Goal: Task Accomplishment & Management: Use online tool/utility

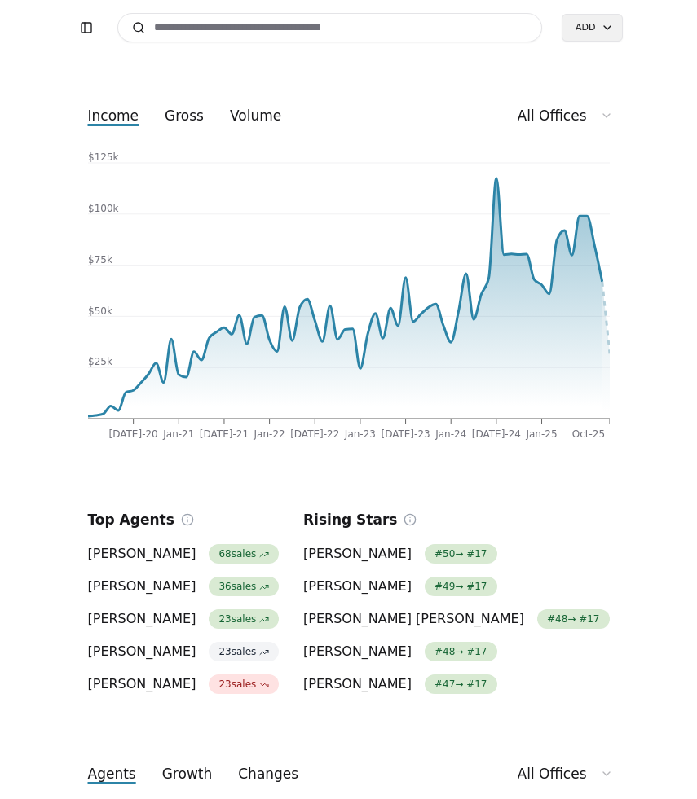
click at [292, 32] on input at bounding box center [329, 27] width 425 height 29
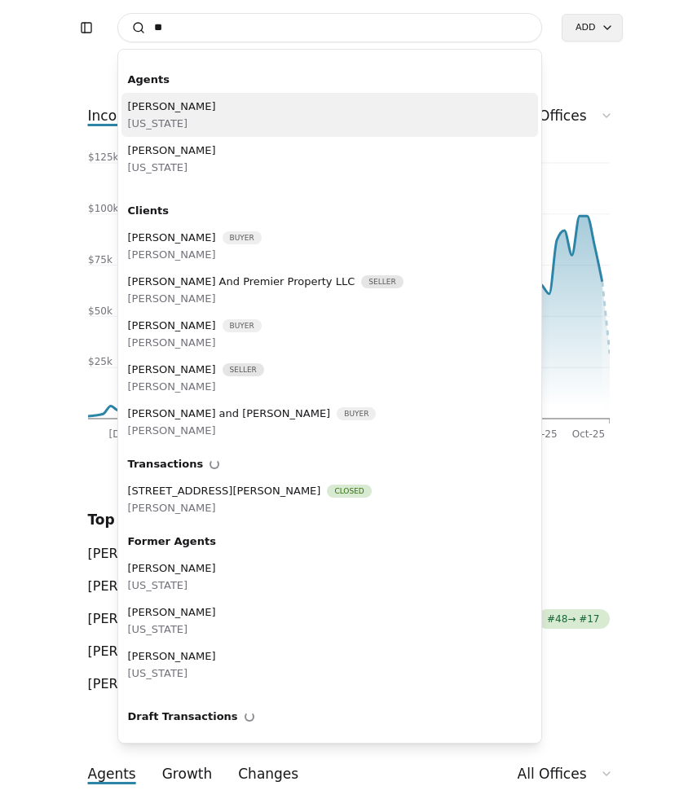
type input "*"
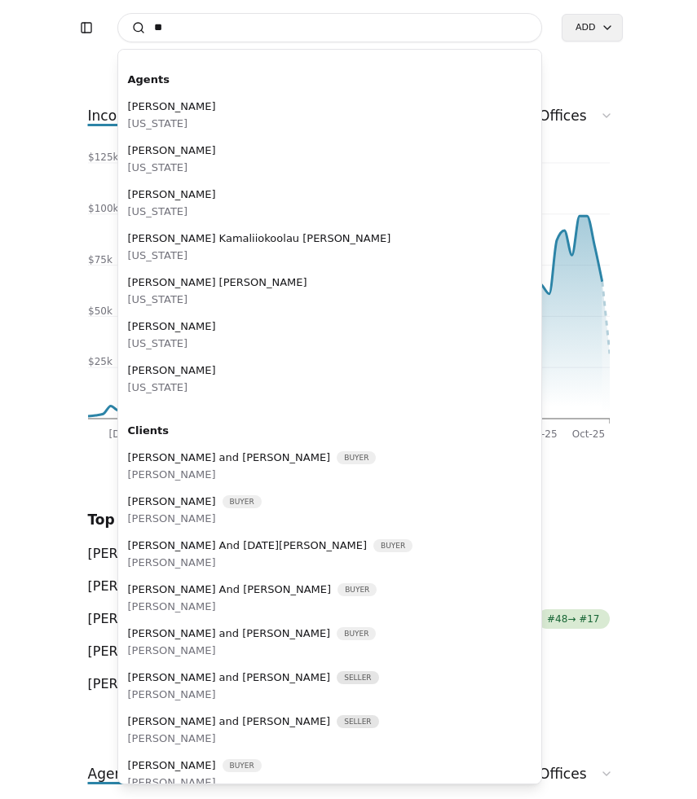
type input "*"
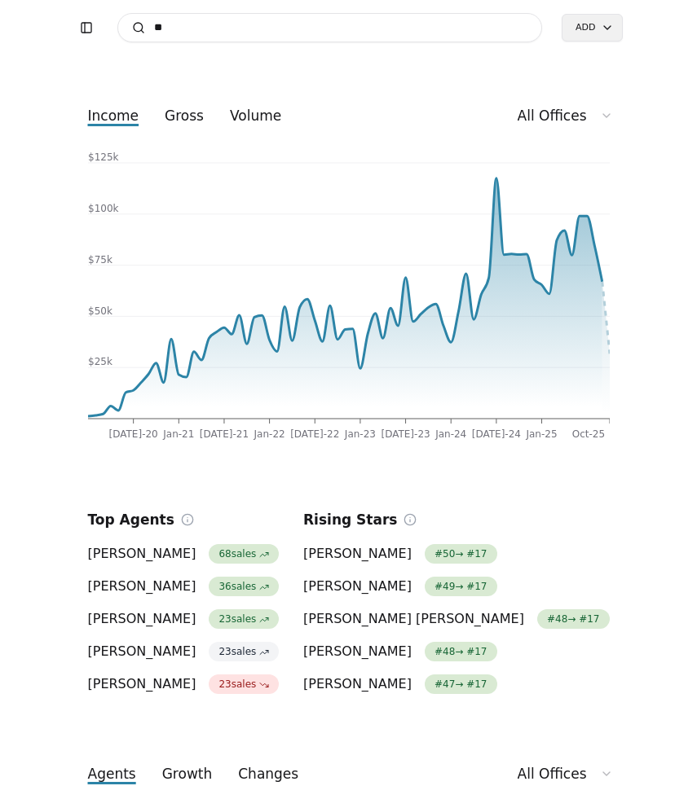
type input "*"
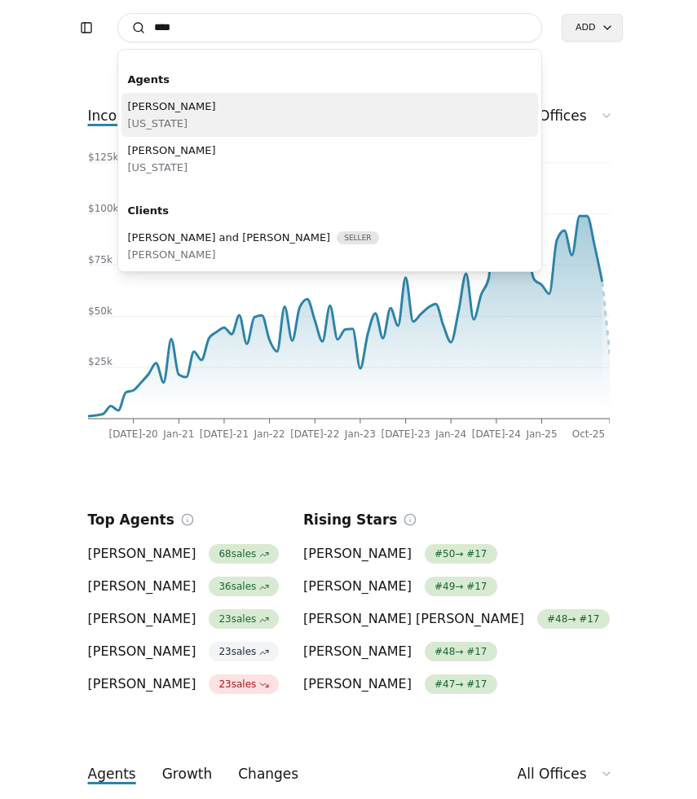
type input "****"
click at [219, 112] on div "Olena Bulgakova Florida" at bounding box center [329, 115] width 417 height 44
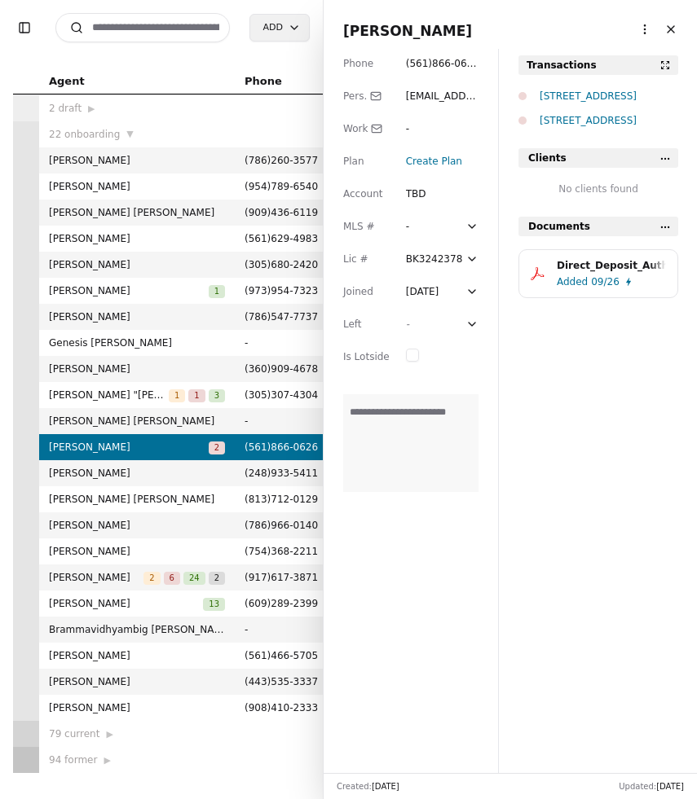
click at [459, 64] on span "( 561 ) 866 - 0626" at bounding box center [441, 72] width 71 height 28
click at [469, 432] on textarea "**********" at bounding box center [410, 443] width 135 height 98
type textarea "**********"
click at [581, 91] on div "2070 Stirling Rd, Hollywood, FL 33020" at bounding box center [608, 96] width 138 height 16
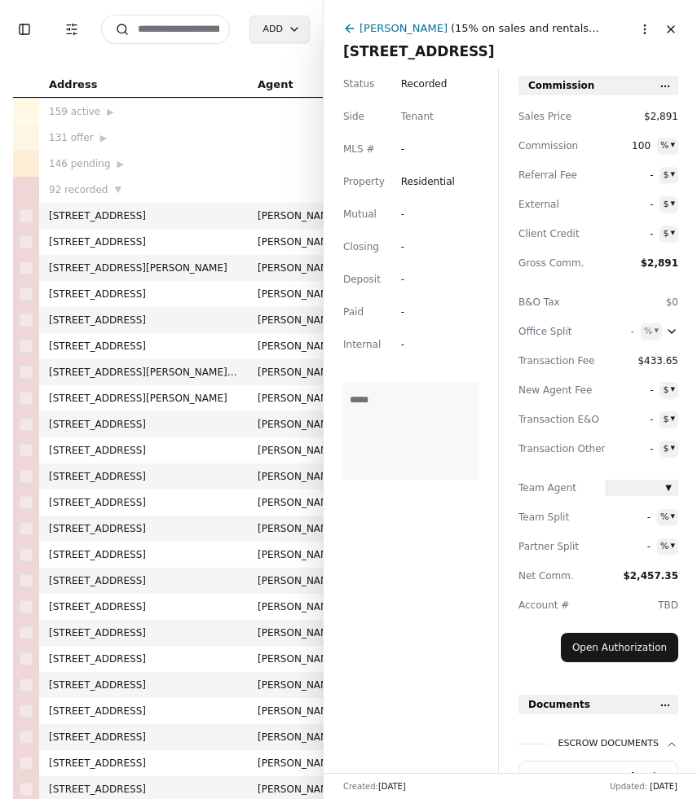
click at [354, 31] on icon at bounding box center [349, 28] width 13 height 13
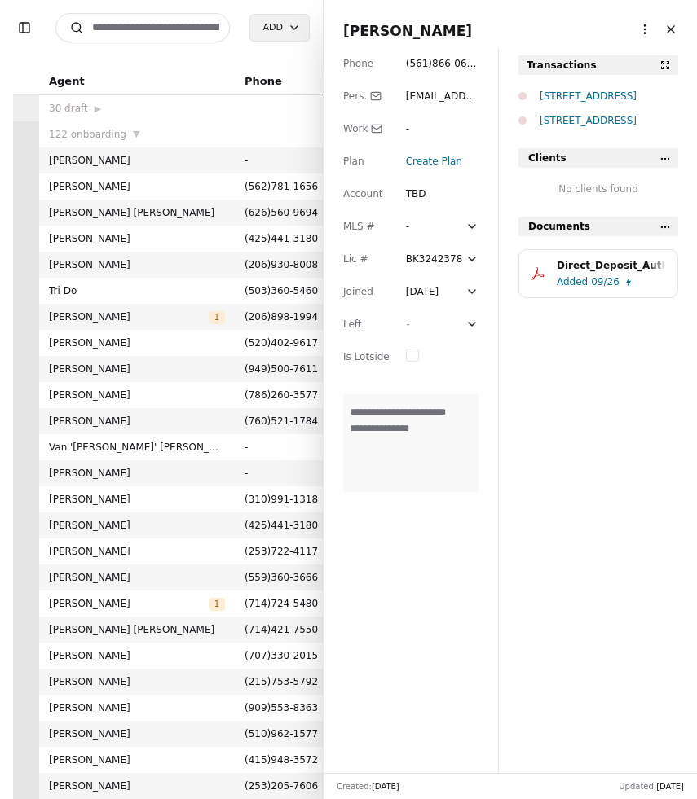
click at [565, 121] on div "2010 Stirling Rd, Hollywood, FL 33020" at bounding box center [608, 120] width 138 height 16
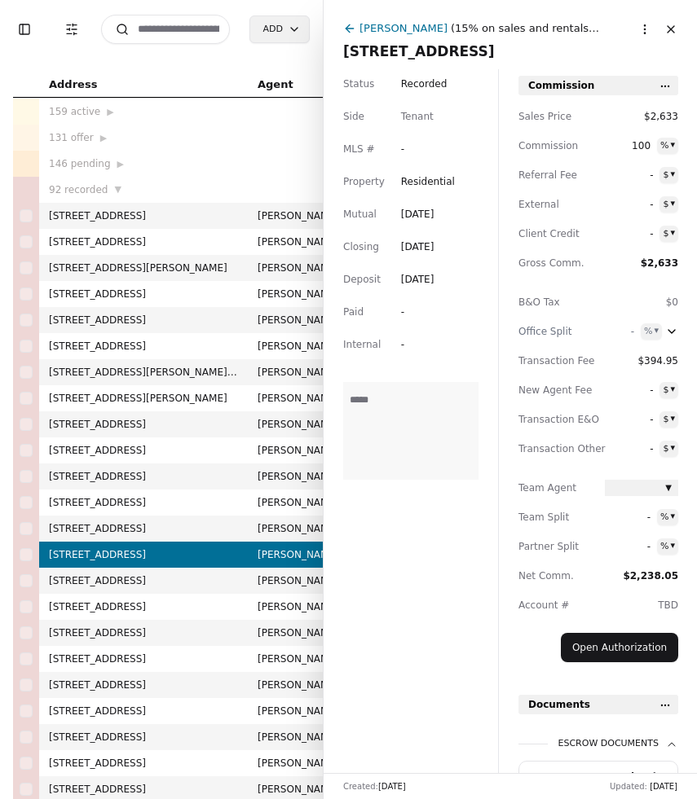
click at [395, 27] on div "Olena Bulgakova" at bounding box center [403, 28] width 88 height 17
click at [395, 27] on div "Toggle Sidebar Transaction Filters Search Add Address Agent Close Side CD AA EM…" at bounding box center [348, 399] width 697 height 799
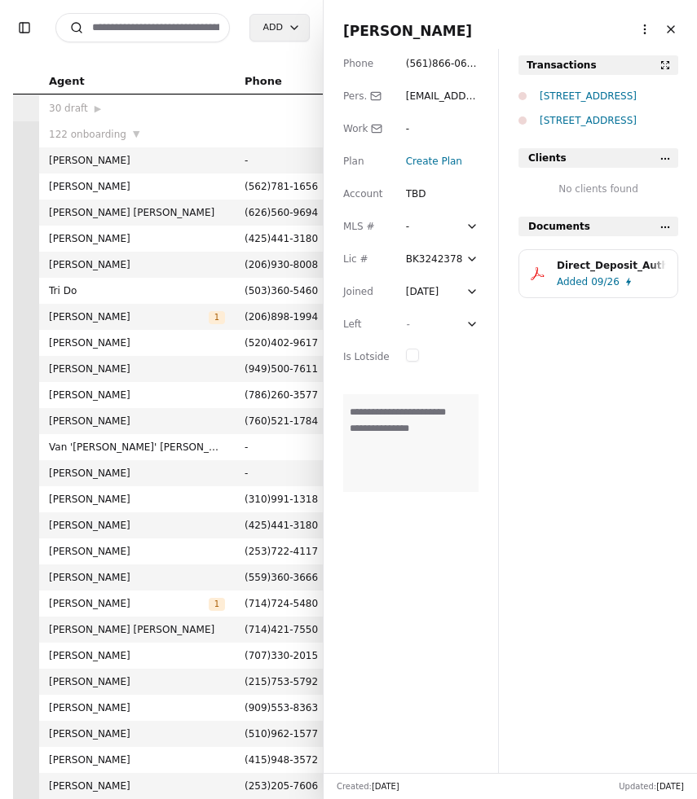
click at [398, 29] on span "Olena Bulgakova" at bounding box center [510, 31] width 334 height 23
click at [398, 29] on input "**********" at bounding box center [493, 31] width 301 height 23
click at [160, 22] on input at bounding box center [142, 27] width 174 height 29
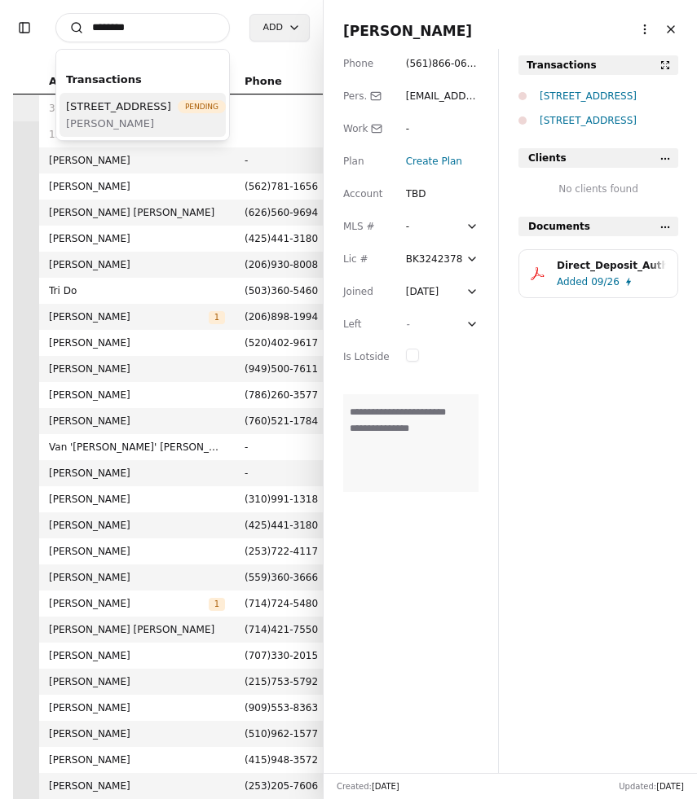
type input "********"
click at [130, 115] on span "[STREET_ADDRESS]" at bounding box center [118, 106] width 105 height 17
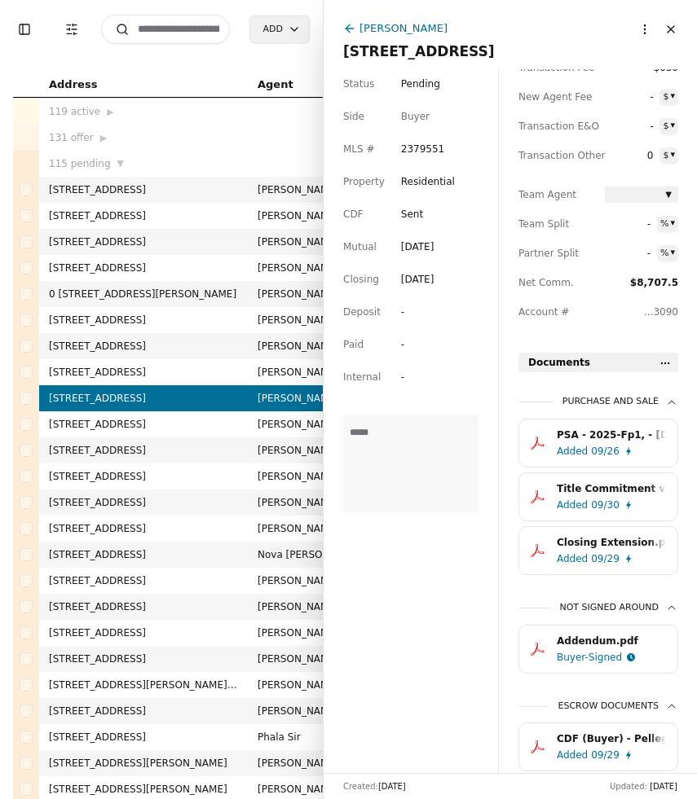
scroll to position [353, 0]
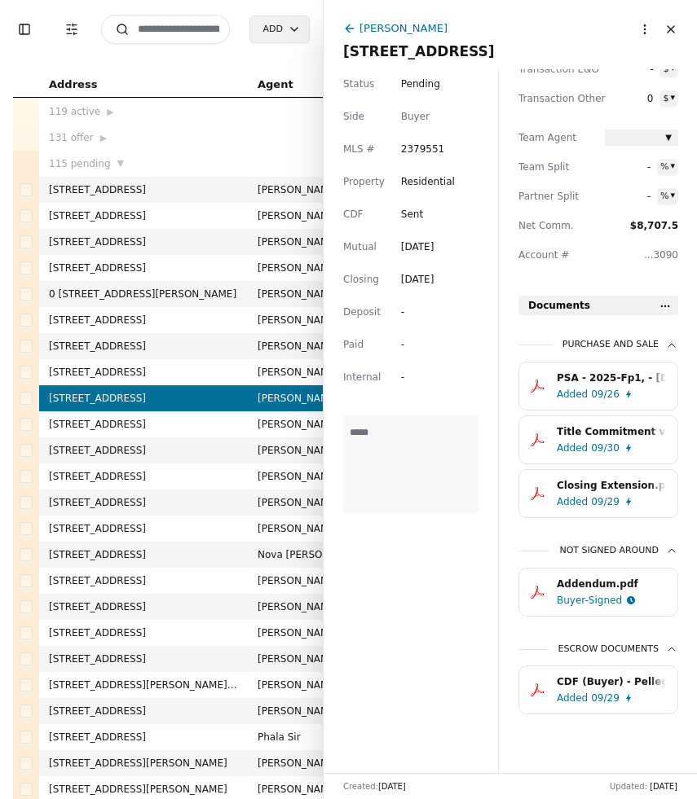
click at [665, 306] on html "Toggle Sidebar Transaction Filters Search Add Address Agent Close Side CD AA EM…" at bounding box center [348, 399] width 697 height 799
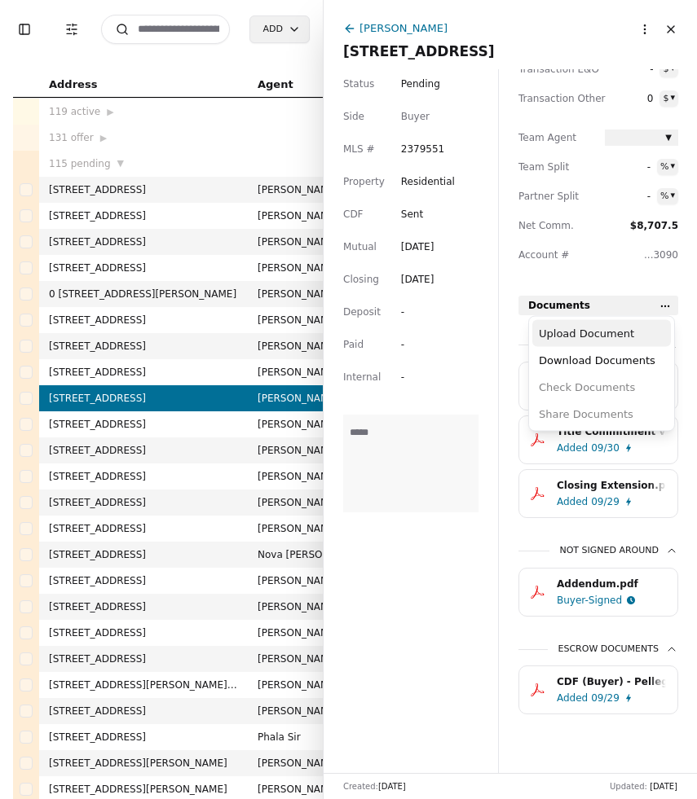
click at [632, 330] on div "Upload Document" at bounding box center [601, 333] width 138 height 27
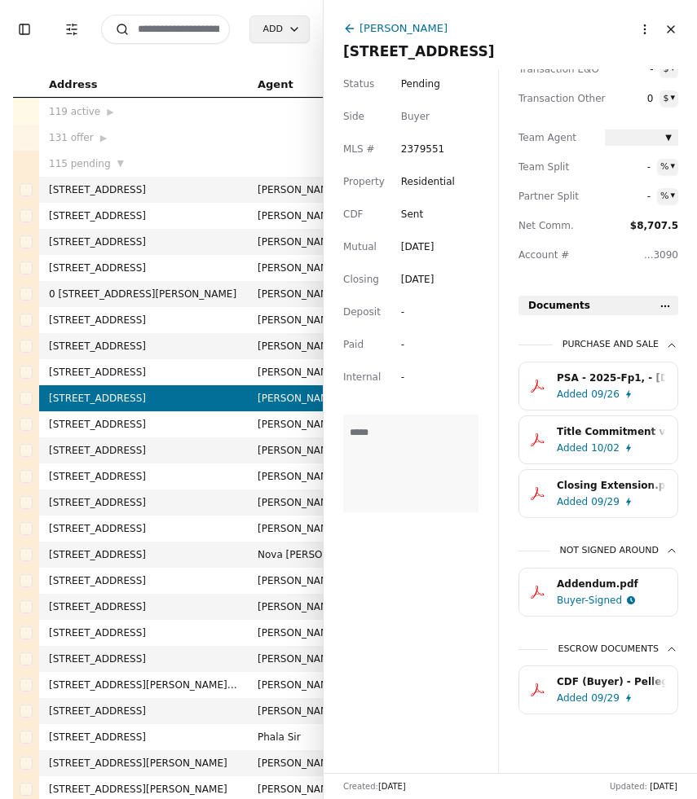
click at [182, 26] on input at bounding box center [165, 29] width 129 height 29
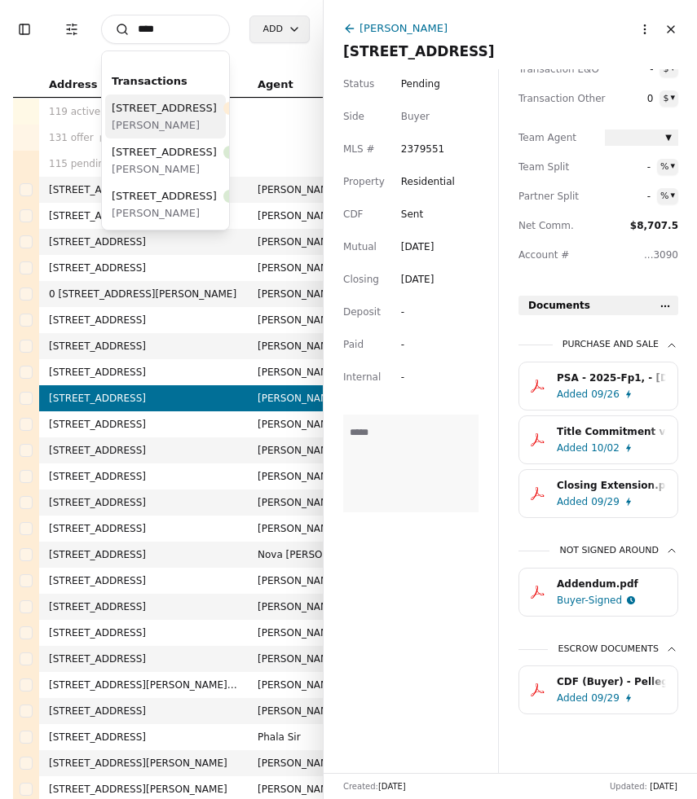
type input "****"
click at [147, 116] on span "[STREET_ADDRESS]" at bounding box center [164, 107] width 105 height 17
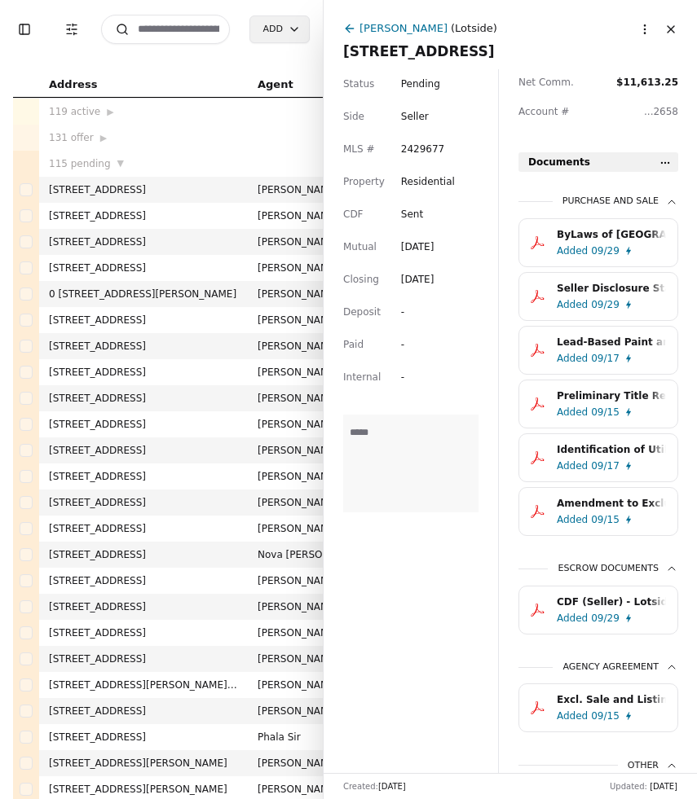
scroll to position [493, 0]
click at [157, 29] on input at bounding box center [165, 29] width 129 height 29
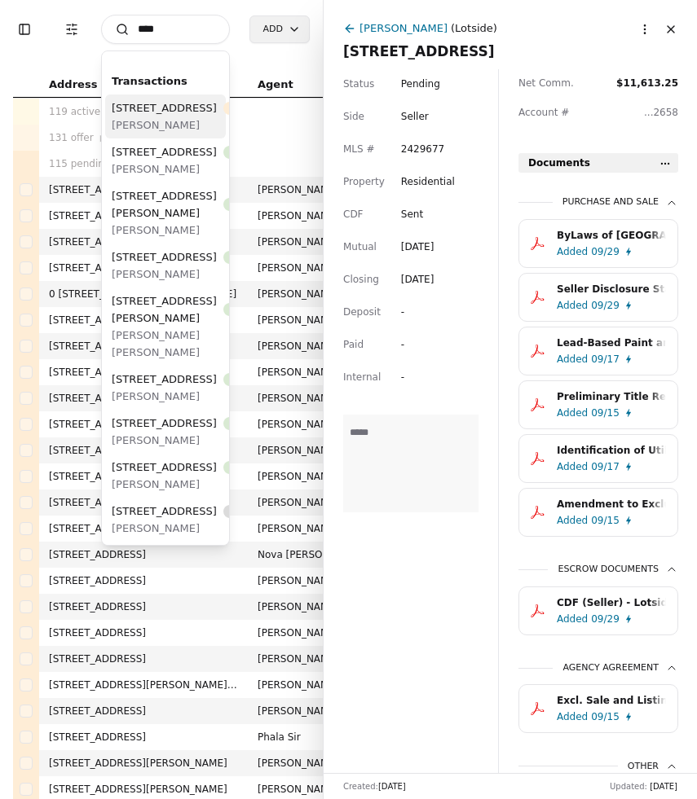
type input "****"
click at [153, 116] on span "[STREET_ADDRESS]" at bounding box center [164, 107] width 105 height 17
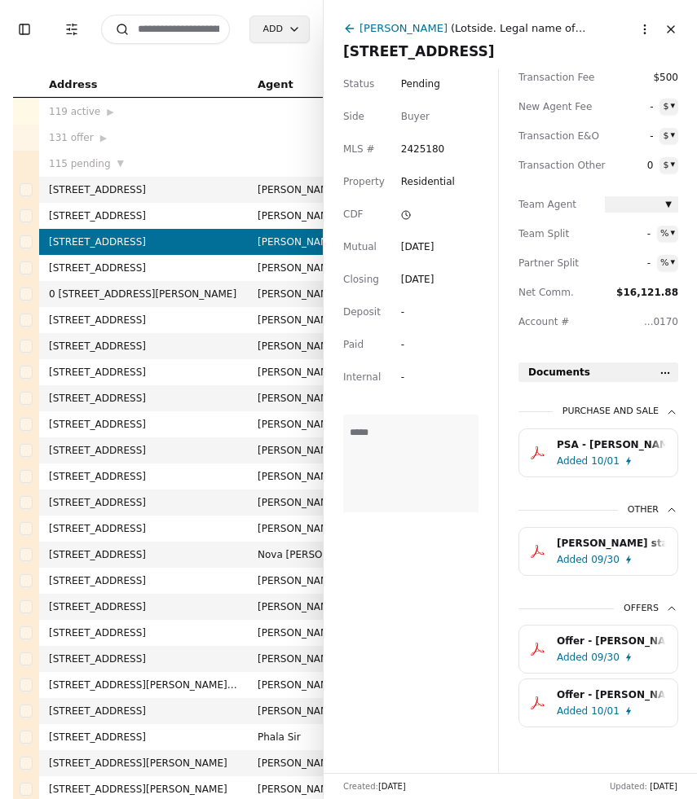
scroll to position [299, 0]
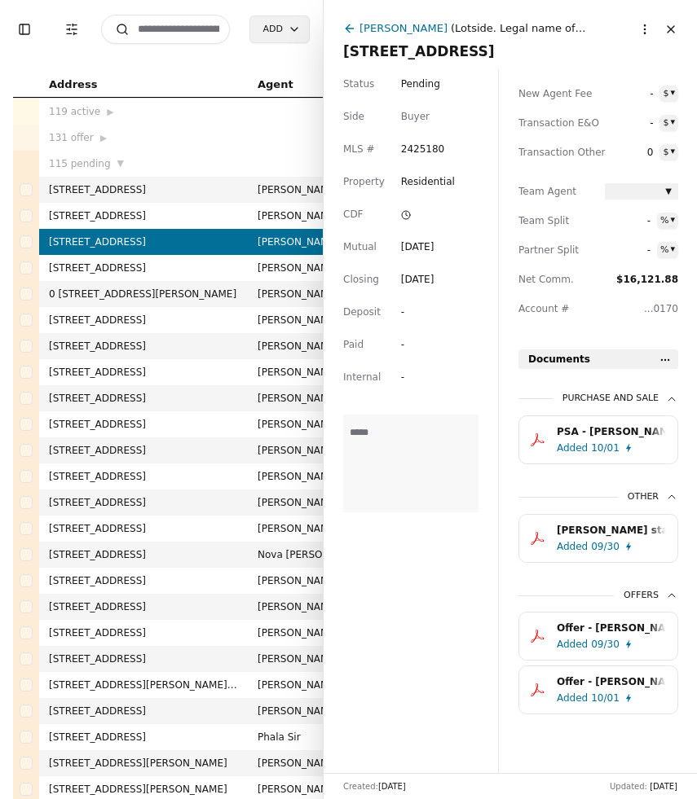
click at [22, 24] on button "Toggle Sidebar" at bounding box center [24, 29] width 23 height 23
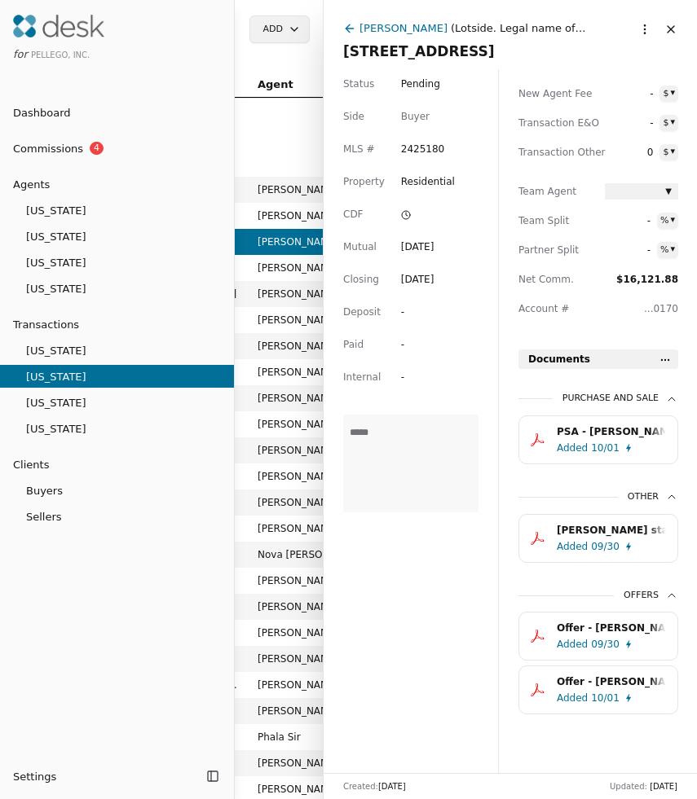
click at [279, 116] on div at bounding box center [348, 399] width 697 height 799
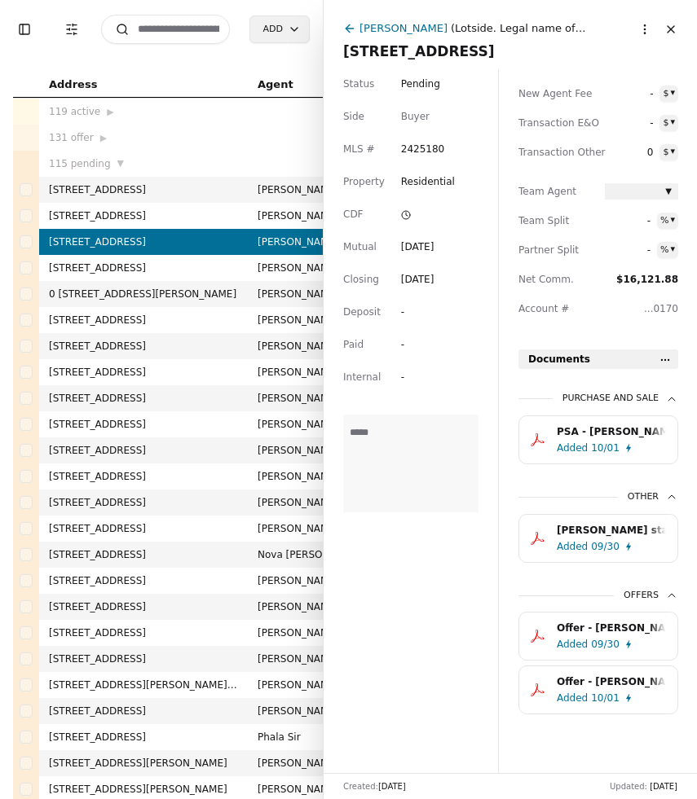
click at [370, 29] on div "[PERSON_NAME]" at bounding box center [403, 28] width 88 height 17
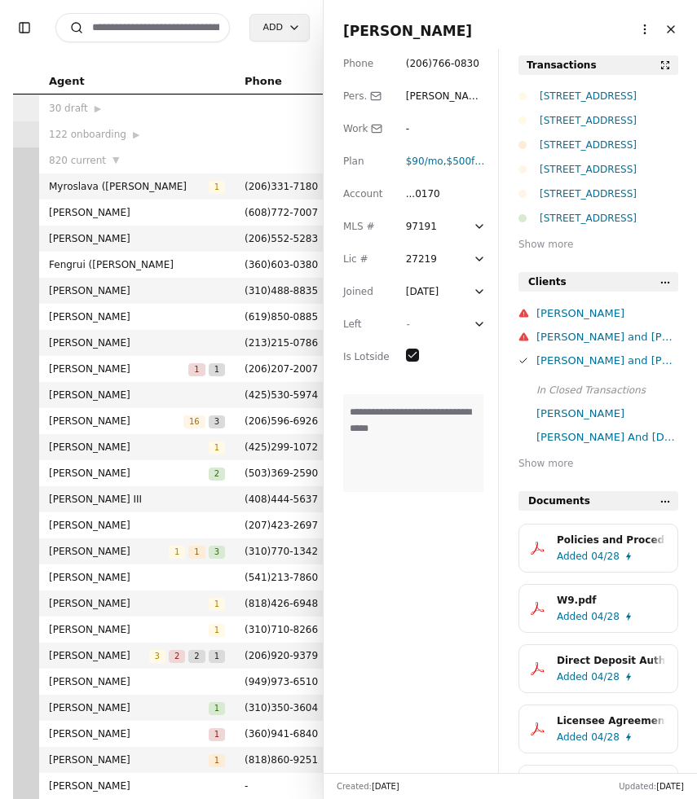
click at [667, 31] on button "Close" at bounding box center [670, 29] width 26 height 26
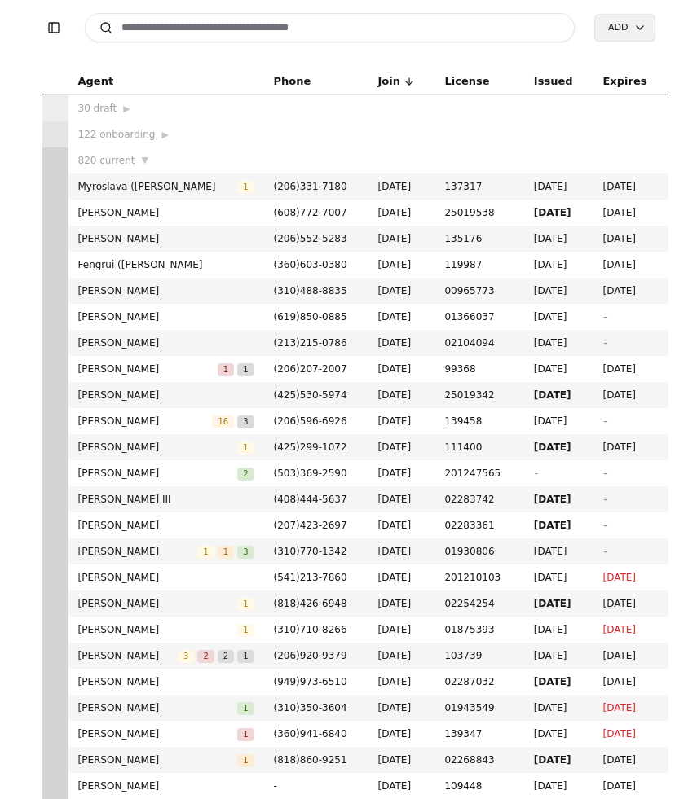
click at [58, 32] on button "Toggle Sidebar" at bounding box center [53, 27] width 23 height 23
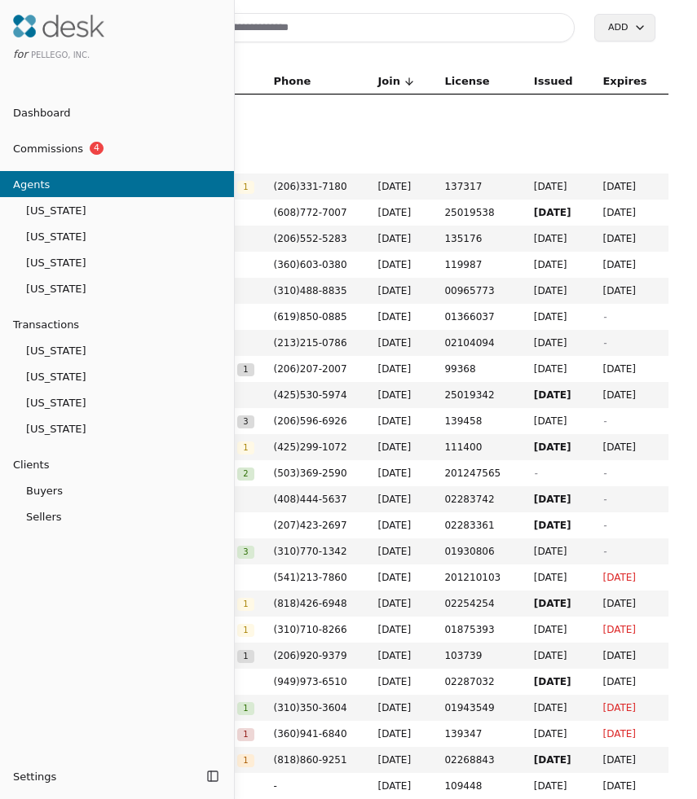
click at [58, 152] on span "Commissions" at bounding box center [41, 148] width 83 height 17
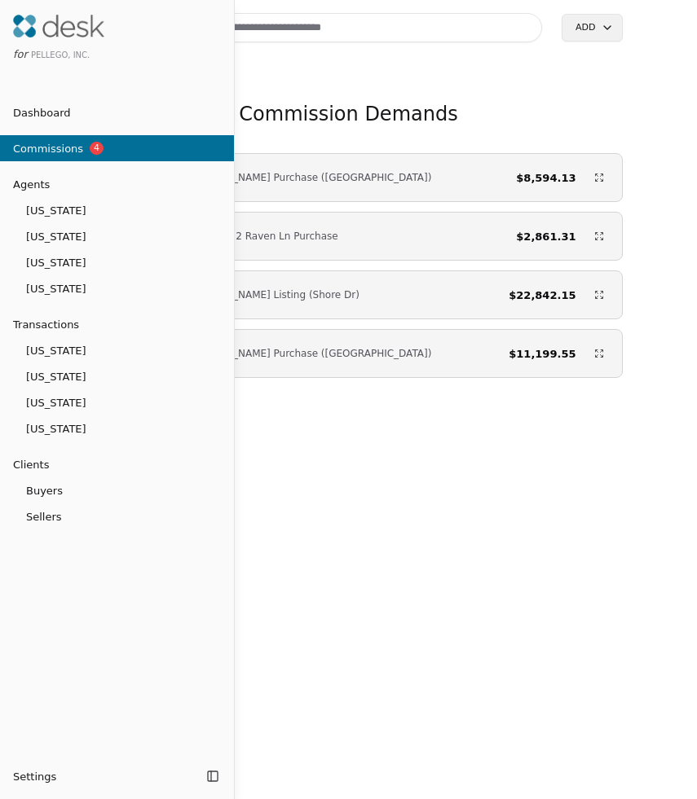
click at [64, 323] on span "Transactions" at bounding box center [39, 324] width 79 height 17
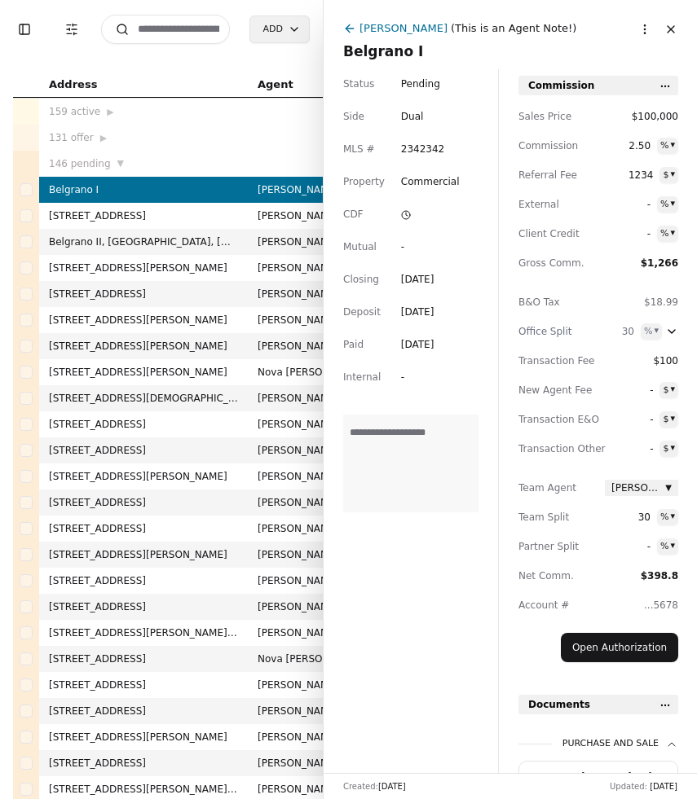
click at [95, 164] on span "146 pending" at bounding box center [80, 164] width 62 height 16
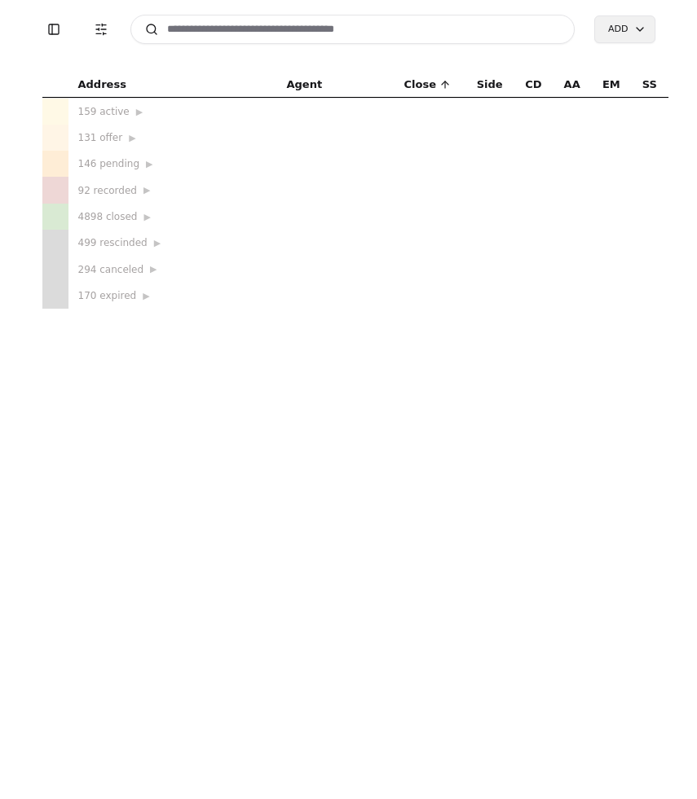
click at [138, 199] on td "92 recorded ▶" at bounding box center [172, 190] width 209 height 26
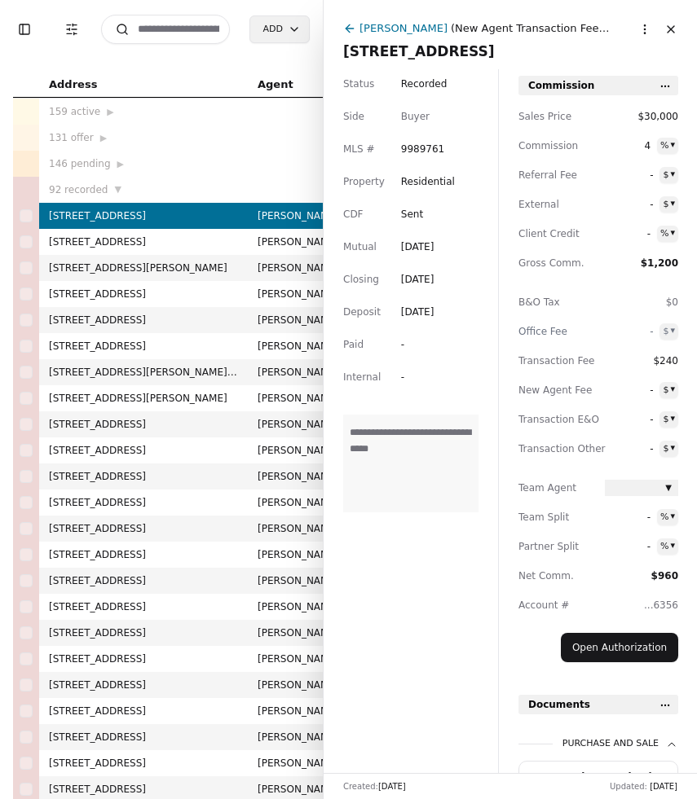
click at [669, 33] on button "Close" at bounding box center [670, 29] width 26 height 26
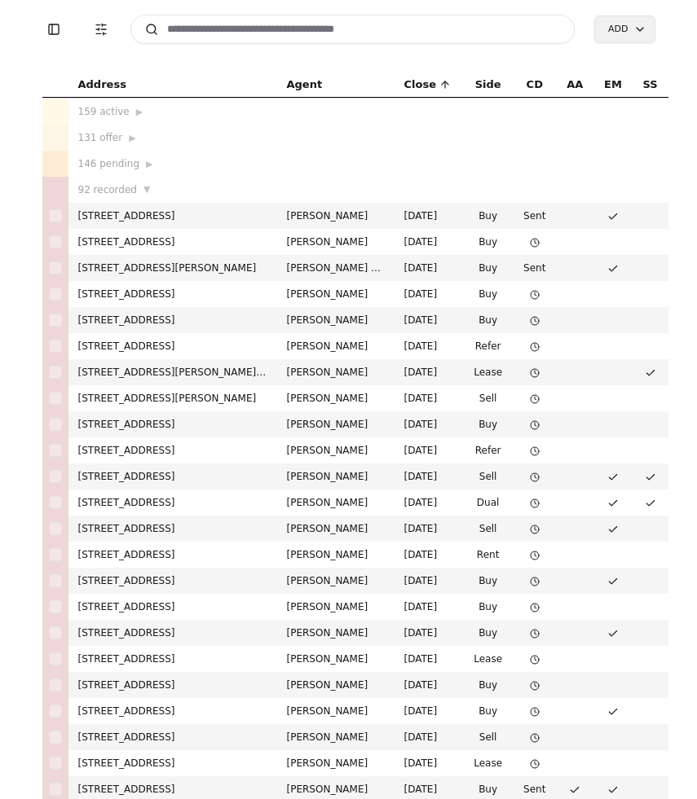
click at [210, 29] on input at bounding box center [352, 29] width 445 height 29
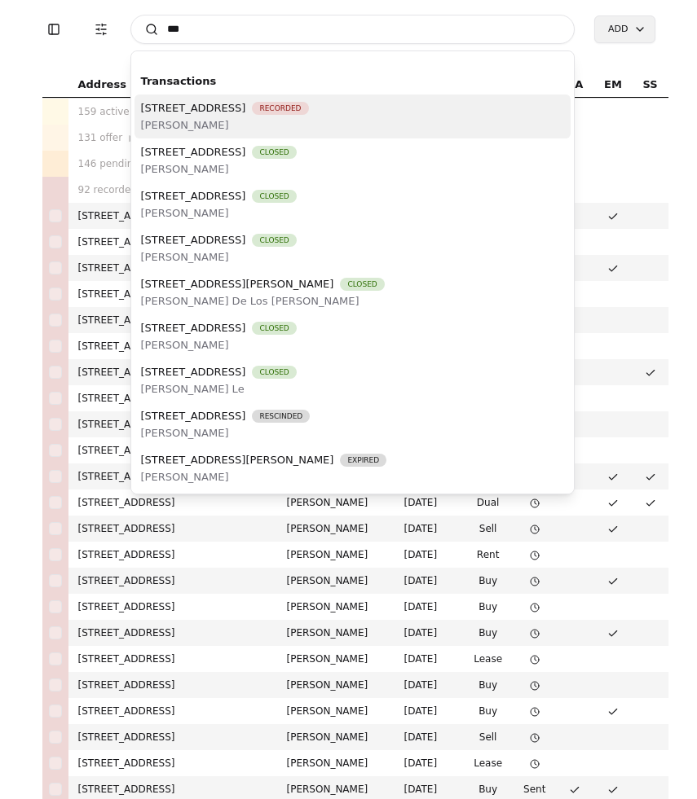
type input "***"
click at [246, 114] on span "676 NW Xavier Ave, Redmond, OR 97756" at bounding box center [193, 107] width 105 height 17
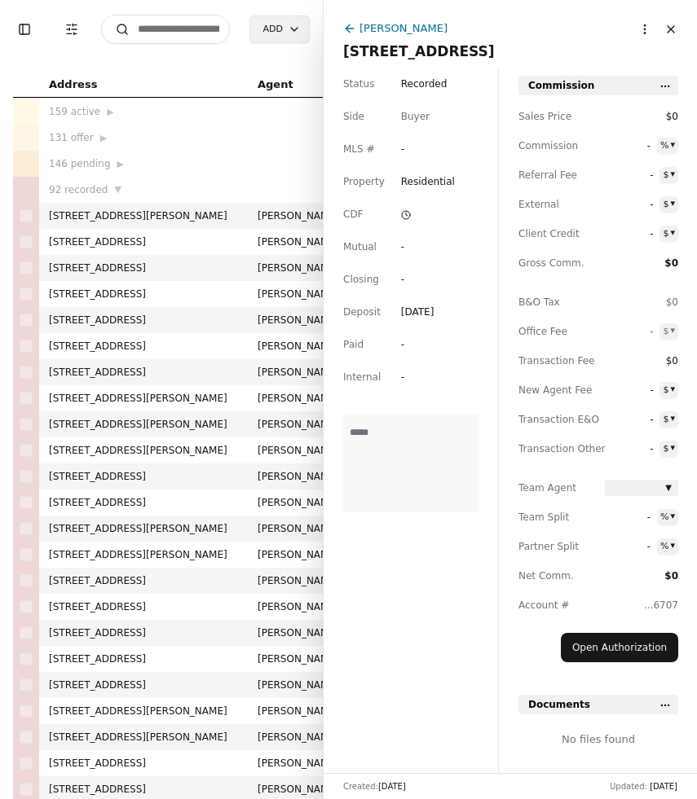
click at [196, 28] on input at bounding box center [165, 29] width 129 height 29
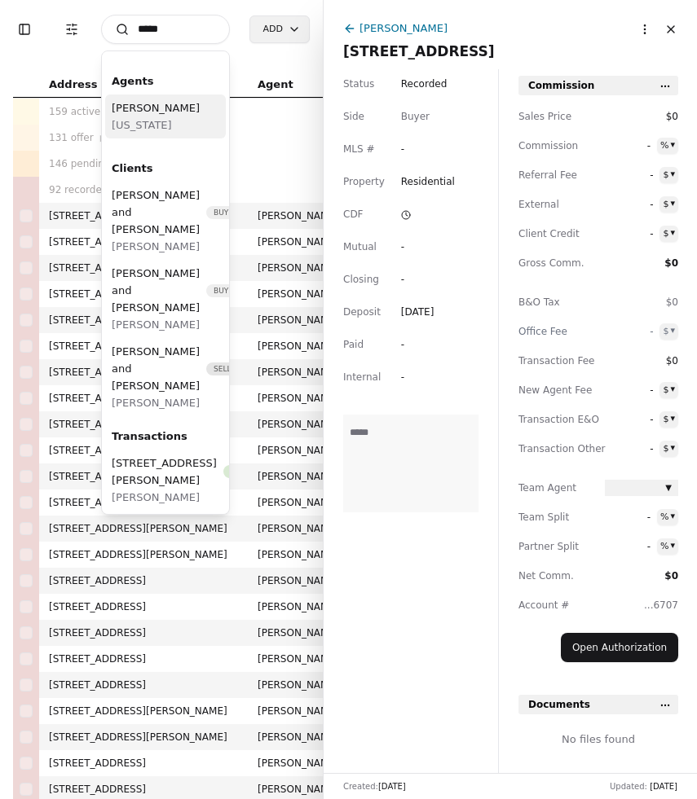
type input "*****"
click at [186, 119] on div "Dusty Roberts Washington" at bounding box center [165, 117] width 121 height 44
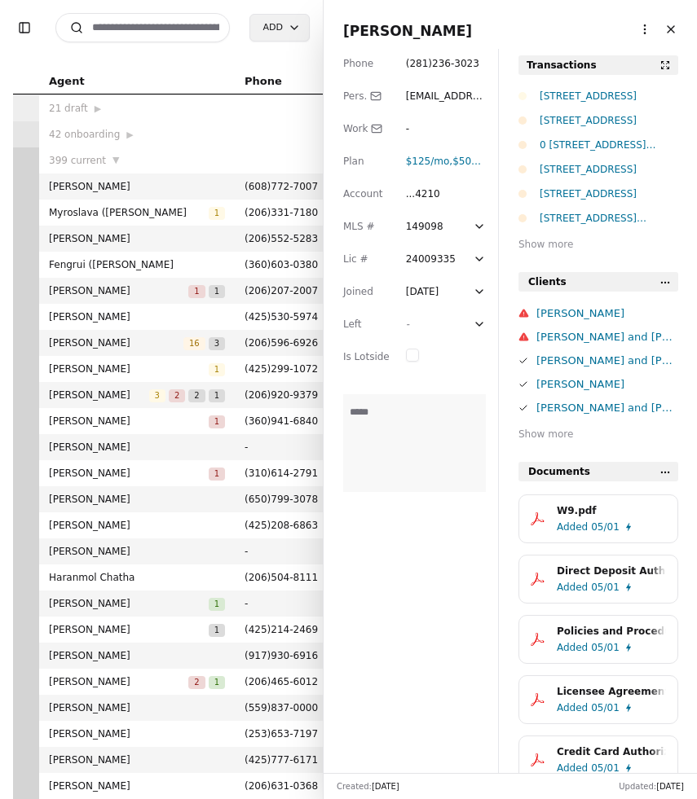
click at [584, 143] on div "0 [STREET_ADDRESS][PERSON_NAME]" at bounding box center [608, 145] width 138 height 16
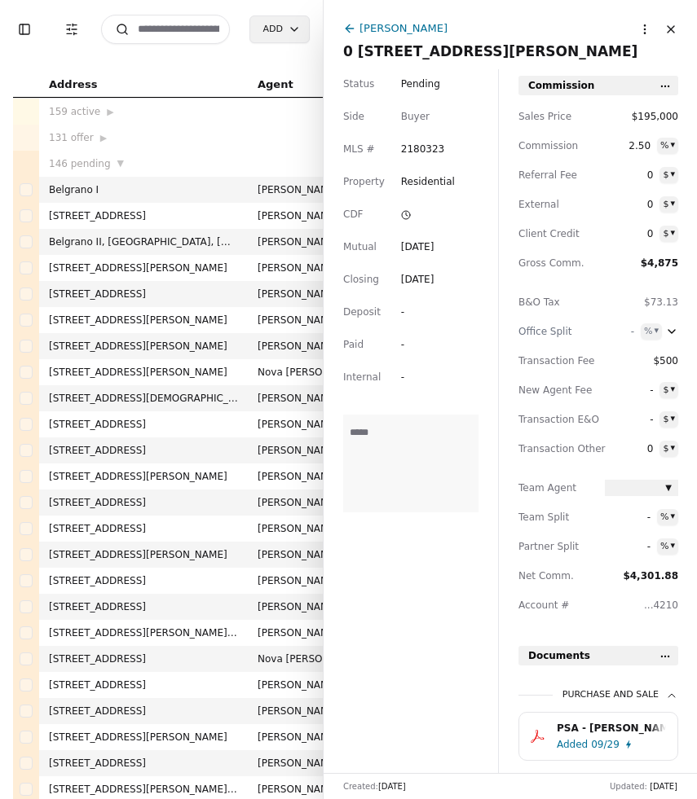
click at [346, 25] on icon at bounding box center [349, 28] width 13 height 13
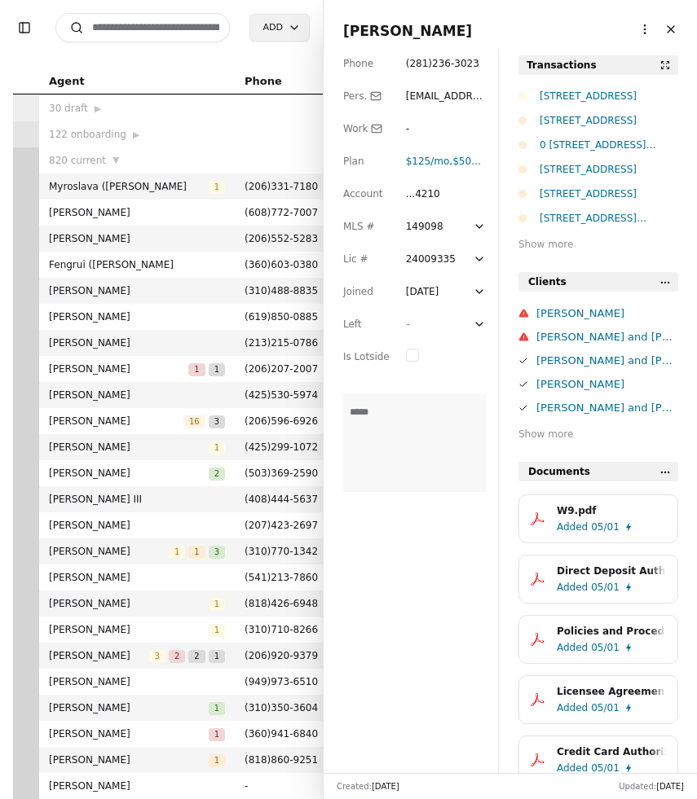
click at [578, 122] on div "[STREET_ADDRESS]" at bounding box center [608, 120] width 138 height 16
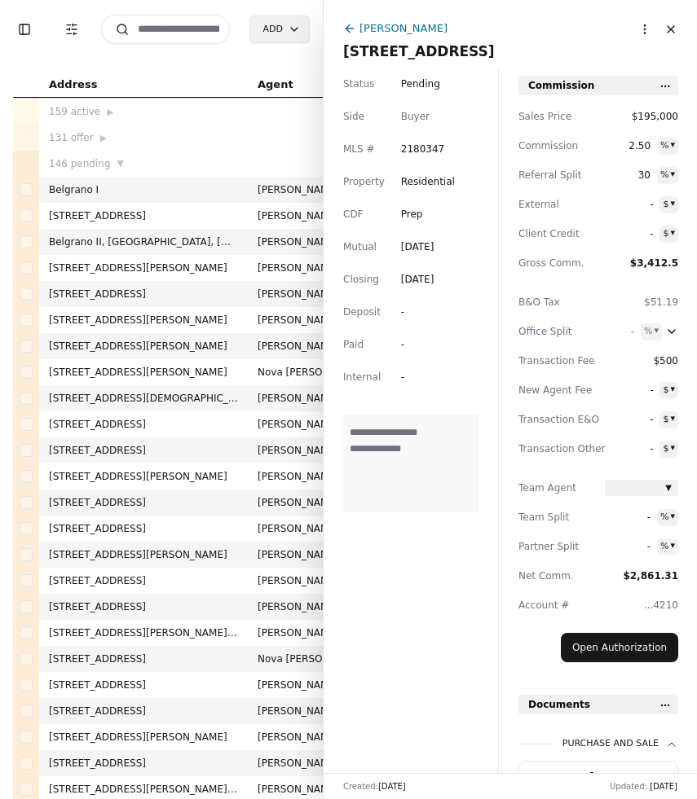
click at [343, 22] on icon at bounding box center [349, 28] width 13 height 13
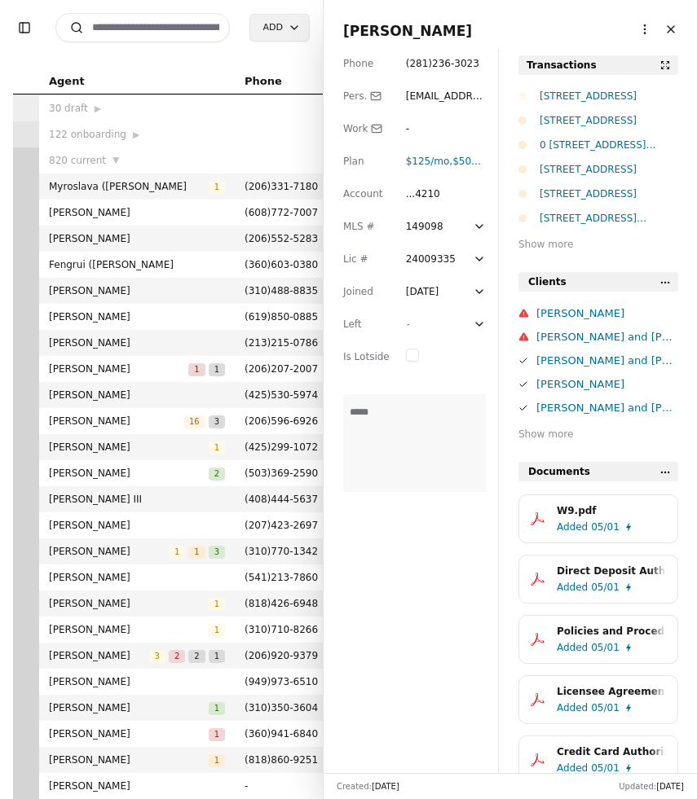
click at [559, 147] on div "0 [STREET_ADDRESS][PERSON_NAME]" at bounding box center [608, 145] width 138 height 16
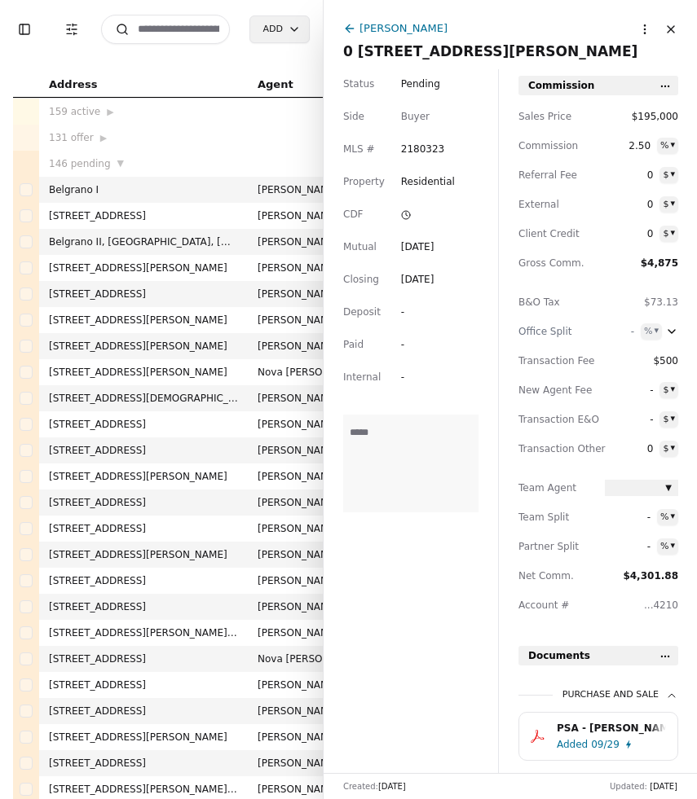
click at [413, 29] on div "[PERSON_NAME]" at bounding box center [403, 28] width 88 height 17
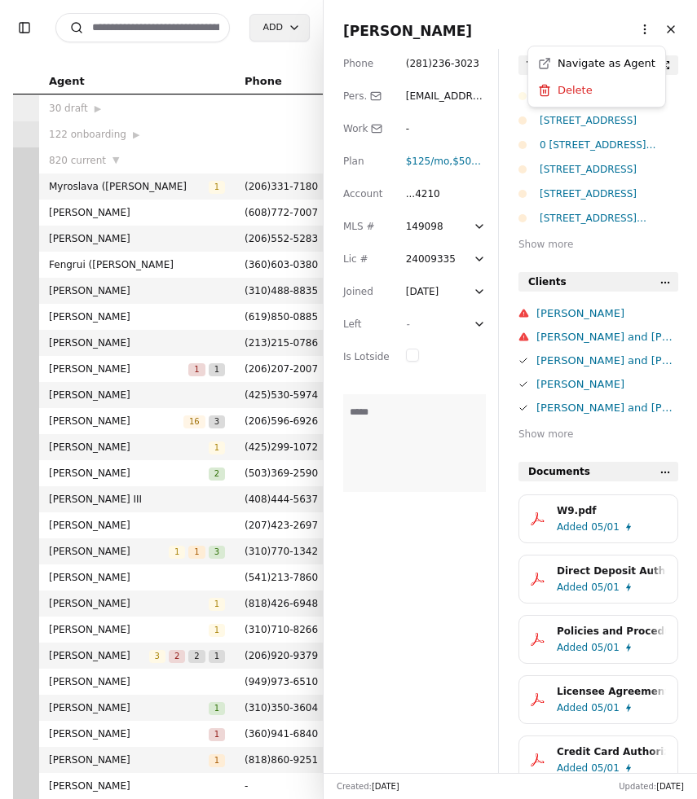
click at [644, 28] on html "Toggle Sidebar Search Add Agent Phone Join License Issued Expires 30 draft ▶ 12…" at bounding box center [348, 399] width 697 height 799
click at [616, 62] on link "Navigate as Agent" at bounding box center [596, 63] width 117 height 17
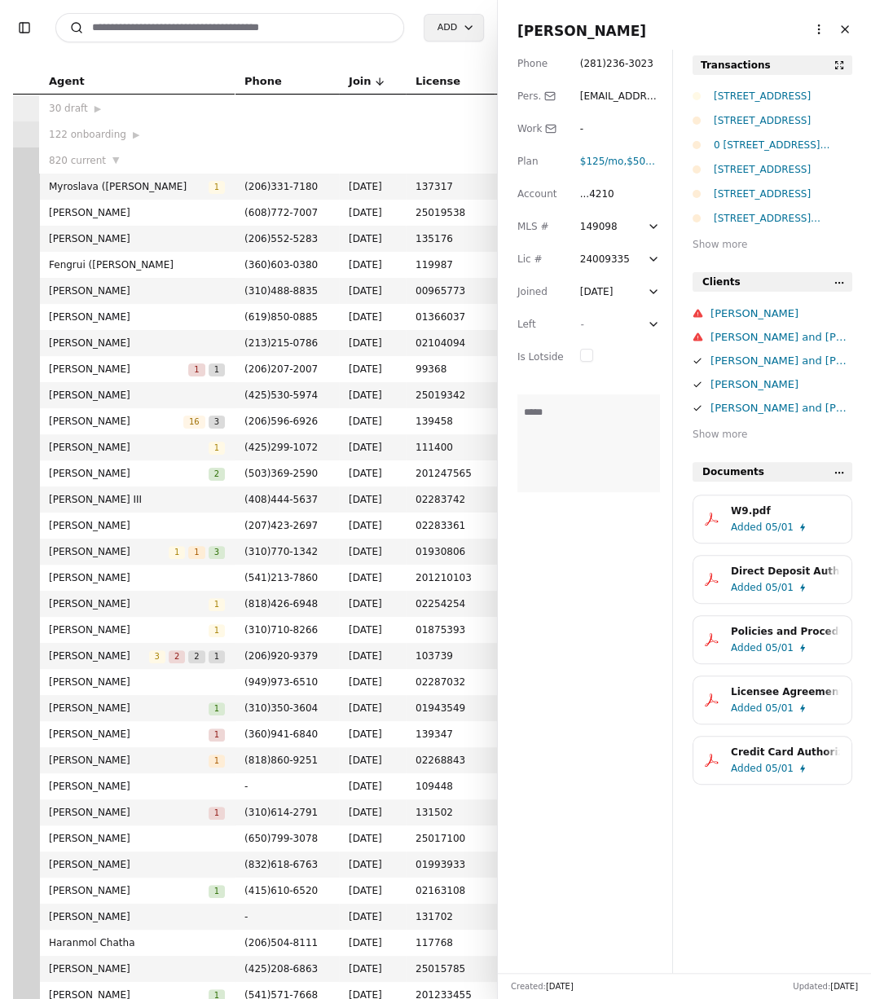
click at [696, 116] on div "[STREET_ADDRESS]" at bounding box center [783, 120] width 138 height 16
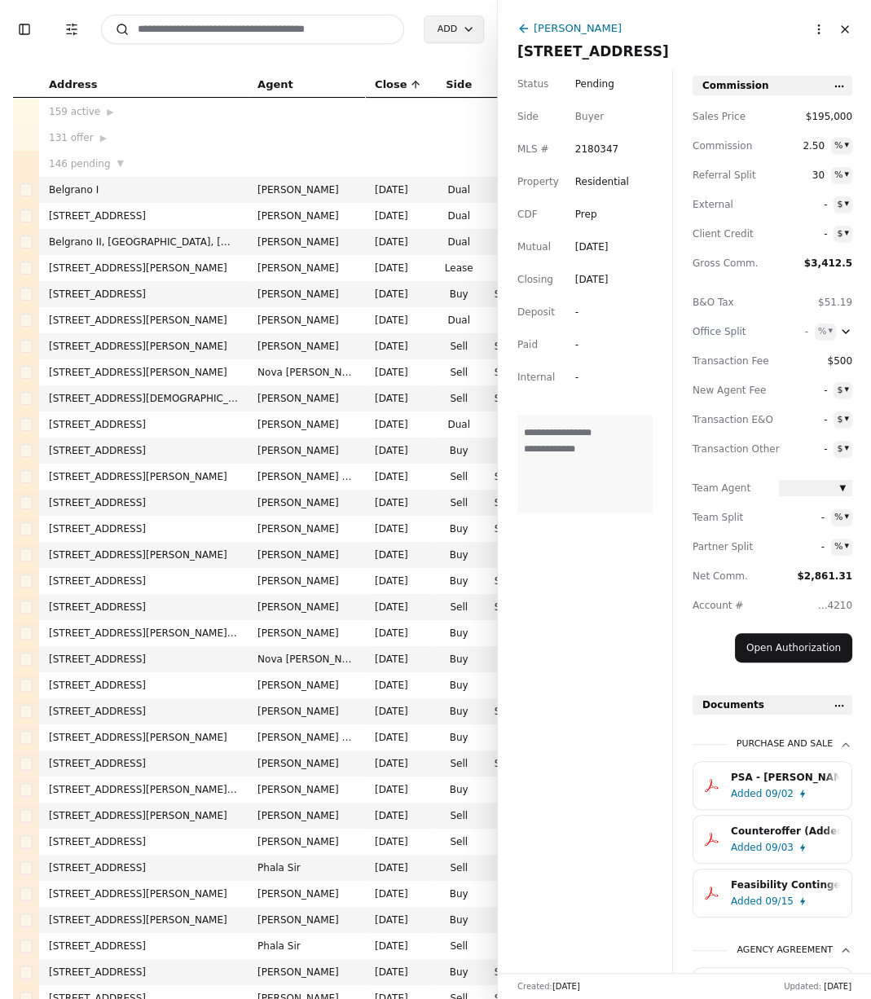
click at [612, 56] on span "[STREET_ADDRESS]" at bounding box center [684, 51] width 334 height 23
click at [562, 699] on div "**********" at bounding box center [585, 520] width 174 height 903
click at [696, 35] on html "Toggle Sidebar Transaction Filters Search Add Address Agent Close Side CD AA EM…" at bounding box center [435, 499] width 871 height 999
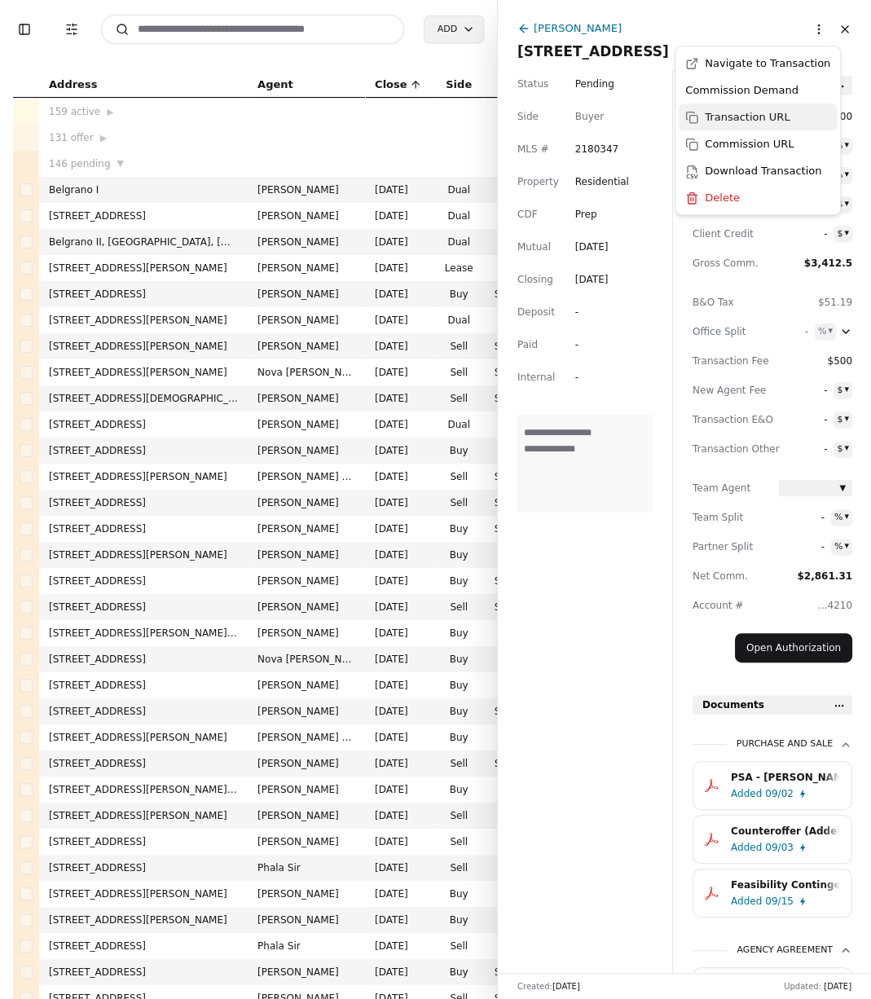
click at [696, 116] on div "Transaction URL" at bounding box center [758, 116] width 158 height 27
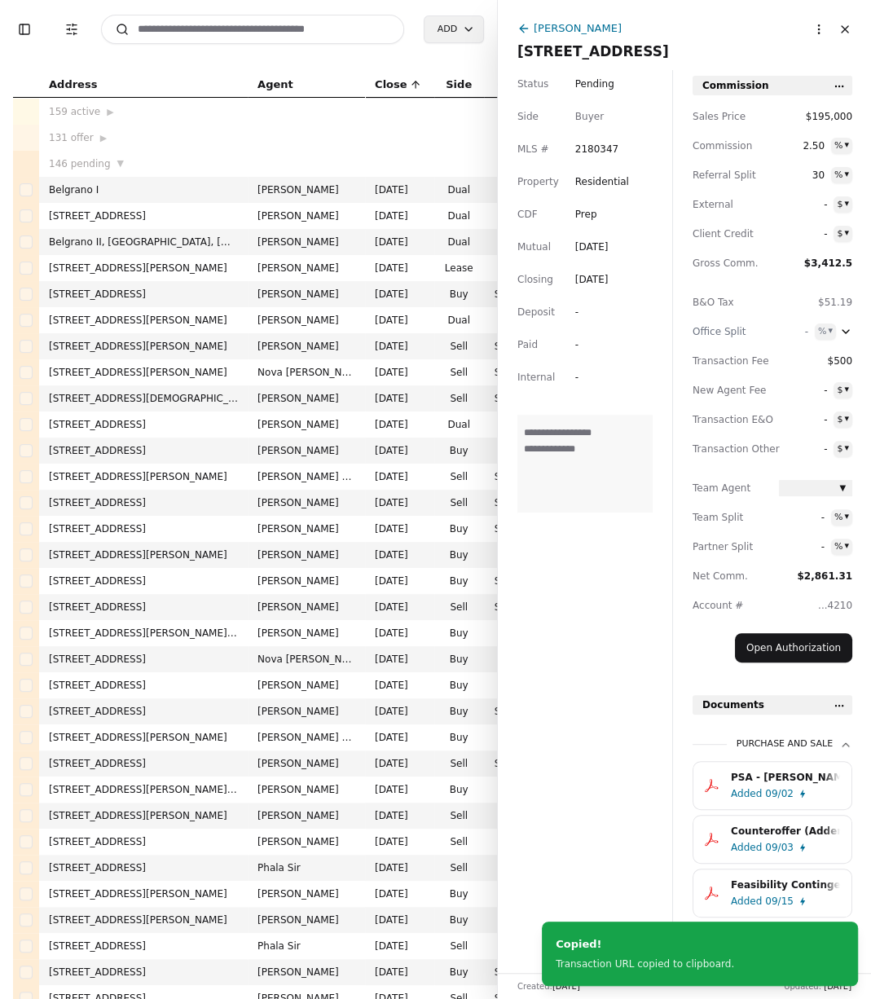
click at [696, 784] on div "PSA - Meyer.pdf" at bounding box center [785, 777] width 109 height 16
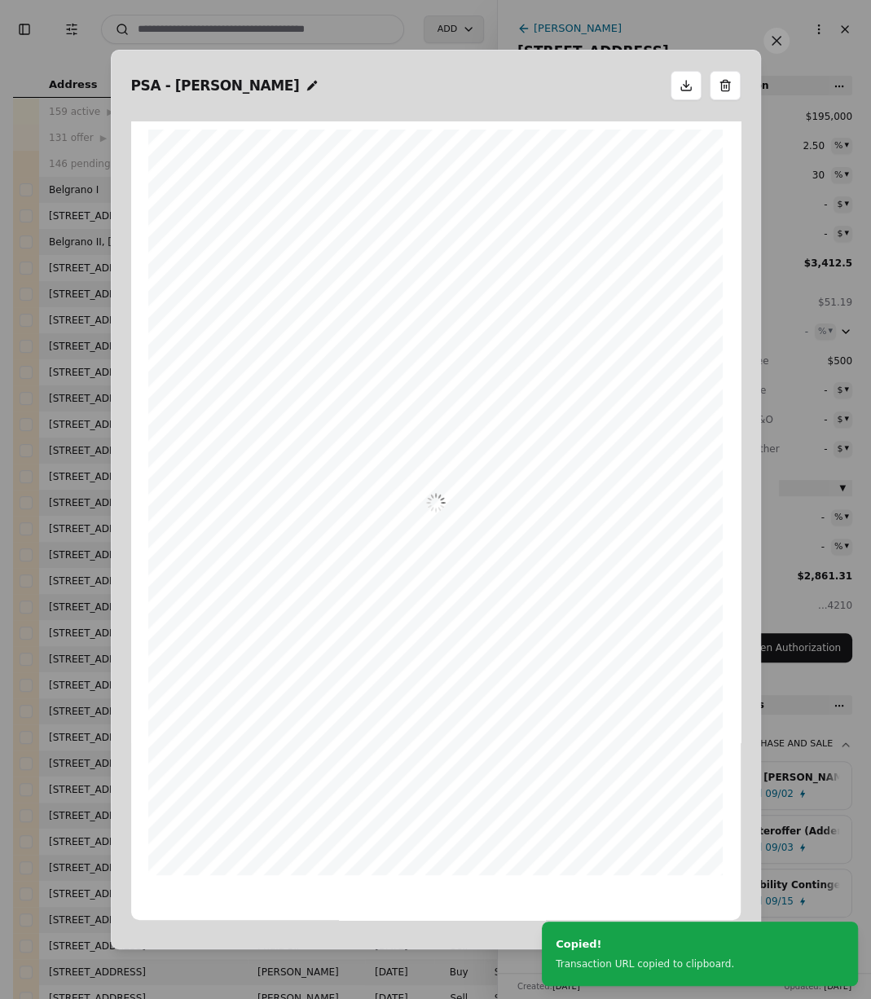
scroll to position [8, 0]
click at [696, 41] on button at bounding box center [776, 41] width 26 height 26
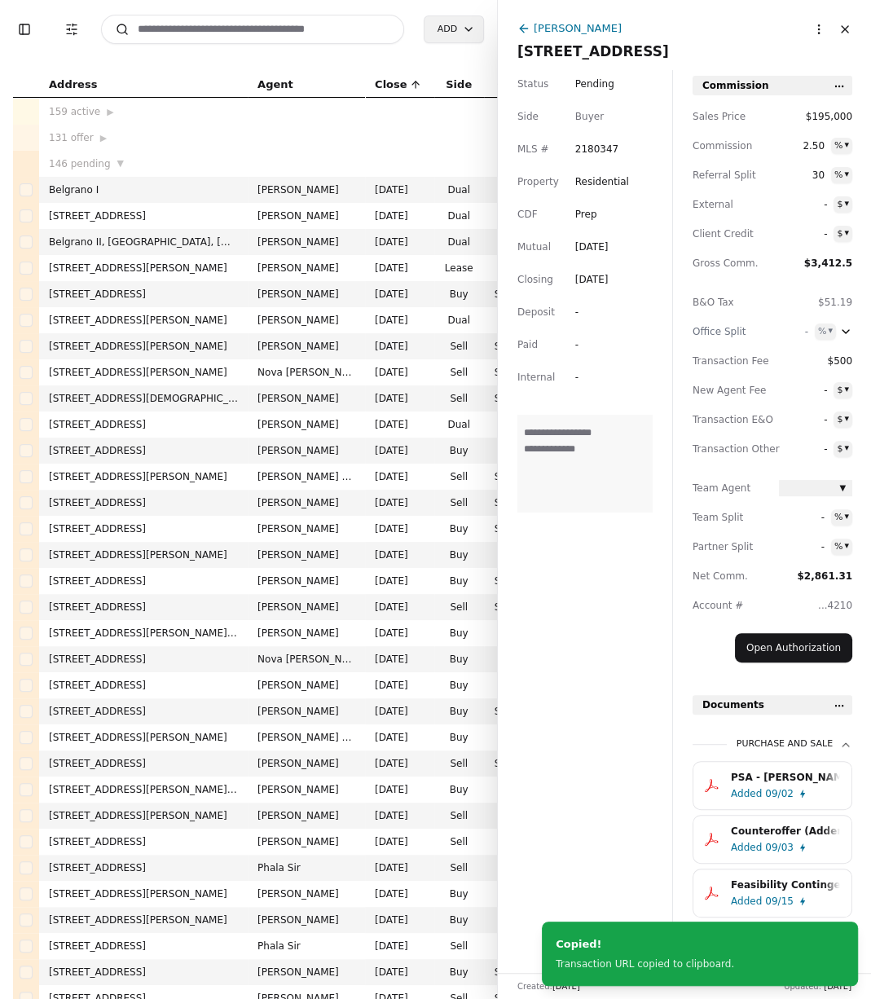
click at [696, 41] on span "Lot 8 Div 2 Raven Ln, Elma, WA 98541" at bounding box center [684, 51] width 334 height 23
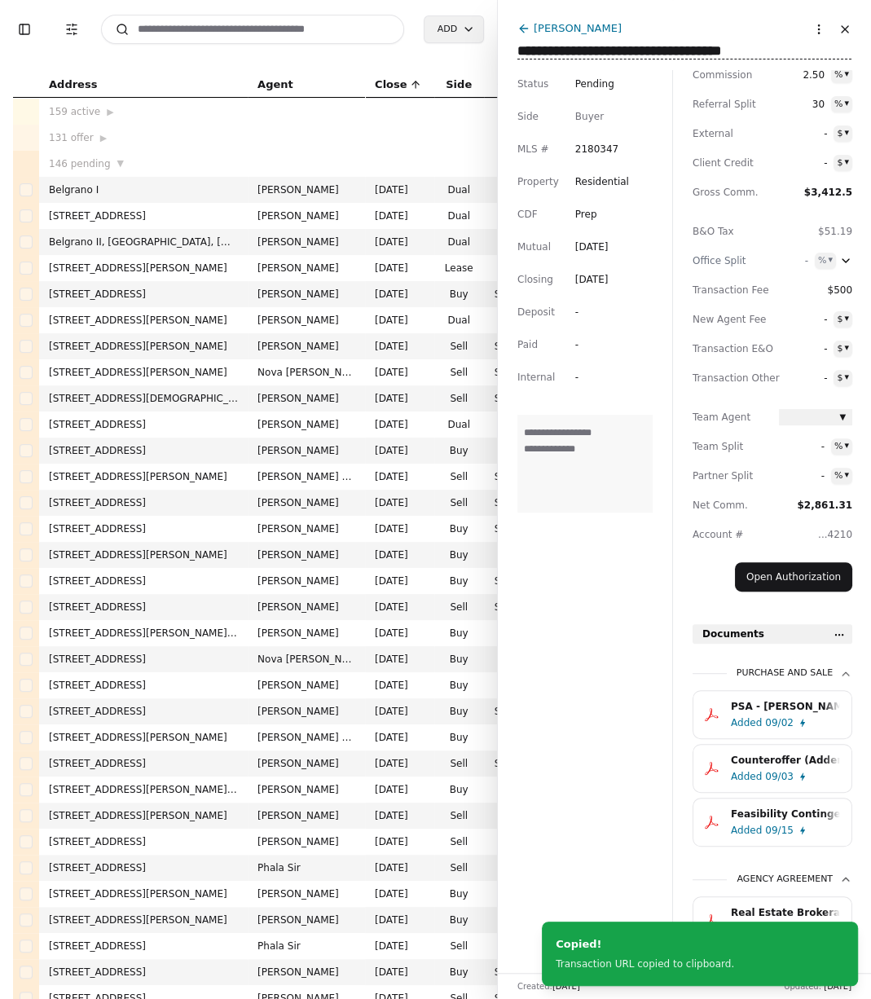
scroll to position [156, 0]
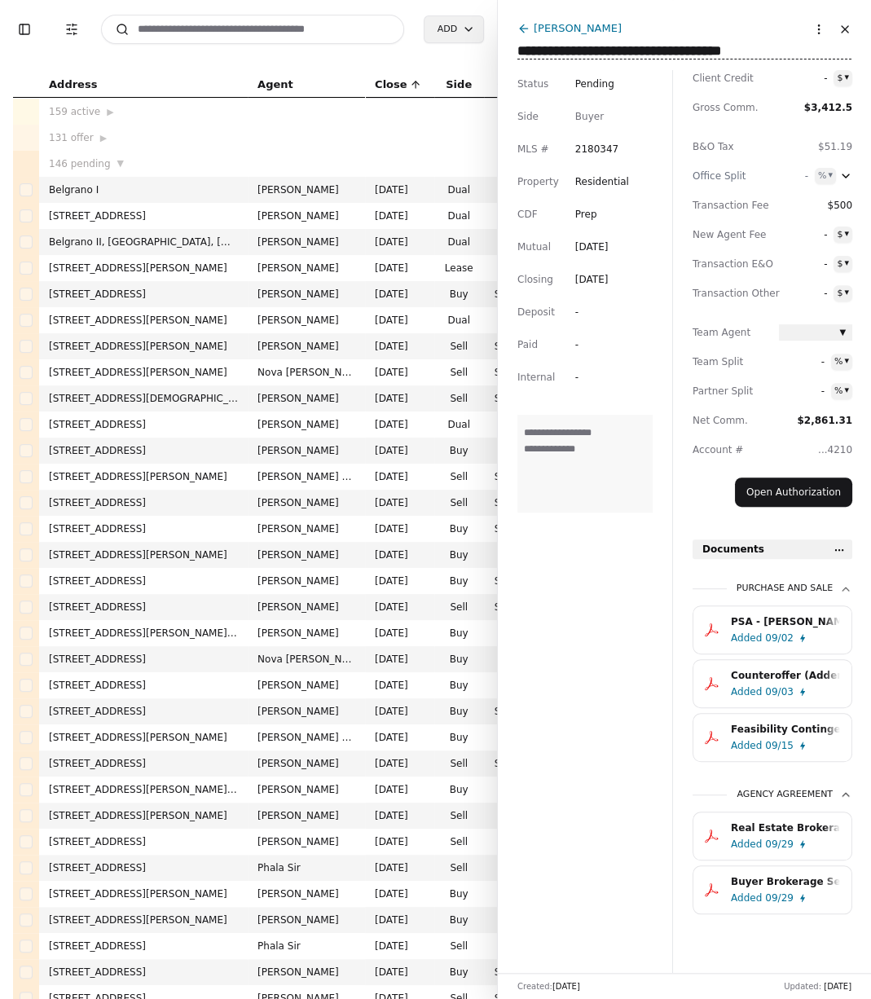
click at [696, 798] on div "Buyer Brokerage Services Agreement (BBSA) - Lot 8 Div 2 Raven Ln, Elma, WA 9854…" at bounding box center [785, 881] width 109 height 16
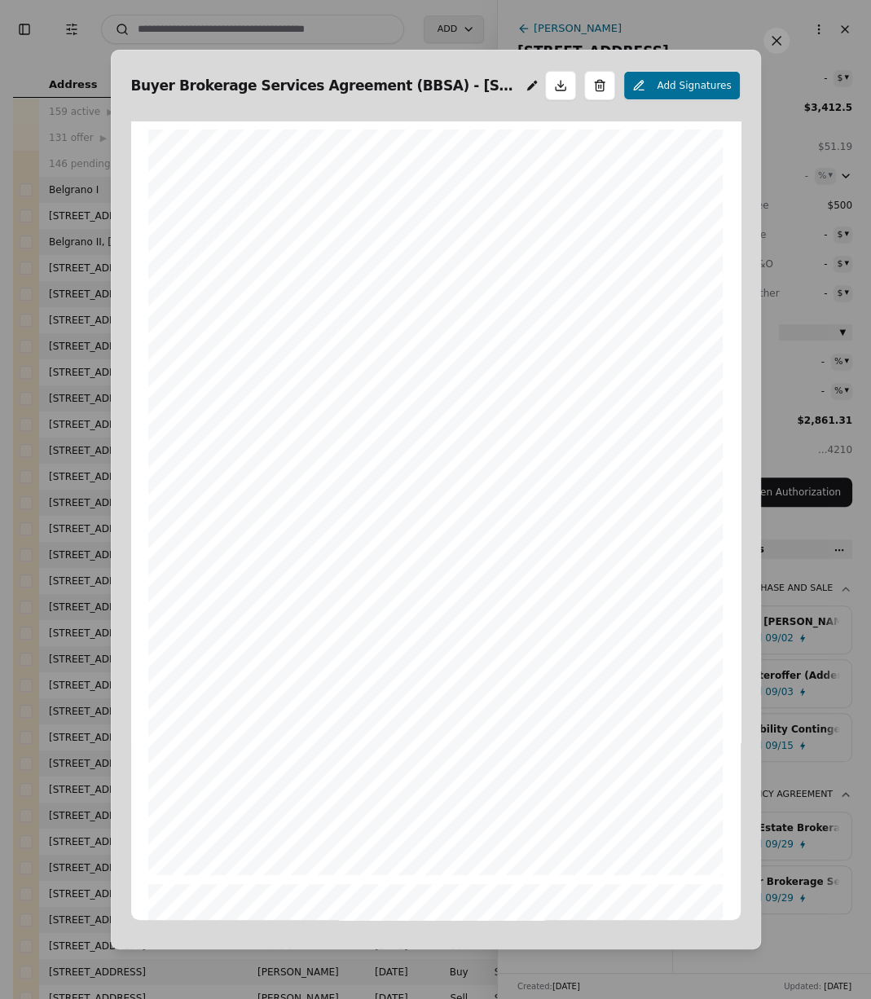
scroll to position [8, 0]
click at [696, 43] on button at bounding box center [776, 41] width 26 height 26
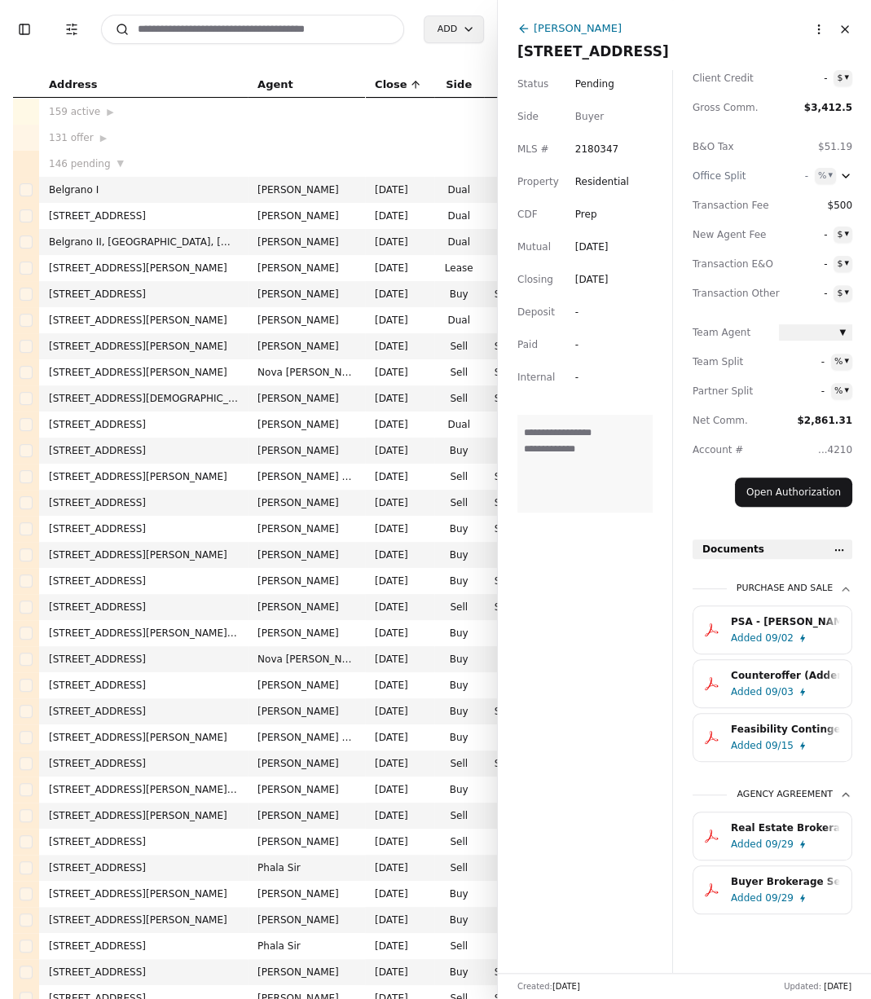
click at [696, 632] on div "09/02" at bounding box center [779, 638] width 29 height 16
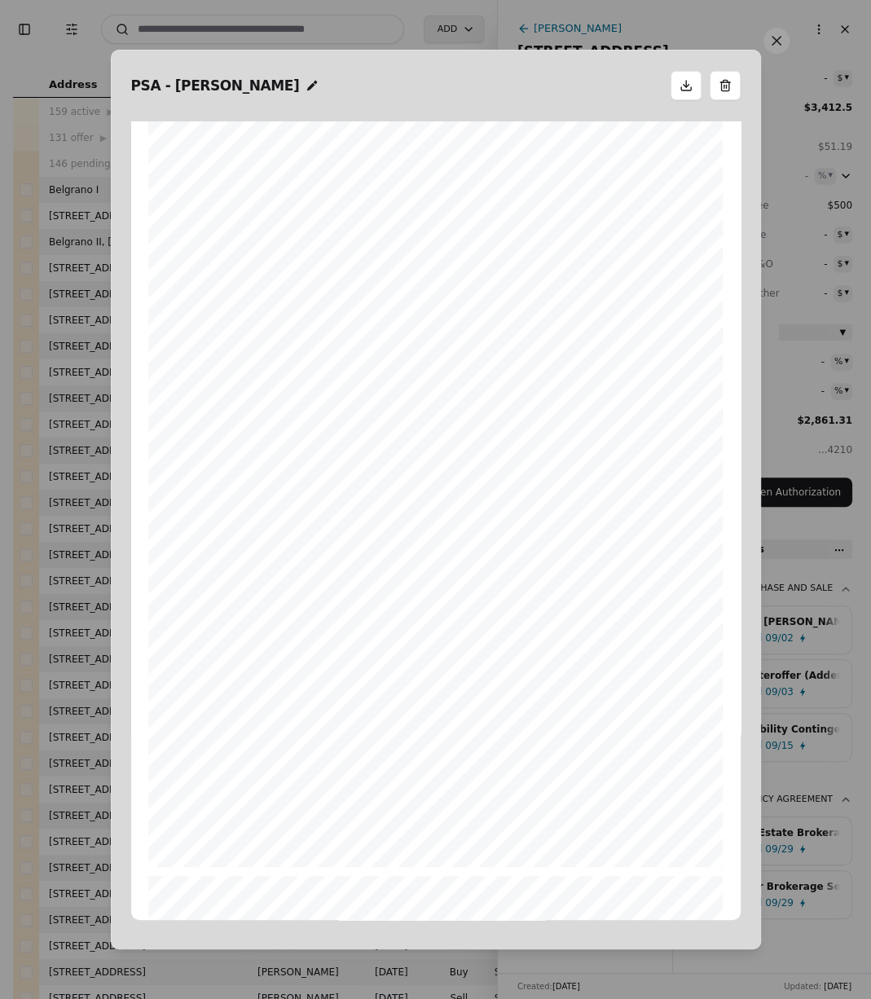
click at [696, 43] on button at bounding box center [776, 41] width 26 height 26
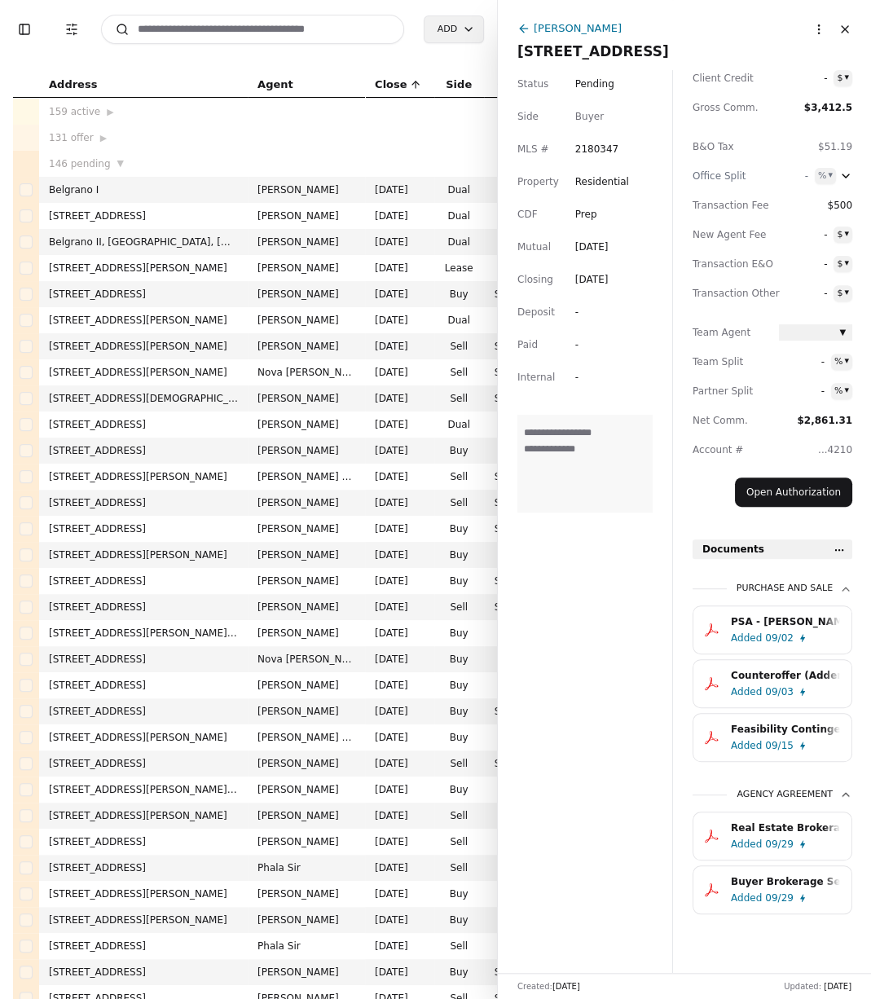
click at [696, 701] on button "Counteroffer (Addendum).pdf Added 09/03" at bounding box center [772, 683] width 160 height 49
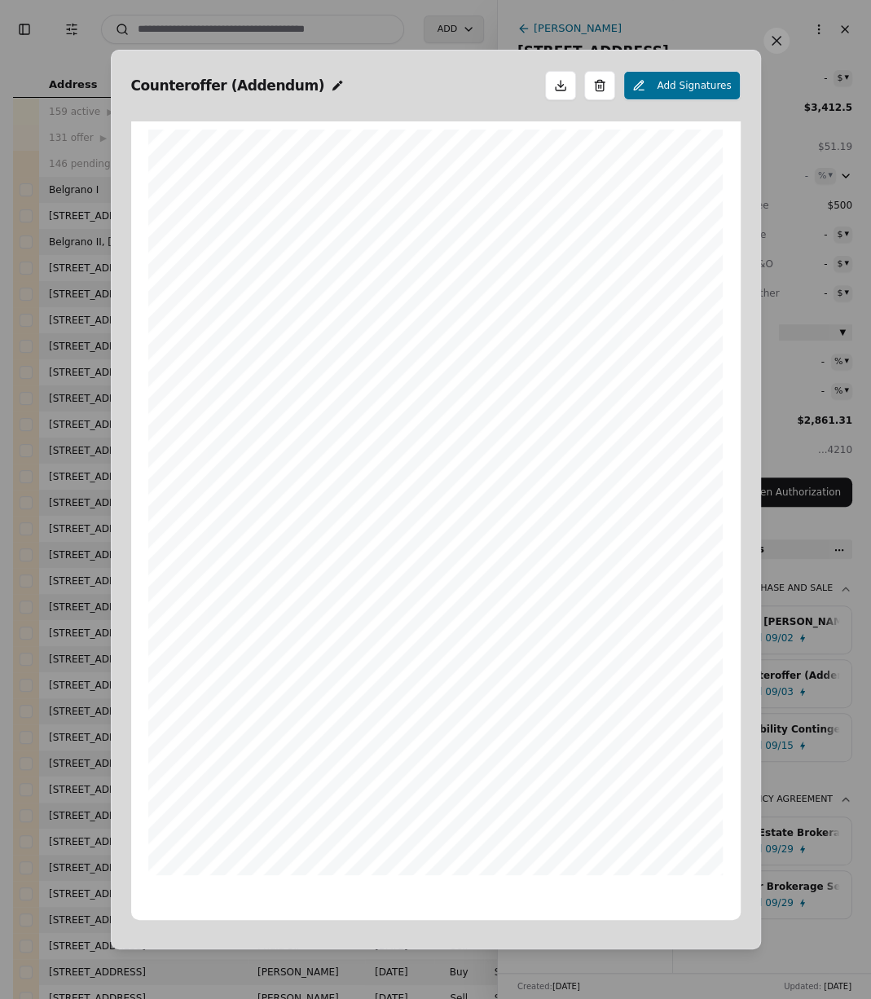
click at [696, 31] on button at bounding box center [776, 41] width 26 height 26
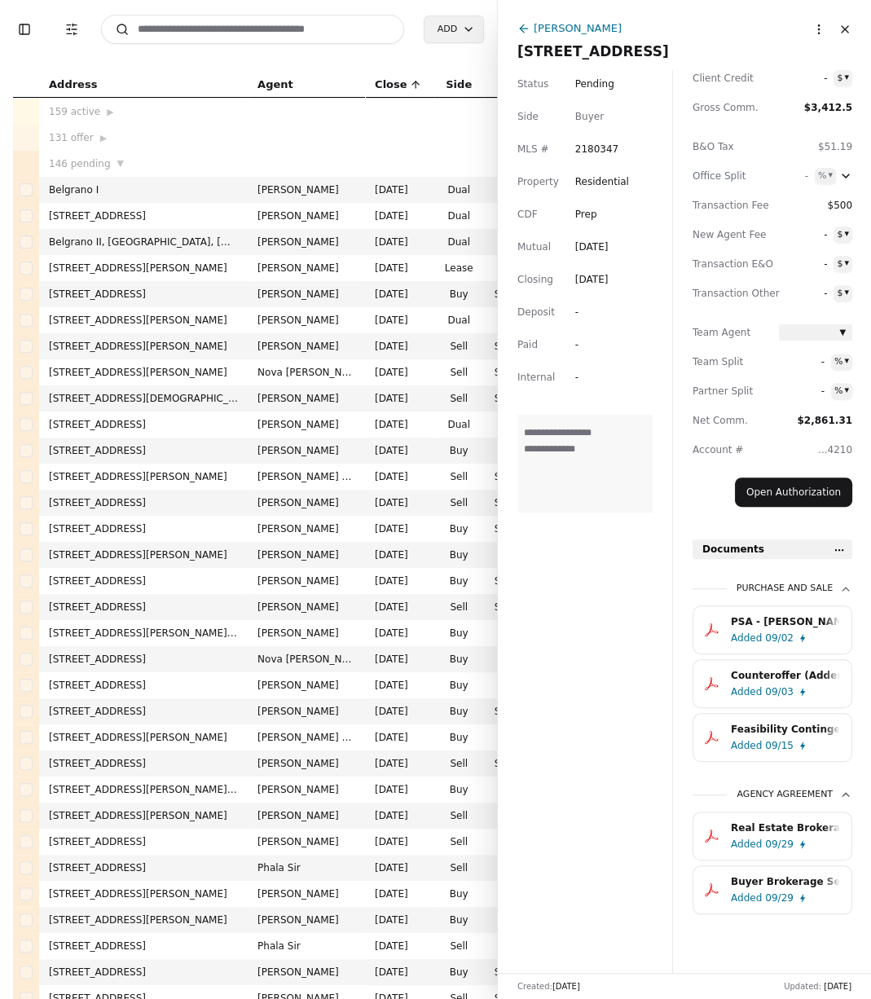
click at [696, 798] on div "Real Estate Brokerage in Washington Pamphlet.pdf" at bounding box center [785, 828] width 109 height 16
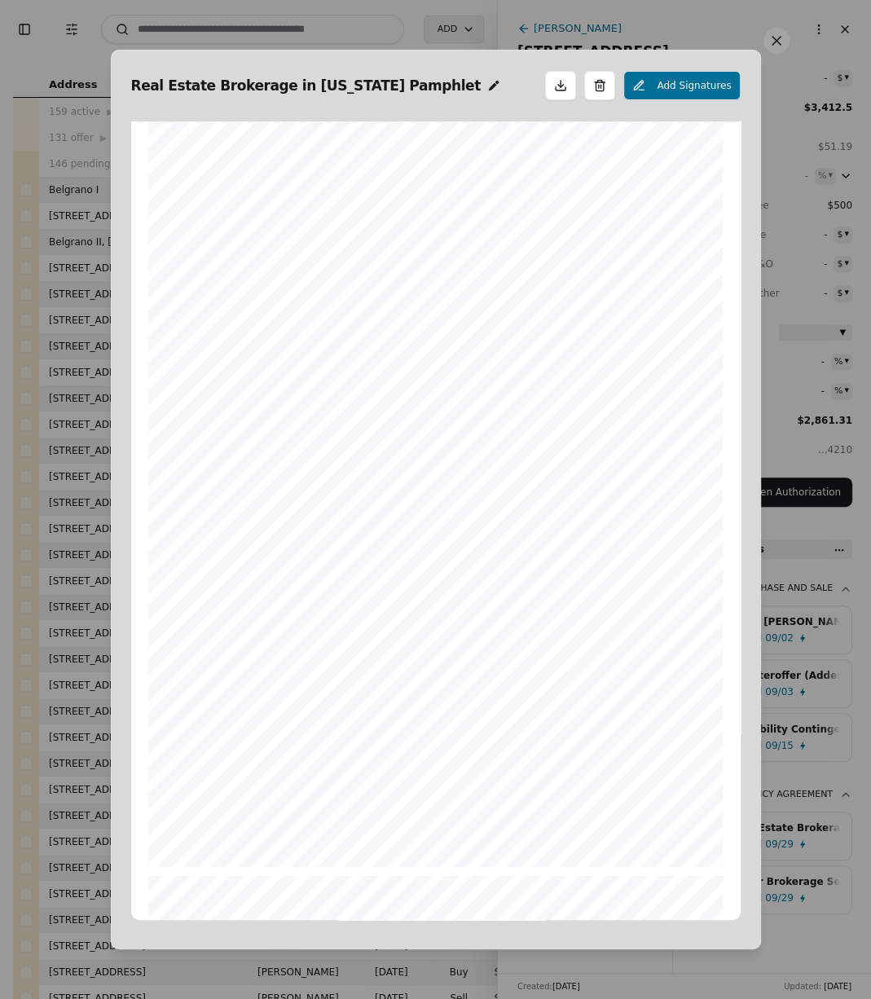
click at [696, 37] on button at bounding box center [776, 41] width 26 height 26
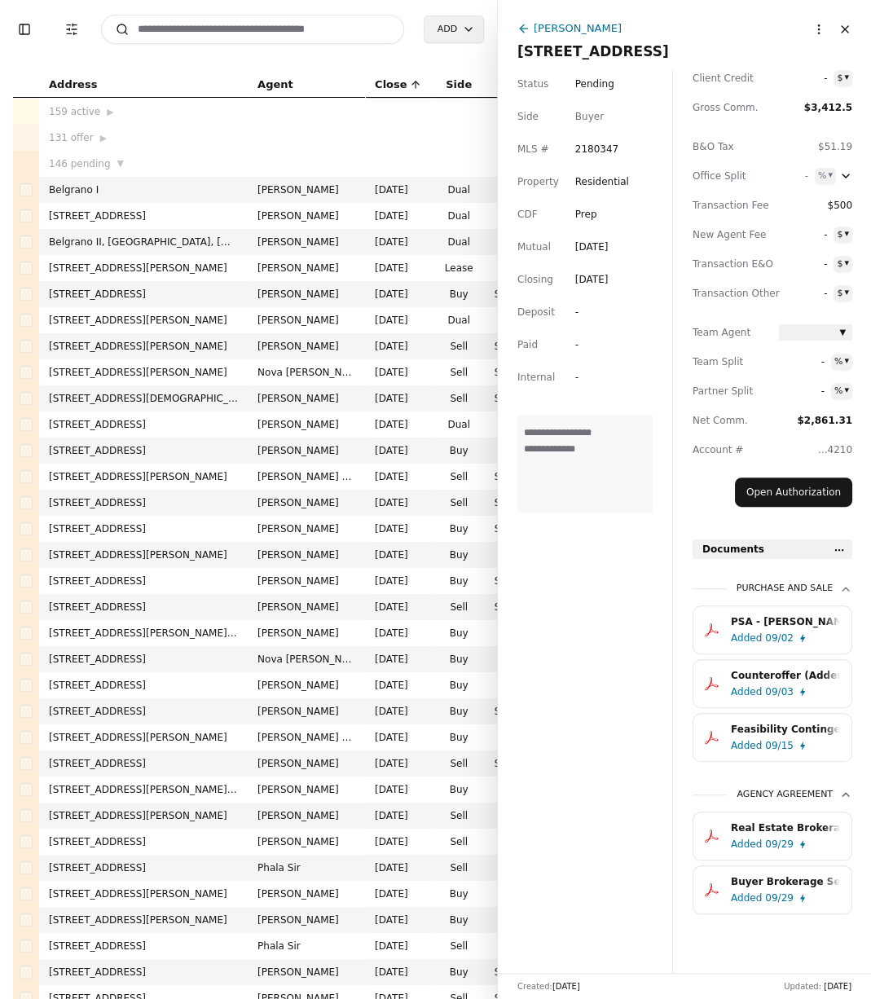
click at [696, 798] on div "Buyer Brokerage Services Agreement (BBSA) - Lot 8 Div 2 [GEOGRAPHIC_DATA]pdf" at bounding box center [785, 881] width 109 height 16
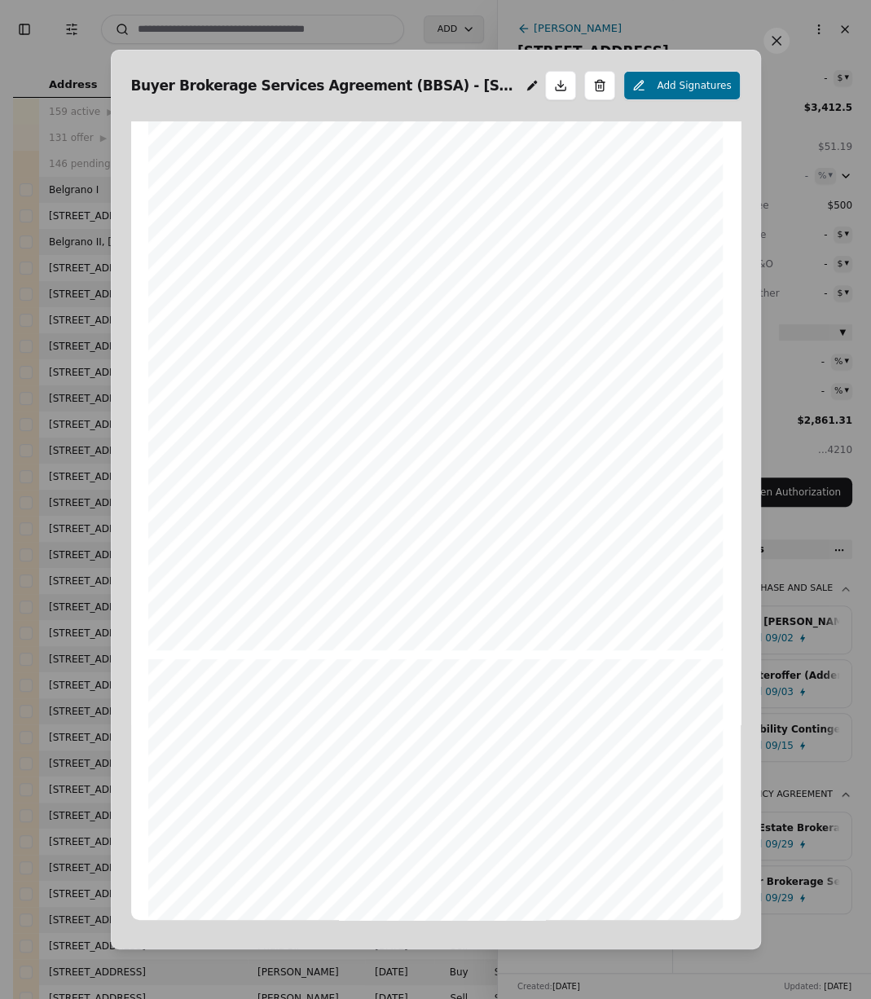
scroll to position [0, 0]
click at [696, 49] on button at bounding box center [776, 41] width 26 height 26
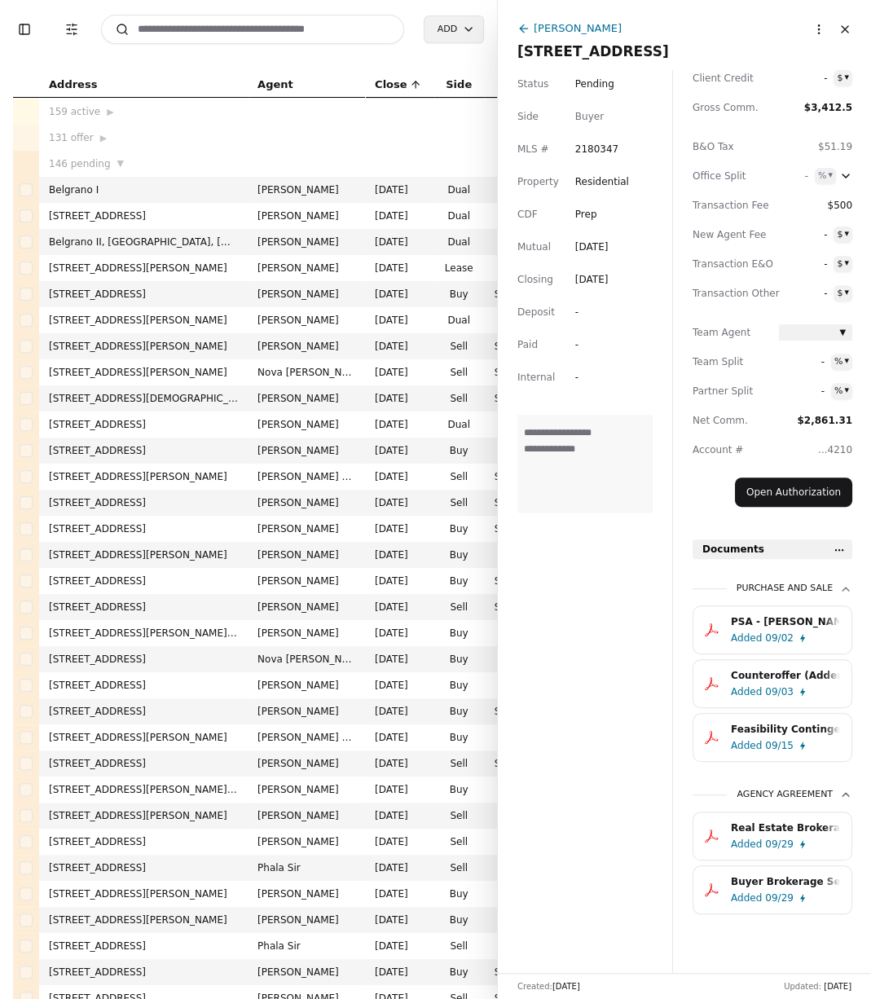
click at [696, 798] on div "09/29" at bounding box center [779, 898] width 29 height 16
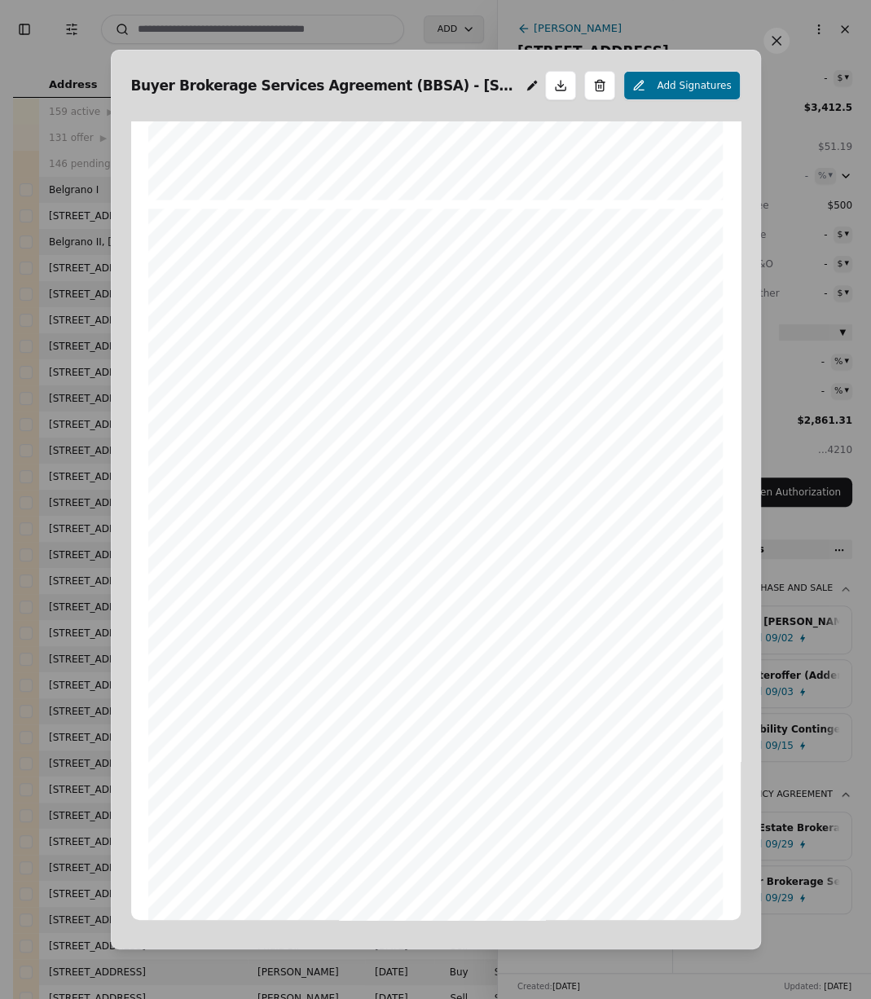
scroll to position [1469, 0]
click at [696, 46] on button at bounding box center [776, 41] width 26 height 26
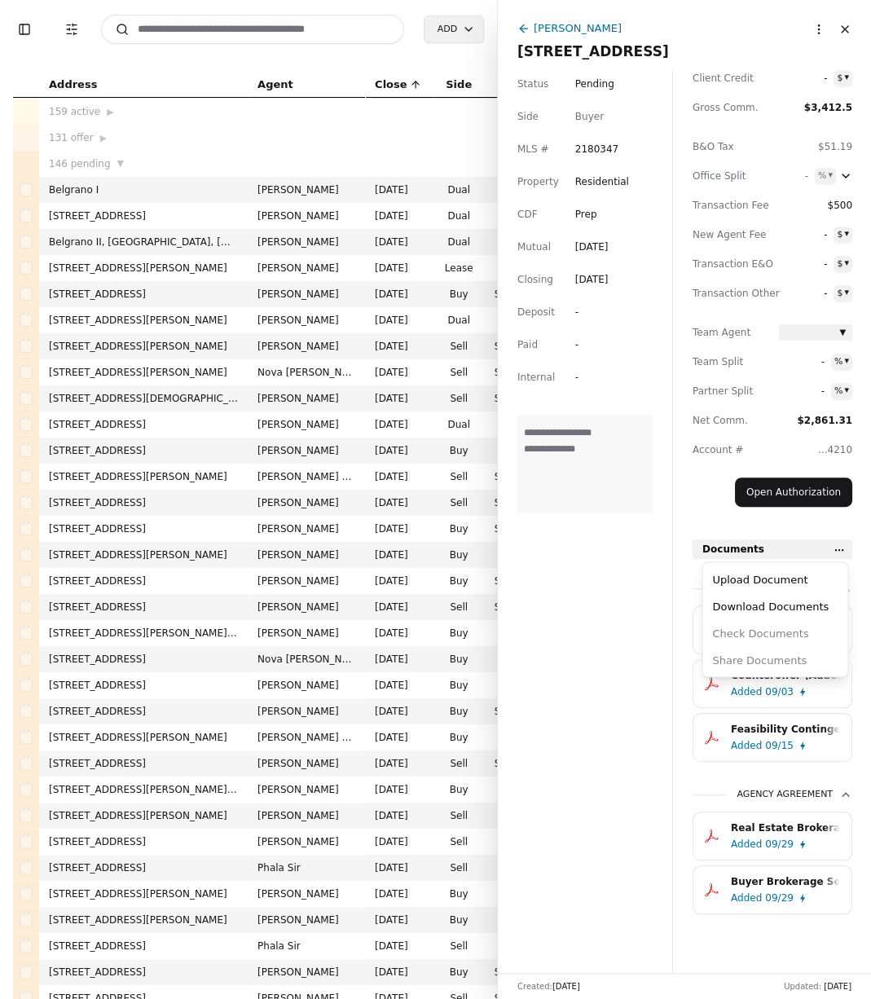
click at [696, 556] on html "Toggle Sidebar Transaction Filters Search Add Address Agent Close Side CD AA EM…" at bounding box center [435, 499] width 871 height 999
click at [582, 710] on html "Toggle Sidebar Transaction Filters Search Add Address Agent Close Side CD AA EM…" at bounding box center [435, 499] width 871 height 999
click at [696, 798] on div "Buyer Brokerage Services Agreement (BBSA) - Lot 8 Div 2 [GEOGRAPHIC_DATA]pdf" at bounding box center [785, 881] width 109 height 16
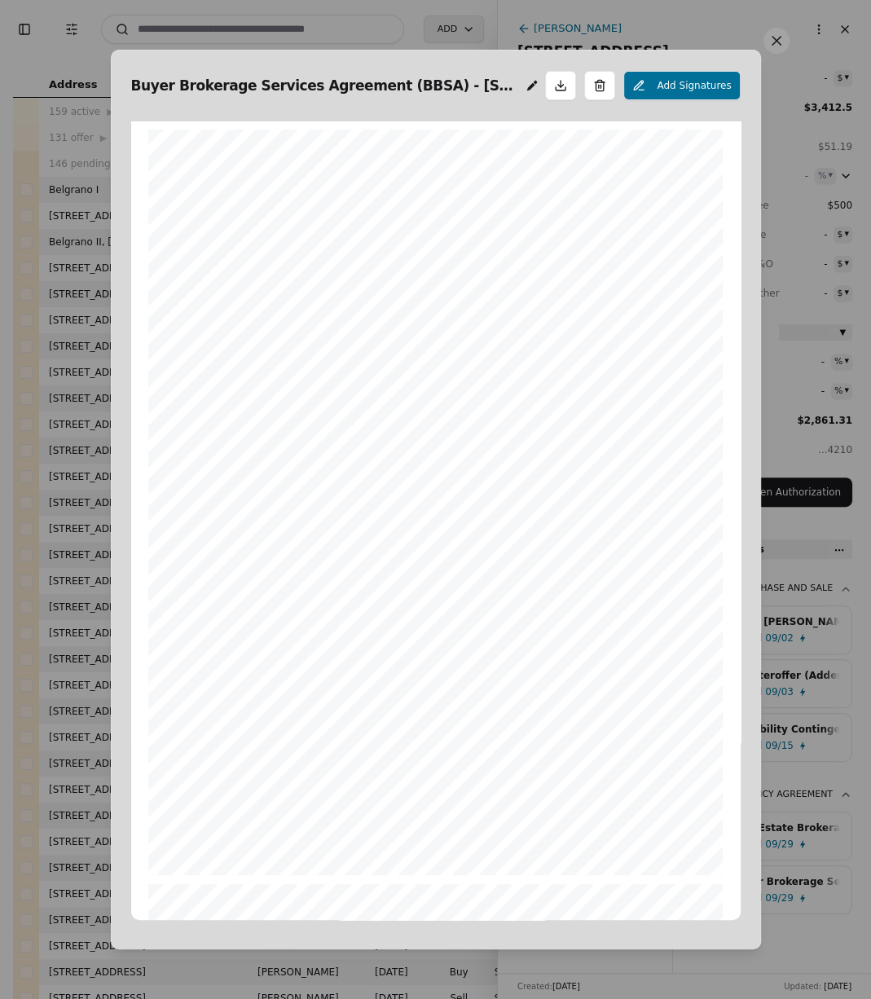
scroll to position [8, 0]
click at [563, 94] on button at bounding box center [560, 85] width 31 height 29
click at [596, 89] on button at bounding box center [599, 85] width 31 height 29
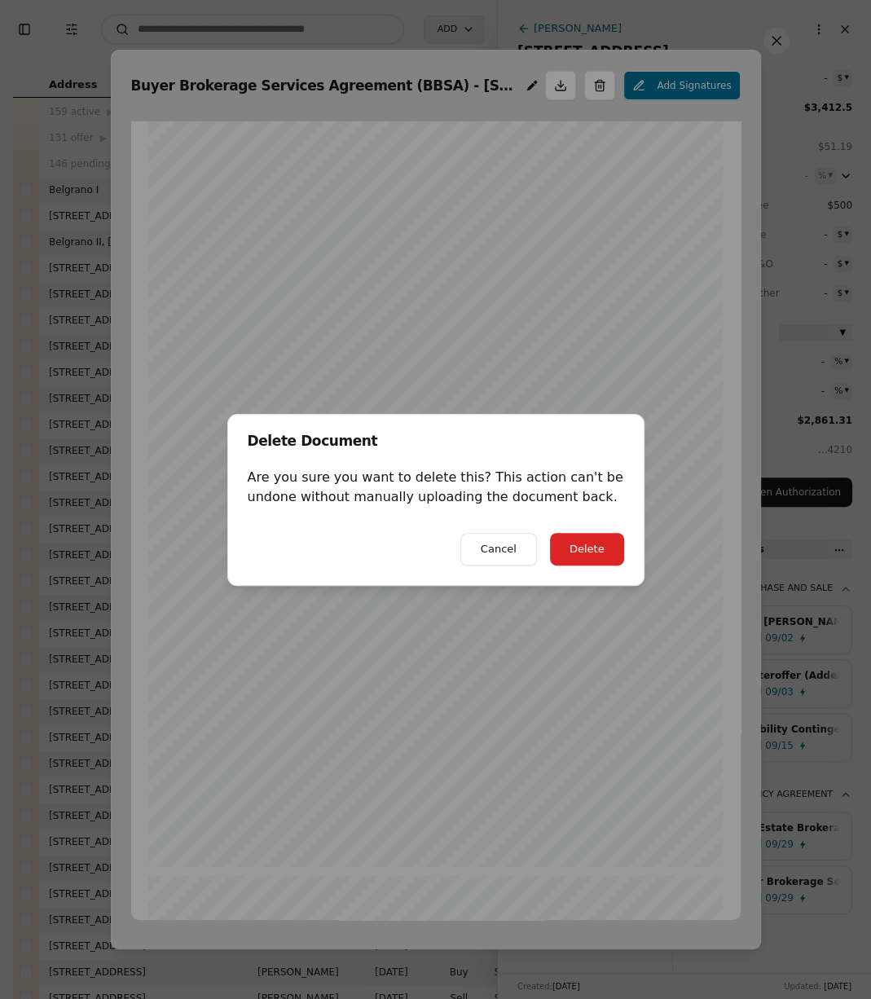
click at [583, 552] on button "Delete" at bounding box center [587, 549] width 74 height 33
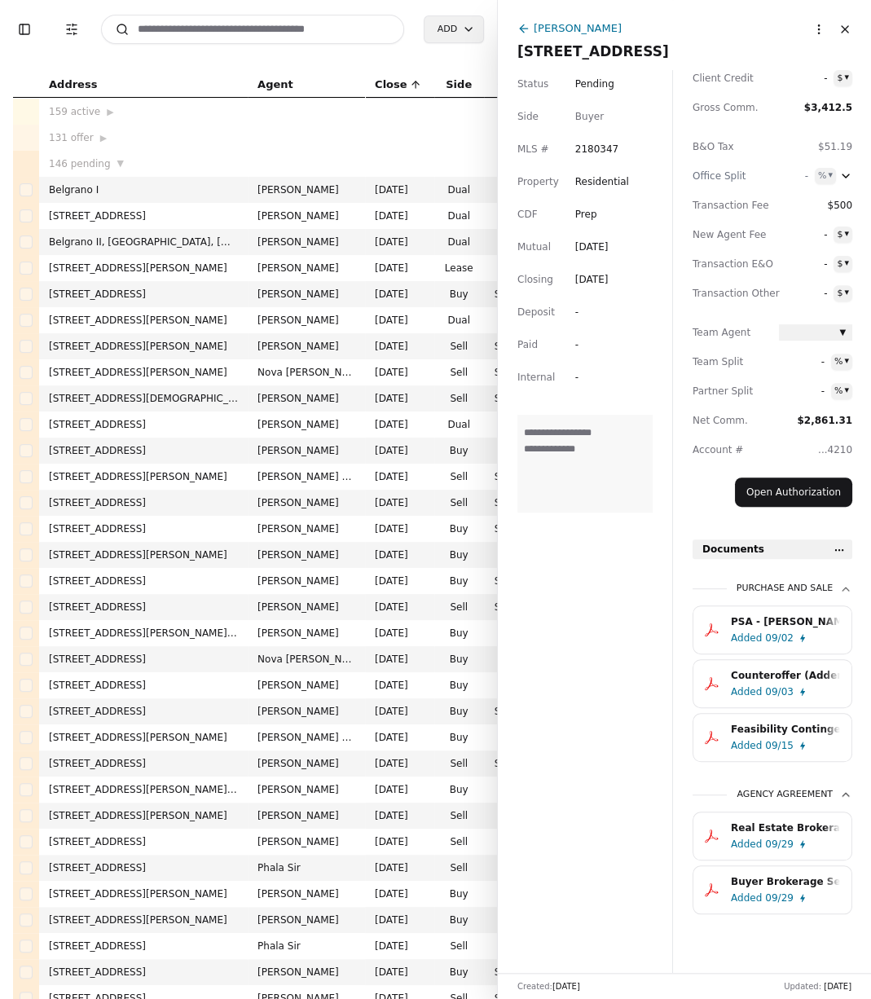
click at [513, 29] on div "Dusty Roberts Lot 8 Div 2 Raven Ln, Elma, WA 98541 More options Close" at bounding box center [684, 34] width 373 height 69
click at [524, 29] on icon at bounding box center [523, 28] width 13 height 13
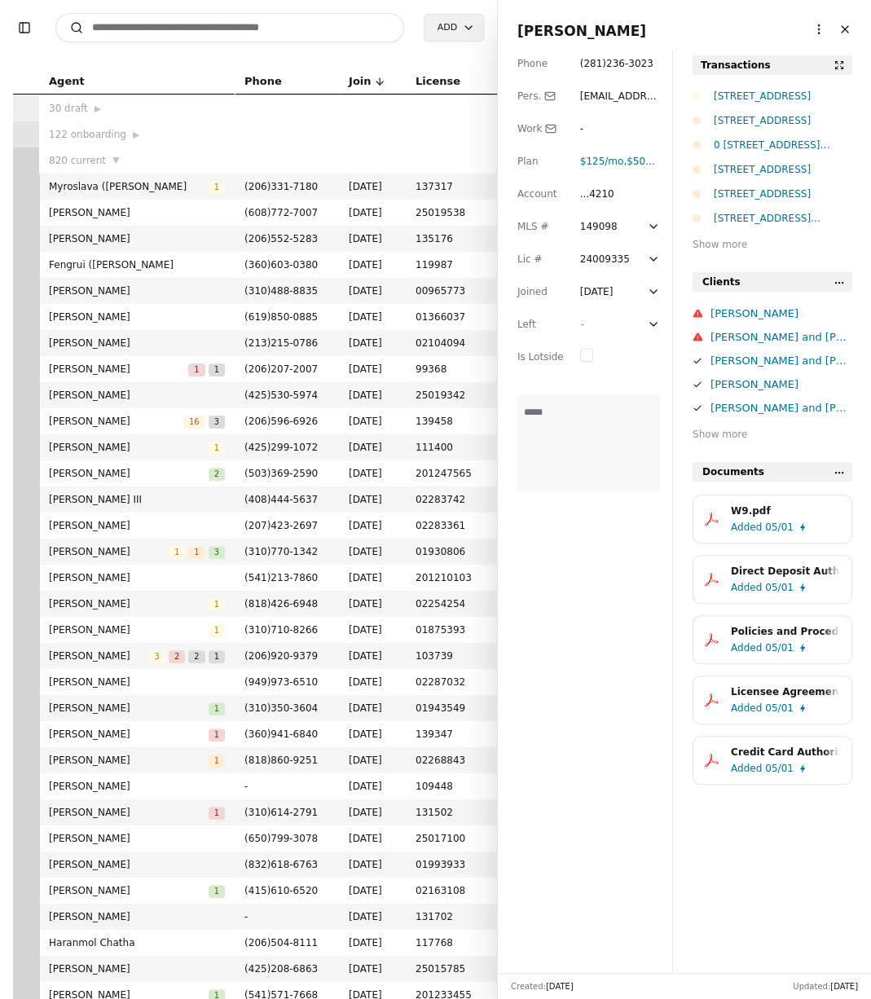
click at [696, 147] on div "0 [STREET_ADDRESS][PERSON_NAME]" at bounding box center [783, 145] width 138 height 16
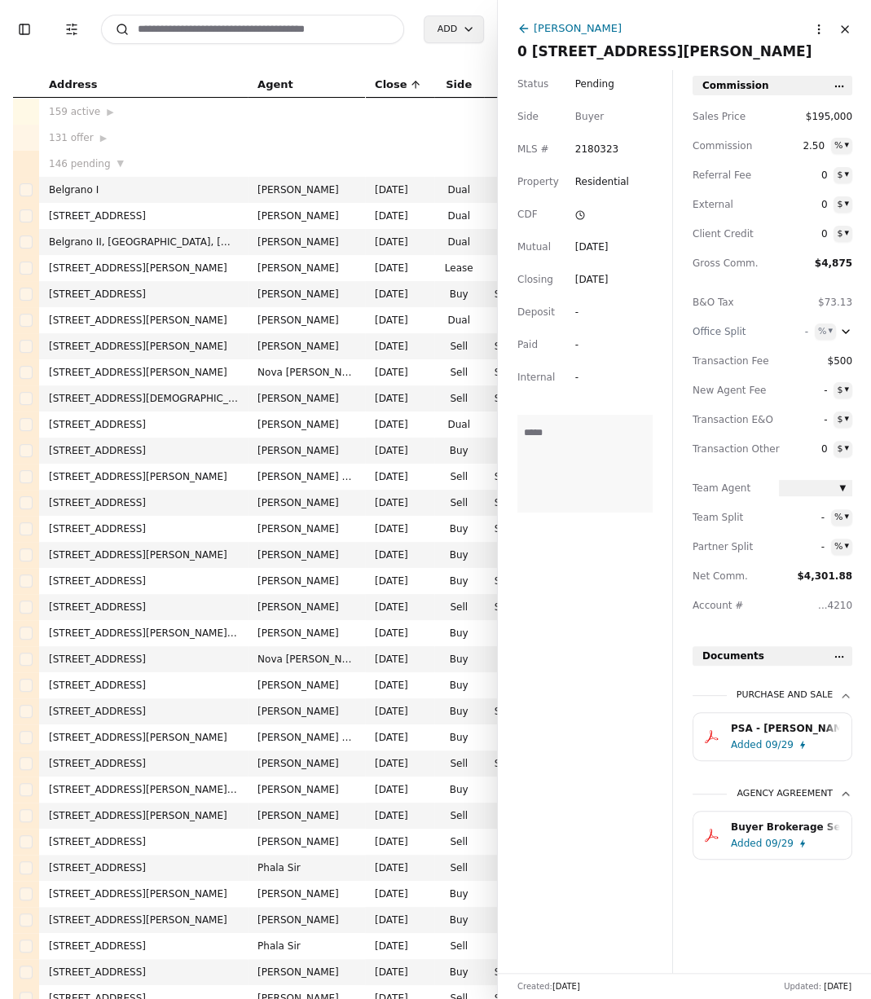
click at [696, 798] on div "09/29" at bounding box center [779, 843] width 29 height 16
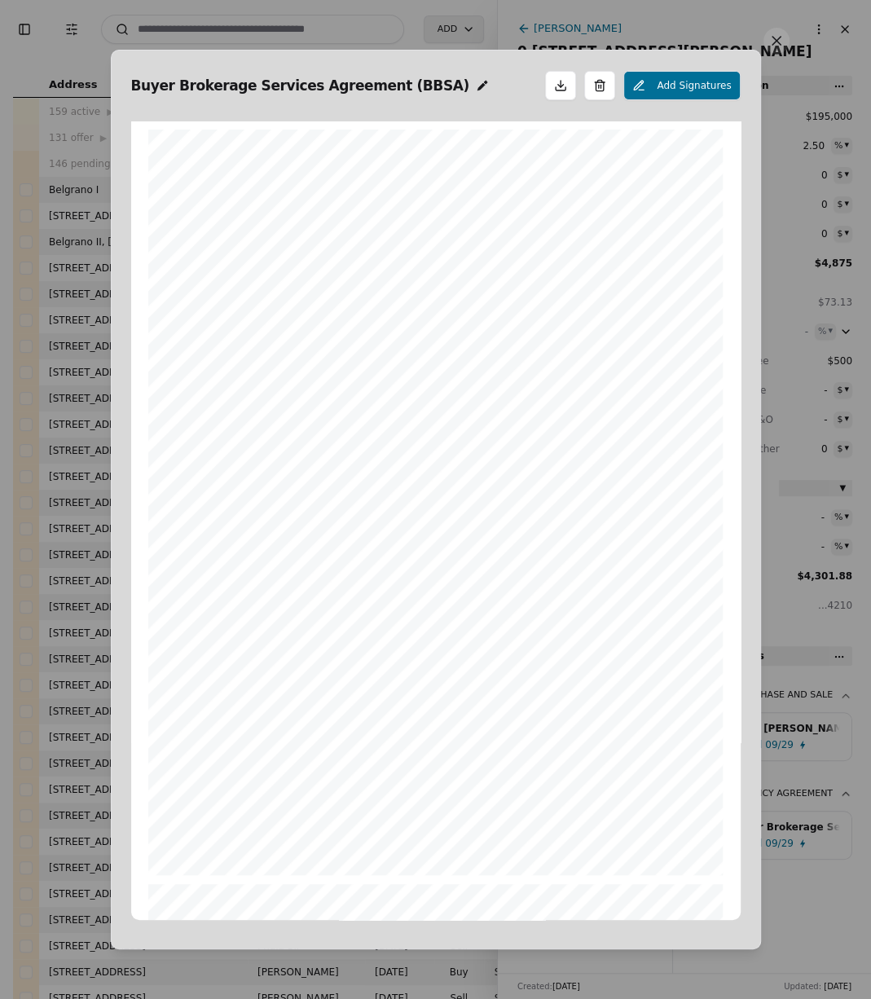
scroll to position [8, 0]
click at [696, 51] on button at bounding box center [776, 41] width 26 height 26
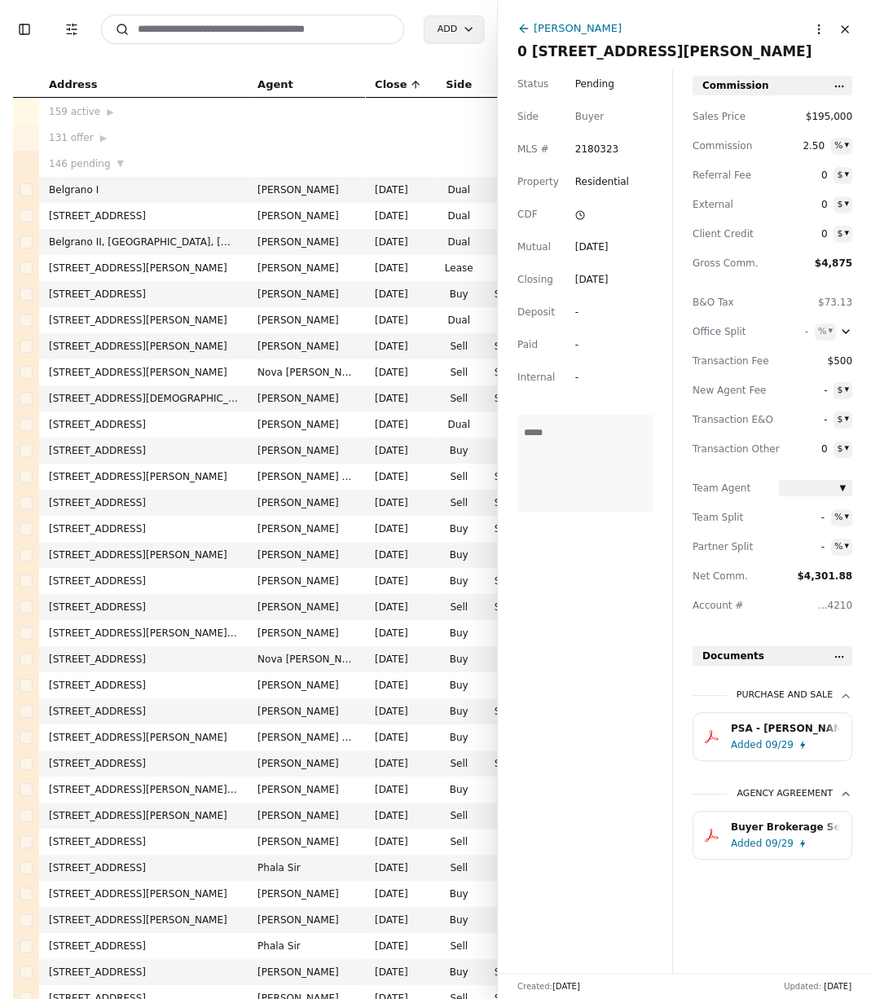
click at [696, 798] on div "Buyer Brokerage Services Agreement (BBSA).pdf" at bounding box center [785, 827] width 109 height 16
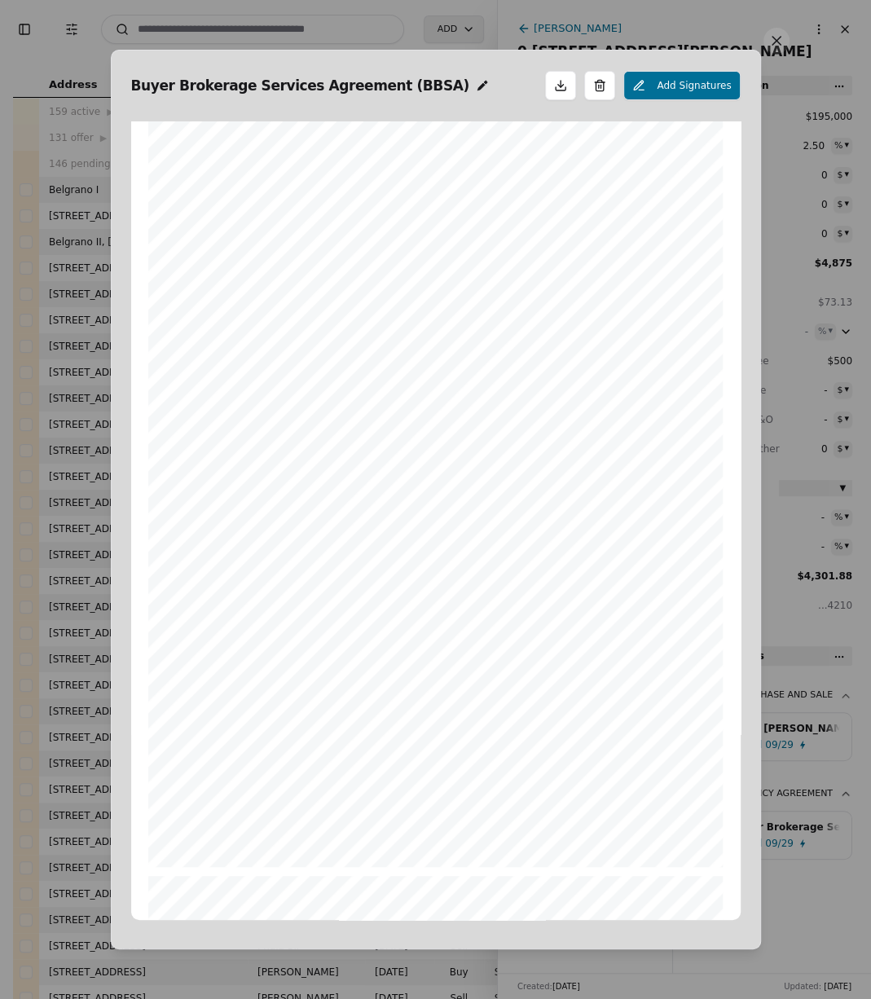
click at [696, 47] on button at bounding box center [776, 41] width 26 height 26
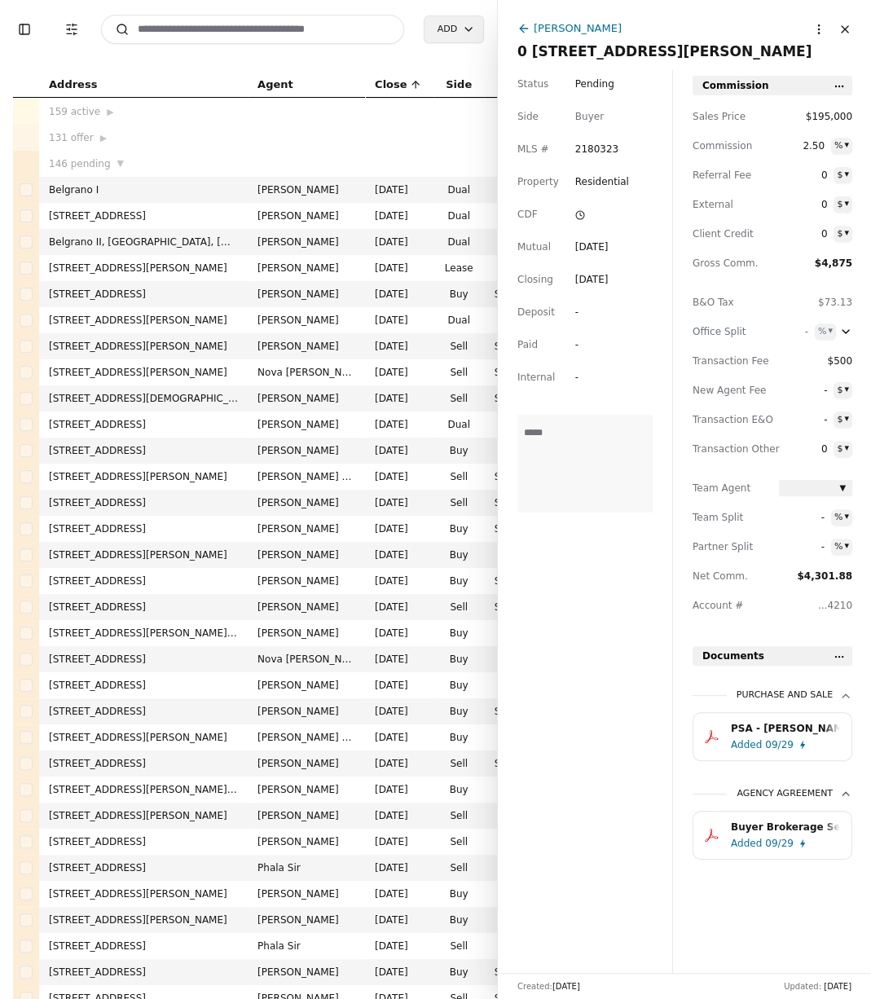
click at [696, 798] on div "Buyer Brokerage Services Agreement (BBSA).pdf" at bounding box center [785, 827] width 109 height 16
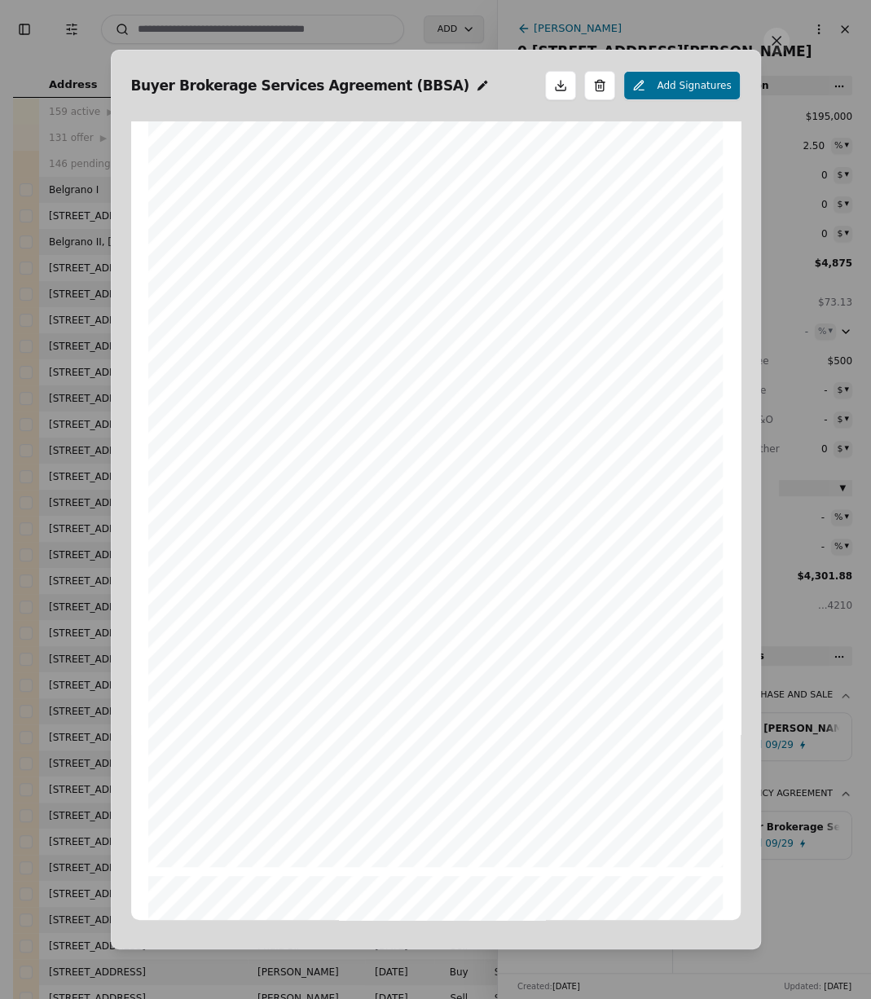
click at [696, 50] on button at bounding box center [776, 41] width 26 height 26
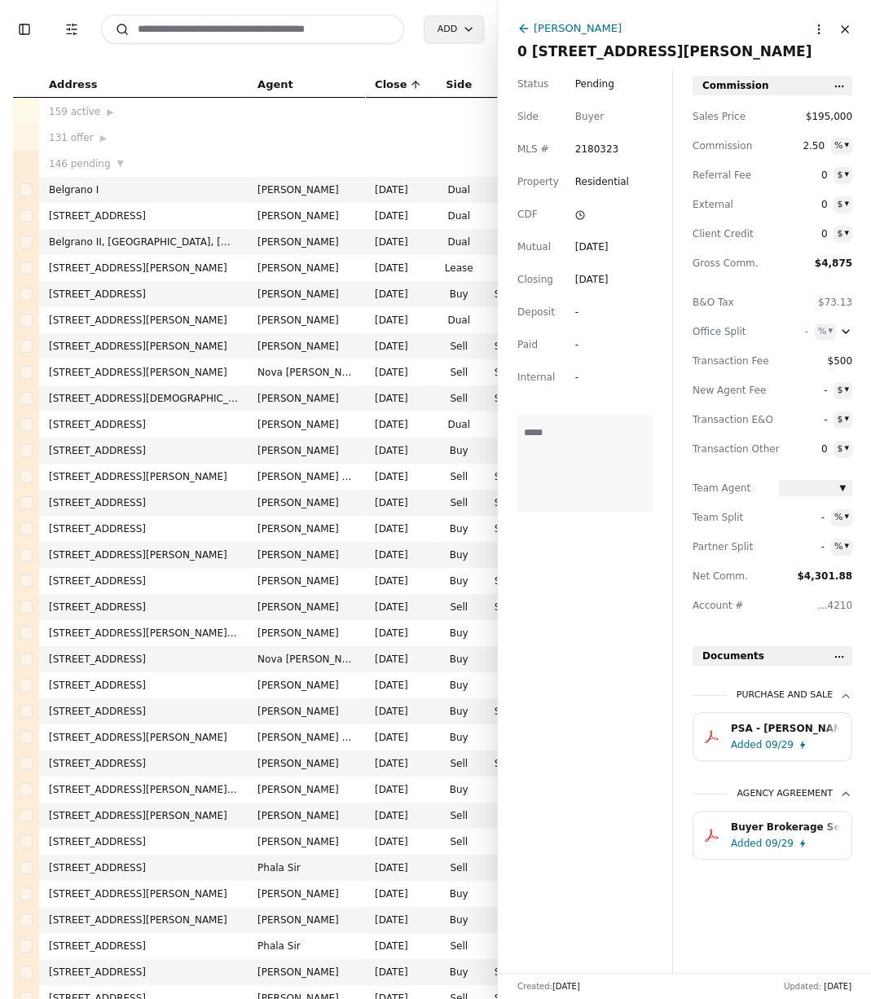
click at [545, 41] on span "0 [STREET_ADDRESS][PERSON_NAME]" at bounding box center [684, 51] width 334 height 23
click at [545, 30] on div "[PERSON_NAME]" at bounding box center [578, 28] width 88 height 17
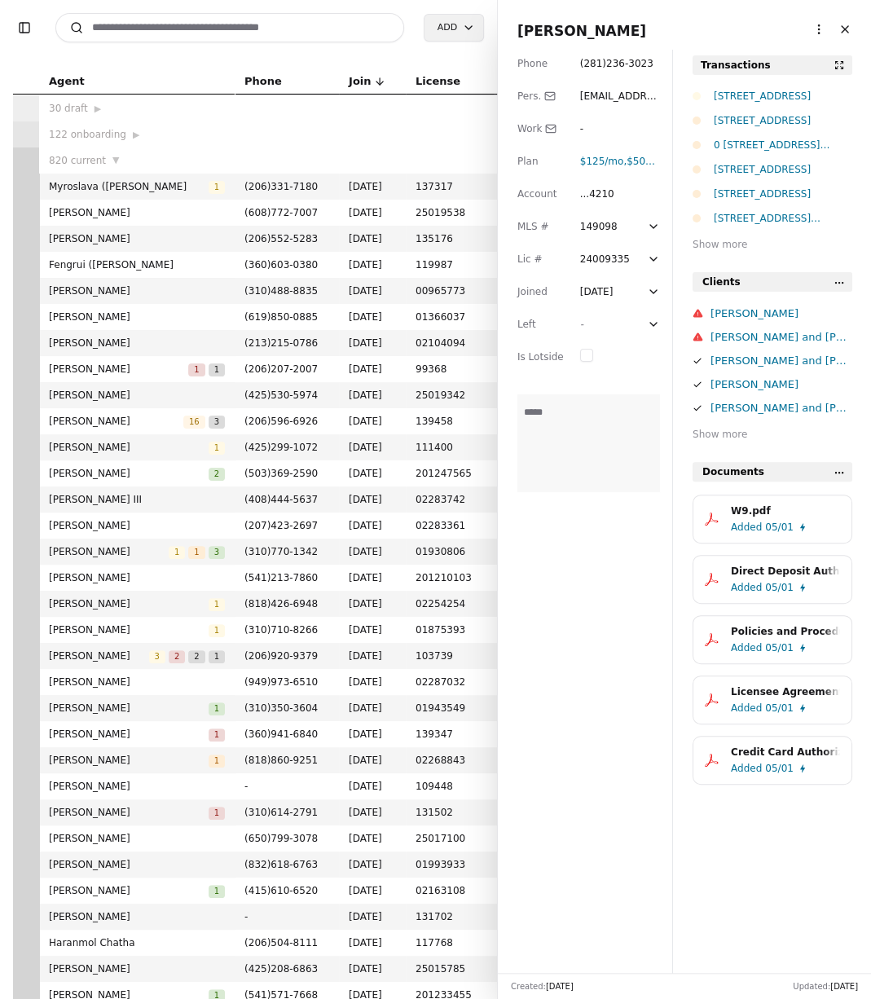
click at [696, 123] on div "[STREET_ADDRESS]" at bounding box center [783, 120] width 138 height 16
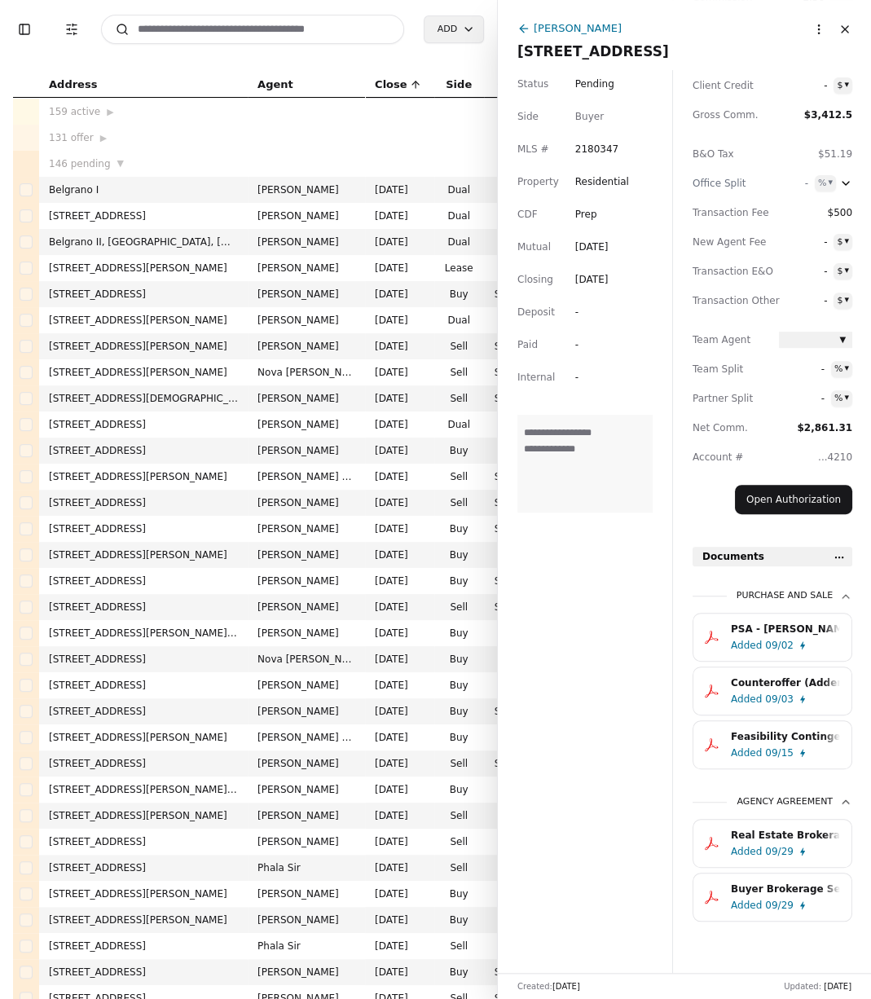
scroll to position [156, 0]
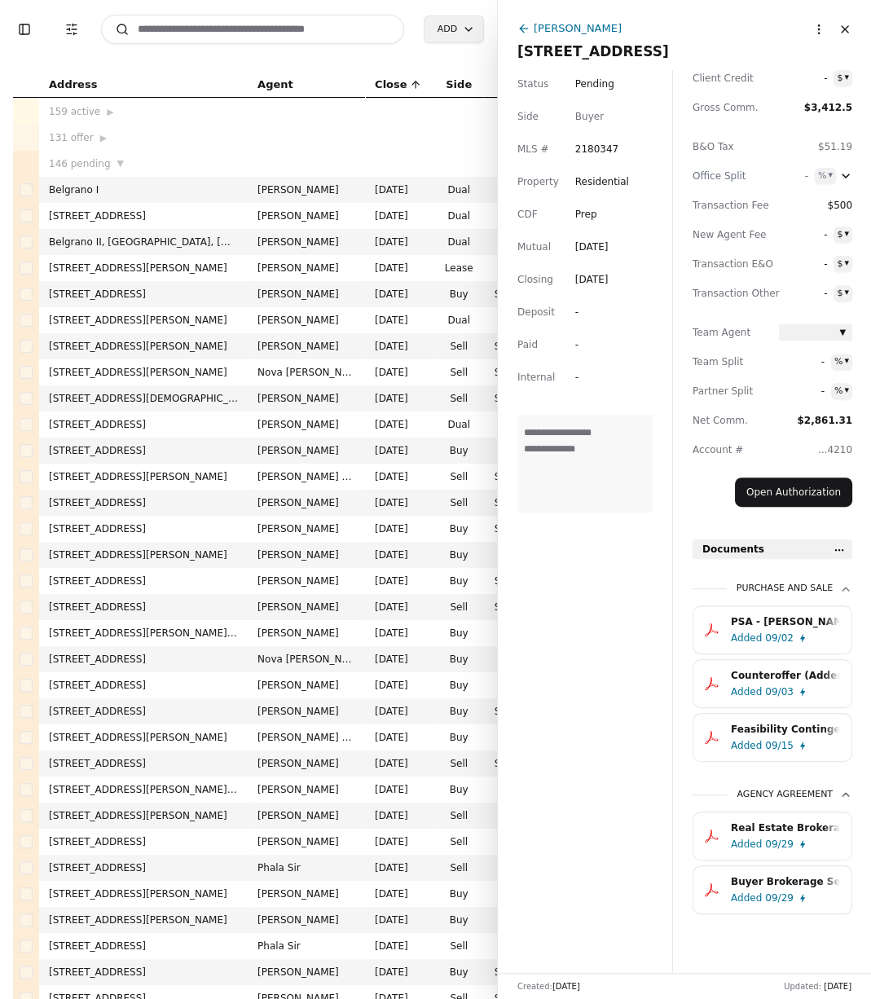
click at [696, 798] on div "Buyer Brokerage Services Agreement (BBSA) - Lot 8 Div 2 [GEOGRAPHIC_DATA]pdf" at bounding box center [785, 881] width 109 height 16
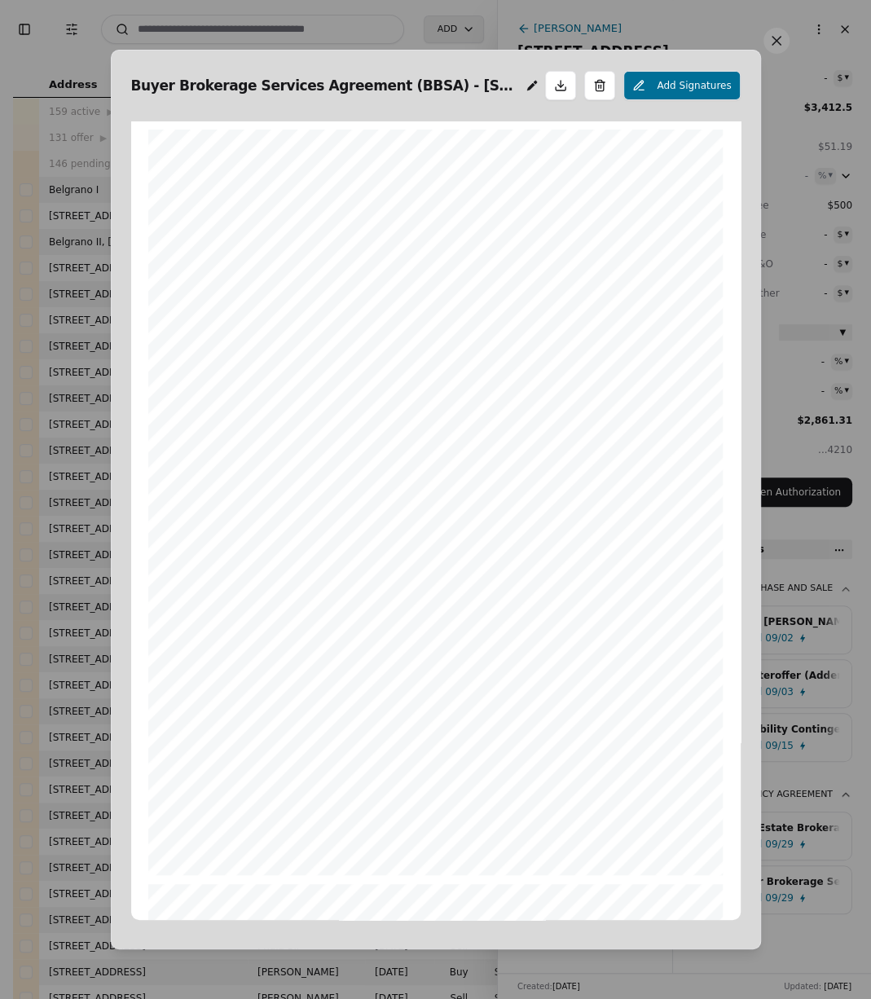
scroll to position [8, 0]
click at [696, 41] on button at bounding box center [776, 41] width 26 height 26
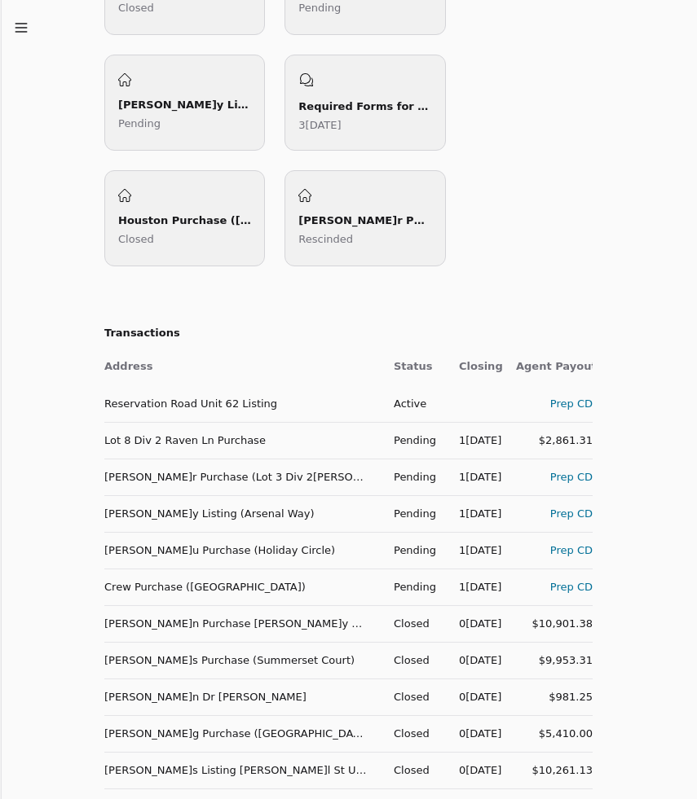
scroll to position [886, 0]
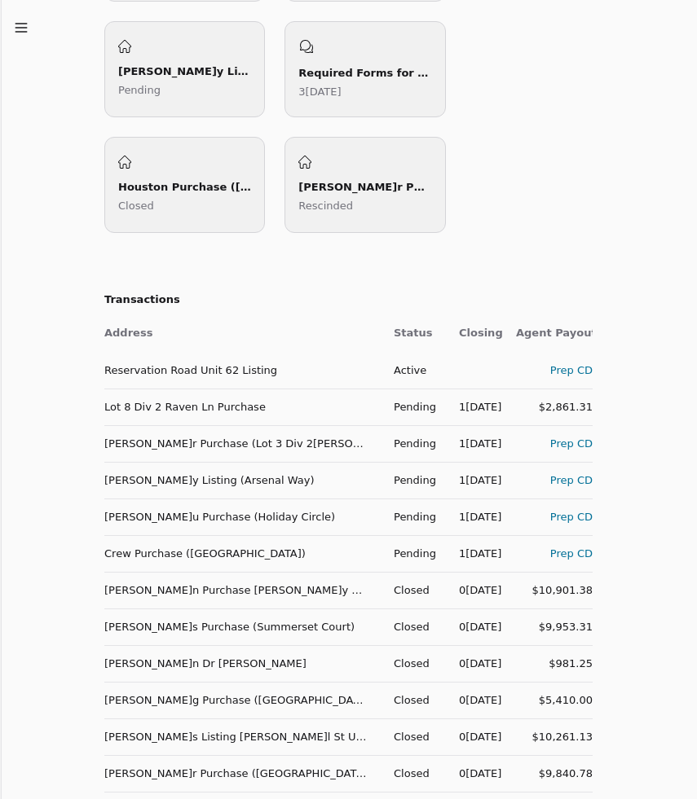
click at [235, 446] on td "[PERSON_NAME]r Purchase (Lot 3 Div 2[PERSON_NAME][GEOGRAPHIC_DATA])" at bounding box center [242, 443] width 276 height 37
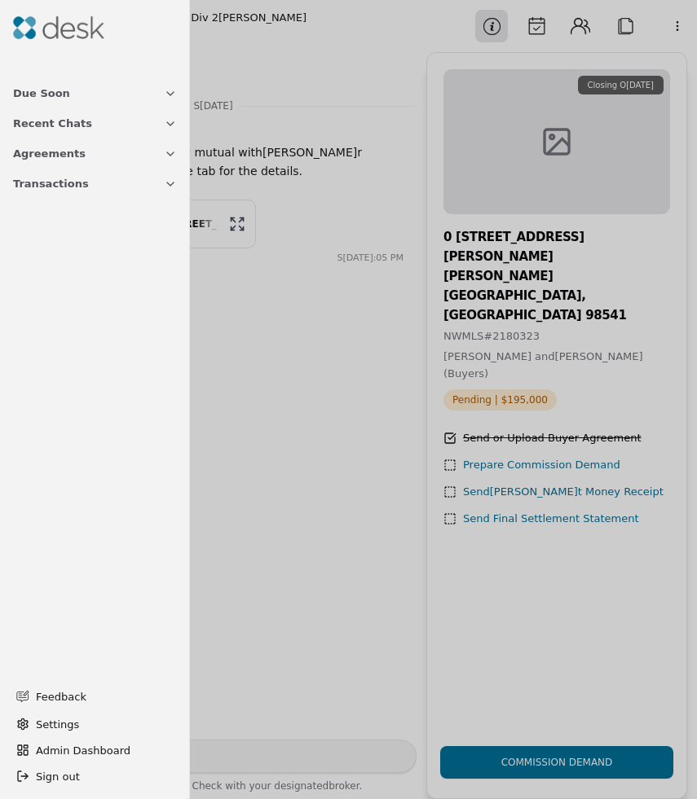
click at [357, 278] on div at bounding box center [348, 399] width 697 height 799
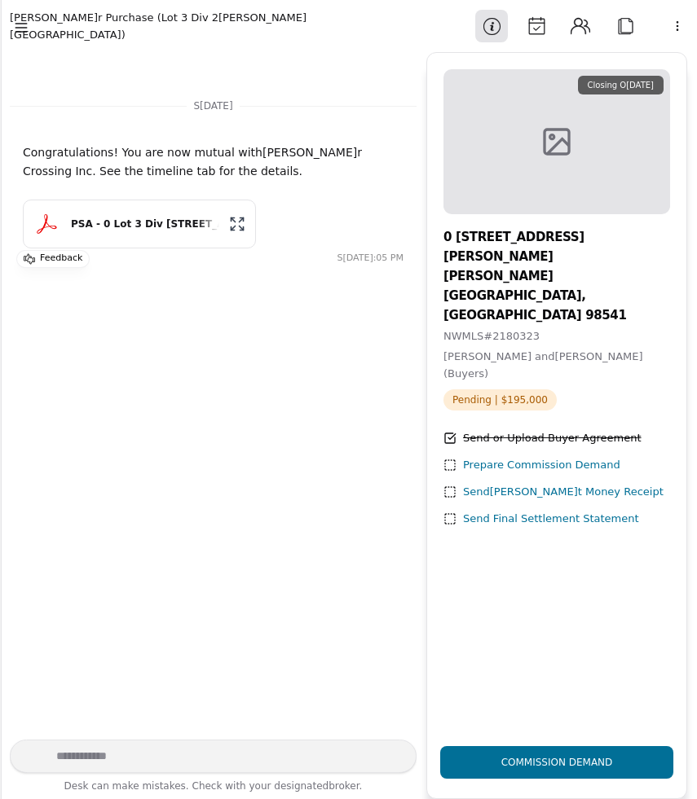
click at [371, 87] on div at bounding box center [213, 106] width 407 height 42
click at [14, 31] on icon "button" at bounding box center [21, 28] width 16 height 16
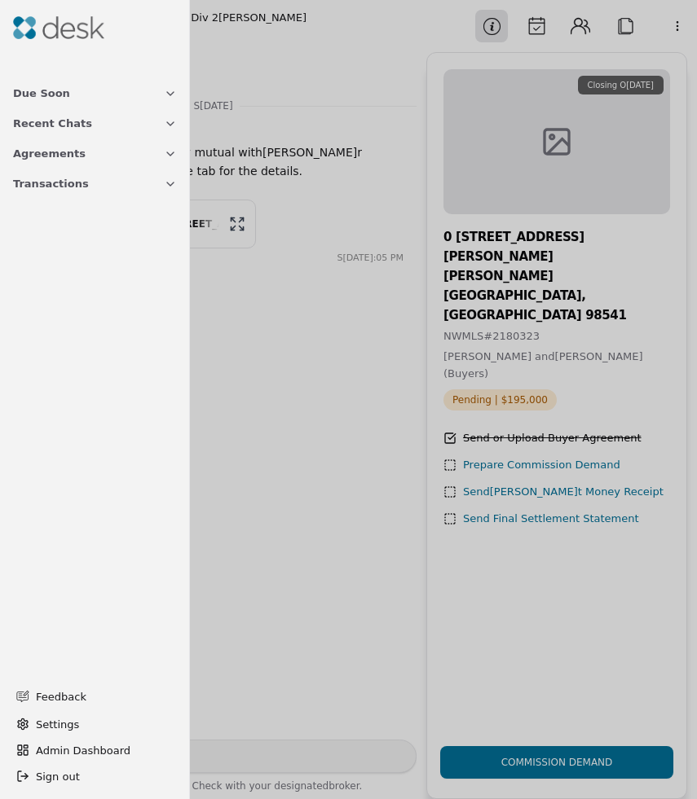
click at [56, 22] on img at bounding box center [58, 27] width 91 height 23
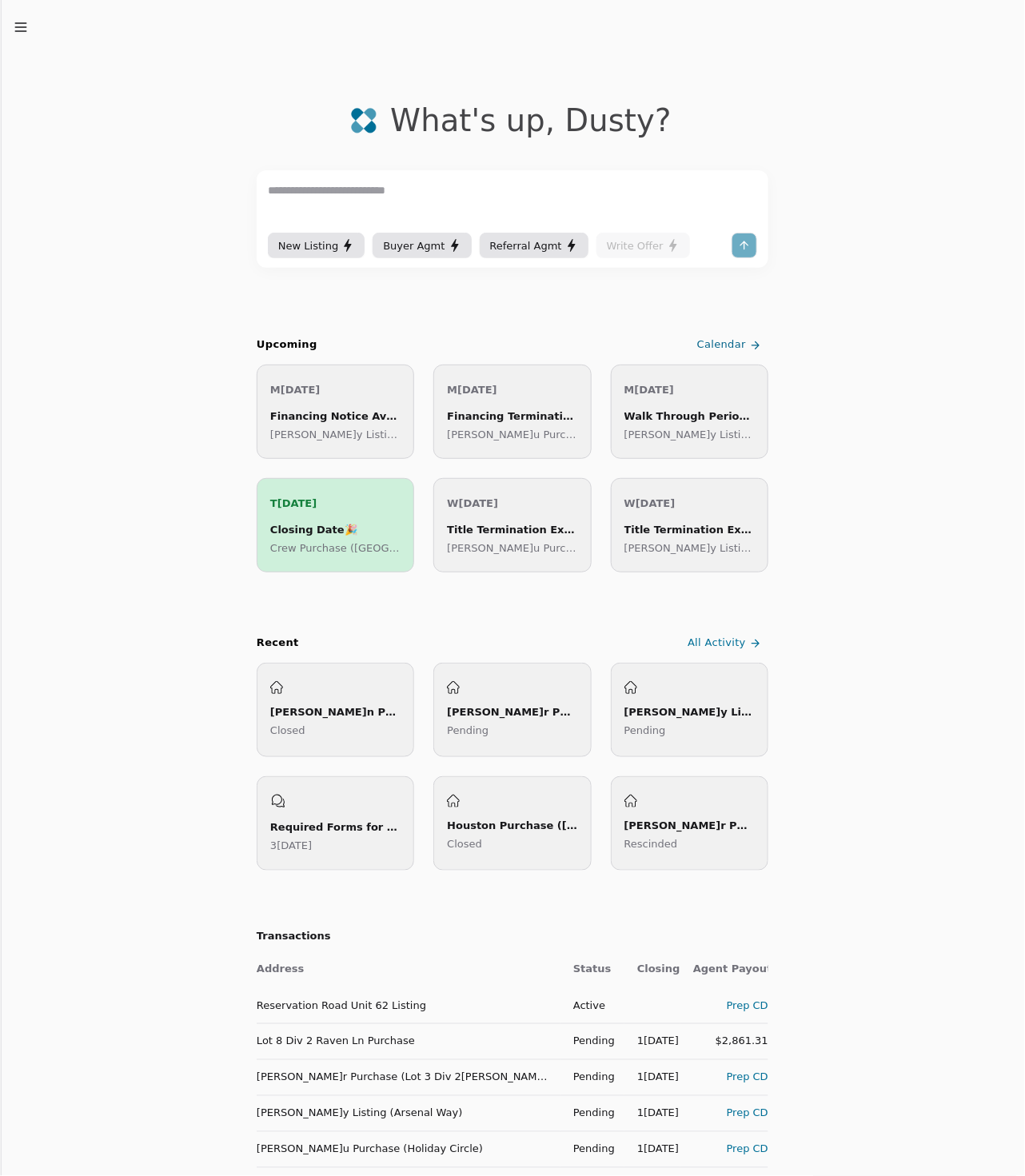
click at [683, 567] on div "What's up , Dusty ? New Listing Buyer Agmt Referral Agmt Write Offer Upcoming C…" at bounding box center [512, 977] width 1025 height 1953
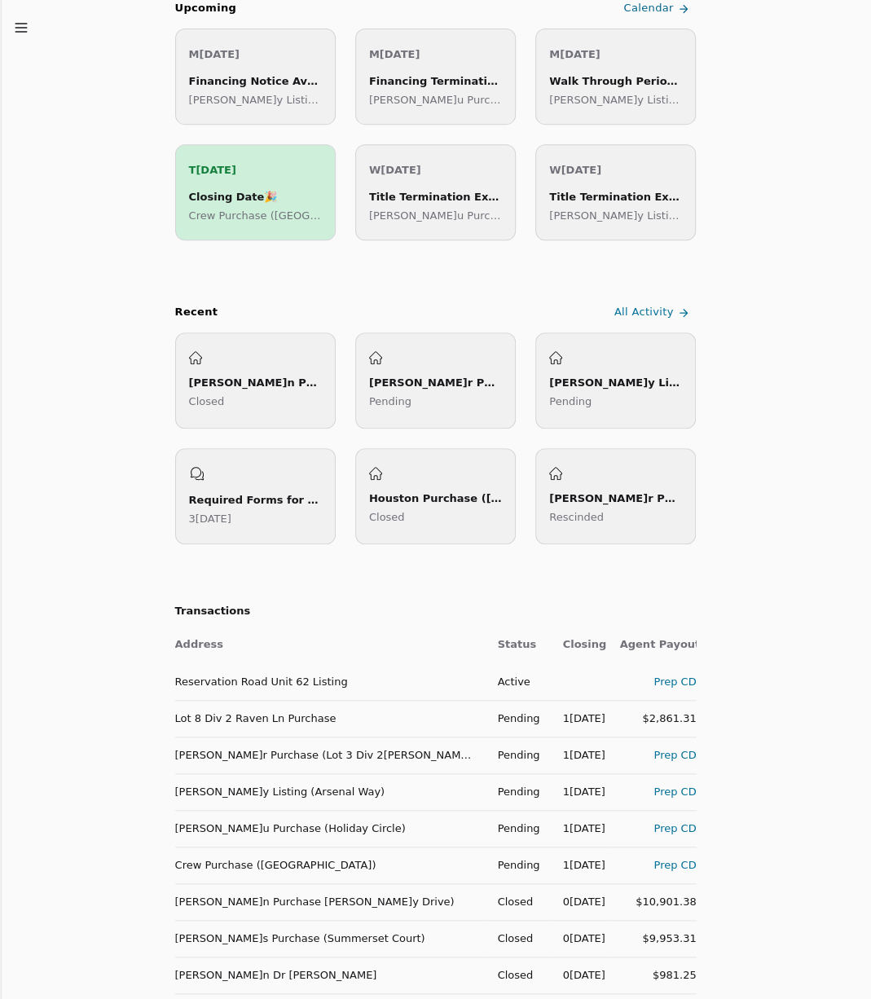
scroll to position [367, 0]
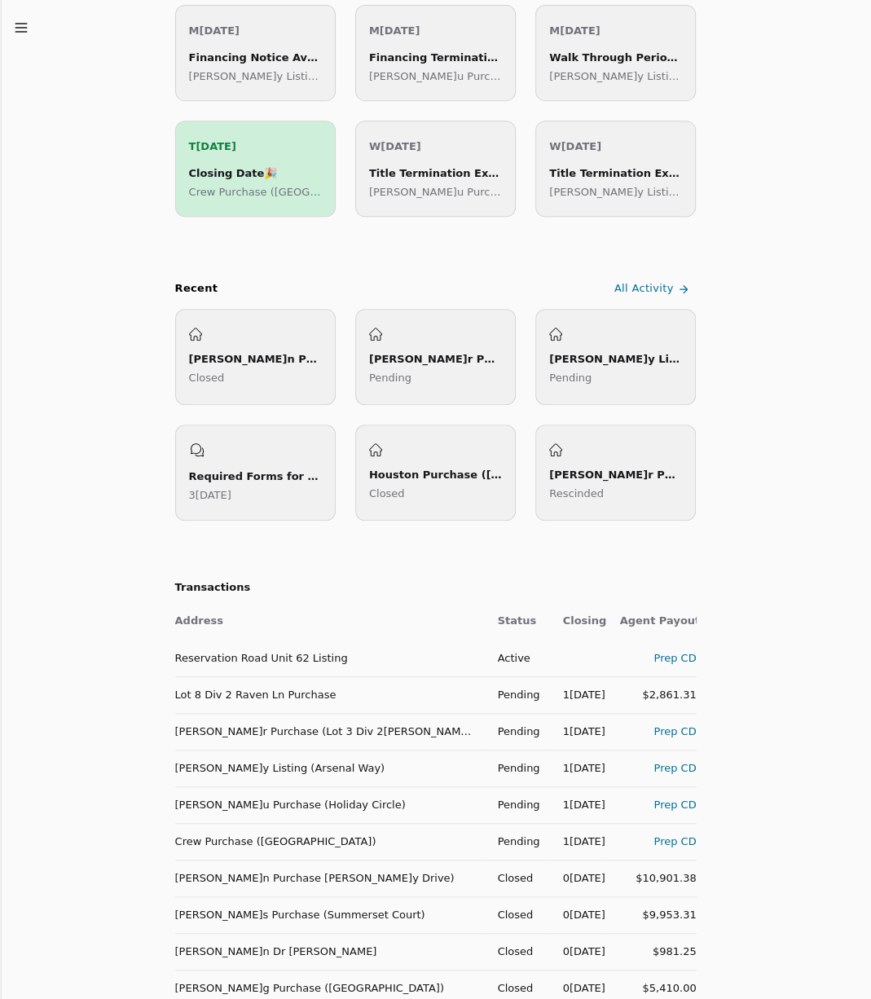
click at [270, 701] on td "Lot 8 Div 2 Raven Ln Purchase" at bounding box center [330, 694] width 310 height 37
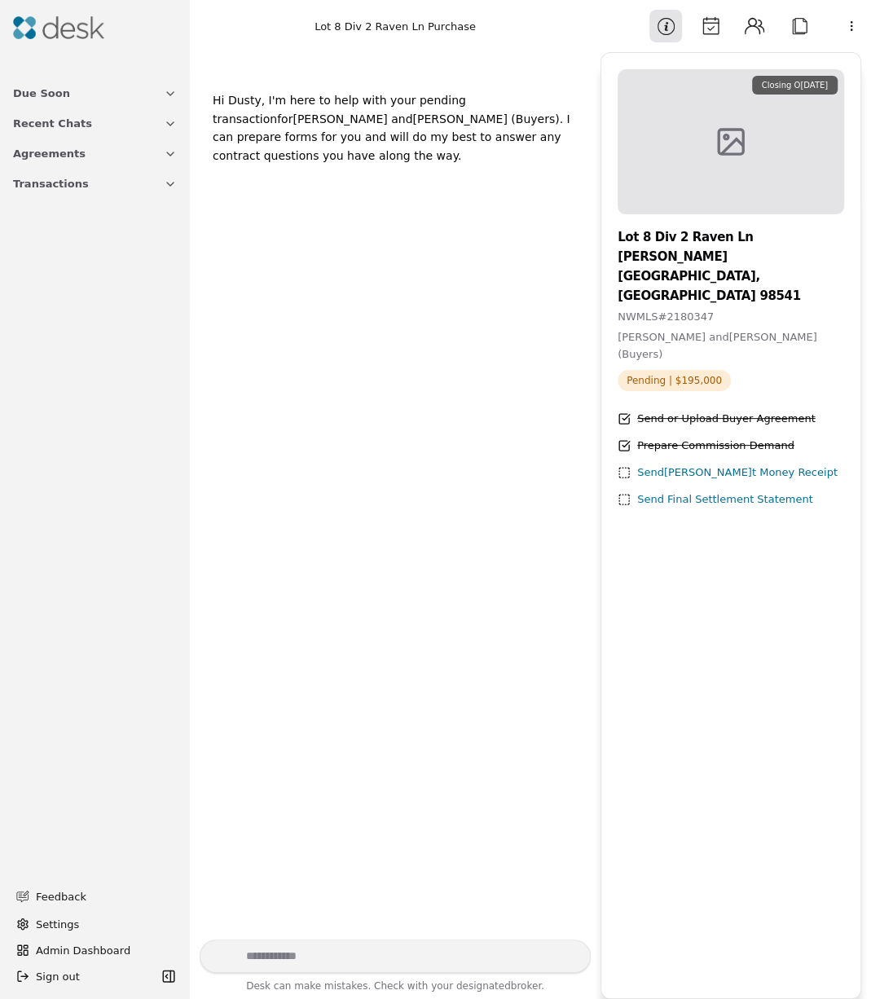
click at [696, 29] on button "Attach" at bounding box center [799, 26] width 33 height 33
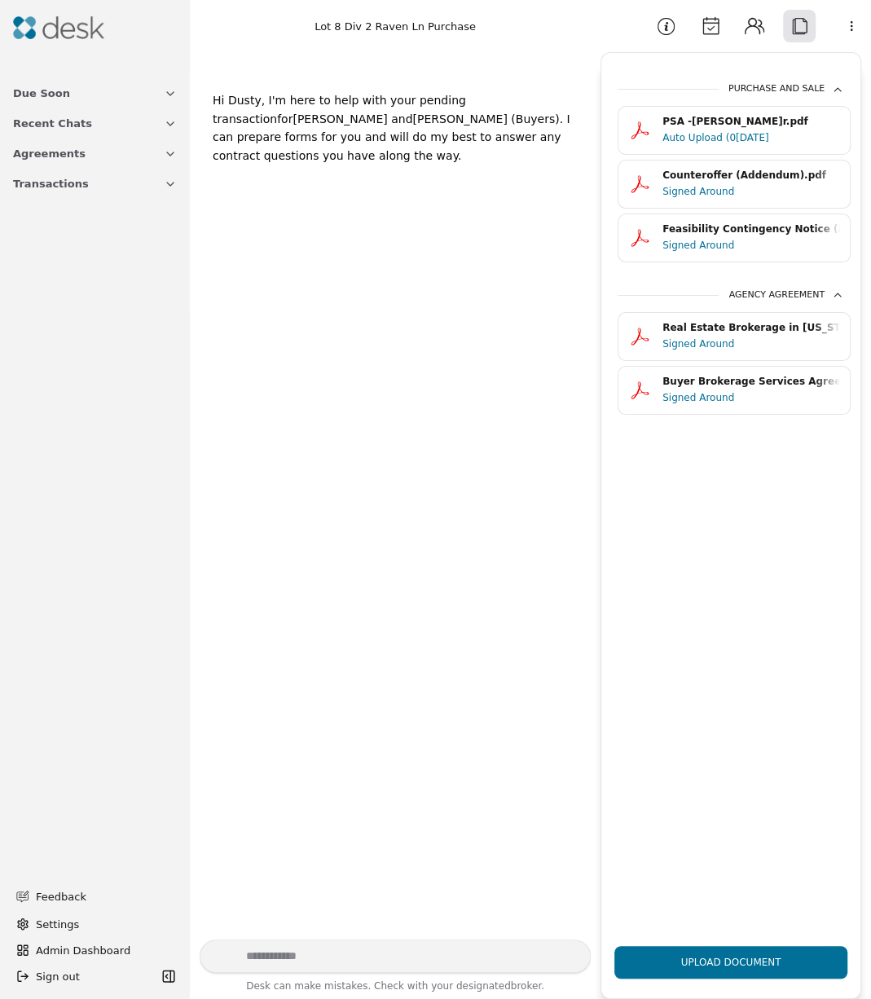
click at [696, 135] on div "Auto Upload (09/23/25)" at bounding box center [751, 138] width 178 height 16
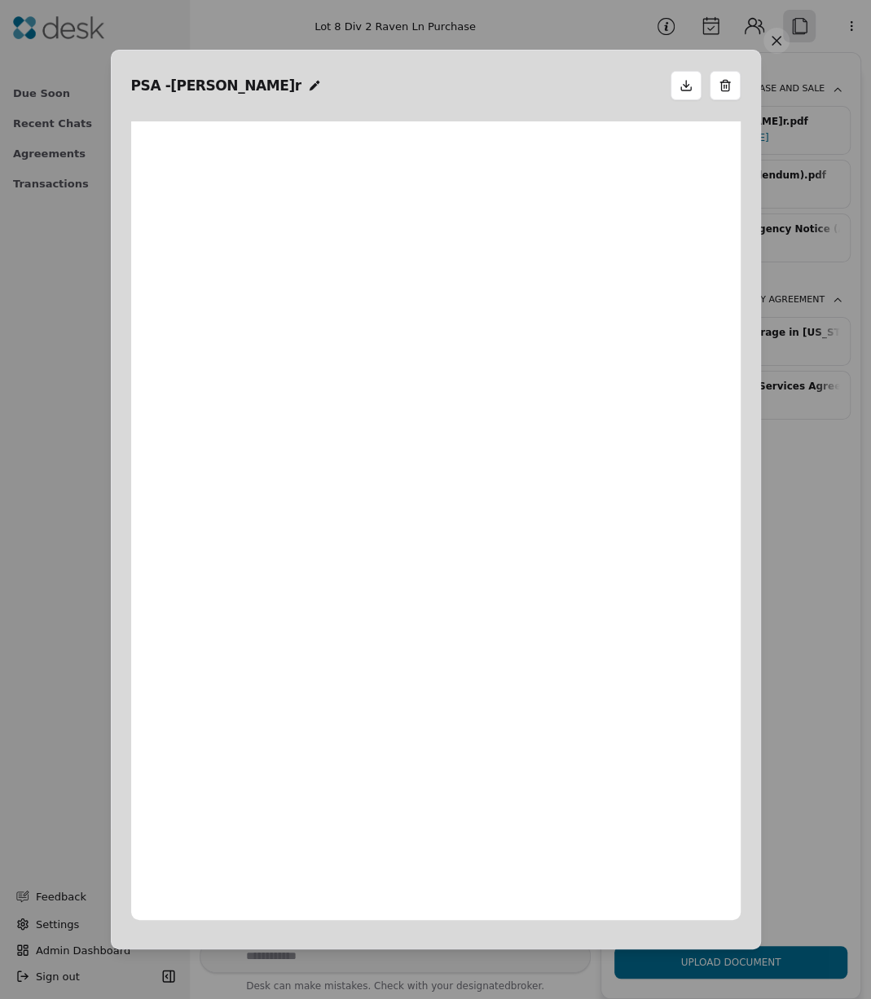
scroll to position [8, 0]
click at [696, 40] on button at bounding box center [776, 41] width 26 height 26
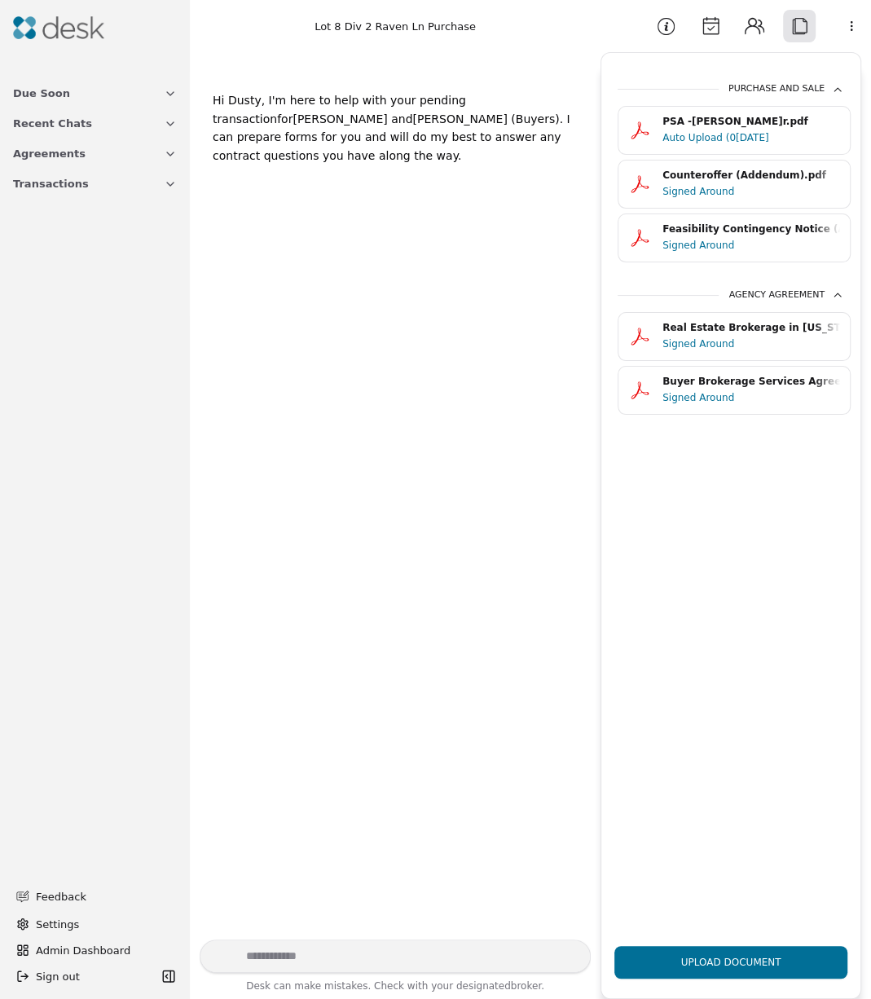
click at [662, 25] on button "Information" at bounding box center [665, 26] width 33 height 33
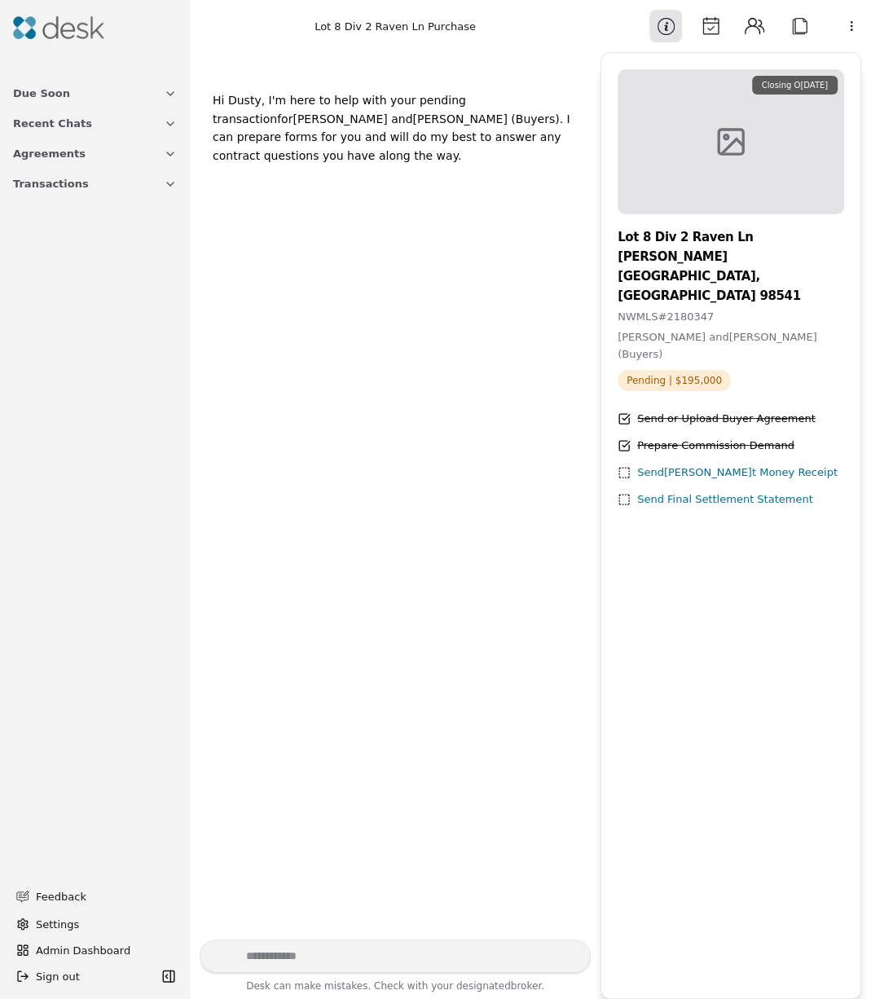
click at [696, 20] on button "Contacts" at bounding box center [754, 26] width 33 height 33
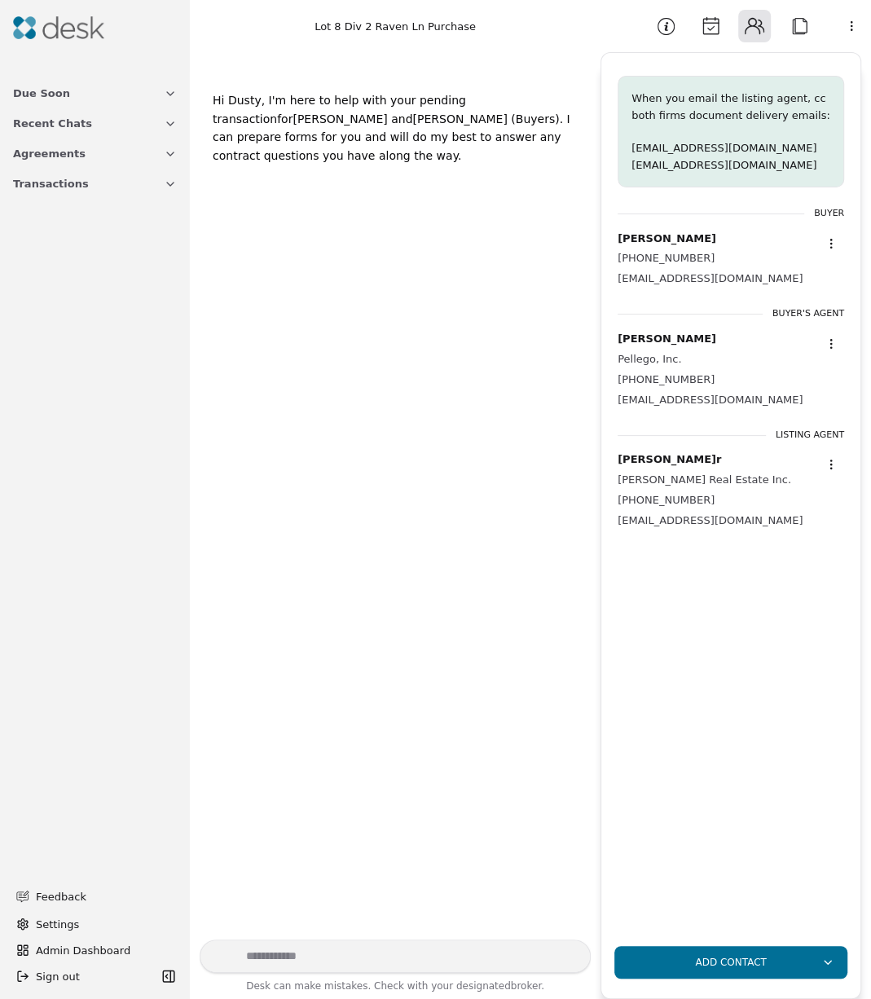
click at [666, 34] on button "Information" at bounding box center [665, 26] width 33 height 33
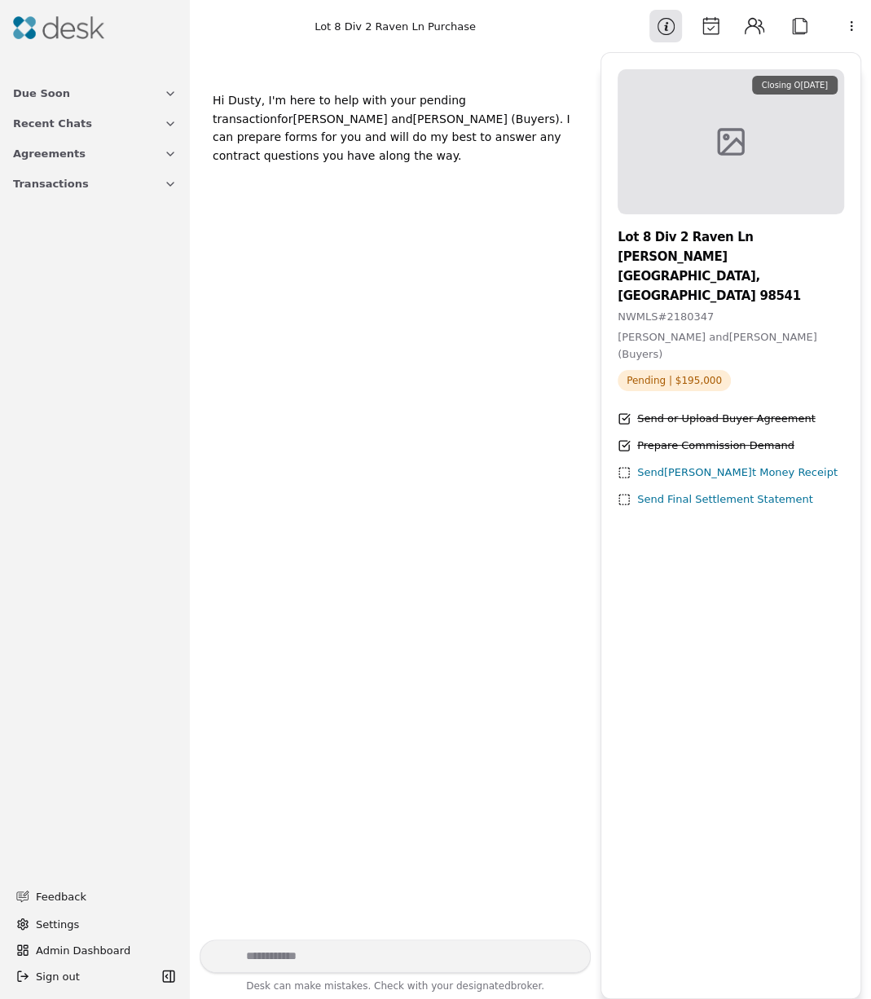
click at [696, 37] on button "Calendar" at bounding box center [710, 26] width 33 height 33
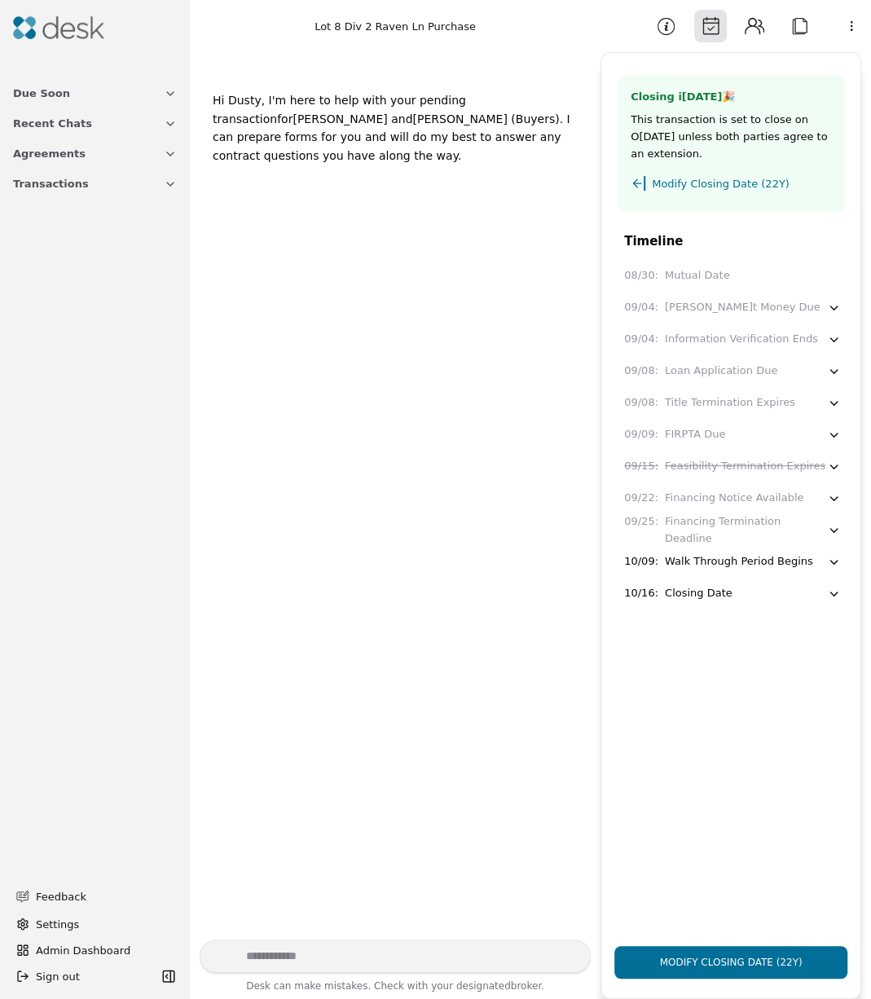
click at [696, 35] on button "Contacts" at bounding box center [754, 26] width 33 height 33
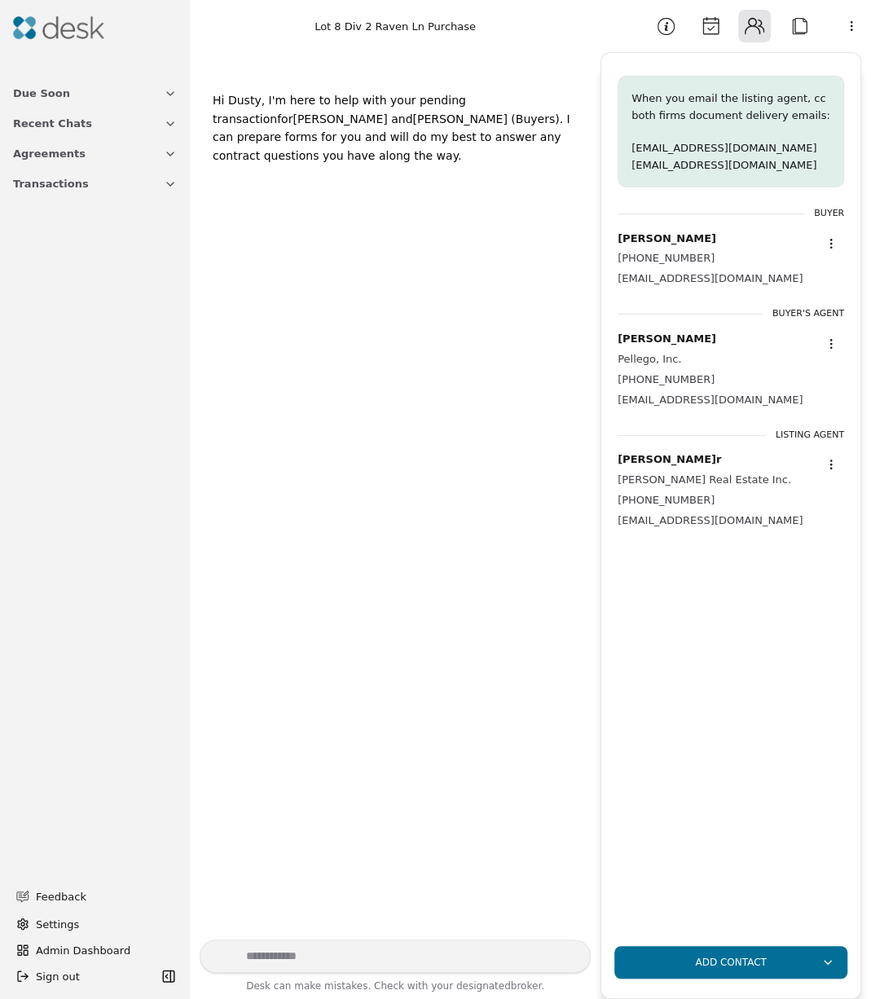
click at [696, 37] on button "Attach" at bounding box center [799, 26] width 33 height 33
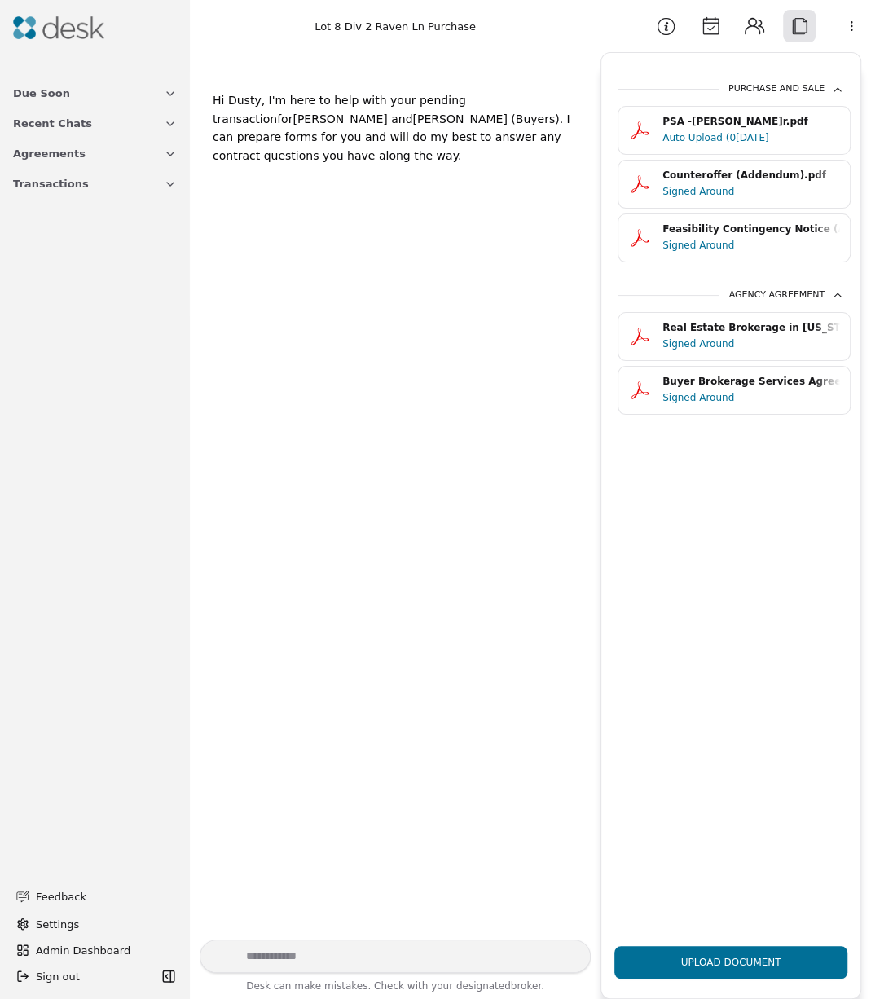
click at [696, 125] on div "PSA - [PERSON_NAME].pdf" at bounding box center [751, 121] width 178 height 15
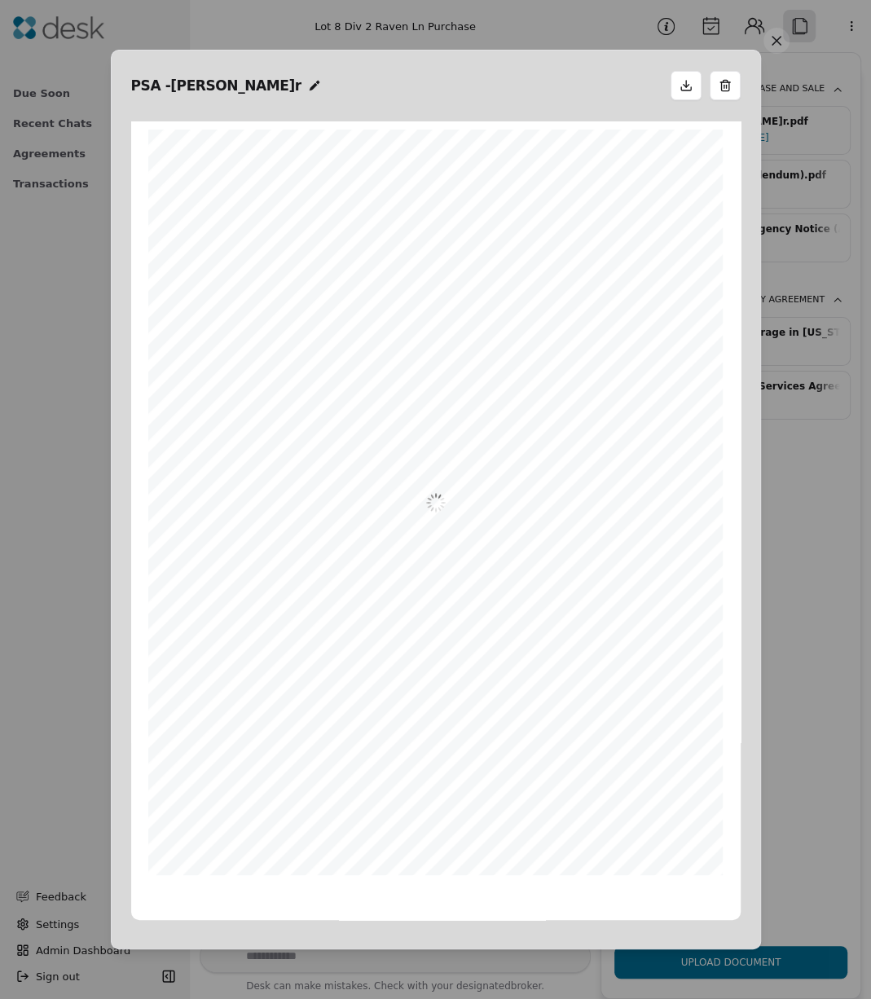
scroll to position [8, 0]
click at [696, 46] on button at bounding box center [776, 41] width 26 height 26
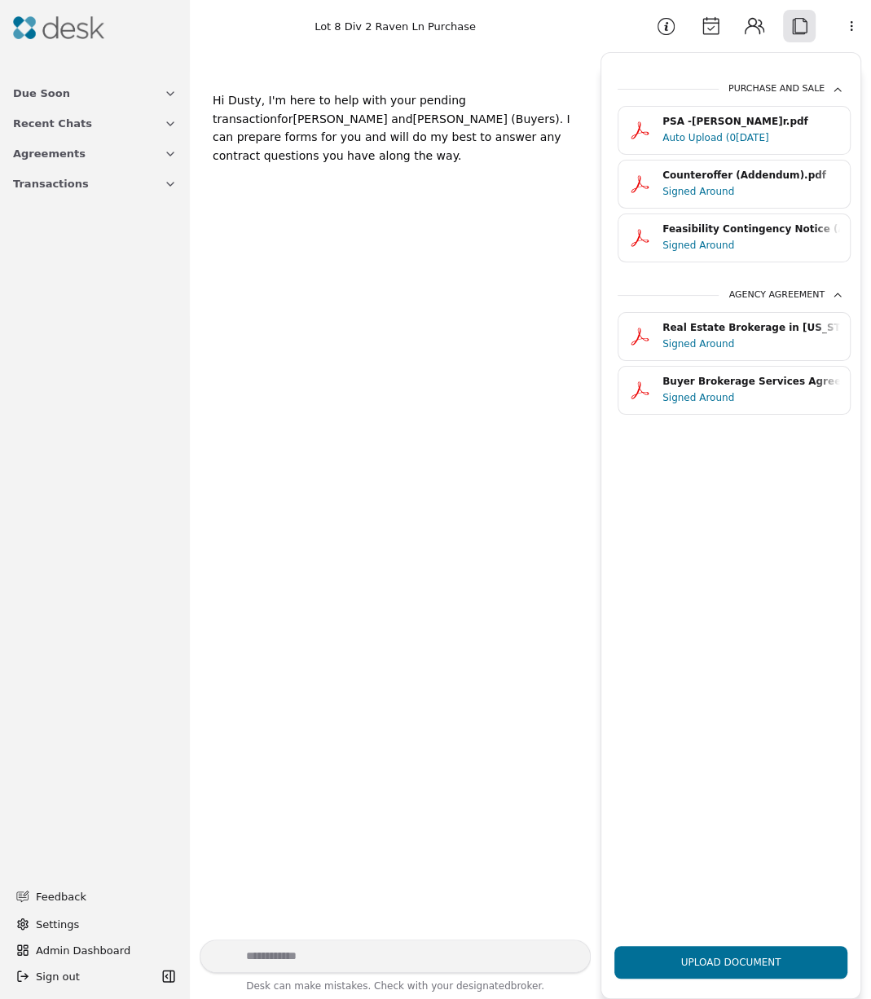
click at [669, 30] on button "Information" at bounding box center [665, 26] width 33 height 33
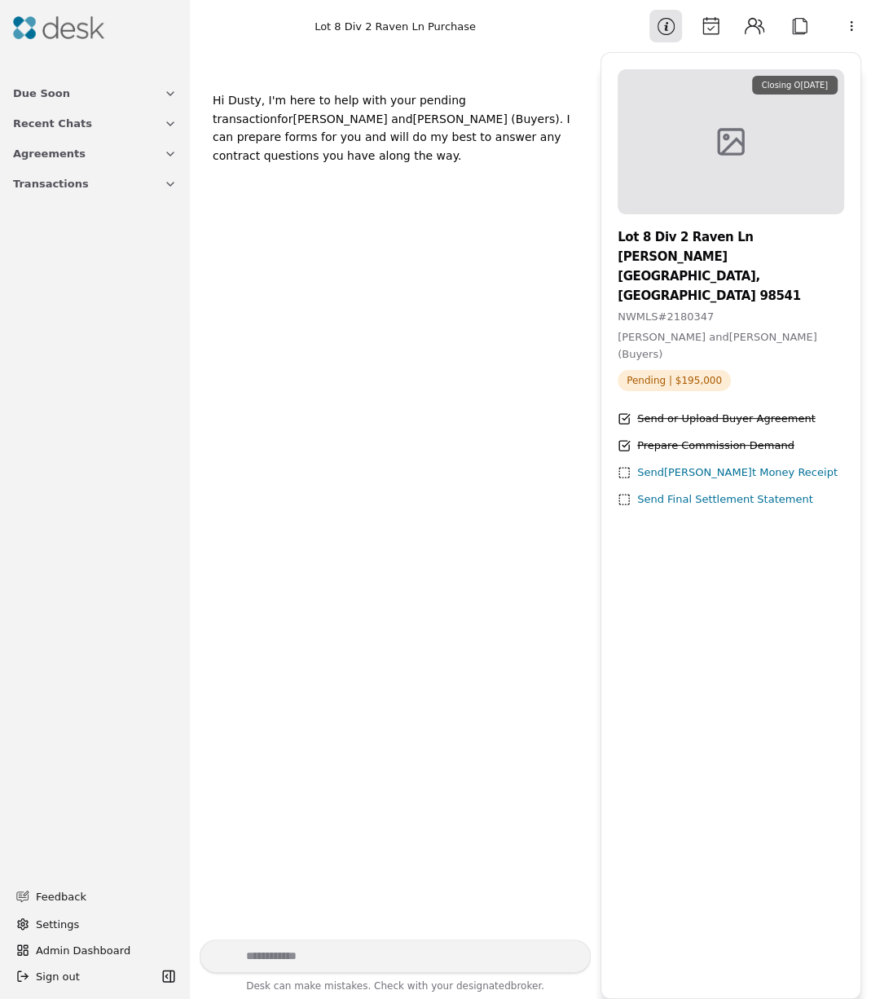
click at [662, 329] on div "Timothy Lee Meyer and Cheryl DeAne Meyer (Buyers)" at bounding box center [731, 346] width 226 height 34
click at [644, 288] on div "Lot 8 Div 2 Raven Ln Elma, WA 98541 NWMLS # 2180347 Timothy Lee Meyer and Chery…" at bounding box center [731, 295] width 226 height 136
click at [696, 26] on button "Attach" at bounding box center [799, 26] width 33 height 33
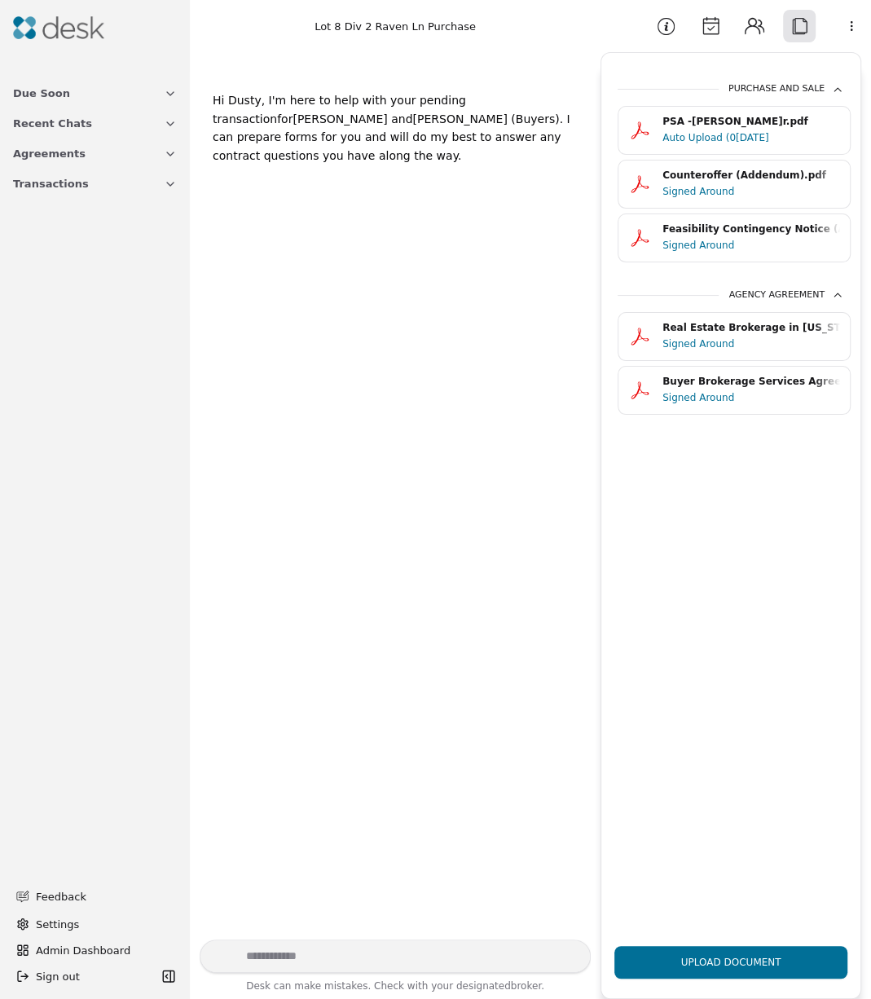
click at [696, 400] on div "Signed Around" at bounding box center [751, 397] width 178 height 16
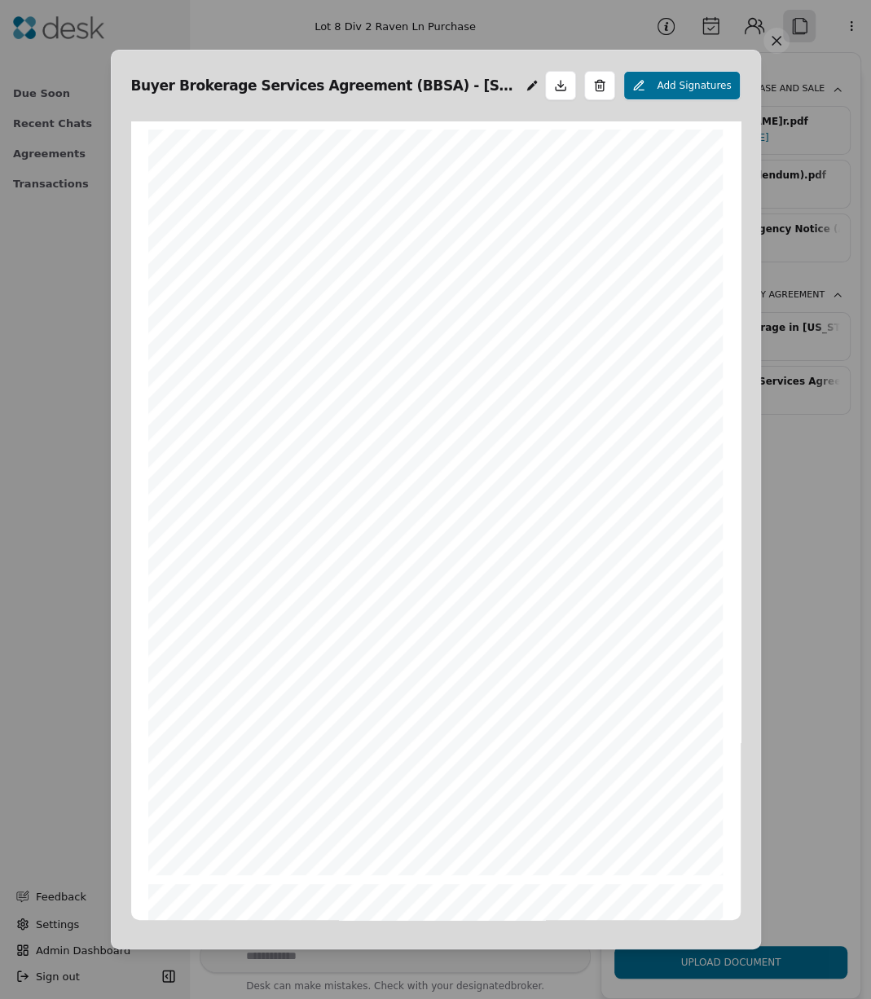
scroll to position [8, 0]
click at [696, 41] on button at bounding box center [776, 41] width 26 height 26
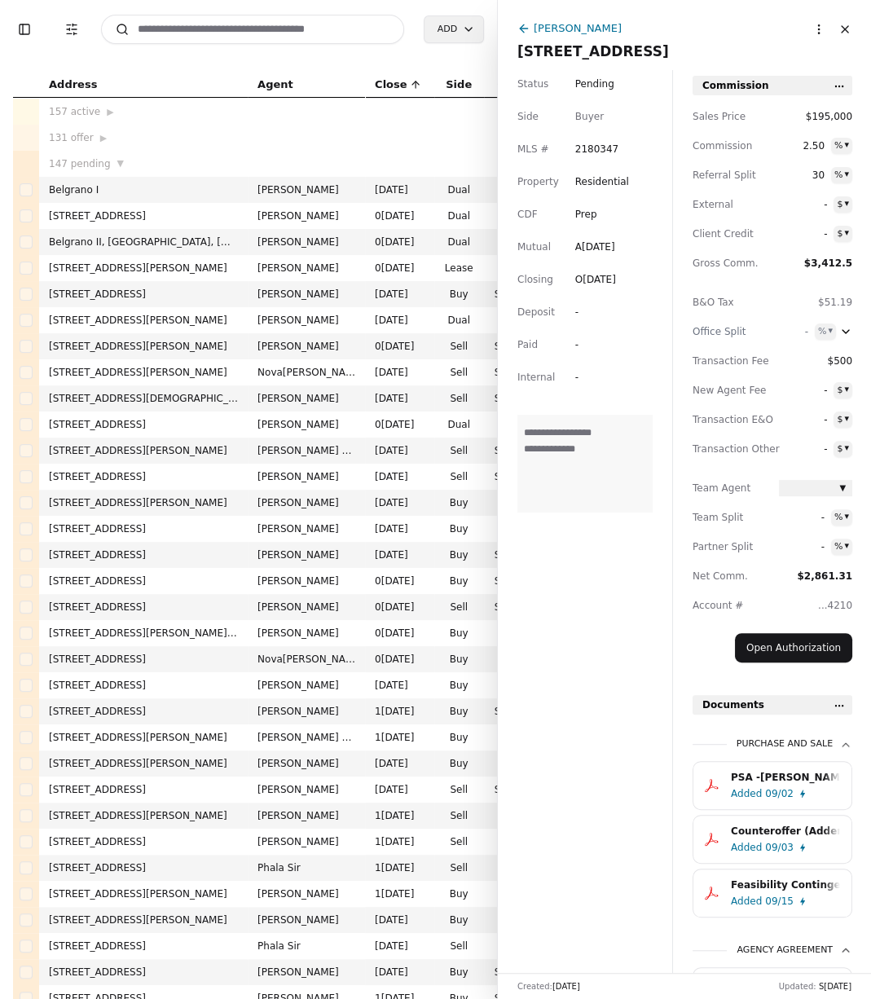
scroll to position [156, 0]
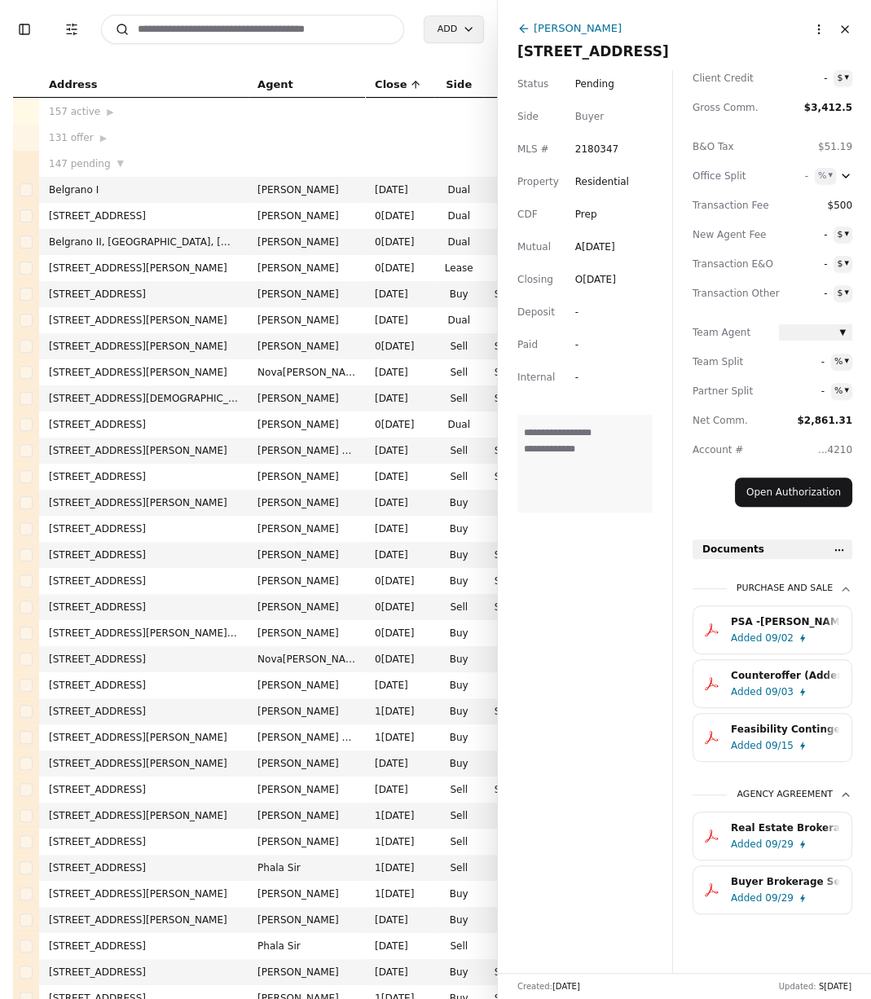
click at [758, 903] on div "Added" at bounding box center [746, 898] width 31 height 16
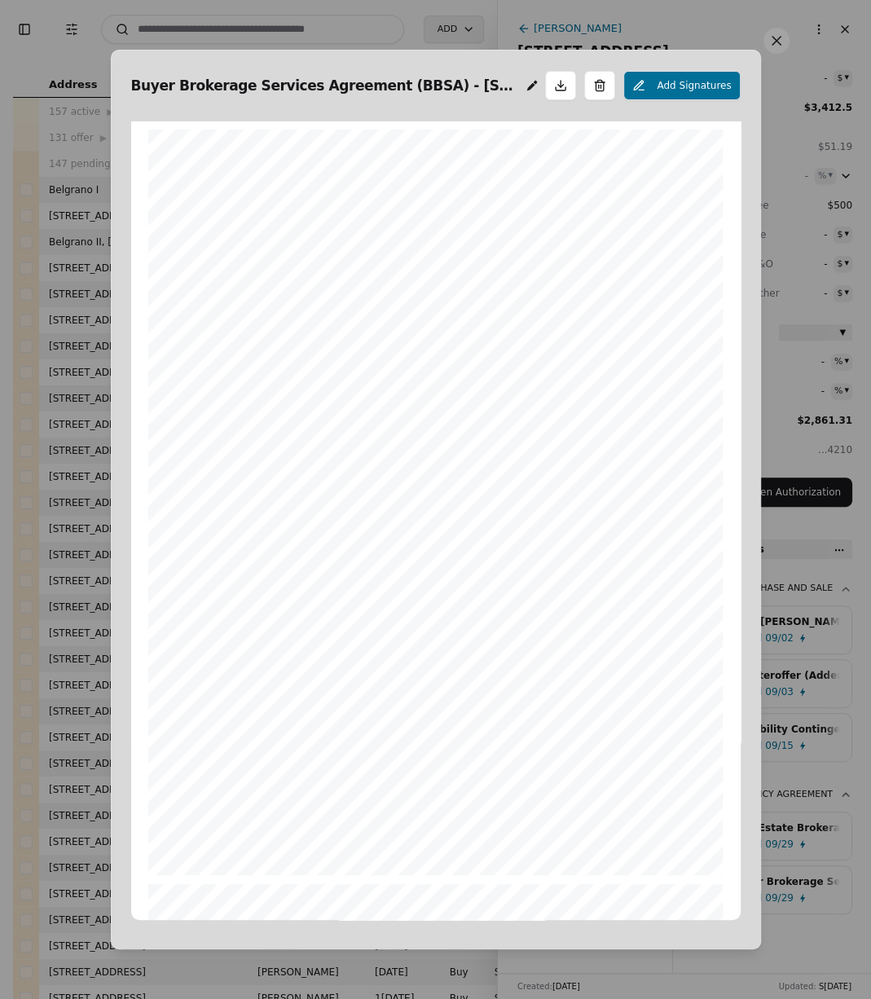
scroll to position [8, 0]
click at [773, 46] on button at bounding box center [776, 41] width 26 height 26
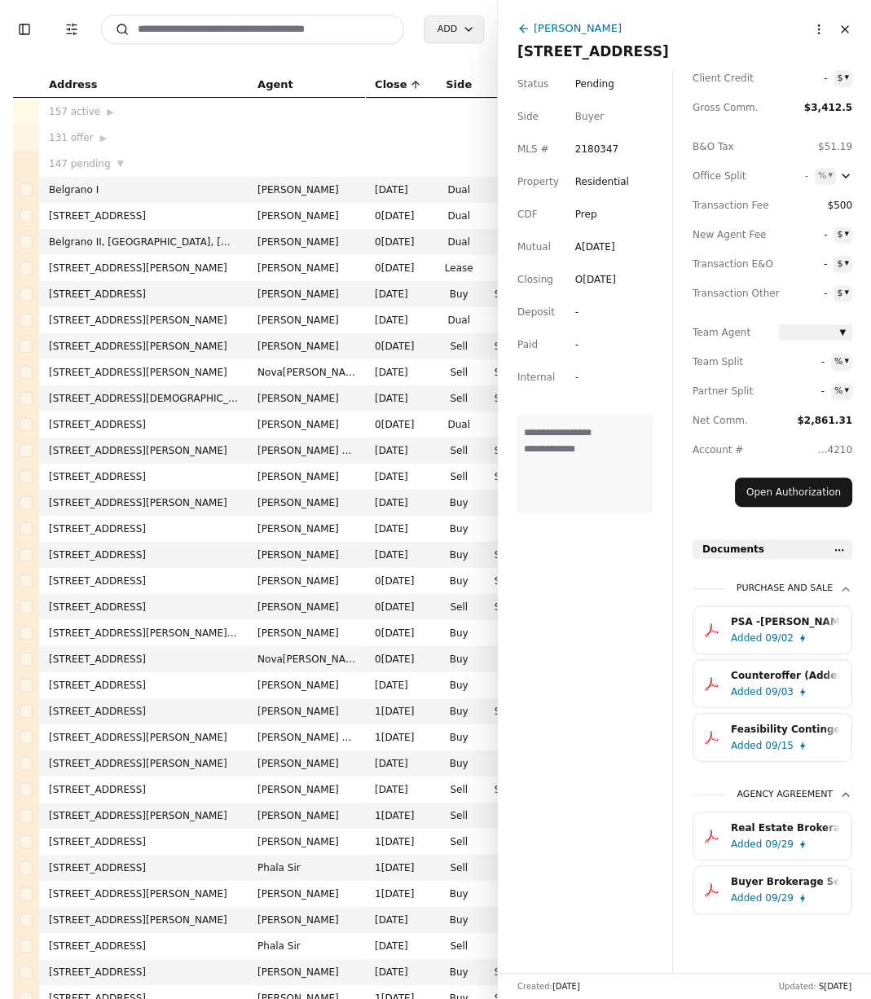
click at [565, 27] on div "[PERSON_NAME]" at bounding box center [578, 28] width 88 height 17
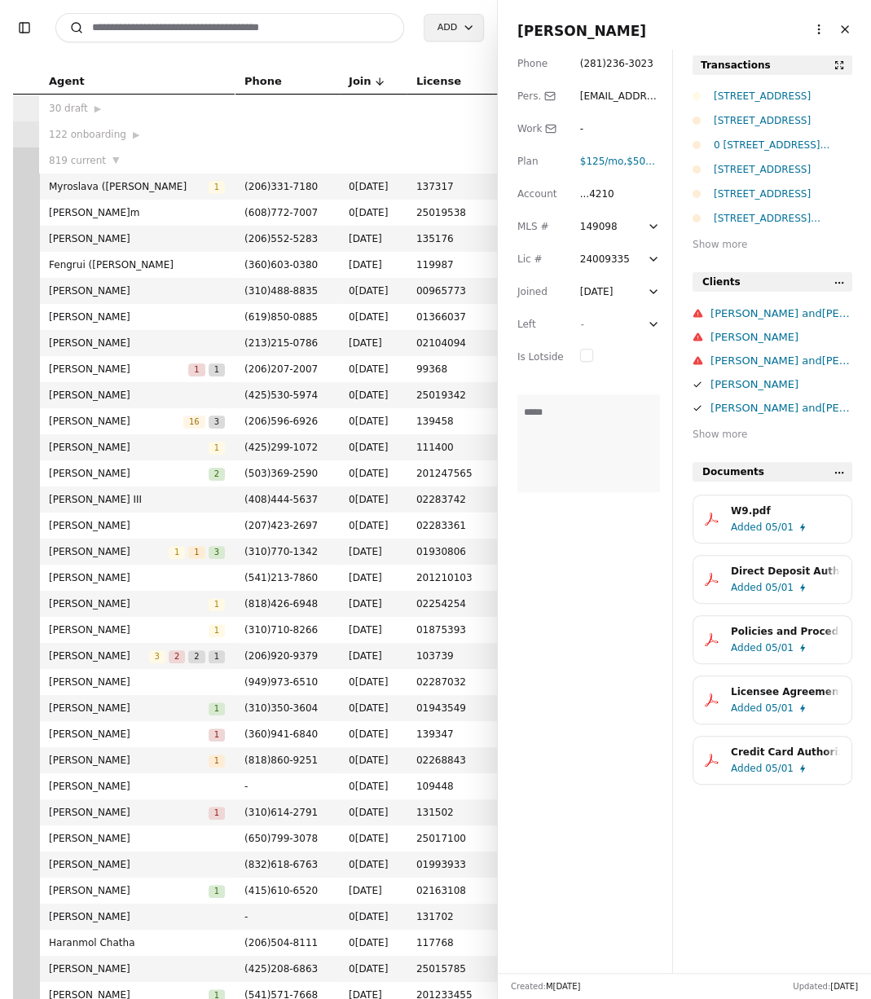
click at [758, 121] on div "[STREET_ADDRESS]" at bounding box center [783, 120] width 138 height 16
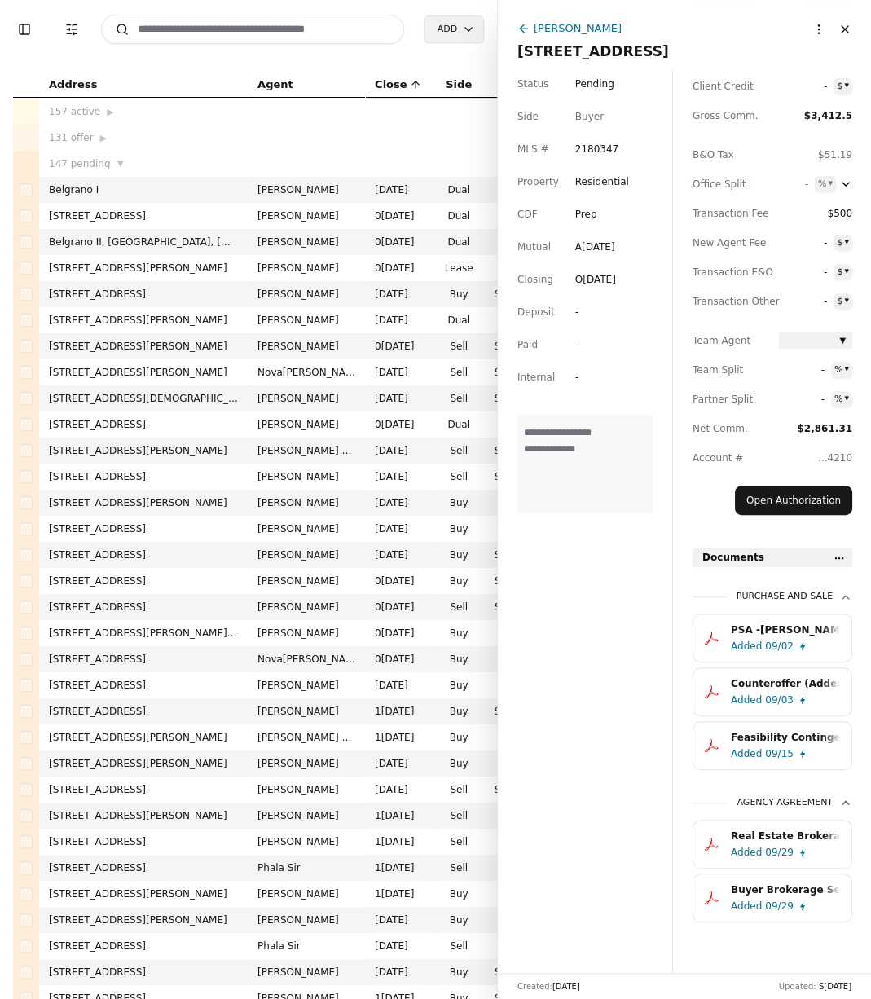
scroll to position [148, 0]
click at [743, 899] on div "Added" at bounding box center [746, 905] width 31 height 16
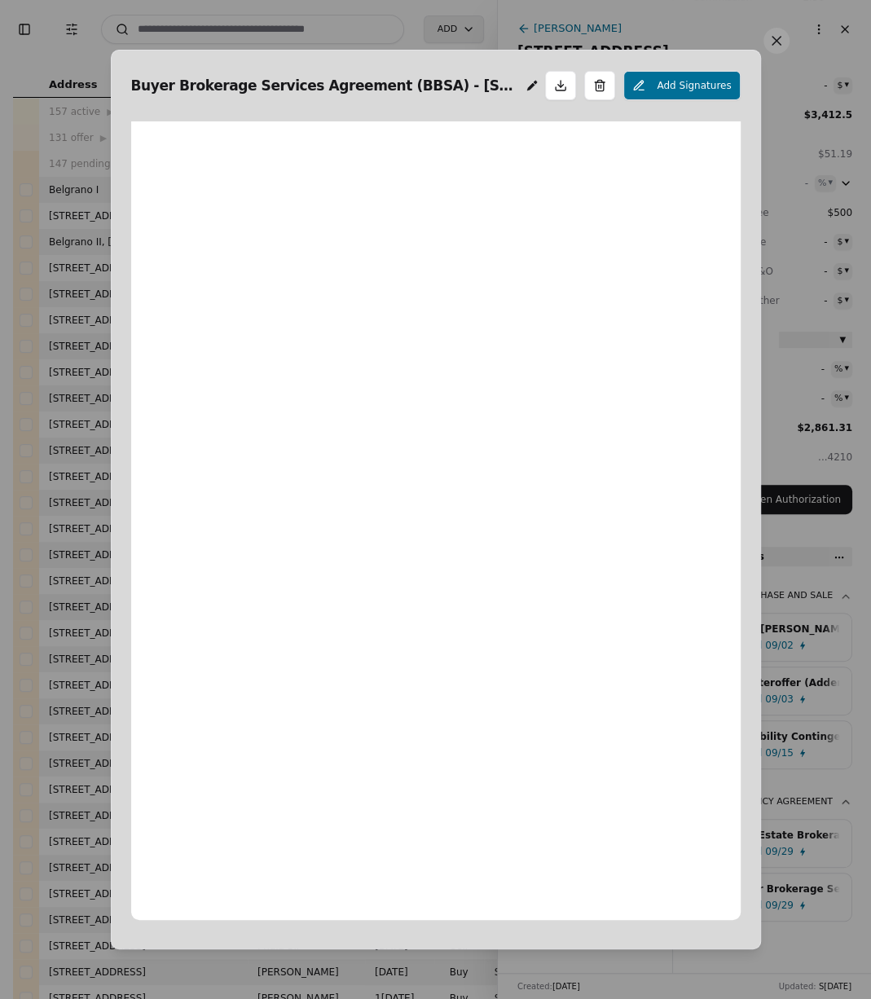
scroll to position [8, 0]
click at [779, 37] on button at bounding box center [776, 41] width 26 height 26
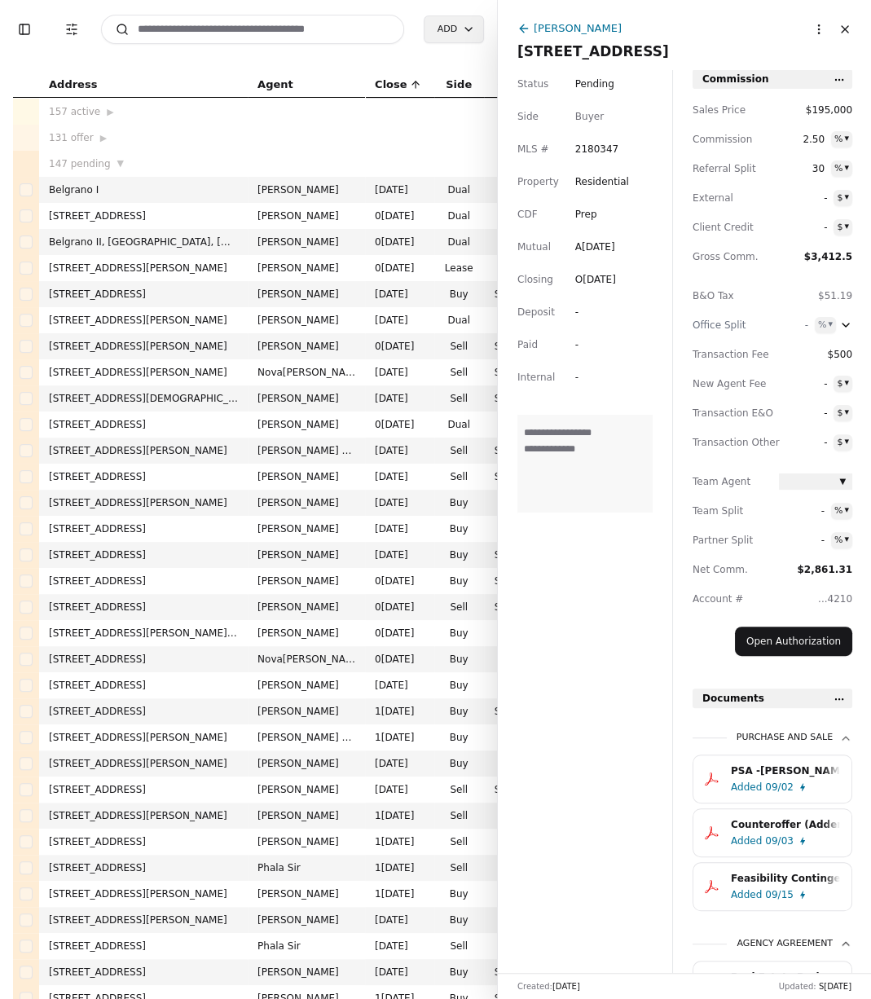
scroll to position [0, 0]
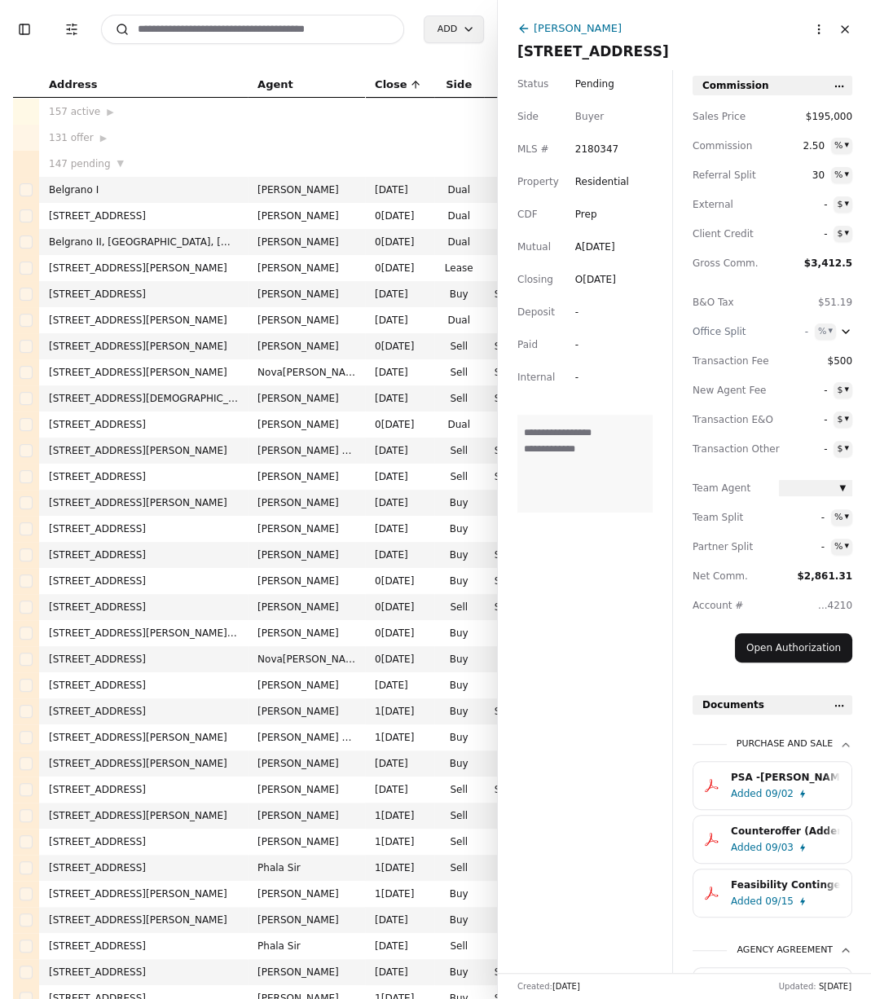
click at [560, 25] on div "[PERSON_NAME]" at bounding box center [578, 28] width 88 height 17
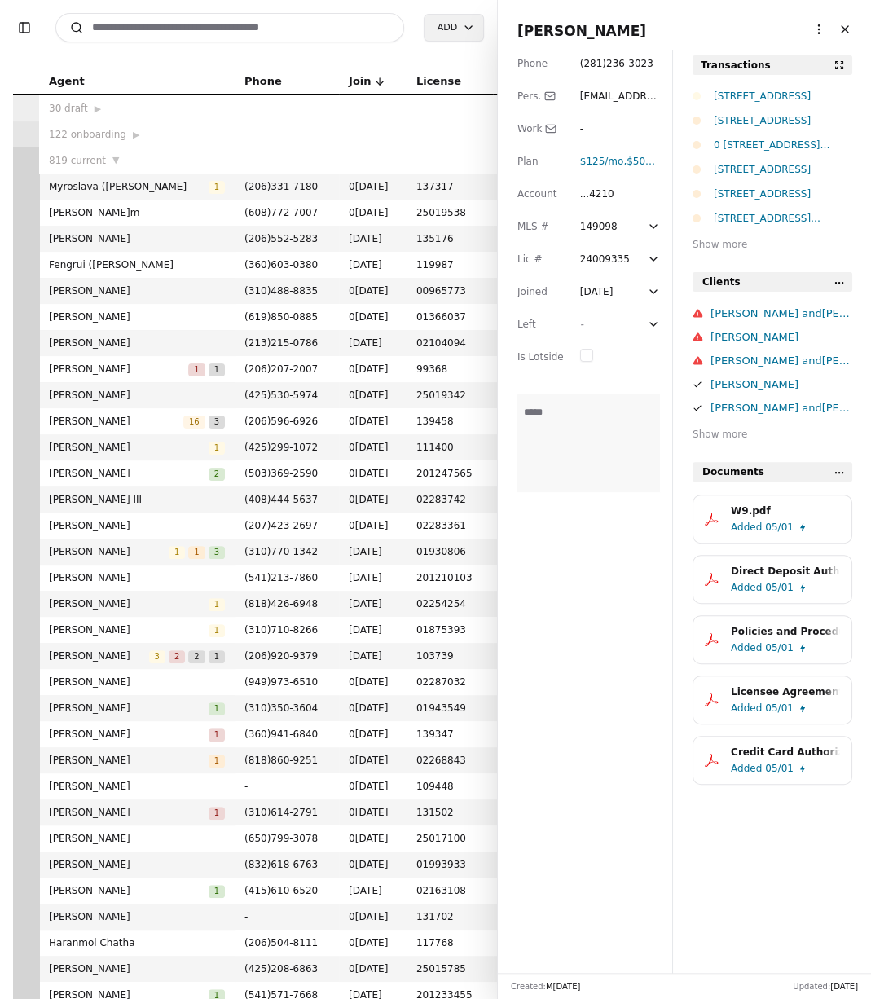
click at [751, 147] on div "0 [STREET_ADDRESS][PERSON_NAME]" at bounding box center [783, 145] width 138 height 16
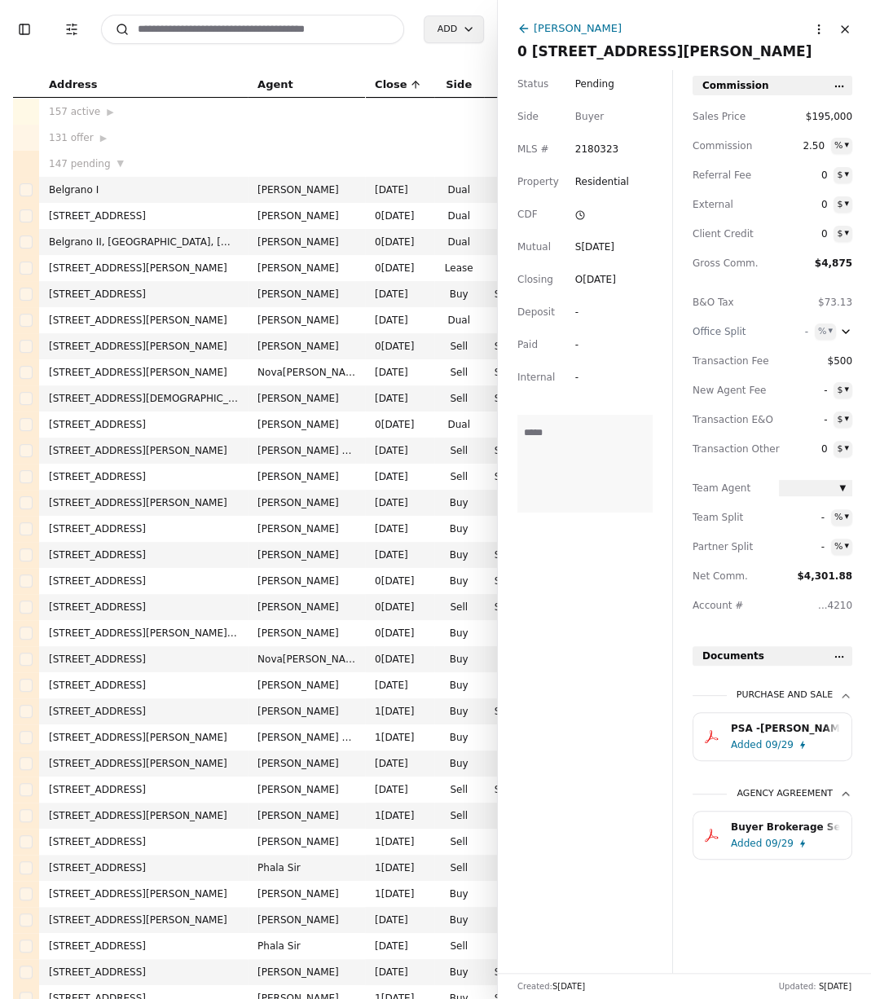
scroll to position [17, 0]
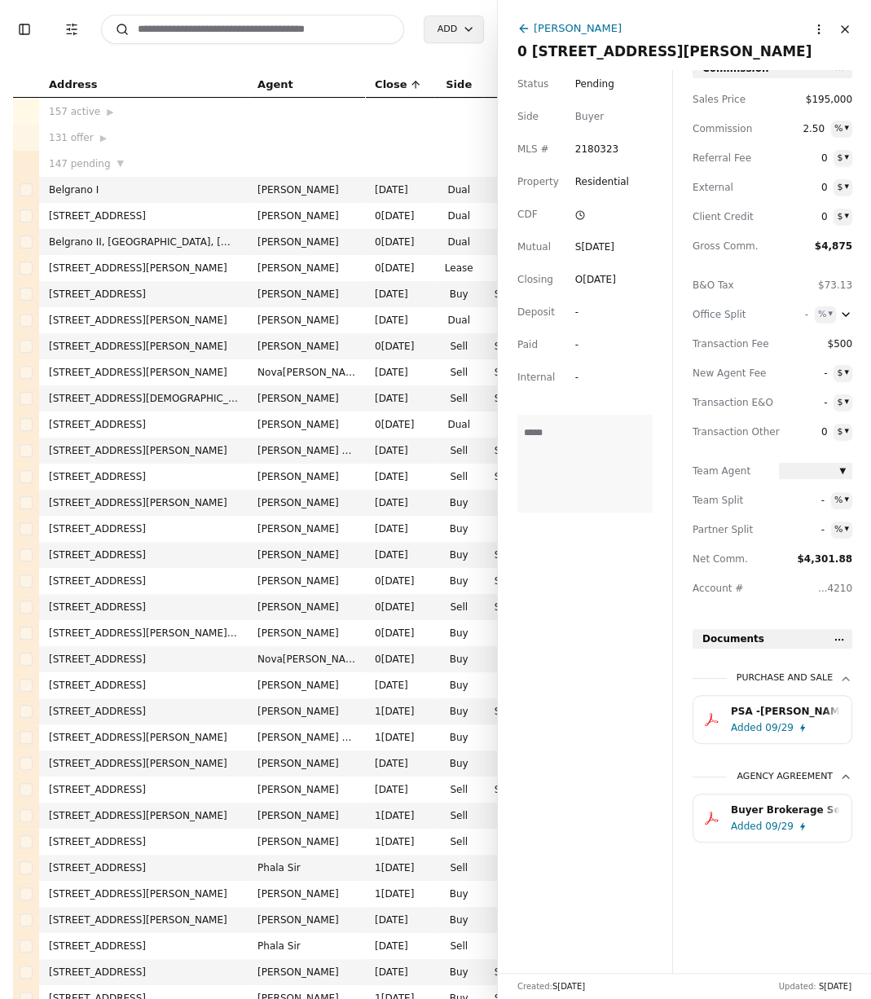
click at [755, 807] on div "Buyer Brokerage Services Agreement (BBSA).pdf" at bounding box center [785, 810] width 109 height 16
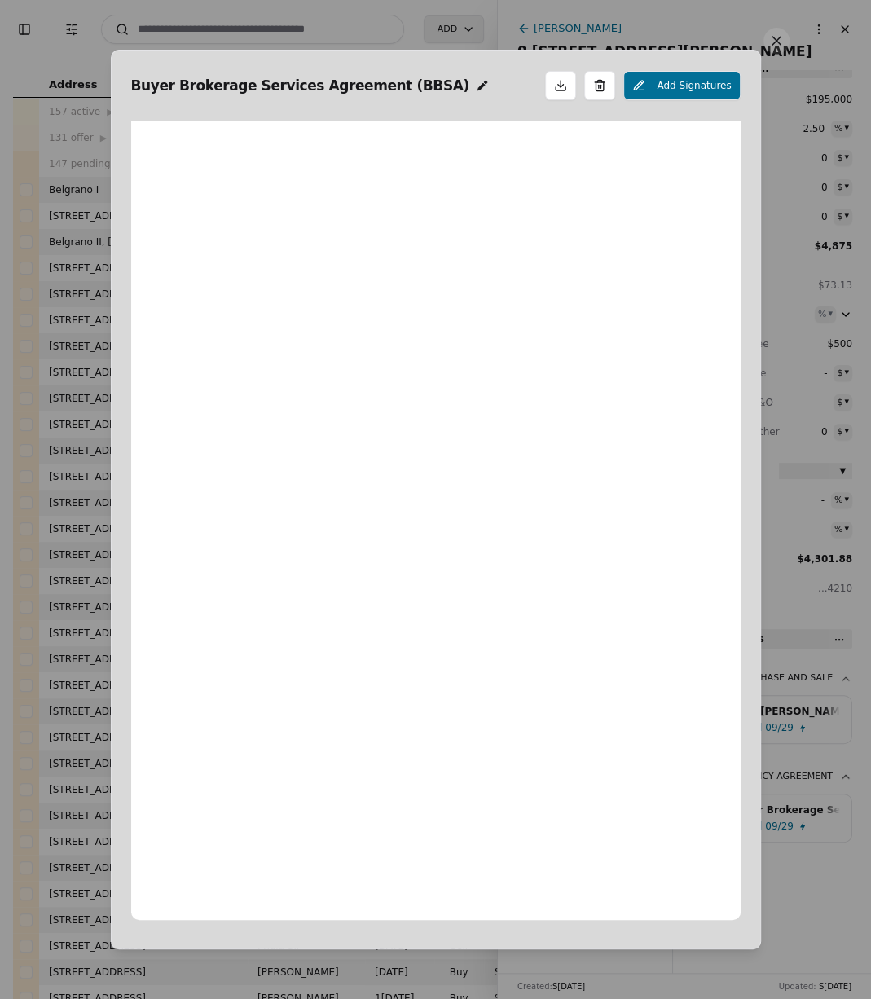
scroll to position [8, 0]
click at [780, 42] on button at bounding box center [776, 41] width 26 height 26
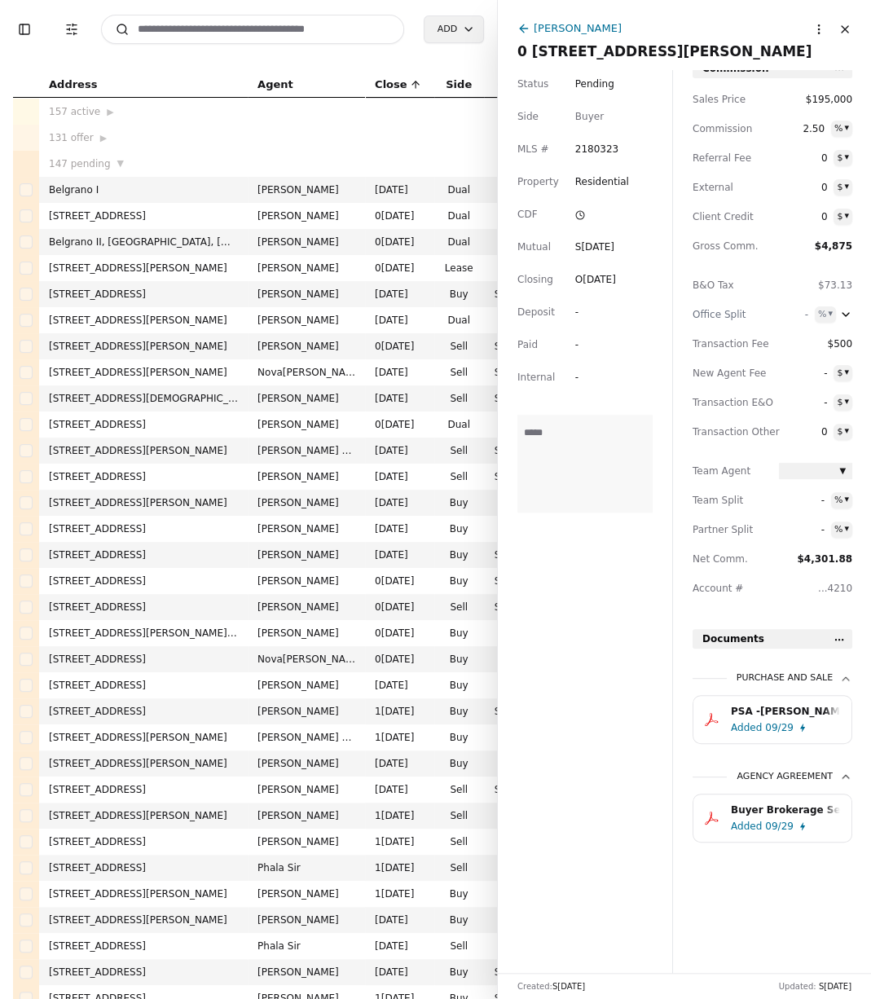
click at [763, 817] on div "Buyer Brokerage Services Agreement (BBSA).pdf" at bounding box center [785, 810] width 109 height 16
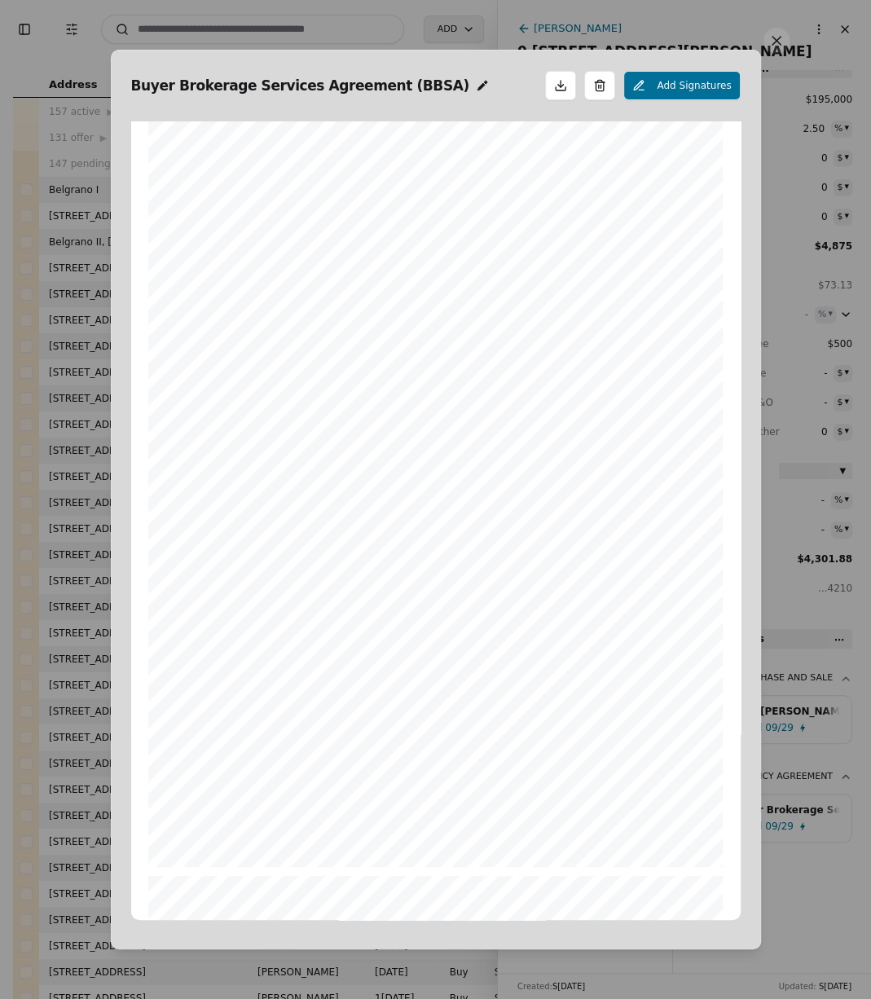
click at [771, 43] on button at bounding box center [776, 41] width 26 height 26
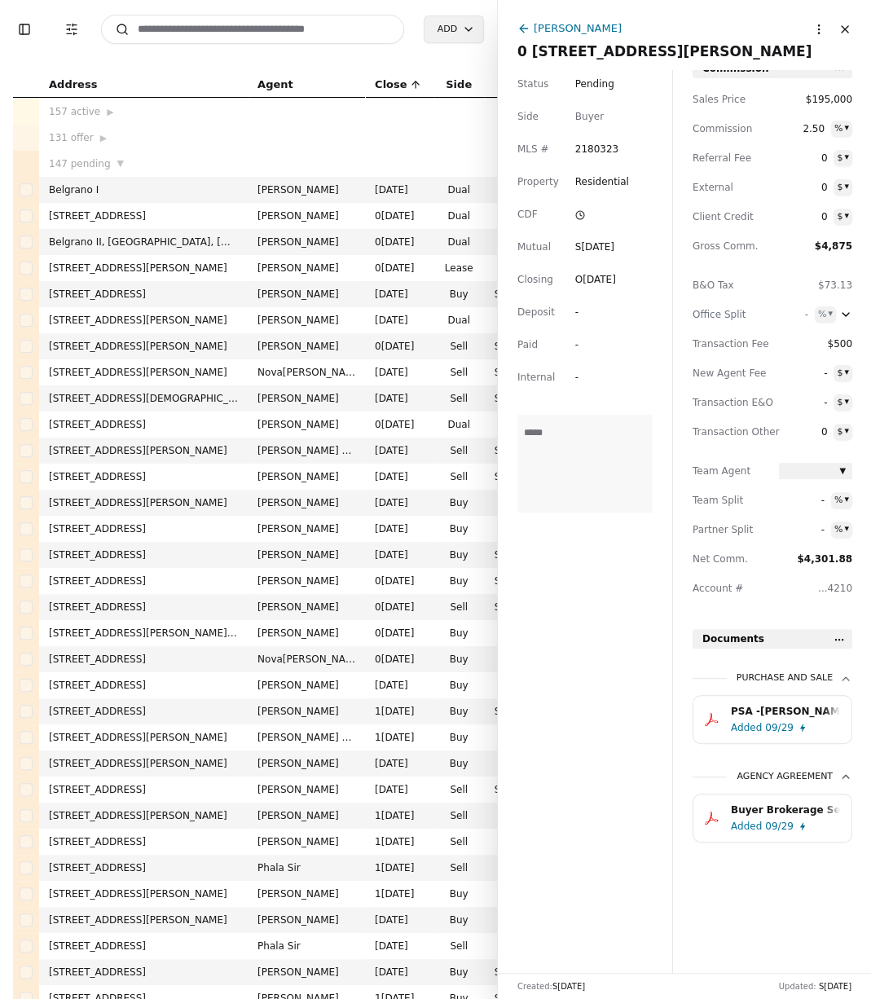
click at [575, 29] on div "[PERSON_NAME]" at bounding box center [578, 28] width 88 height 17
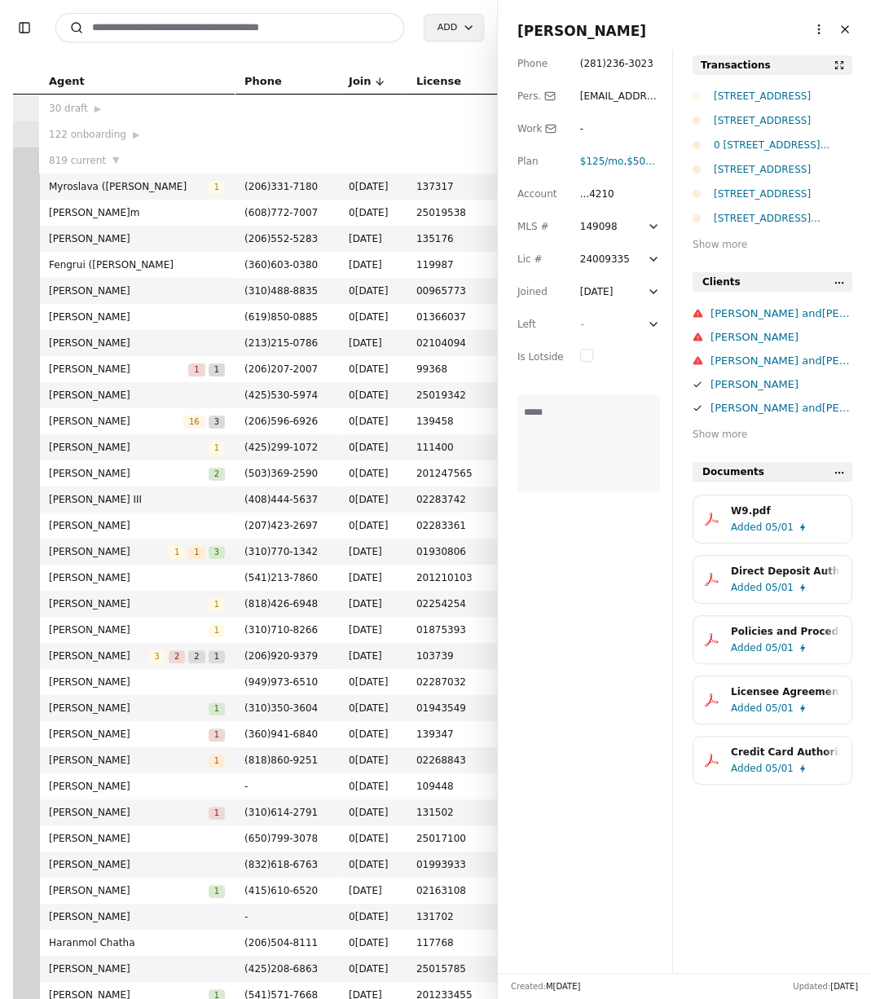
click at [744, 119] on div "Lot 8 Div 2 Raven Ln, Elma, WA 98541" at bounding box center [783, 120] width 138 height 16
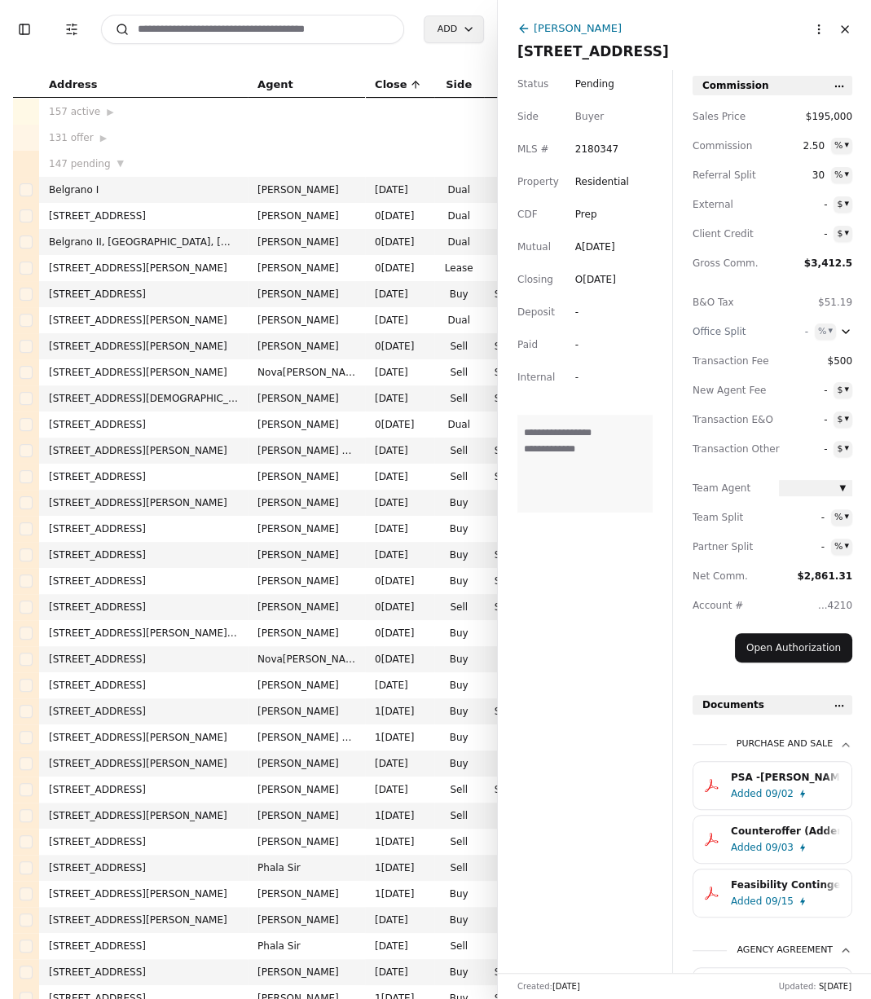
click at [550, 24] on div "[PERSON_NAME]" at bounding box center [578, 28] width 88 height 17
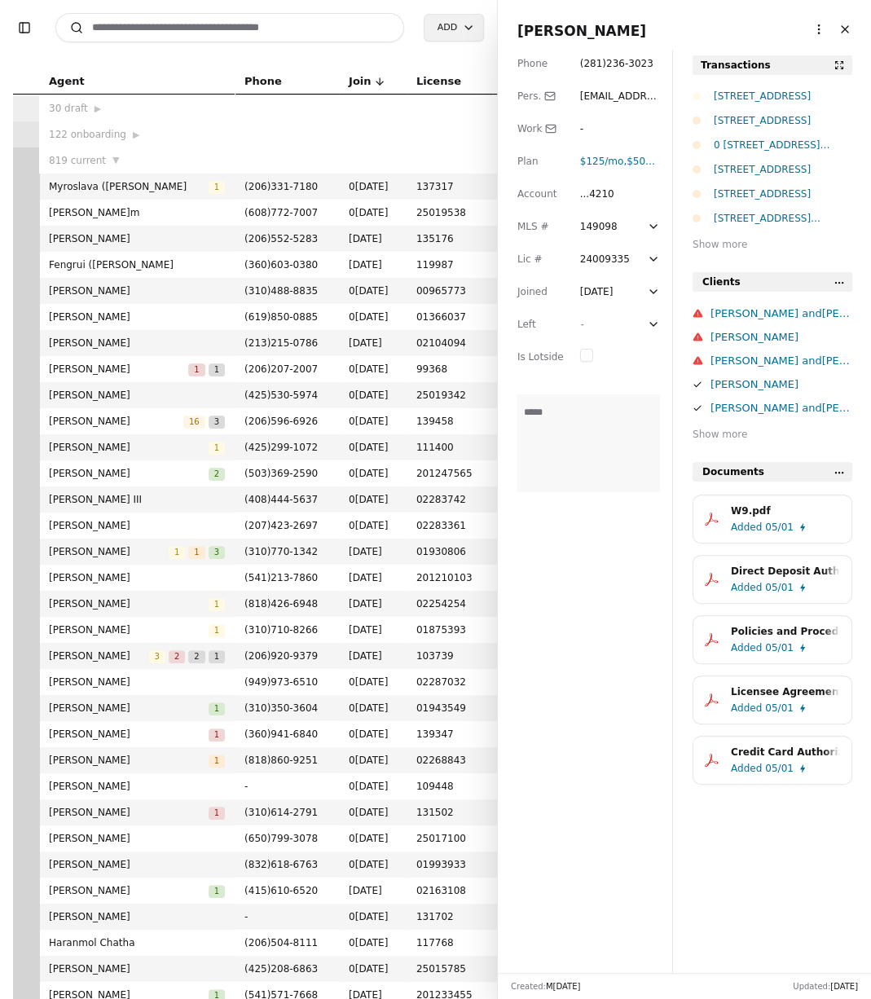
click at [783, 90] on div "1546 Reservation Road SE Unit 62, Olympia, WA 98513" at bounding box center [783, 96] width 138 height 16
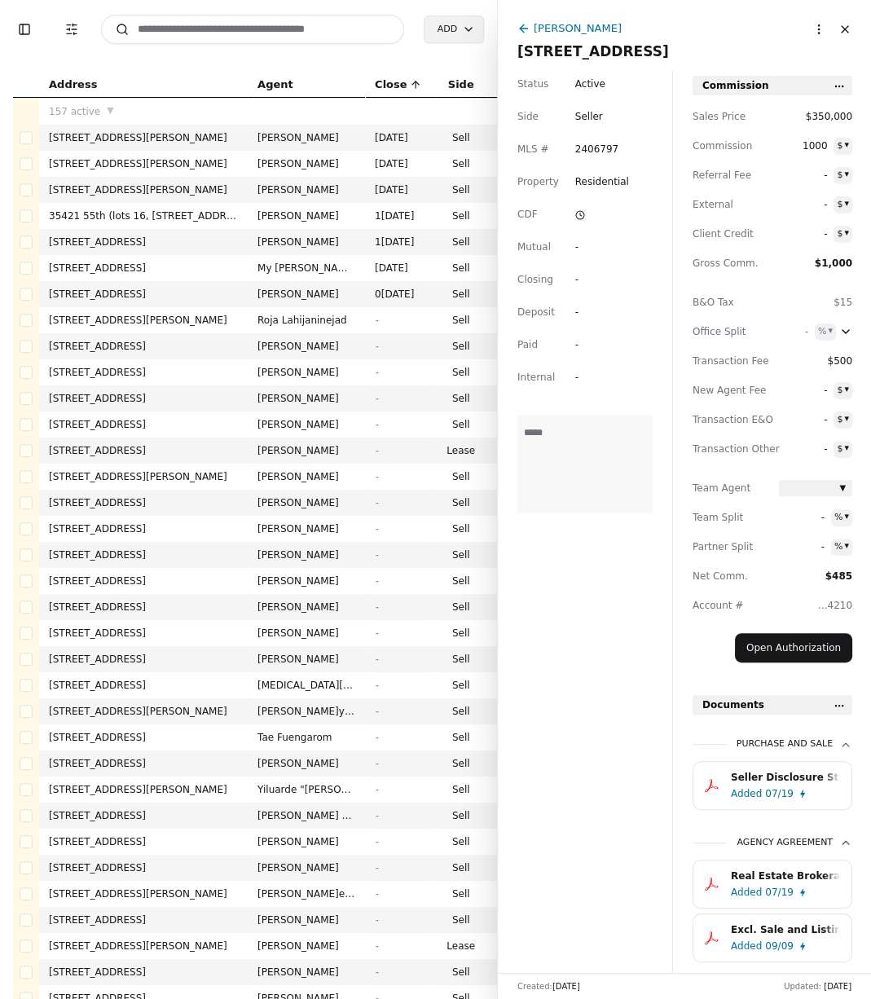
click at [534, 24] on div "[PERSON_NAME]" at bounding box center [578, 28] width 88 height 17
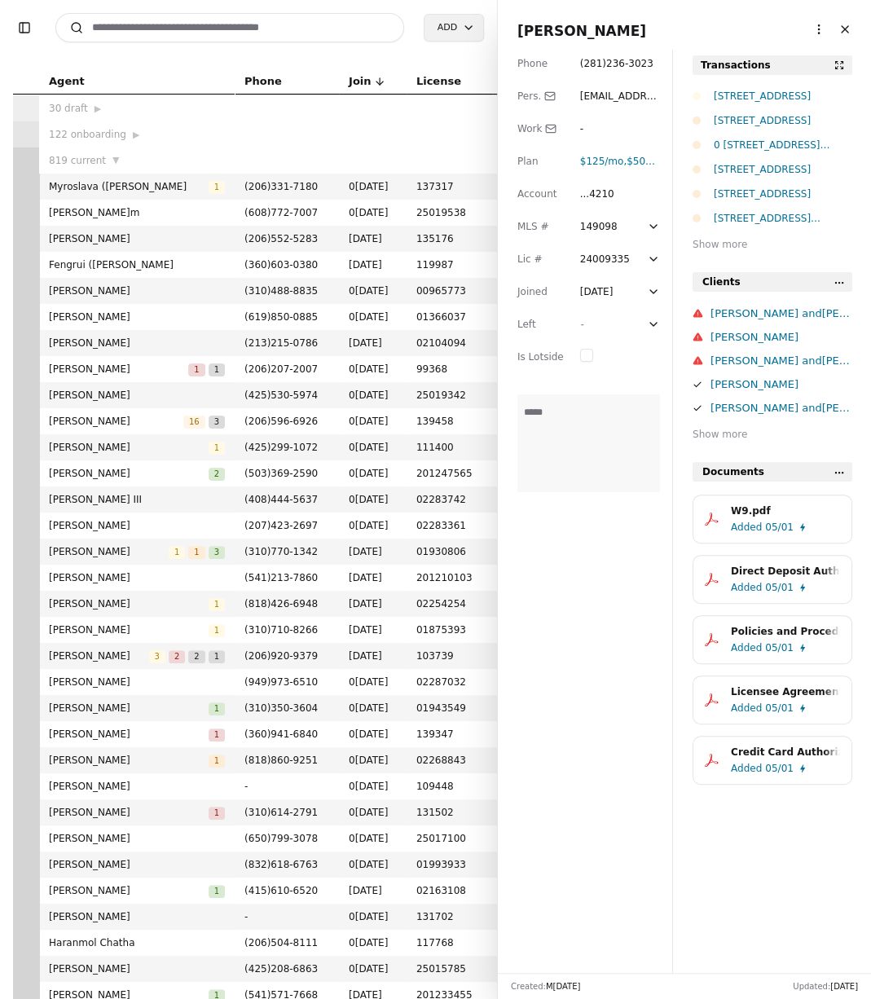
click at [744, 102] on div "1546 Reservation Road SE Unit 62, Olympia, WA 98513" at bounding box center [783, 96] width 138 height 16
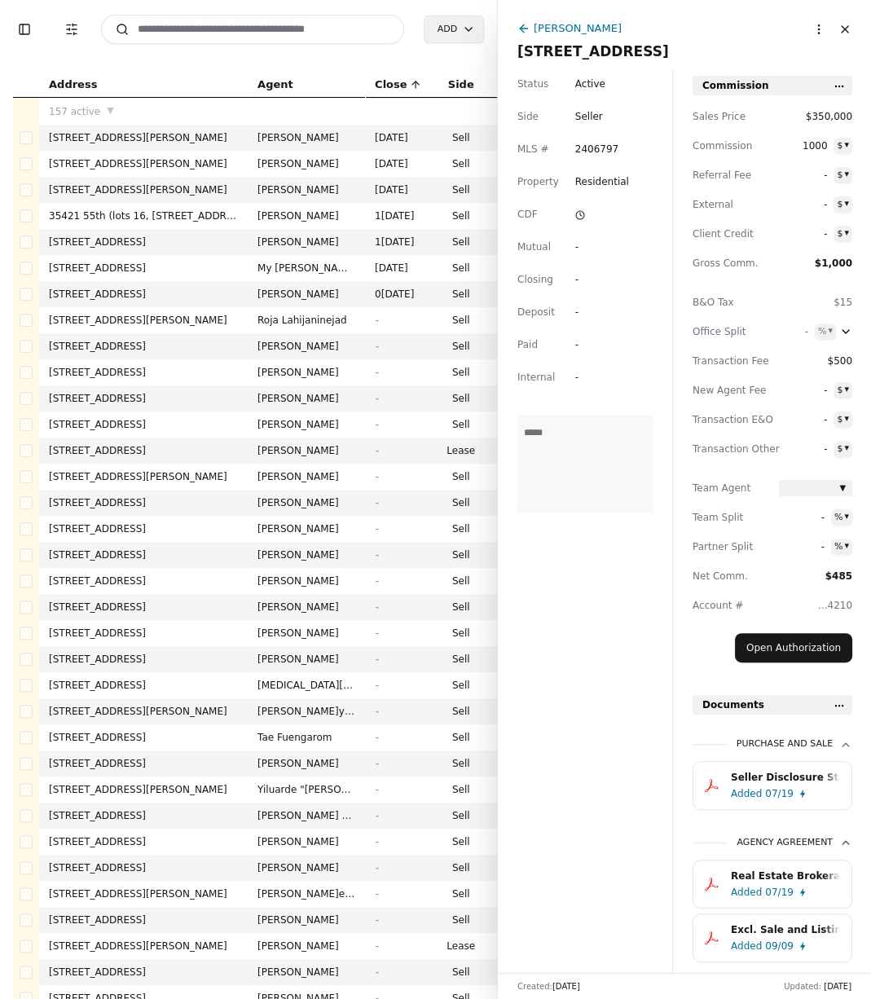
click at [521, 29] on icon at bounding box center [523, 28] width 13 height 13
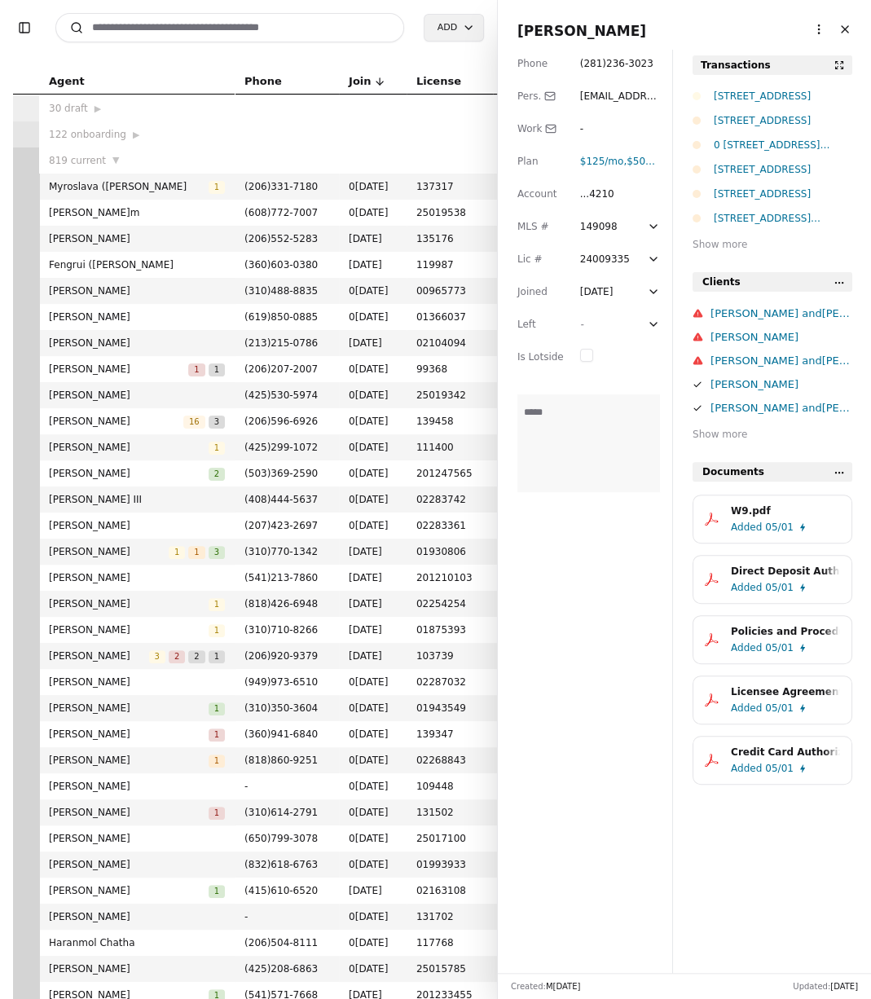
click at [759, 165] on div "[STREET_ADDRESS]" at bounding box center [783, 169] width 138 height 16
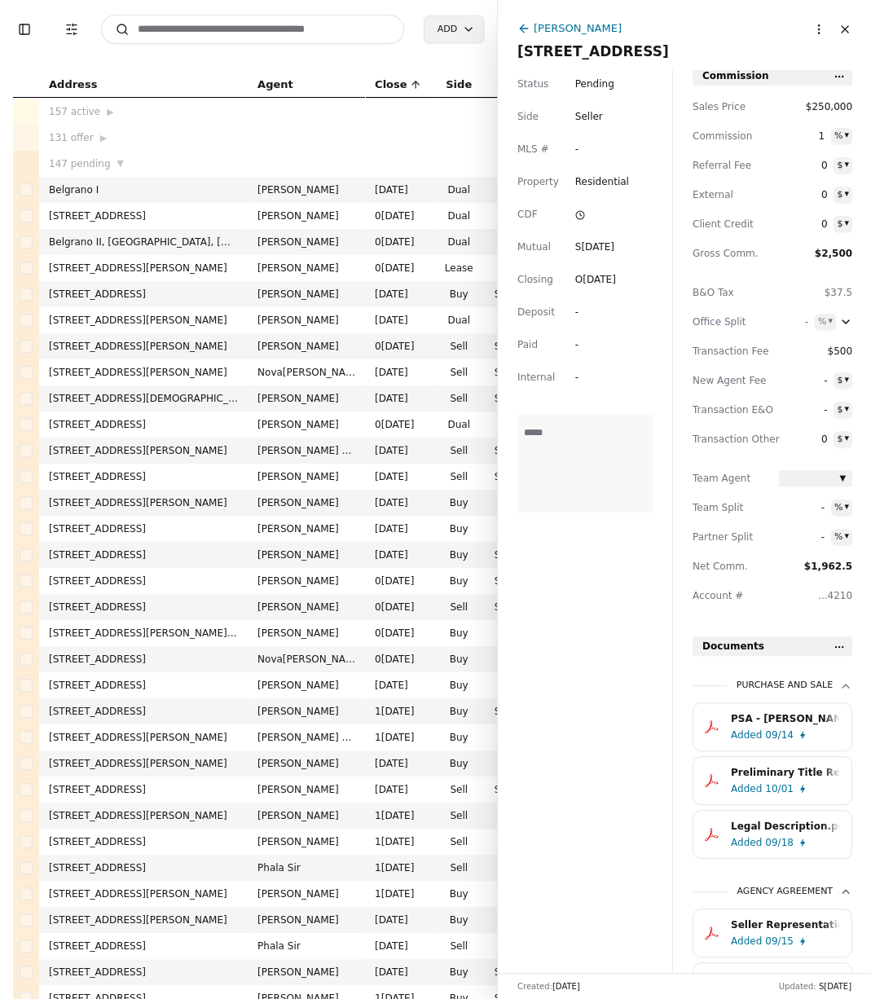
scroll to position [7, 0]
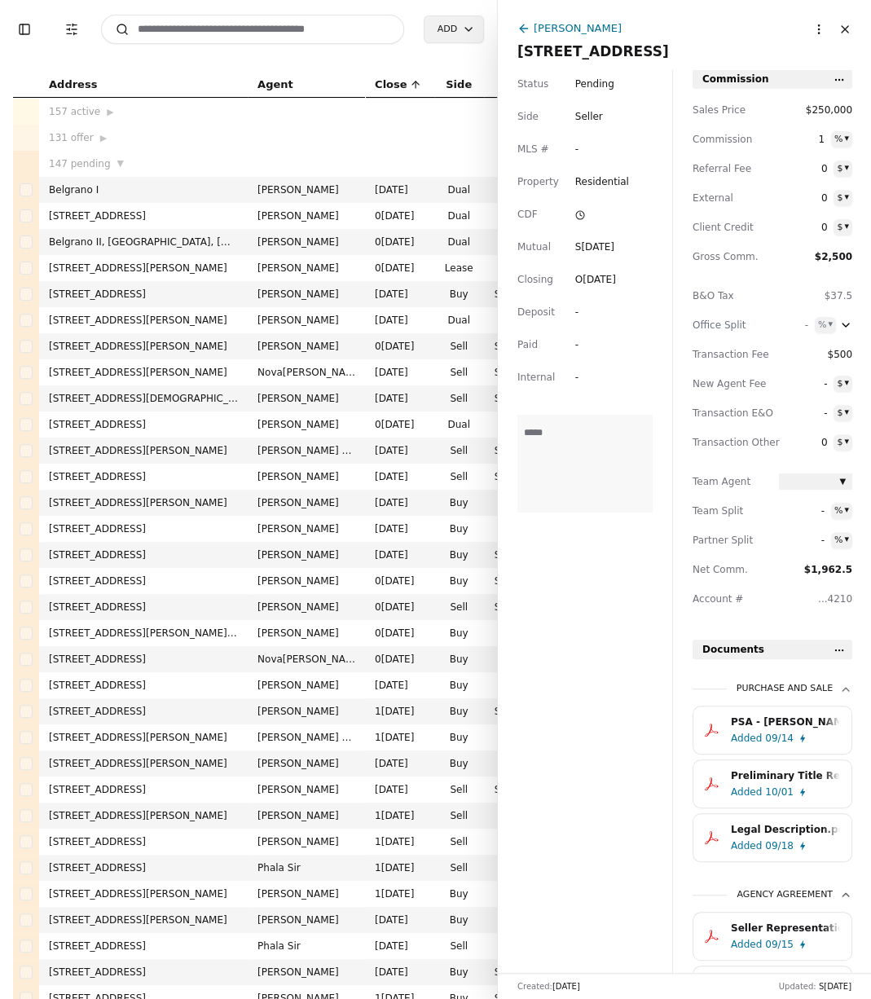
click at [526, 33] on icon at bounding box center [523, 28] width 13 height 13
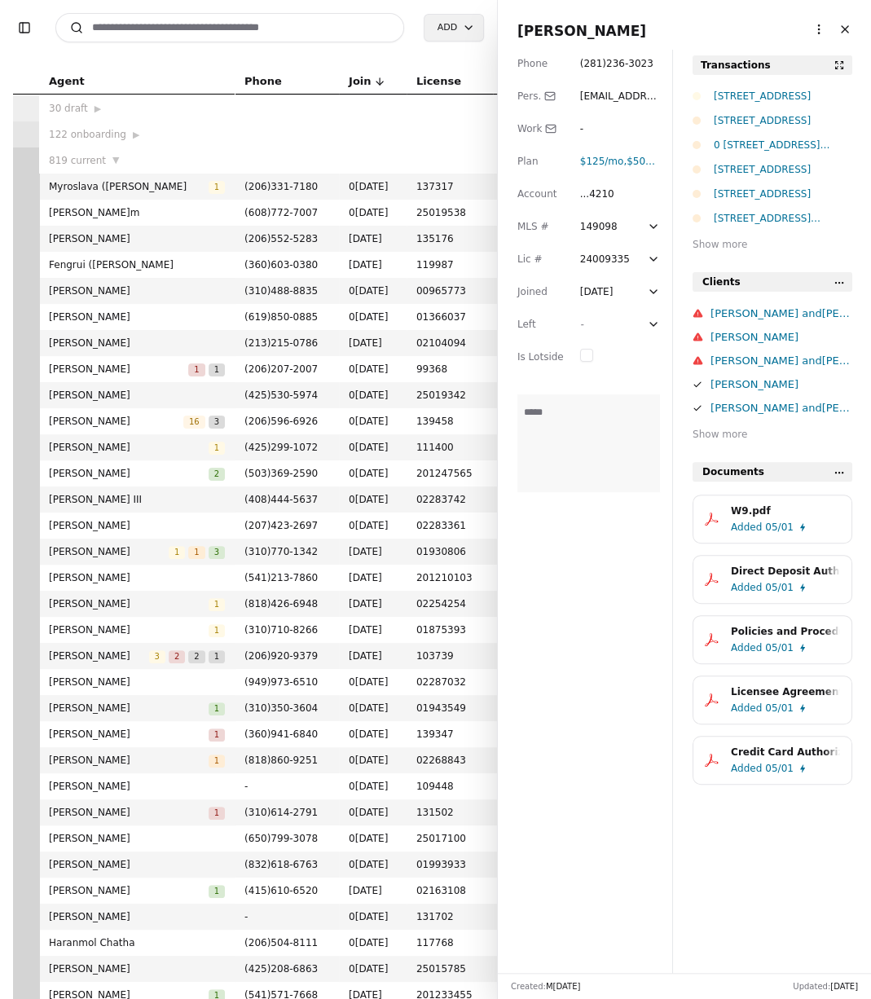
click at [791, 123] on div "Lot 8 Div 2 Raven Ln, Elma, WA 98541" at bounding box center [783, 120] width 138 height 16
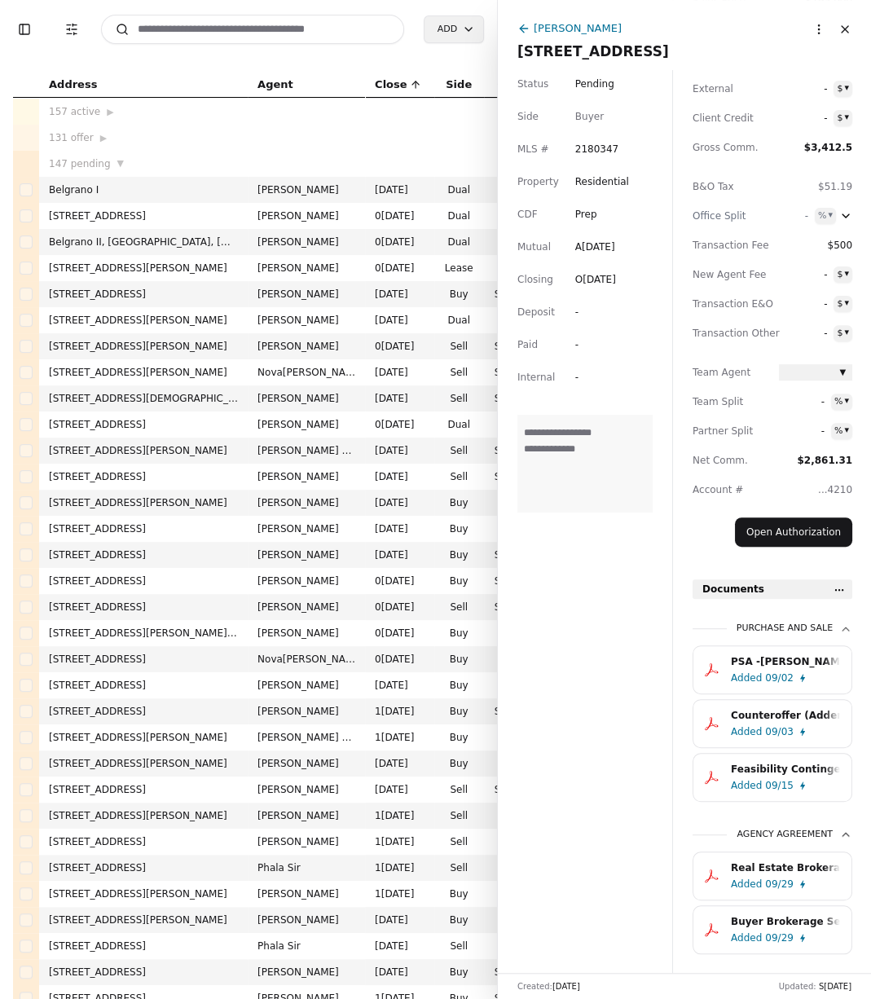
scroll to position [156, 0]
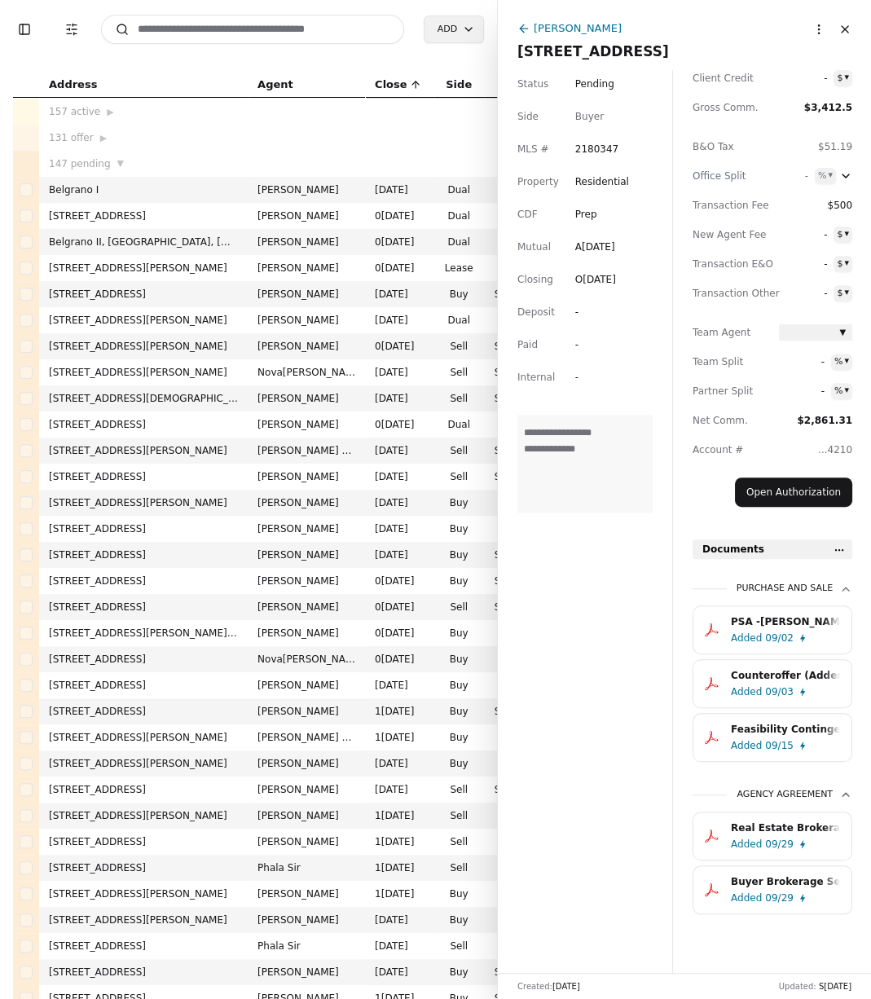
click at [581, 459] on textarea "**********" at bounding box center [584, 464] width 135 height 98
click at [790, 908] on button "Buyer Brokerage Services Agreement (BBSA) - Lot 8 Div 2 Raven Ln, Elma, WA 9854…" at bounding box center [772, 889] width 160 height 49
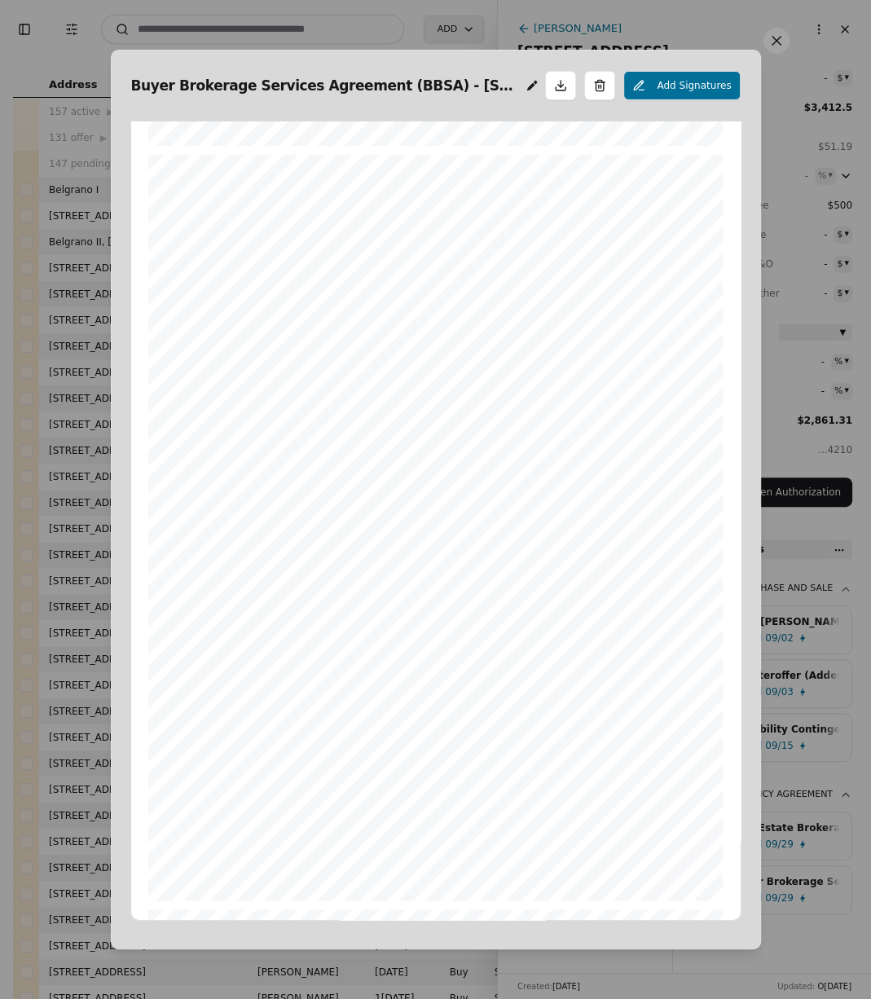
scroll to position [730, 0]
click at [763, 43] on button at bounding box center [776, 41] width 26 height 26
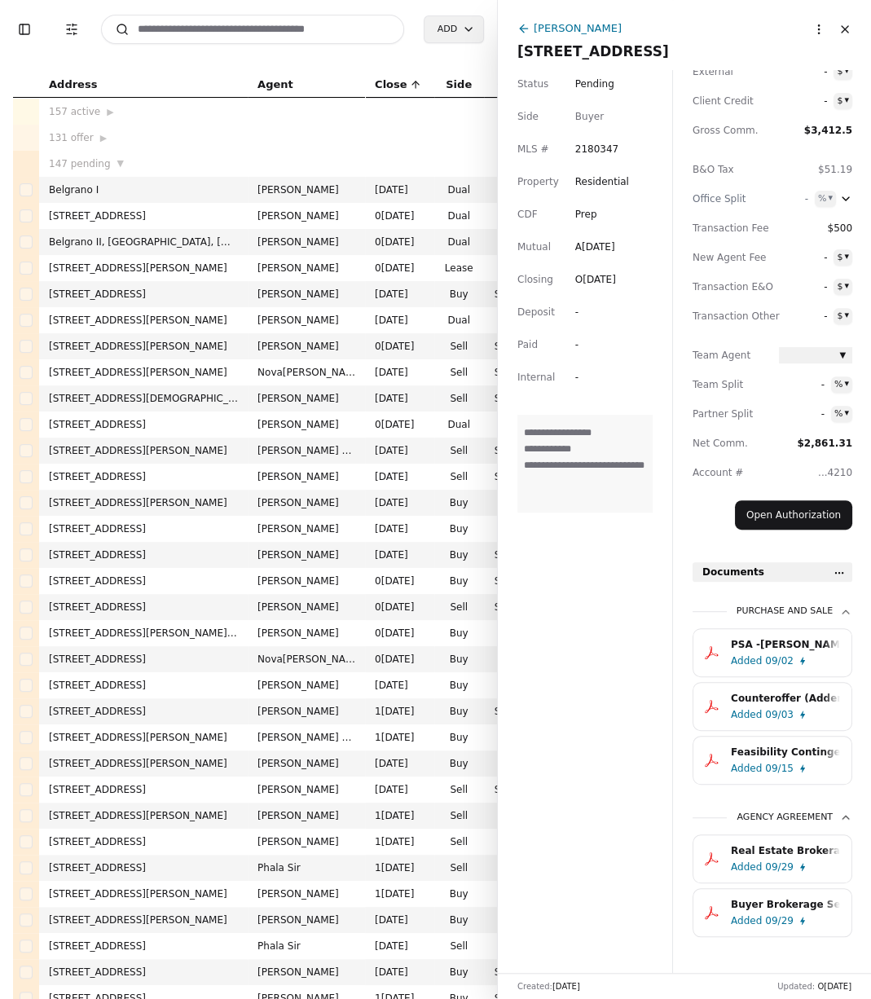
scroll to position [156, 0]
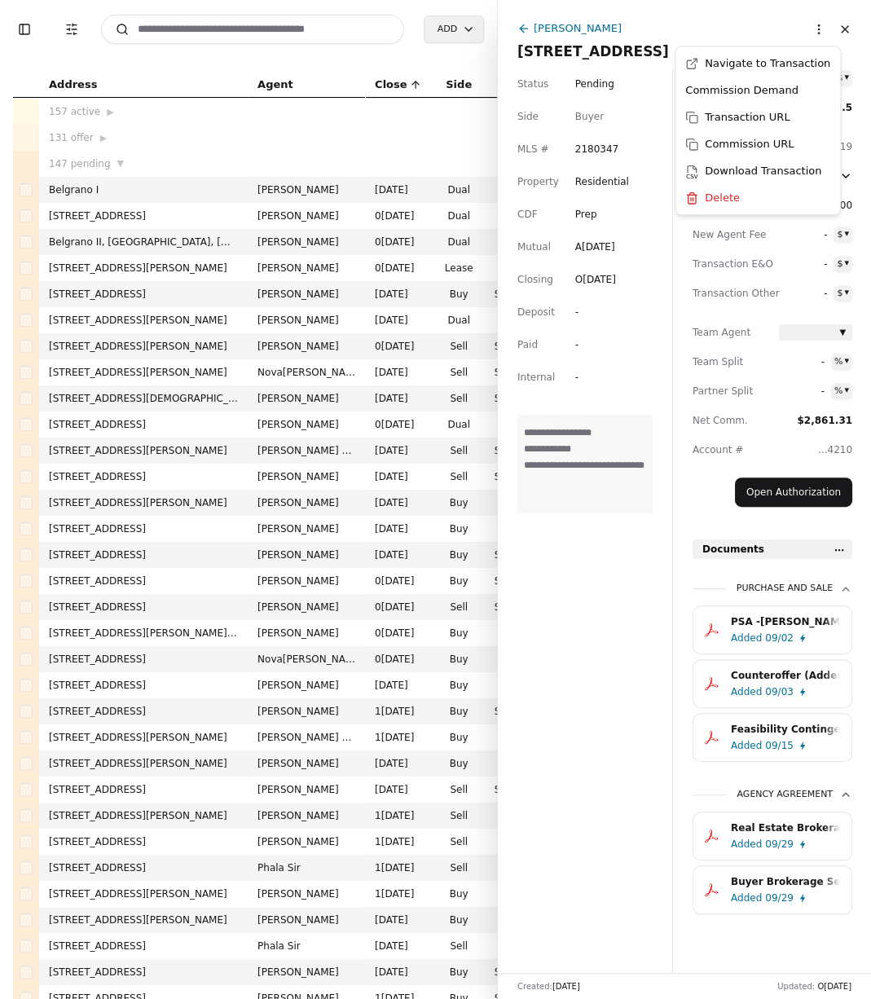
click at [813, 35] on html "Toggle Sidebar Transaction Filters Search Add Address Agent Close Side CD AA EM…" at bounding box center [435, 499] width 871 height 999
click at [754, 120] on div "Transaction URL" at bounding box center [758, 116] width 158 height 27
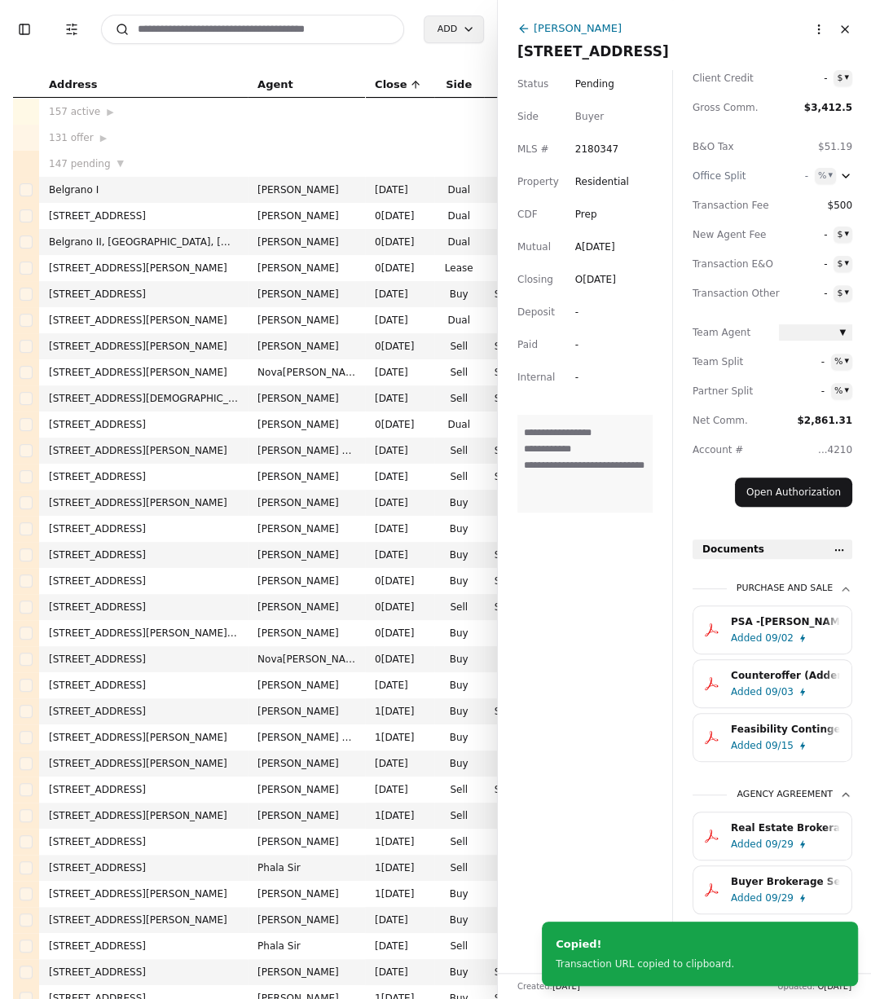
click at [783, 623] on div "PSA - Meyer.pdf" at bounding box center [785, 621] width 109 height 16
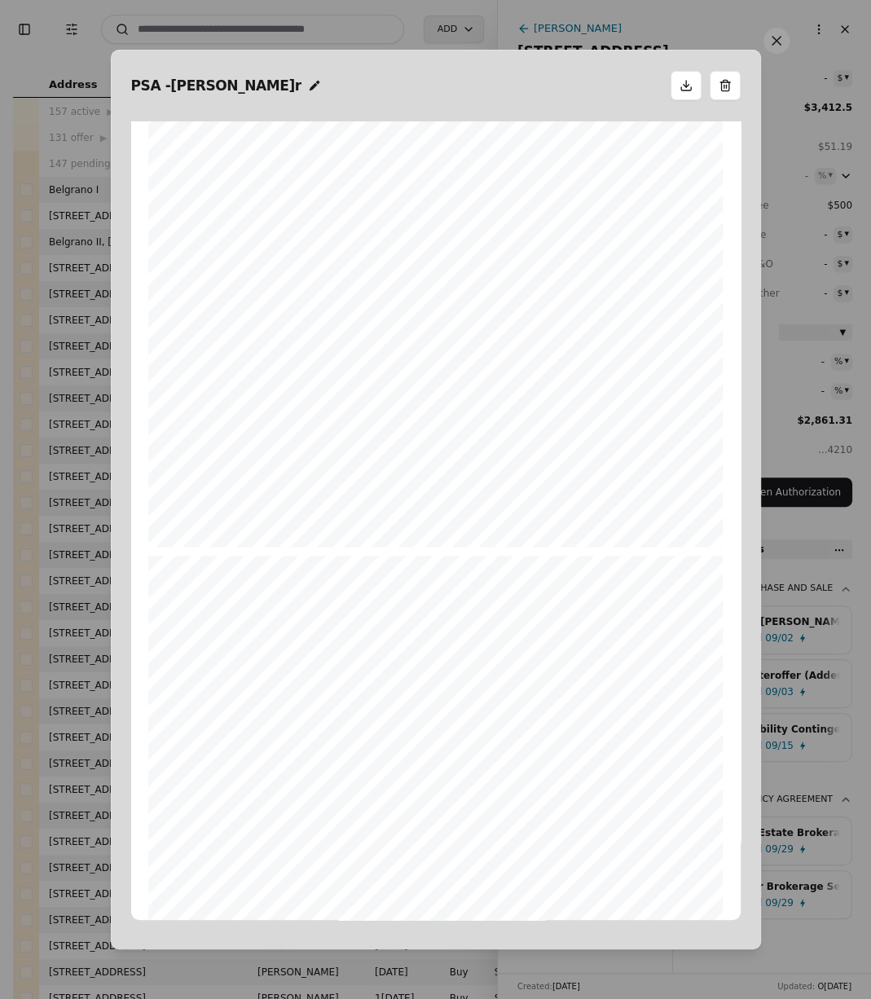
scroll to position [15705, 0]
click at [786, 37] on button at bounding box center [776, 41] width 26 height 26
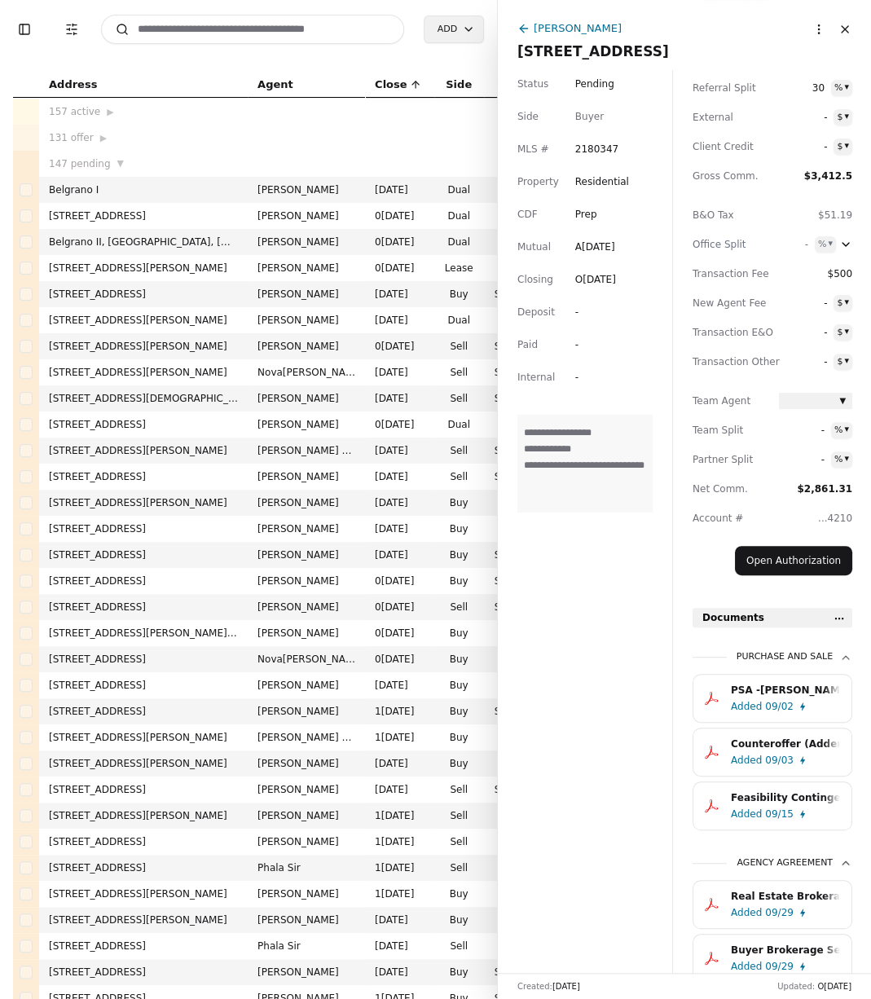
scroll to position [0, 0]
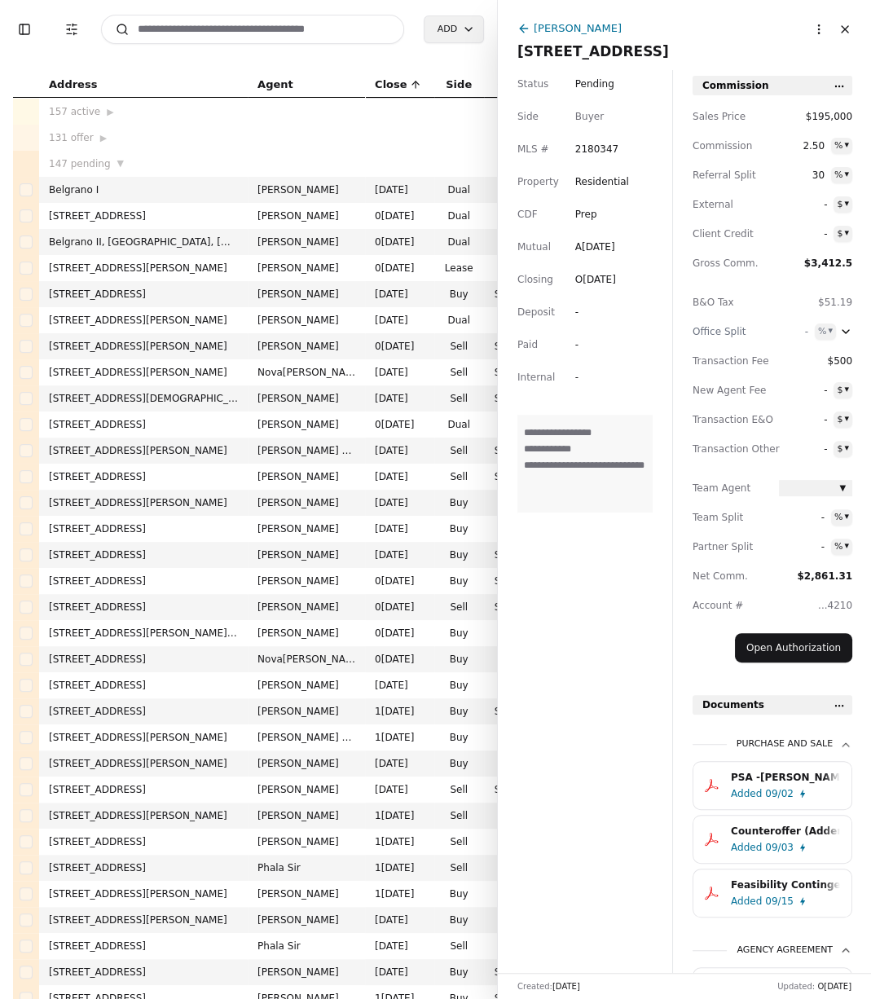
click at [817, 29] on html "Toggle Sidebar Transaction Filters Search Add Address Agent Close Side CD AA EM…" at bounding box center [435, 499] width 871 height 999
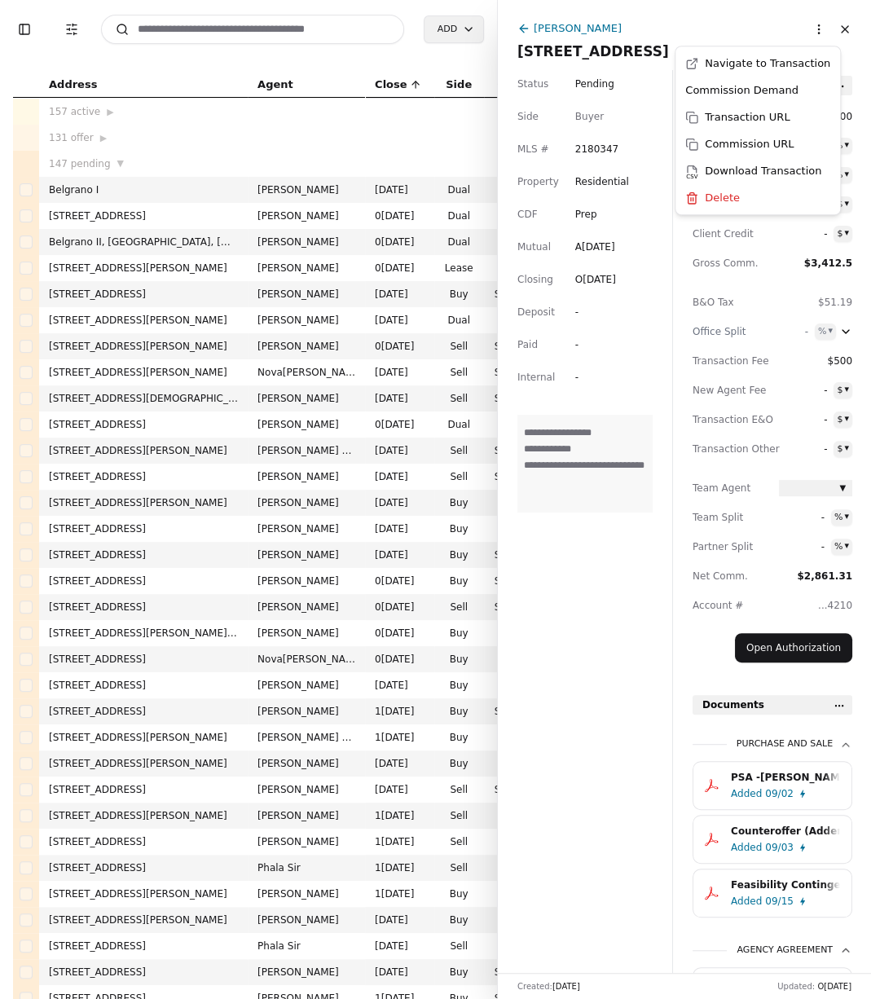
click at [614, 186] on html "Toggle Sidebar Transaction Filters Search Add Address Agent Close Side CD AA EM…" at bounding box center [435, 499] width 871 height 999
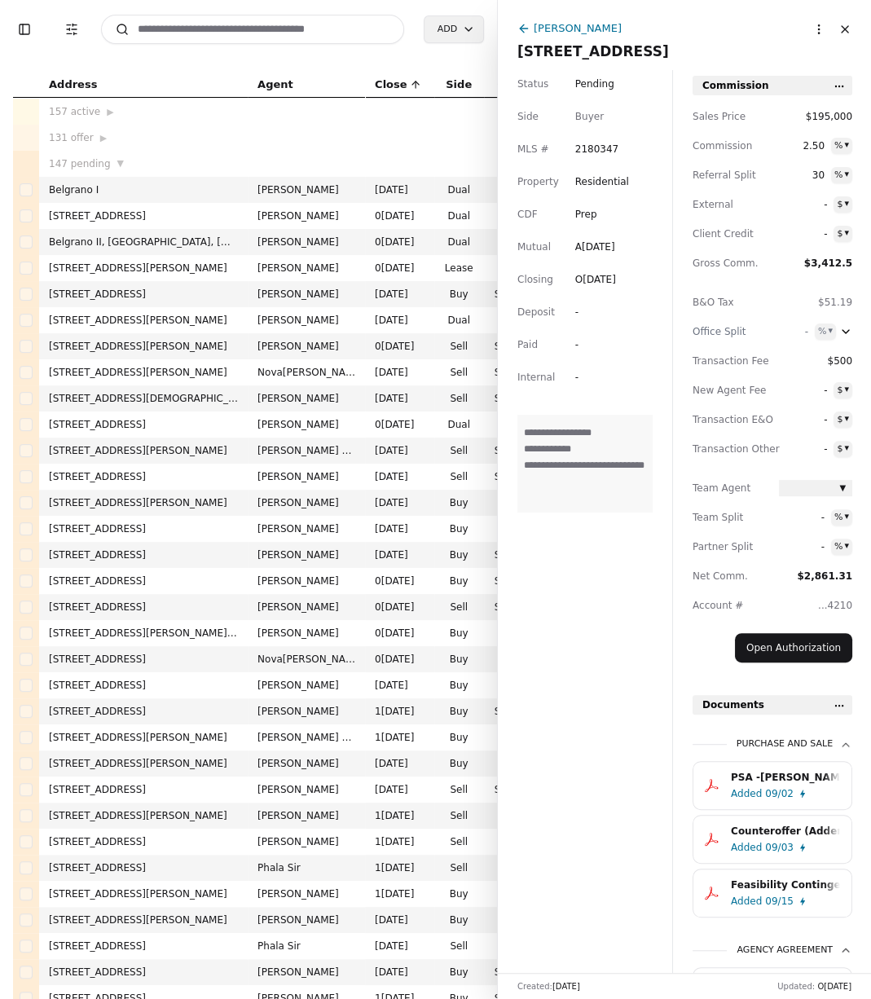
click at [572, 493] on textarea "**********" at bounding box center [584, 464] width 135 height 98
drag, startPoint x: 569, startPoint y: 489, endPoint x: 508, endPoint y: 460, distance: 67.4
click at [508, 460] on div "**********" at bounding box center [585, 520] width 174 height 903
type textarea "**********"
click at [244, 28] on input at bounding box center [252, 29] width 303 height 29
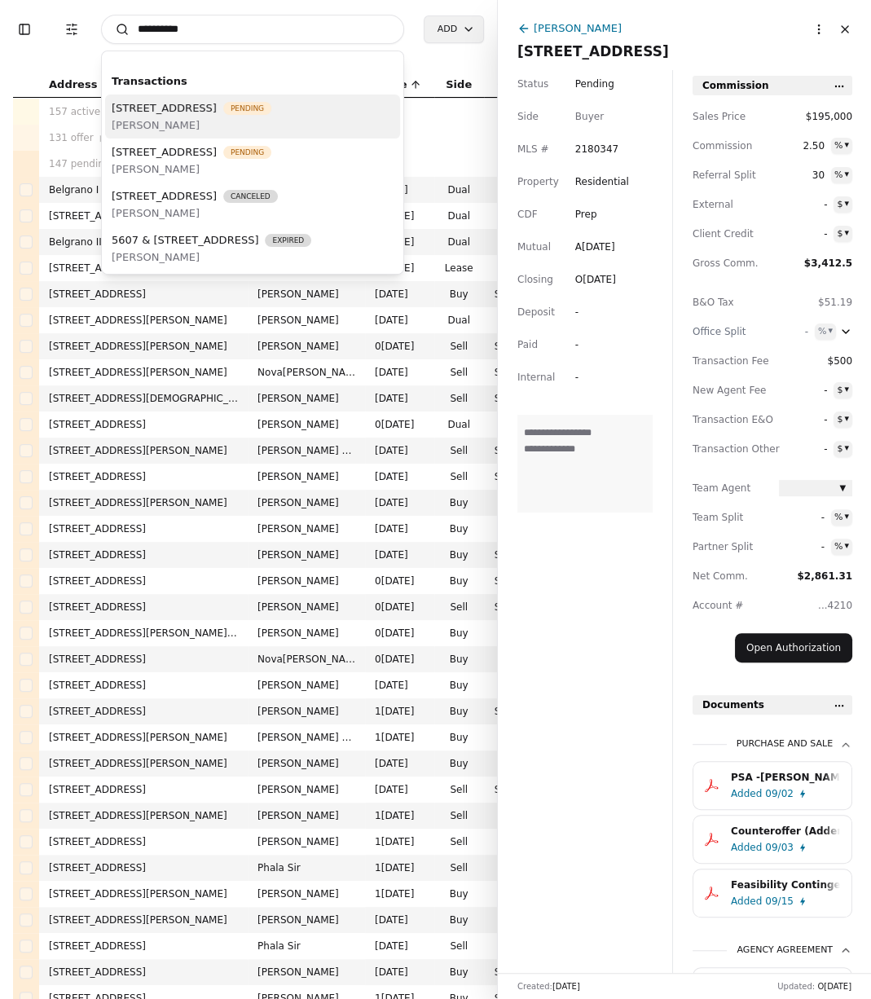
type input "**********"
click at [248, 134] on span "Jordan Hedlof" at bounding box center [192, 124] width 160 height 17
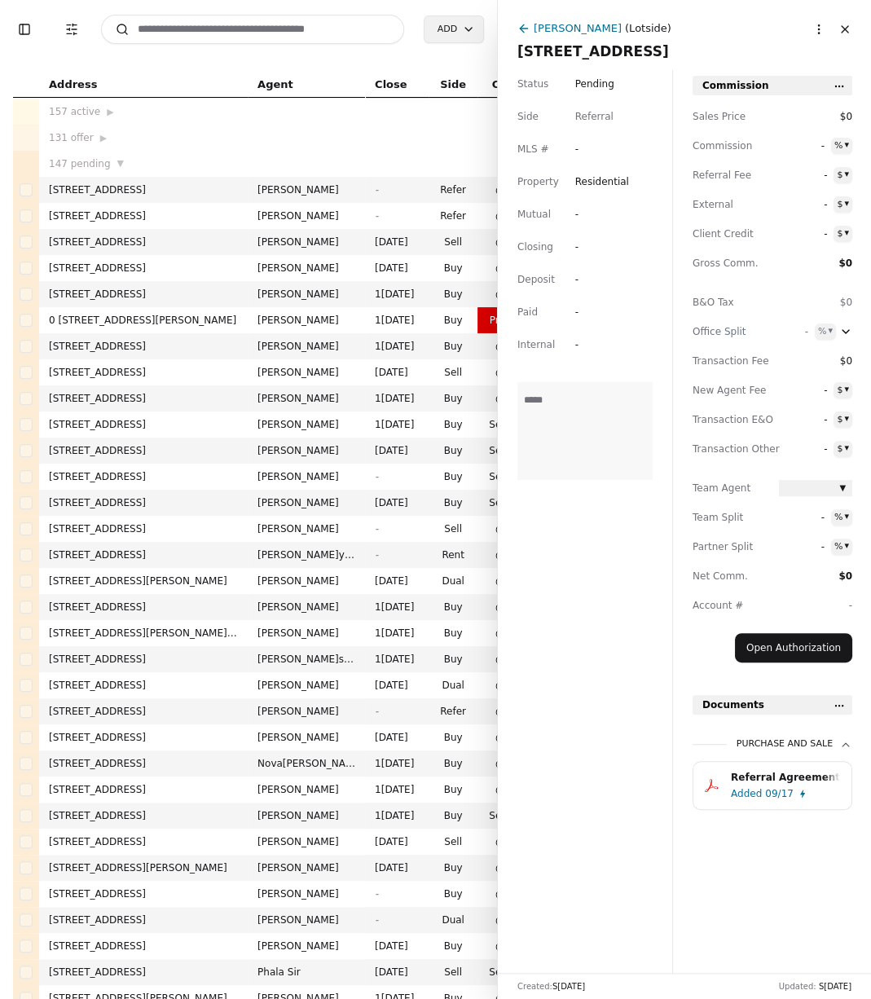
click at [771, 800] on div "09/17" at bounding box center [779, 793] width 29 height 16
click at [318, 32] on input at bounding box center [252, 29] width 303 height 29
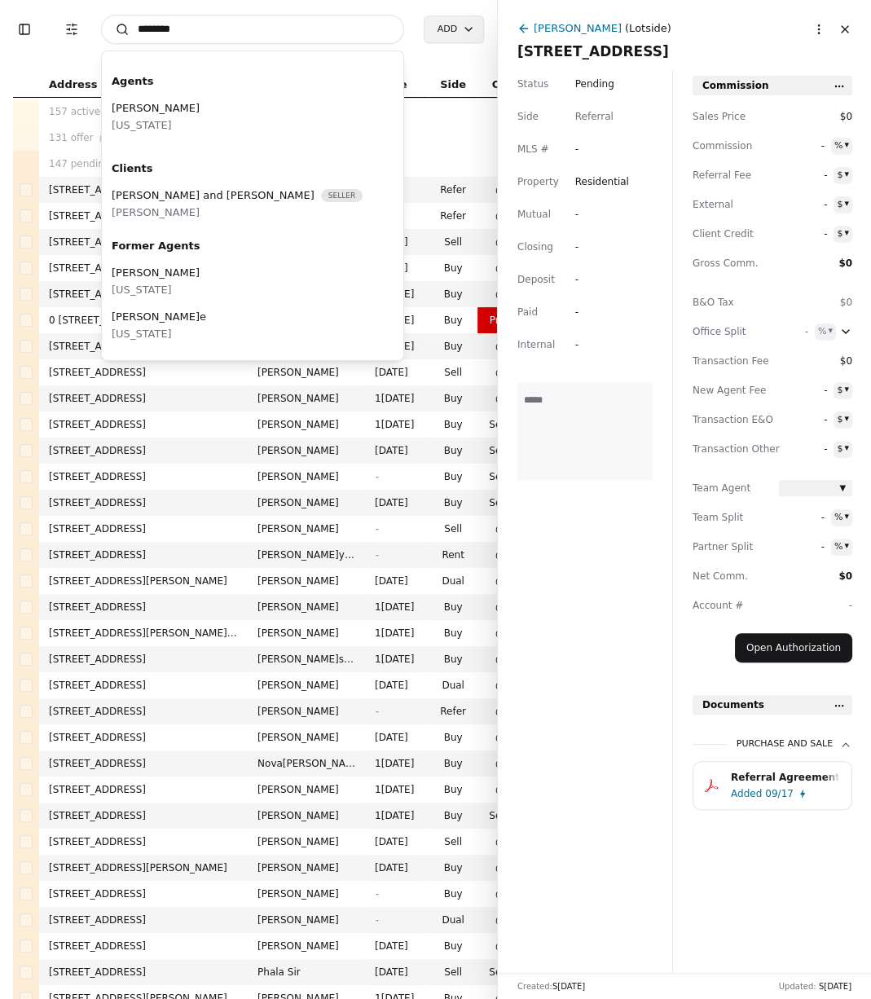
type input "*********"
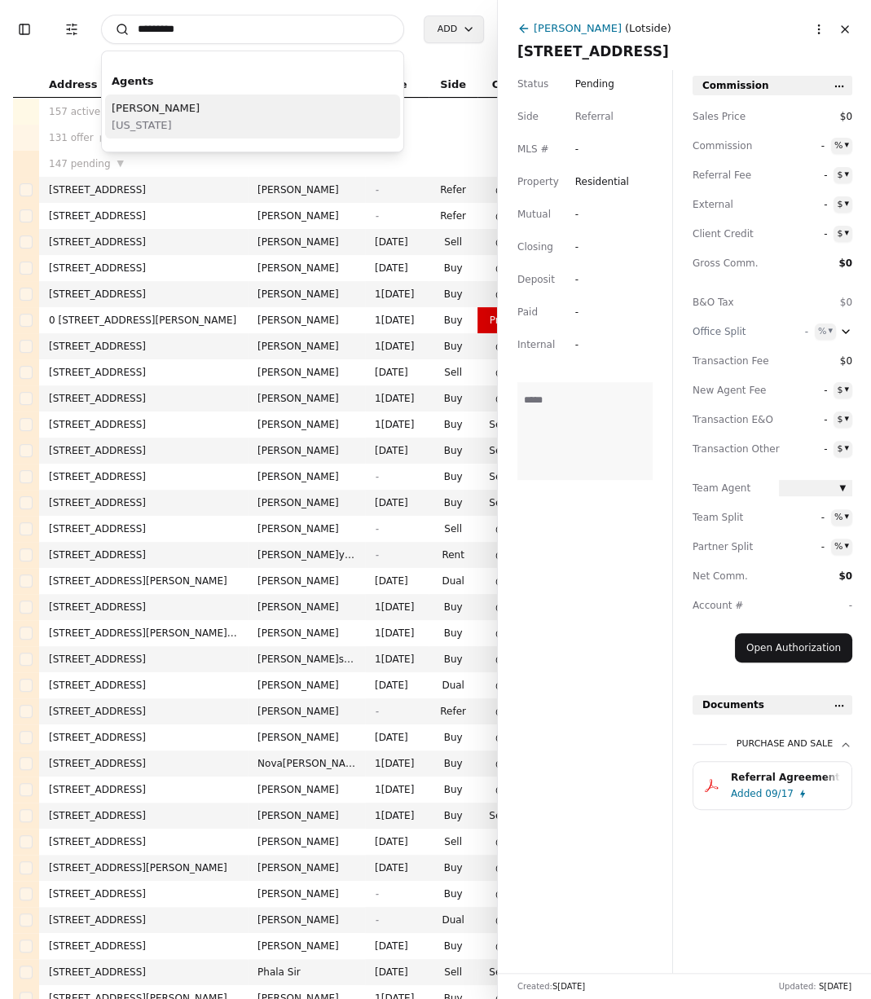
click at [293, 103] on div "Shelly McCombs Washington" at bounding box center [252, 117] width 295 height 44
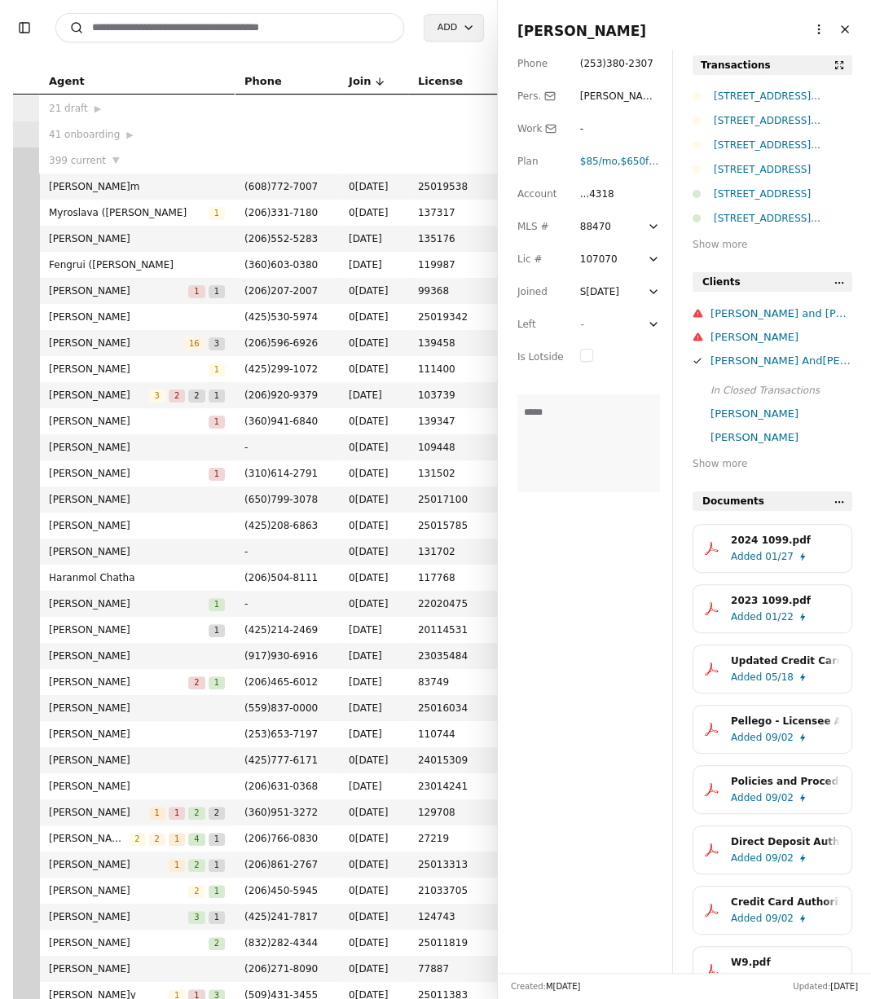
click at [779, 99] on div "15202 Washington Avenue SW , Lakewood, WA 98498" at bounding box center [783, 96] width 138 height 16
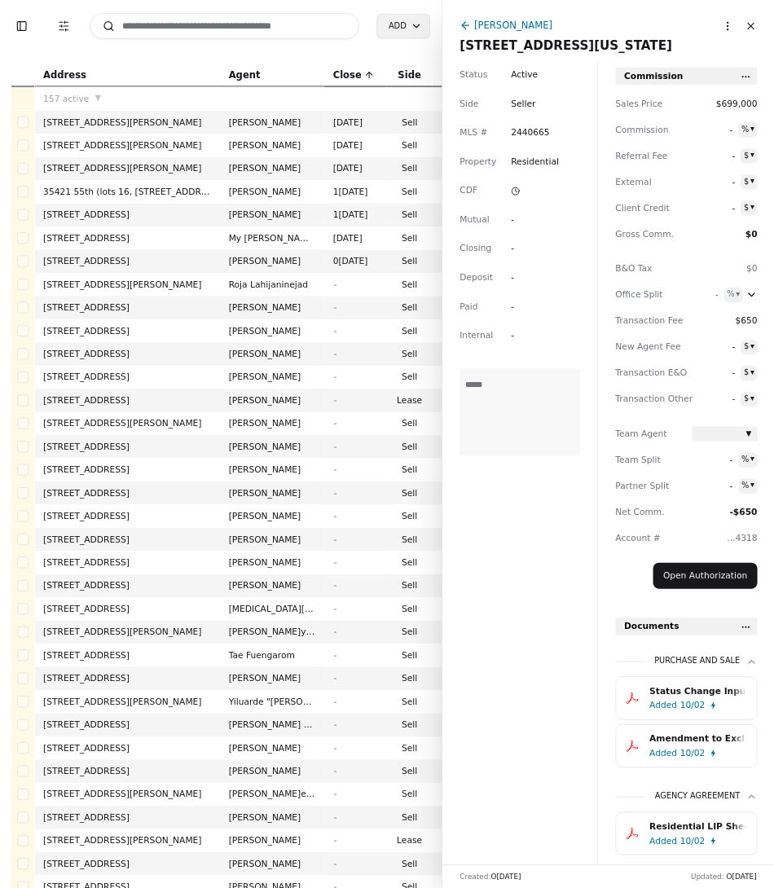
scroll to position [48, 0]
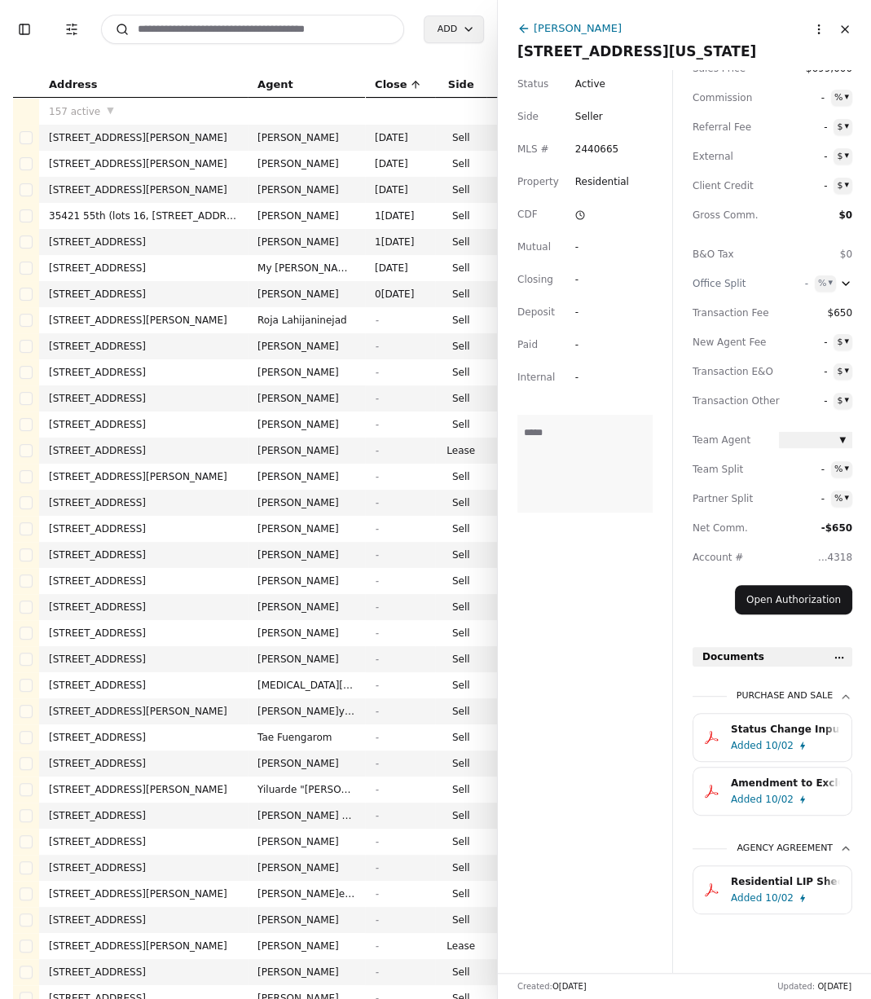
click at [209, 28] on input at bounding box center [252, 29] width 303 height 29
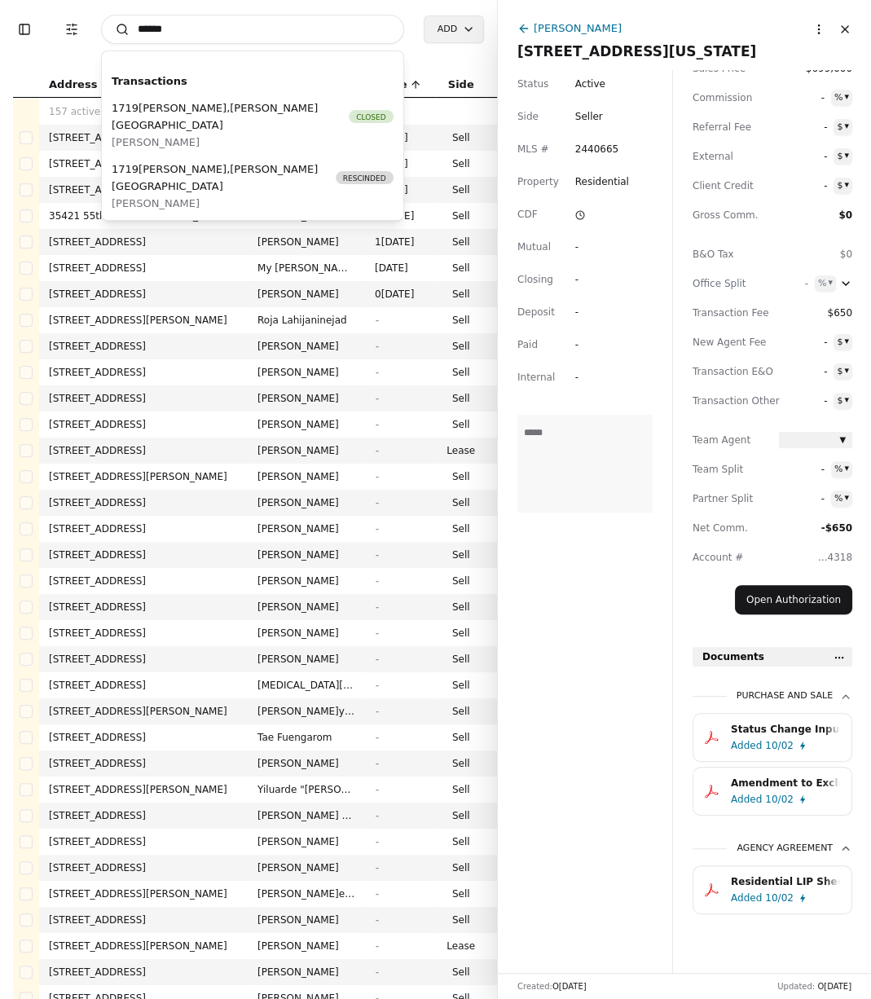
drag, startPoint x: 259, startPoint y: 34, endPoint x: 67, endPoint y: 47, distance: 192.7
click at [67, 47] on div "Toggle Sidebar Transaction Filters Search ****** Transactions 1719 Schmid Rd, G…" at bounding box center [248, 29] width 471 height 59
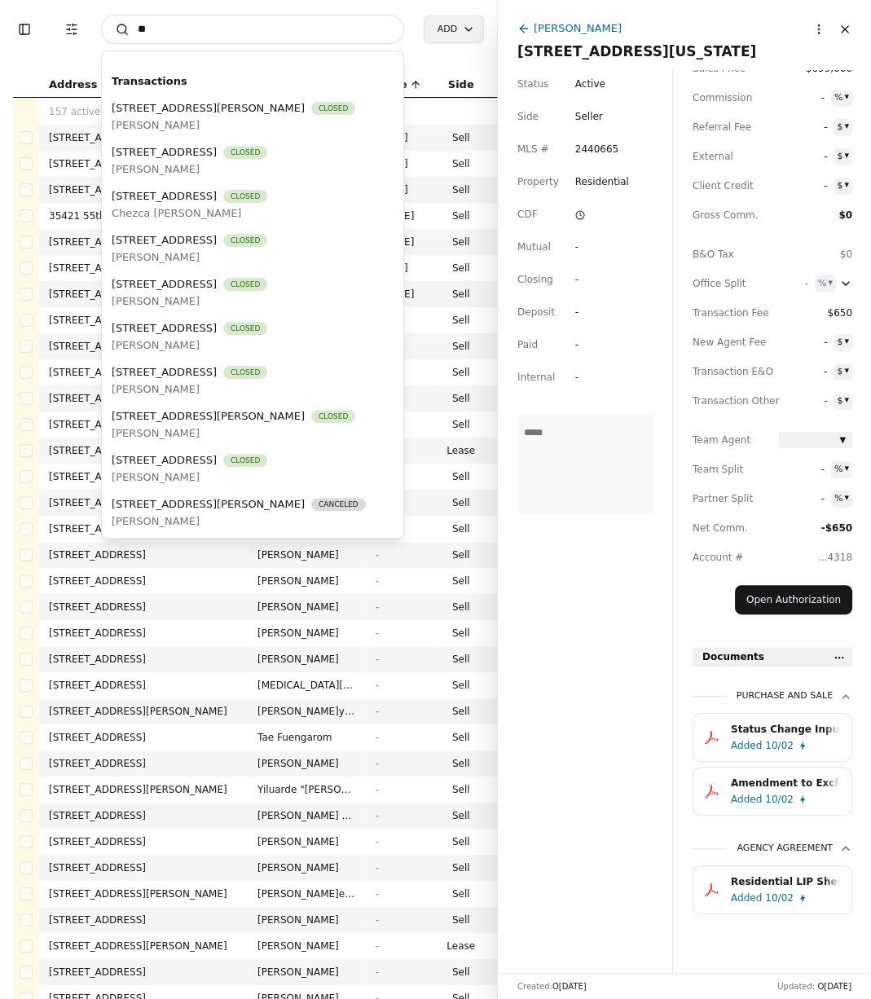
type input "*"
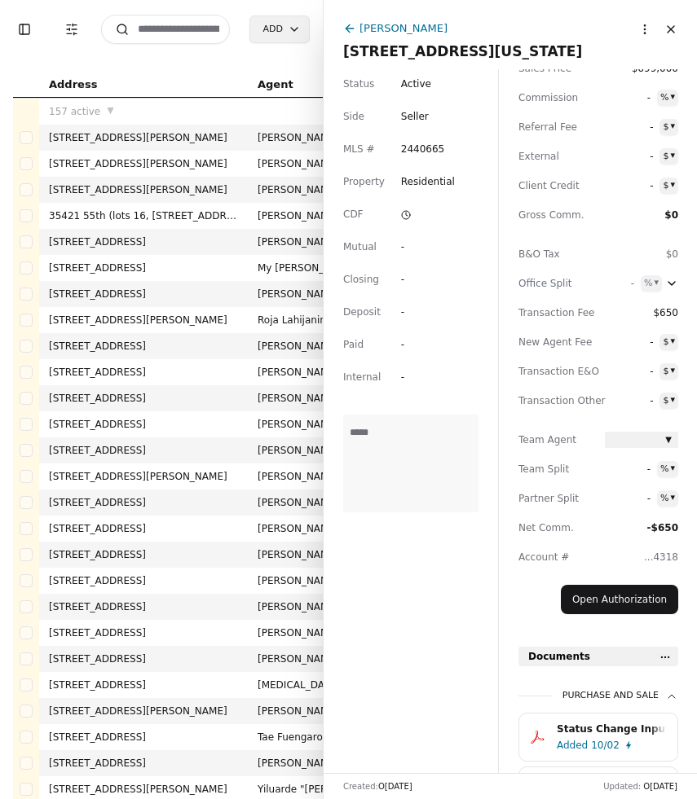
click at [668, 33] on button "Close" at bounding box center [670, 29] width 26 height 26
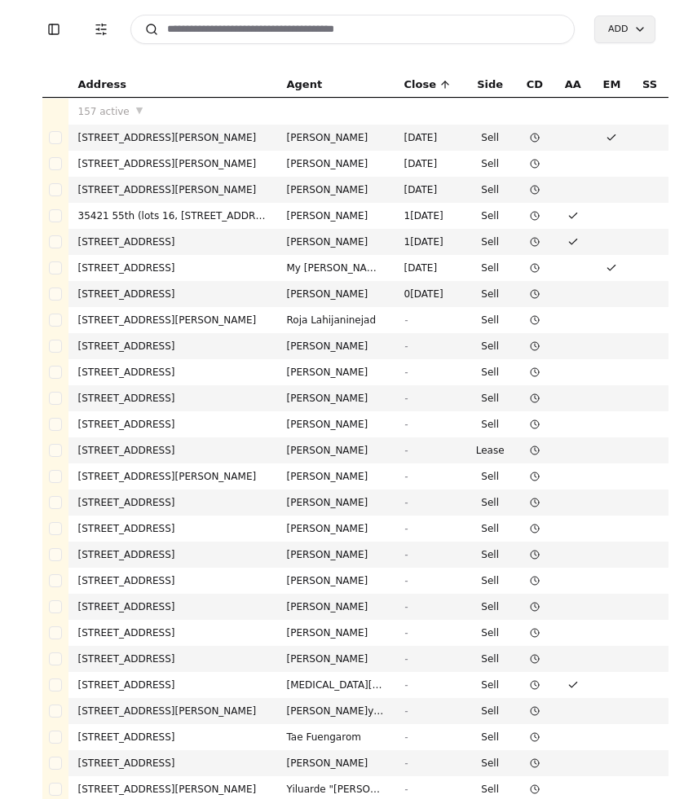
click at [177, 29] on input at bounding box center [352, 29] width 445 height 29
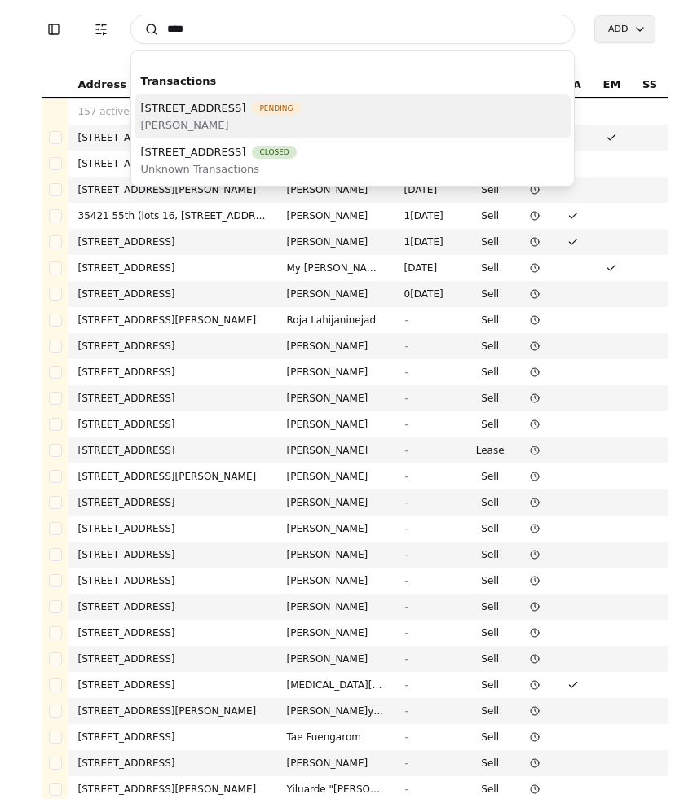
type input "****"
click at [253, 129] on span "Clay Bradley" at bounding box center [221, 124] width 160 height 17
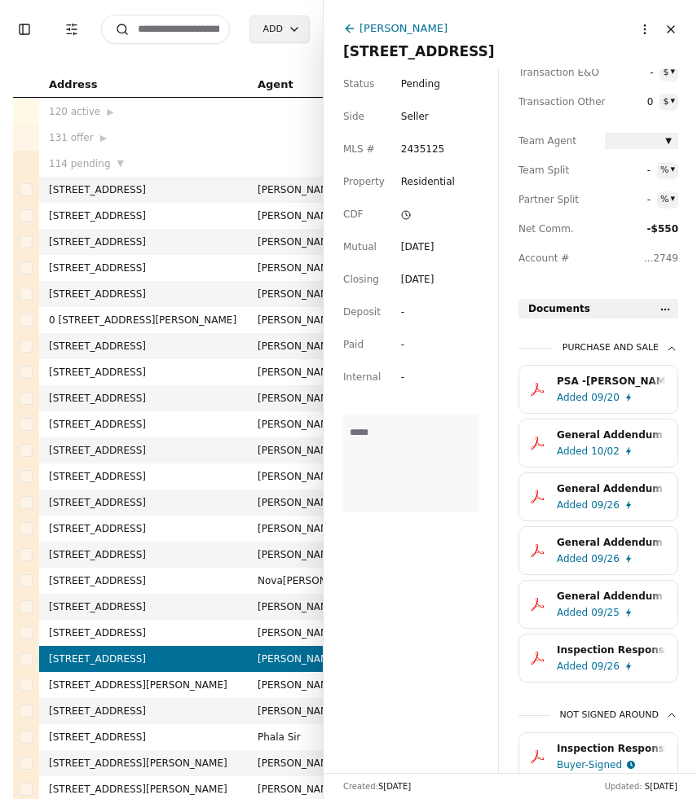
scroll to position [348, 0]
click at [591, 447] on div "10/02" at bounding box center [605, 450] width 29 height 16
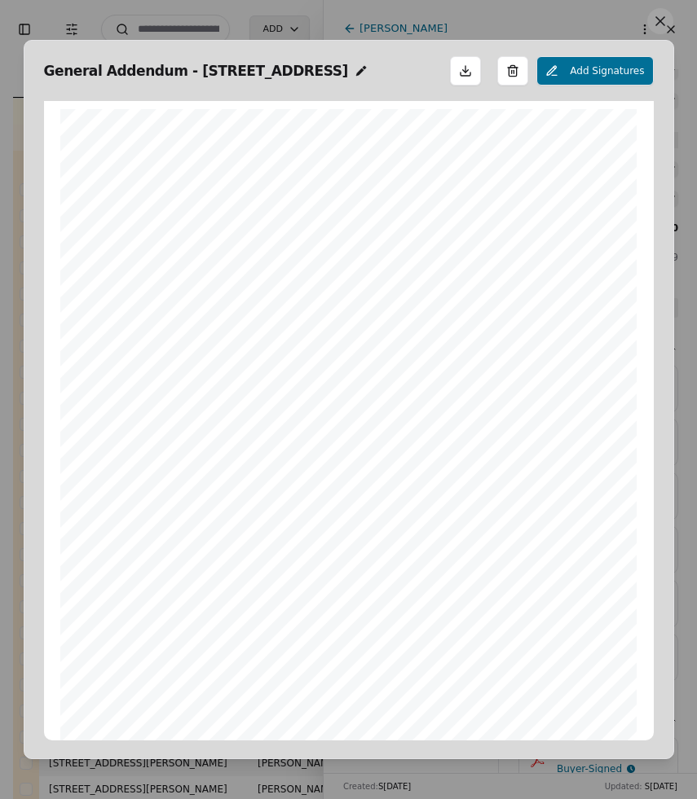
scroll to position [8, 0]
click at [663, 20] on button at bounding box center [660, 21] width 26 height 26
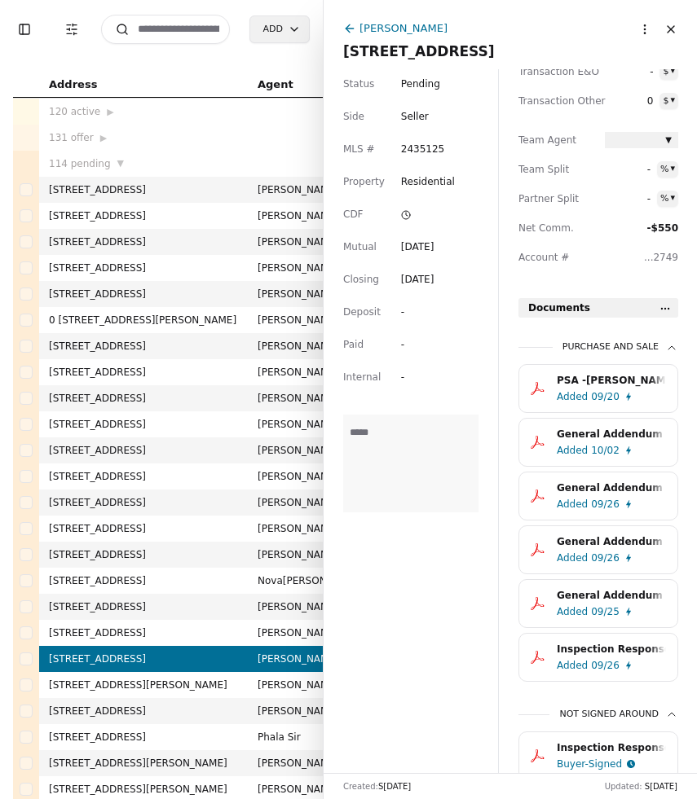
click at [163, 20] on input at bounding box center [165, 29] width 129 height 29
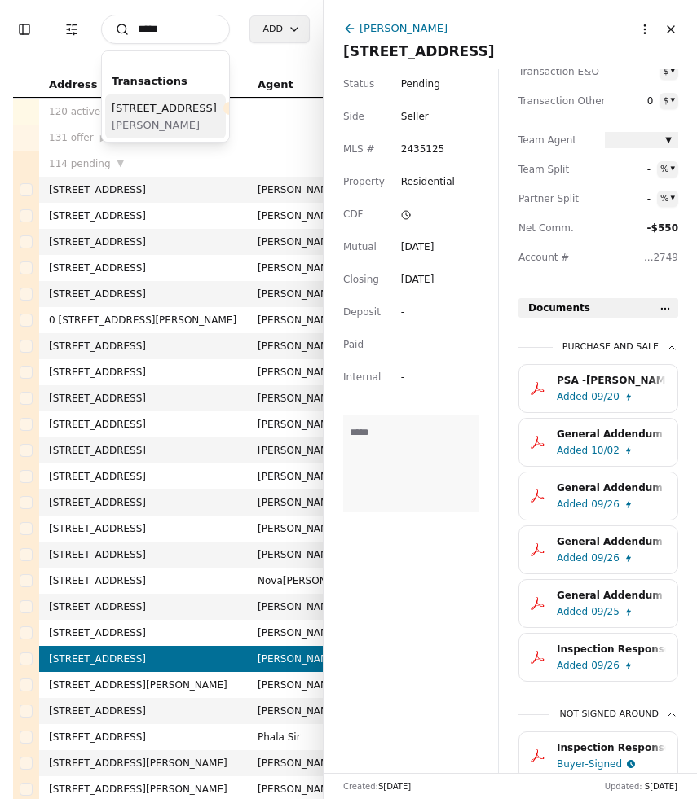
type input "*****"
click at [162, 116] on span "11729 Meridian Ave N, Seattle, WA 98133" at bounding box center [164, 107] width 105 height 17
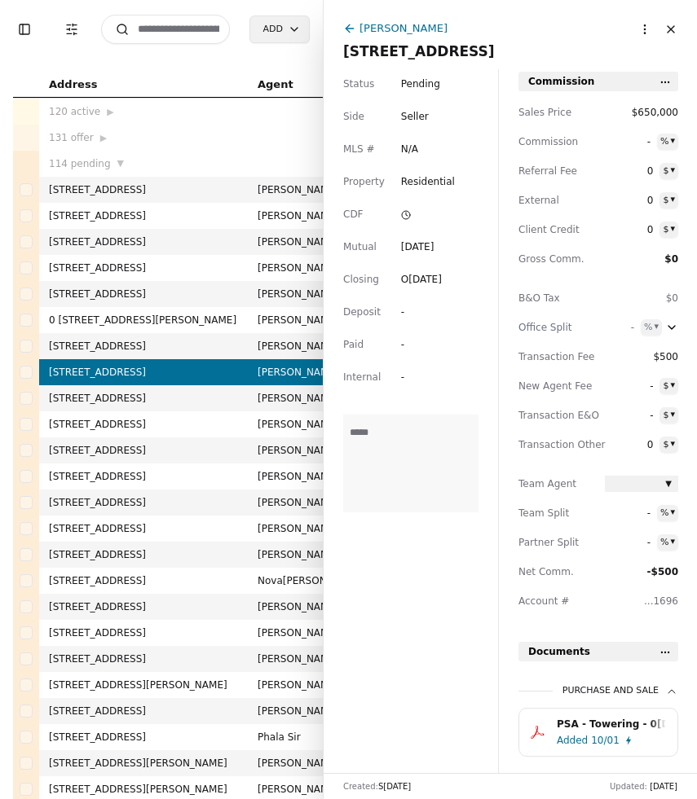
scroll to position [47, 0]
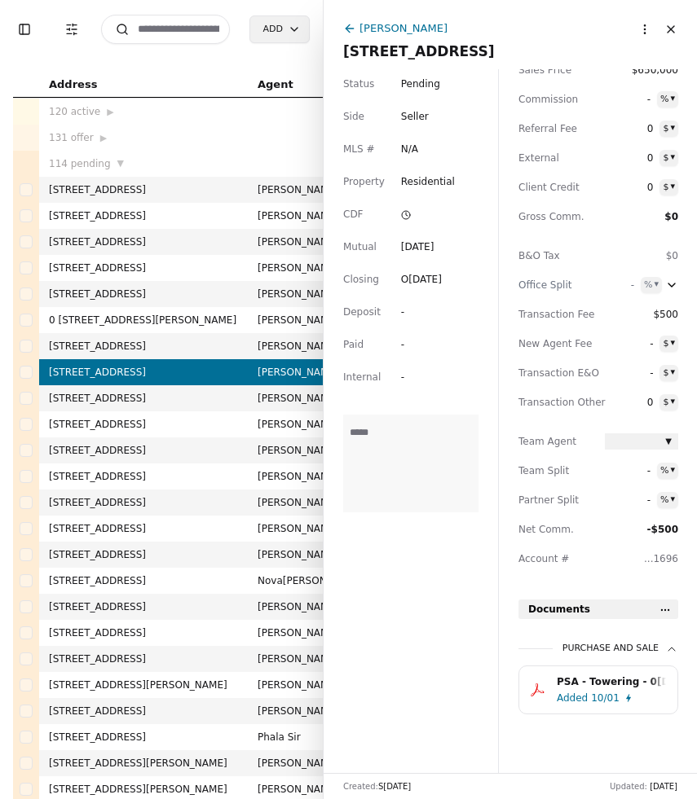
click at [163, 33] on input at bounding box center [165, 29] width 129 height 29
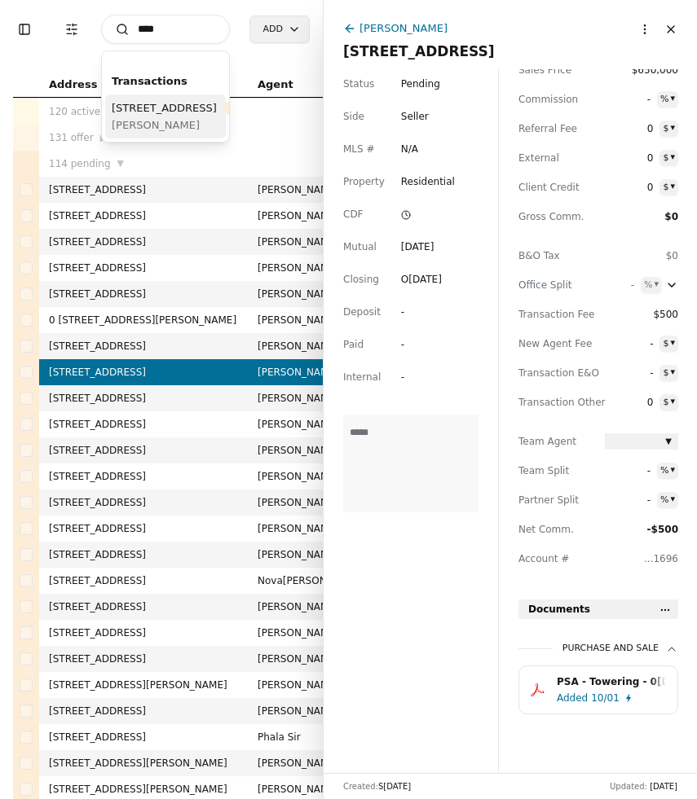
type input "****"
click at [160, 116] on span "1156 Alki Ave SW, Seattle, WA 98116" at bounding box center [164, 107] width 105 height 17
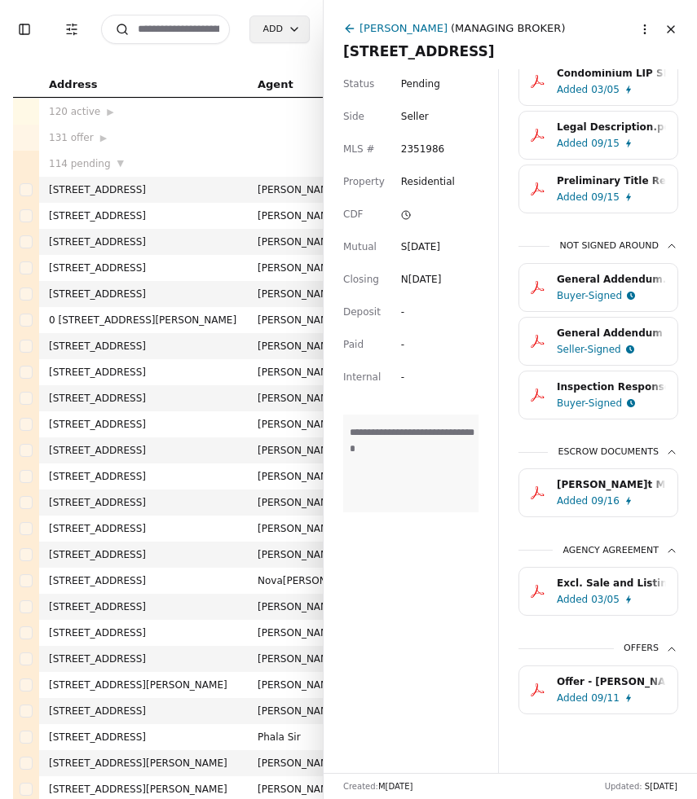
scroll to position [981, 0]
click at [645, 29] on html "Toggle Sidebar Transaction Filters Search Add Address Agent Close Side CD AA EM…" at bounding box center [348, 399] width 697 height 799
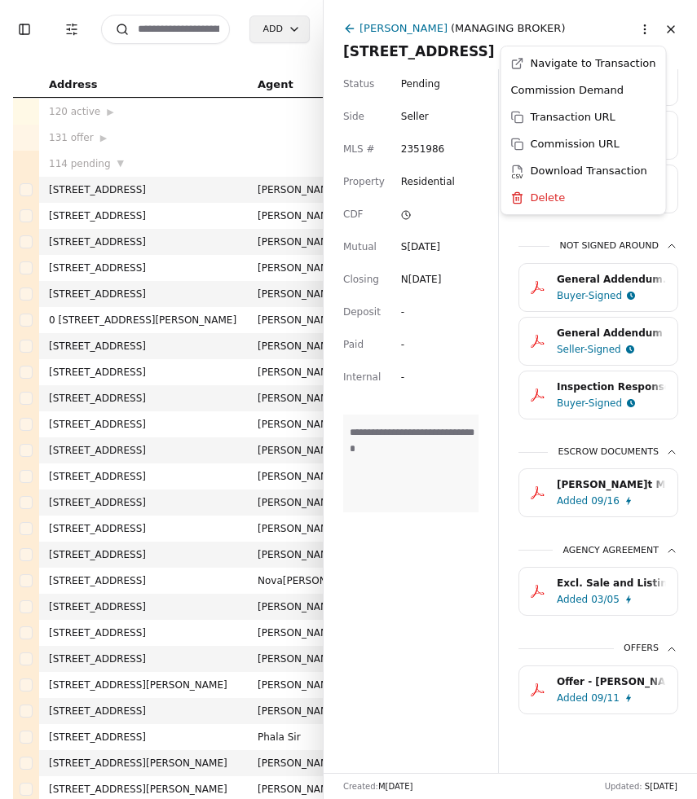
click at [458, 571] on html "Toggle Sidebar Transaction Filters Search Add Address Agent Close Side CD AA EM…" at bounding box center [348, 399] width 697 height 799
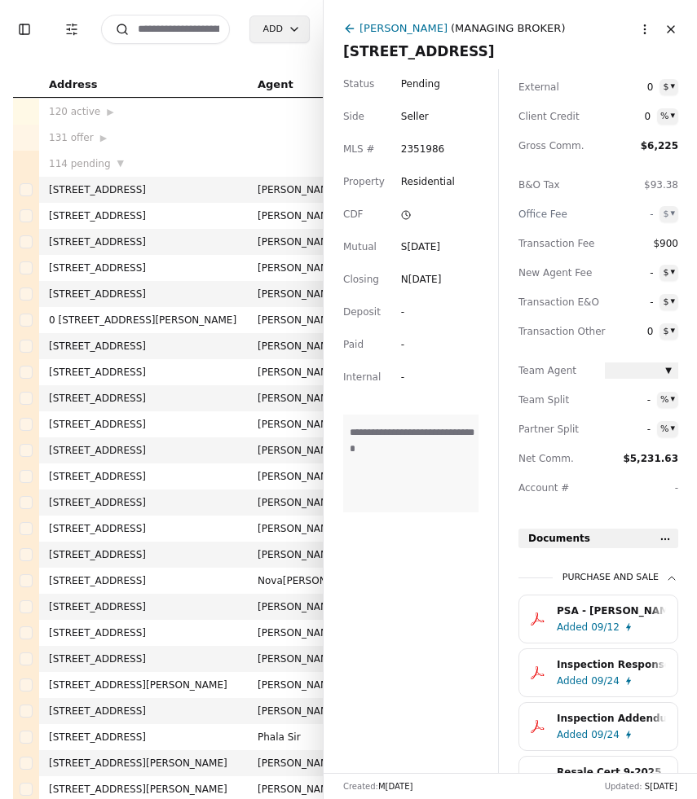
scroll to position [59, 0]
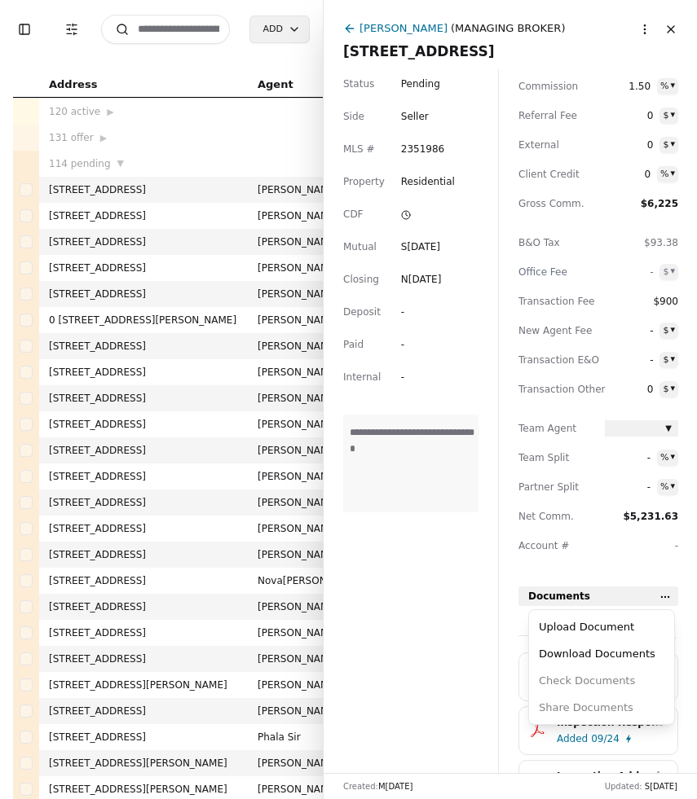
click at [655, 597] on html "Toggle Sidebar Transaction Filters Search Add Address Agent Close Side CD AA EM…" at bounding box center [348, 399] width 697 height 799
click at [619, 623] on div "Upload Document" at bounding box center [601, 626] width 138 height 27
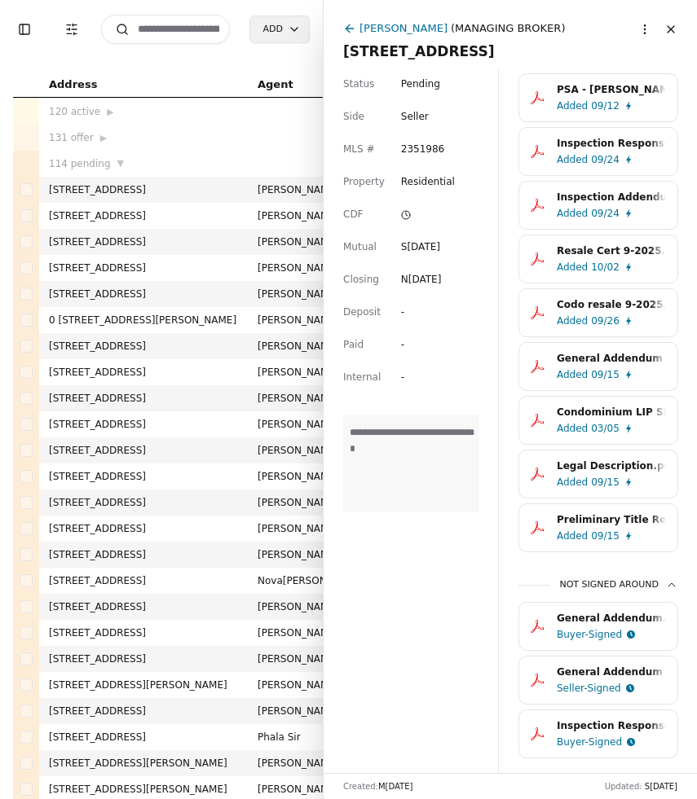
scroll to position [638, 0]
click at [171, 28] on input at bounding box center [165, 29] width 129 height 29
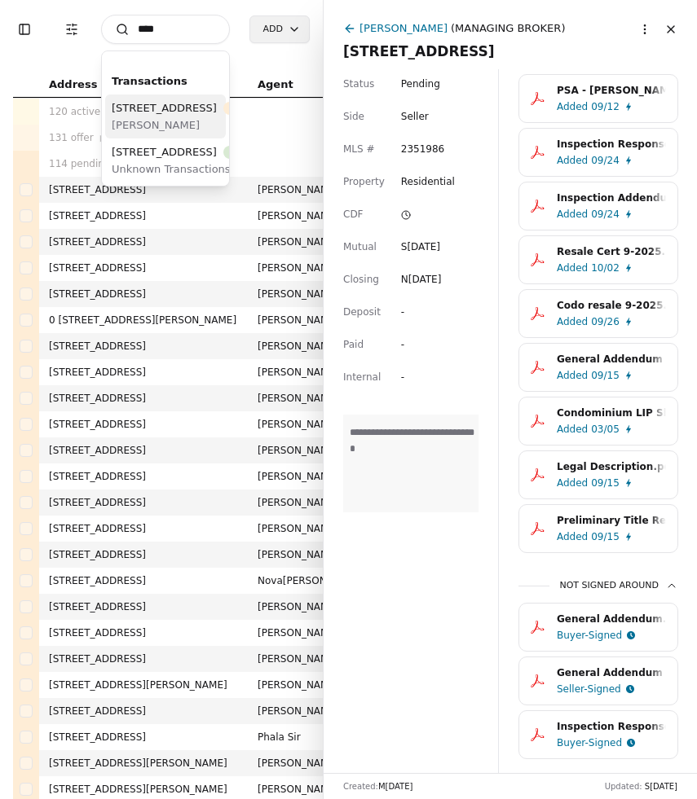
type input "****"
click at [157, 116] on span "2609 Firland Street SW, Olympia, WA 98512" at bounding box center [164, 107] width 105 height 17
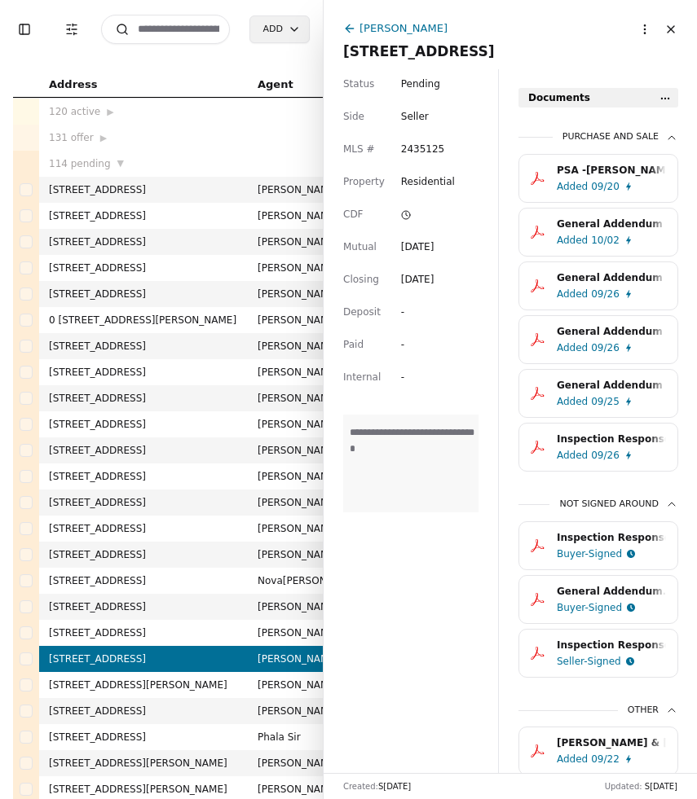
scroll to position [543, 0]
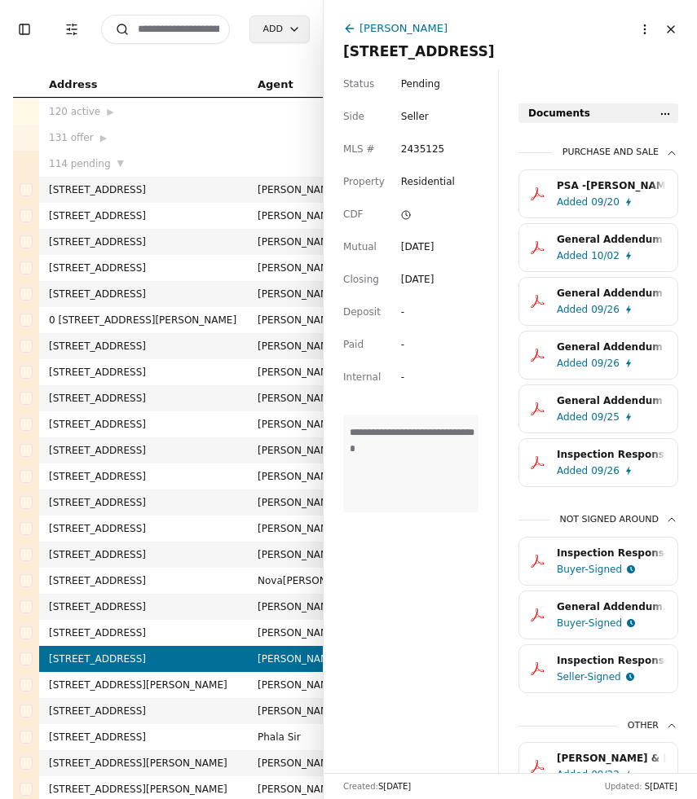
click at [607, 248] on div "10/02" at bounding box center [605, 256] width 29 height 16
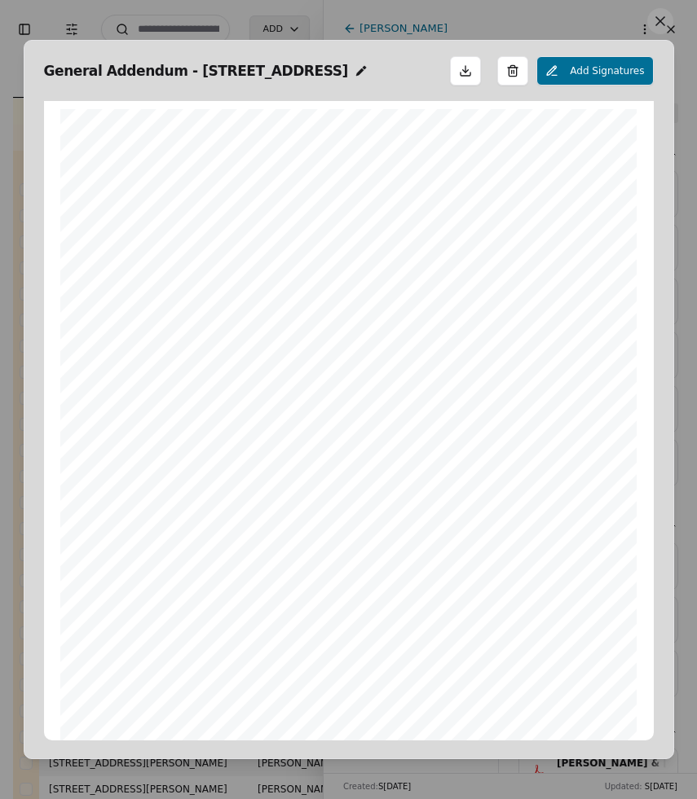
scroll to position [8, 0]
click at [661, 23] on button at bounding box center [660, 21] width 26 height 26
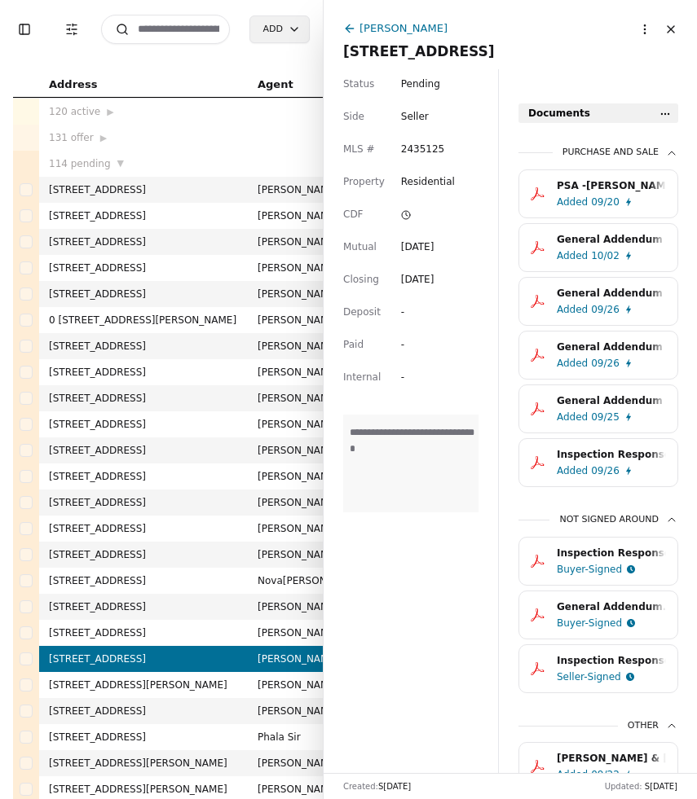
click at [155, 33] on input at bounding box center [165, 29] width 129 height 29
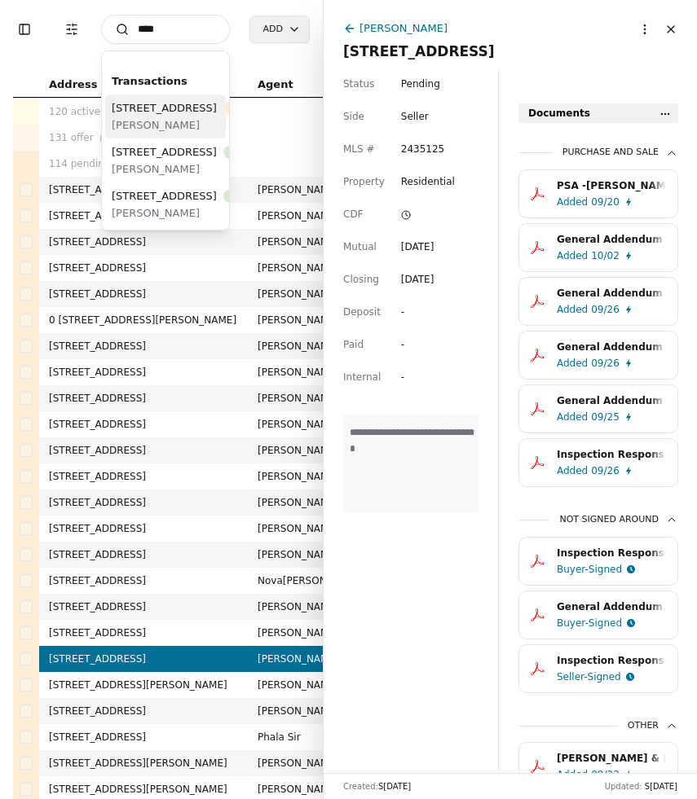
type input "****"
click at [169, 116] on div "4006 230th Street Ct E, Spanaway, WA 98387 Pending" at bounding box center [192, 107] width 160 height 17
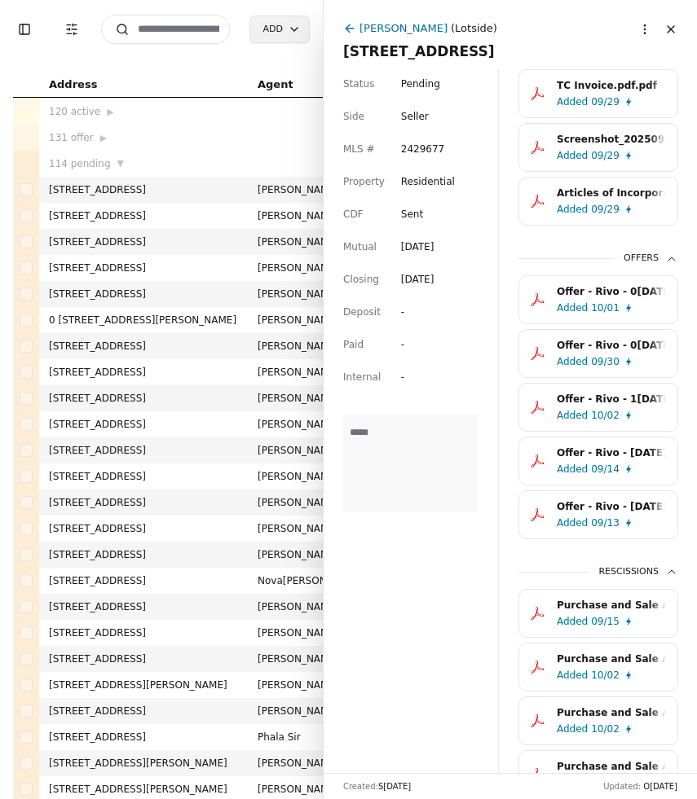
scroll to position [1403, 0]
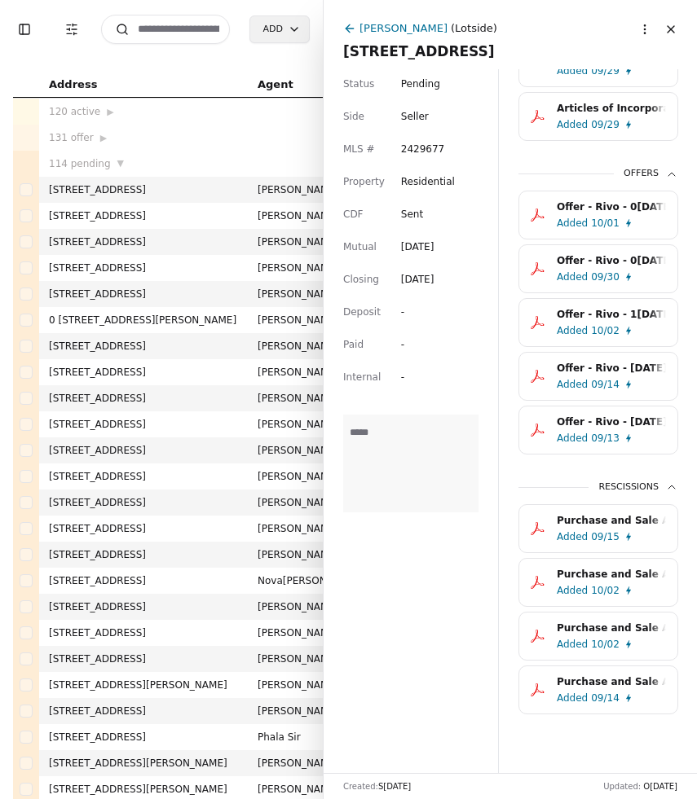
click at [578, 635] on div "Purchase and Sale Agreement.pdf" at bounding box center [610, 628] width 109 height 16
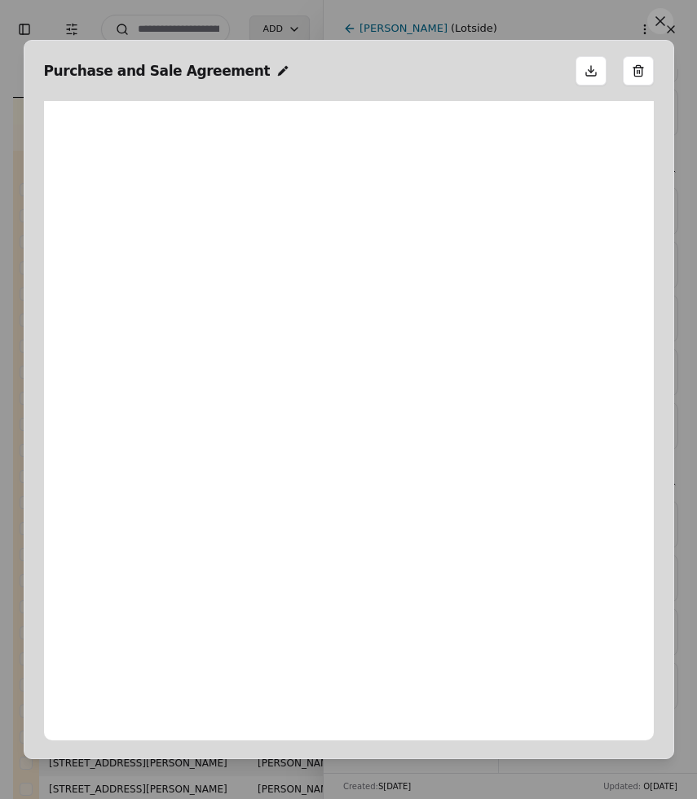
scroll to position [8, 0]
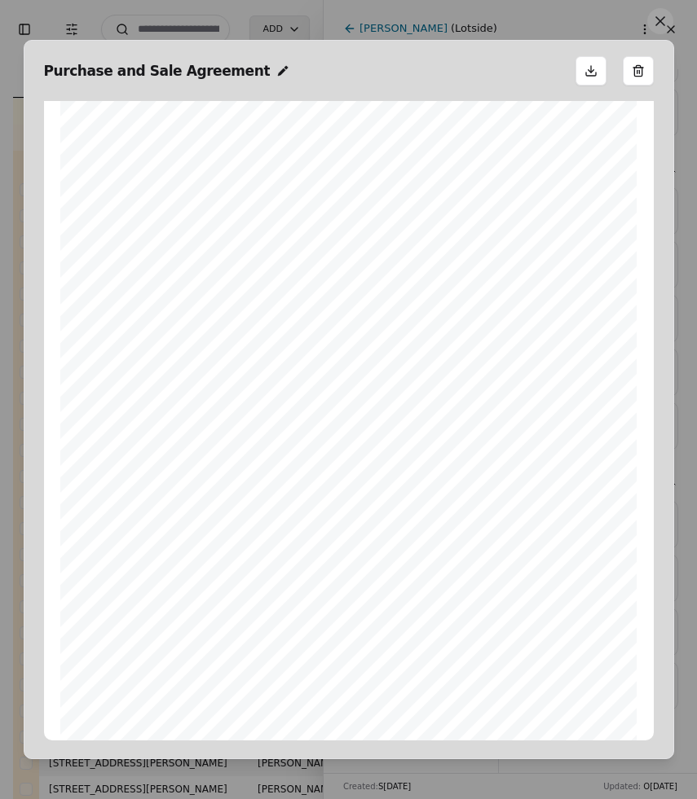
click at [651, 19] on button at bounding box center [660, 21] width 26 height 26
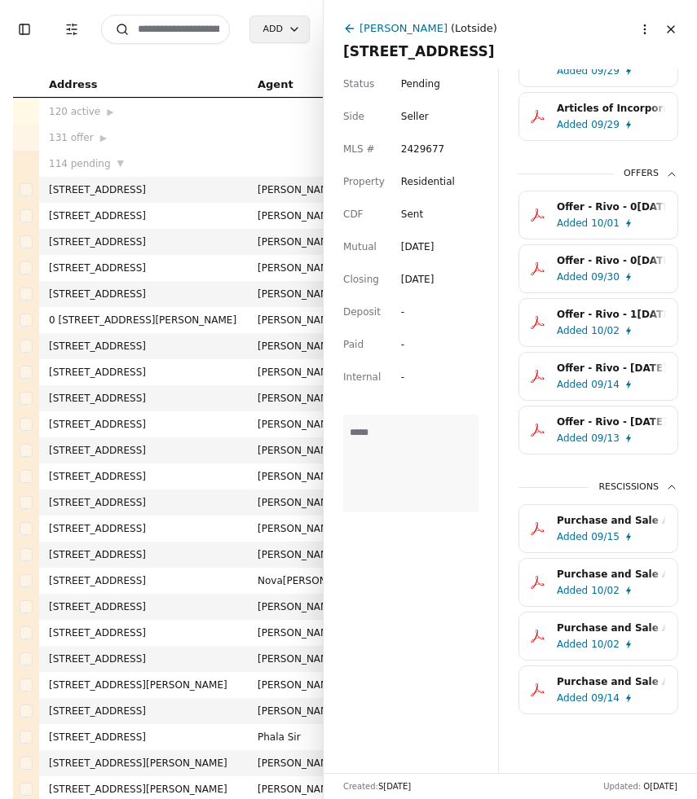
click at [591, 569] on div "Purchase and Sale Agreement.pdf" at bounding box center [610, 574] width 109 height 16
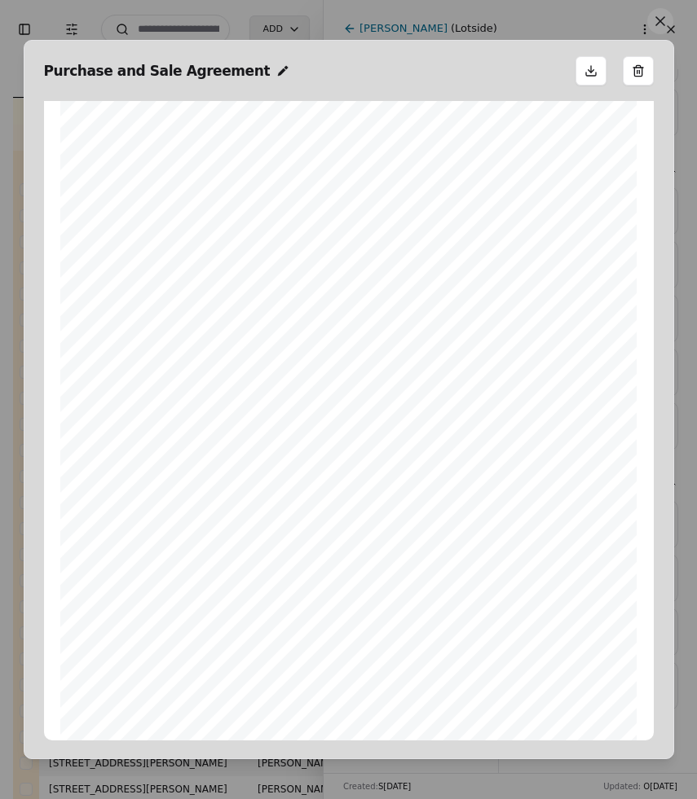
click at [656, 21] on button at bounding box center [660, 21] width 26 height 26
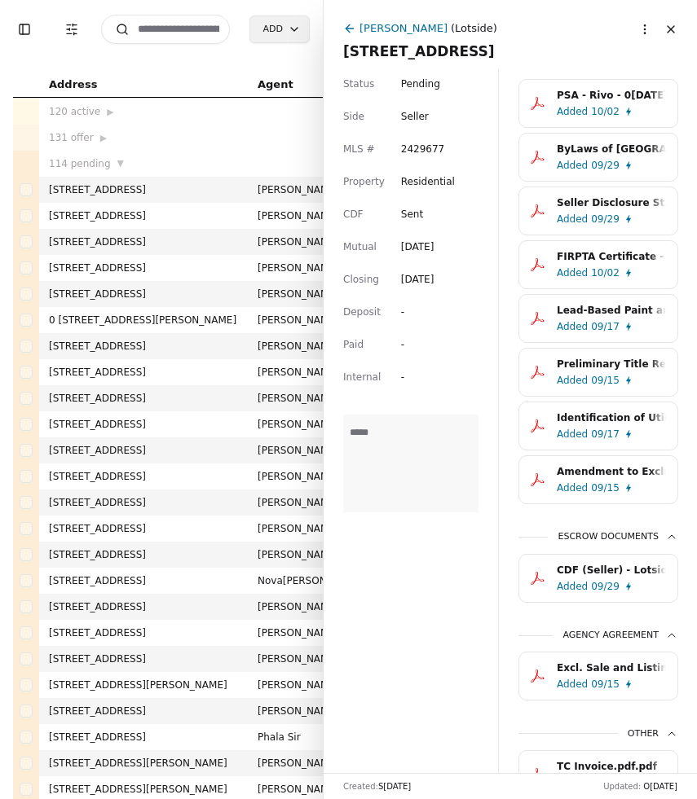
scroll to position [628, 0]
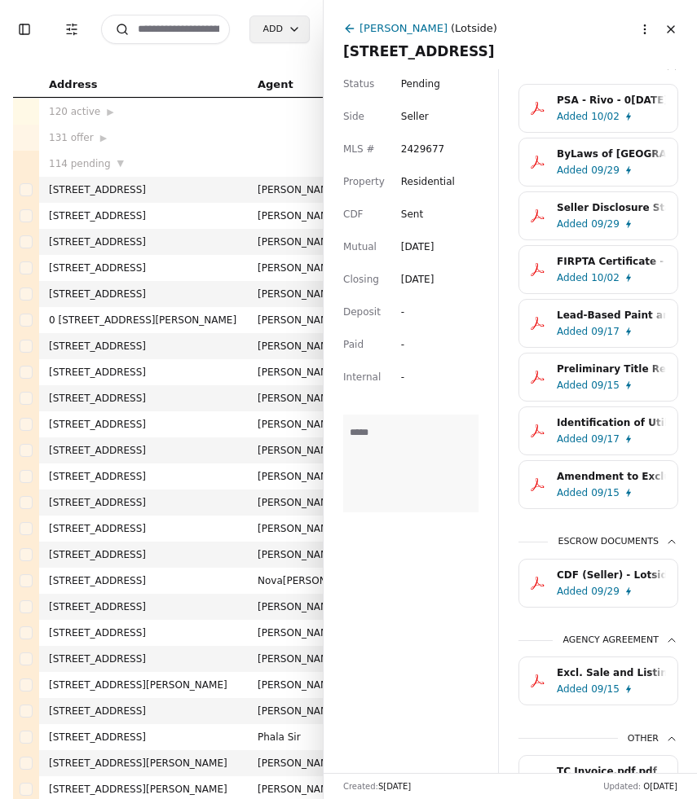
click at [613, 267] on div "FIRPTA Certificate - 4006 230th Street Ct E, Spanaway, WA 98387.pdf" at bounding box center [610, 261] width 109 height 16
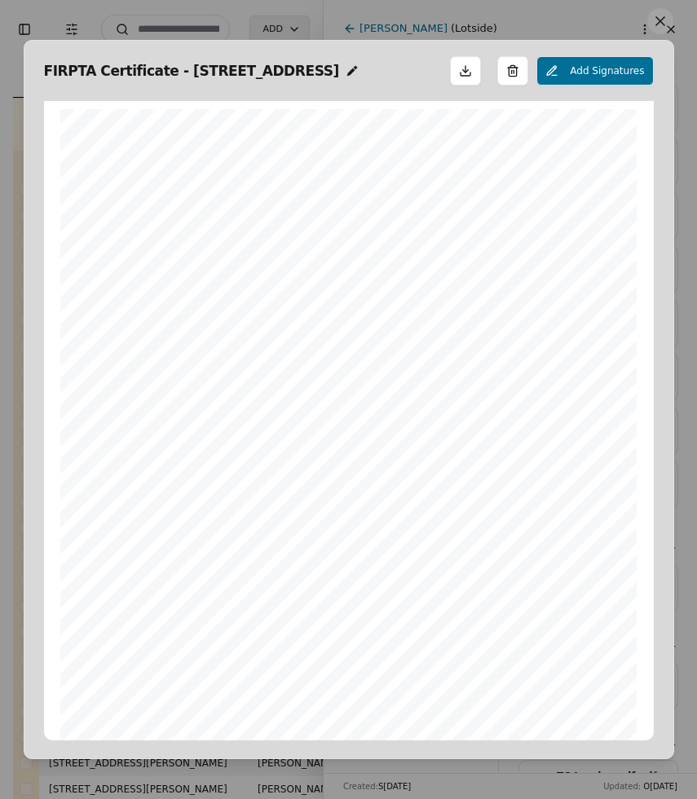
scroll to position [8, 0]
click at [655, 24] on button at bounding box center [660, 21] width 26 height 26
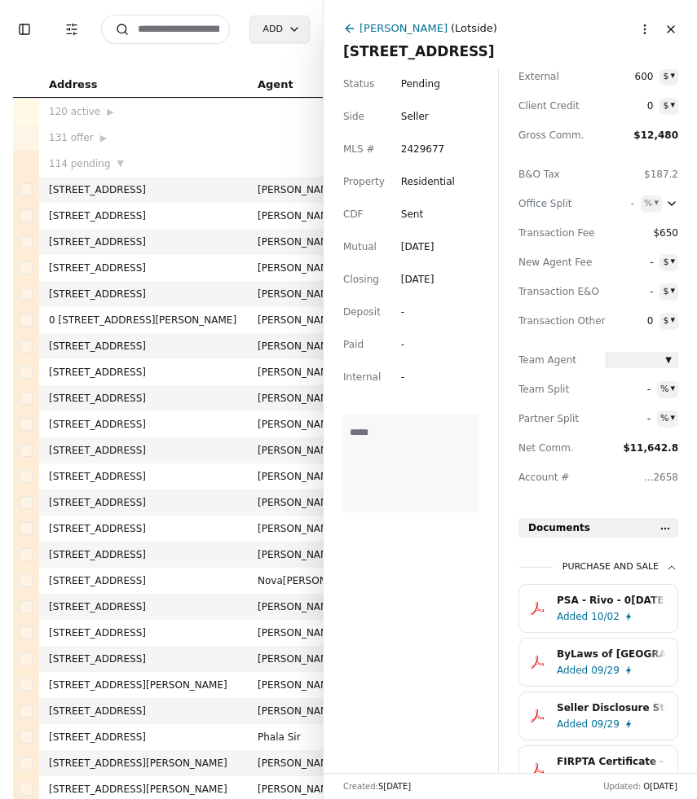
scroll to position [151, 0]
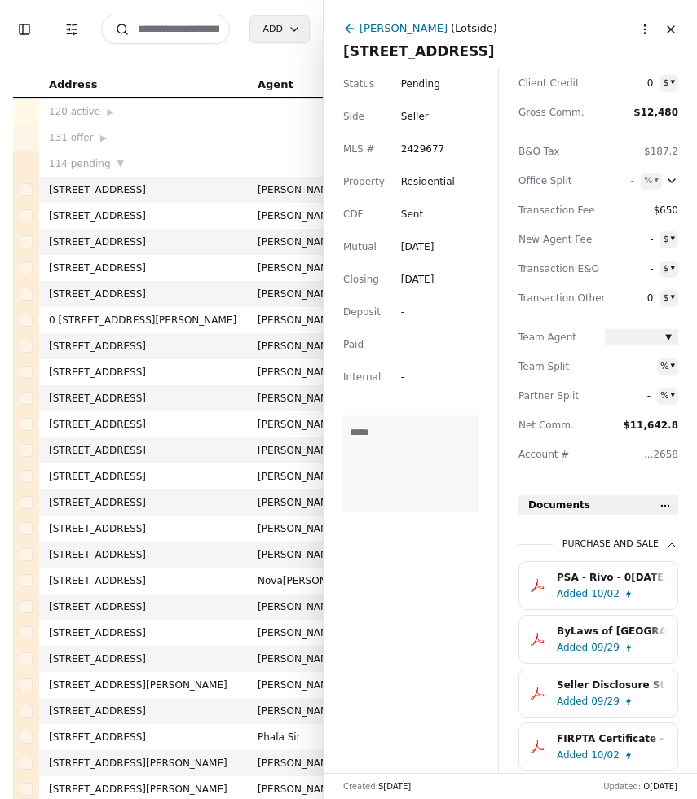
click at [614, 583] on div "PSA - Rivo - 09/30/2025.pdf" at bounding box center [610, 577] width 109 height 16
click at [614, 583] on div "ByLaws of Garden Oaks.pdf.pdf Added 09/29 Seller Disclosure Statement.pdf Added…" at bounding box center [598, 773] width 160 height 425
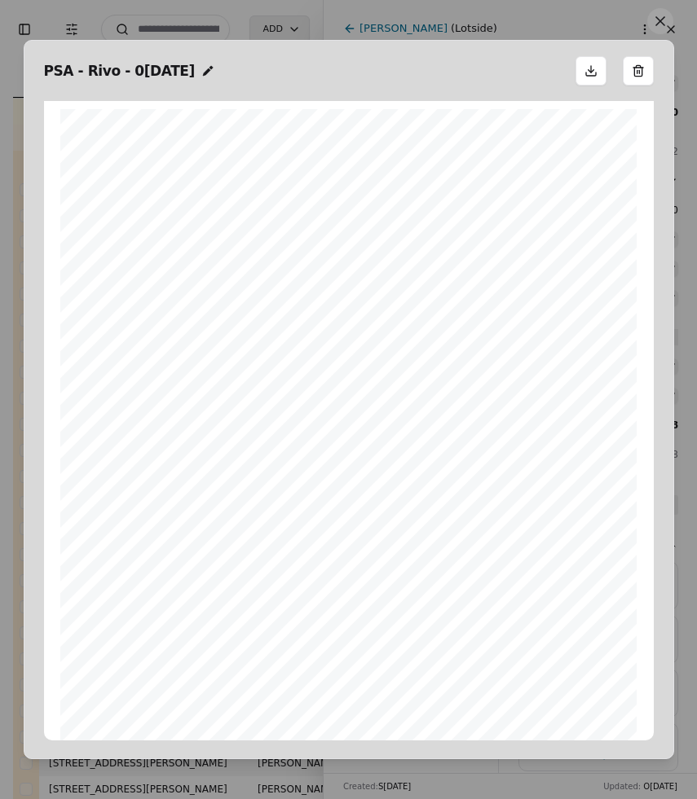
scroll to position [8, 0]
click at [654, 24] on button at bounding box center [660, 21] width 26 height 26
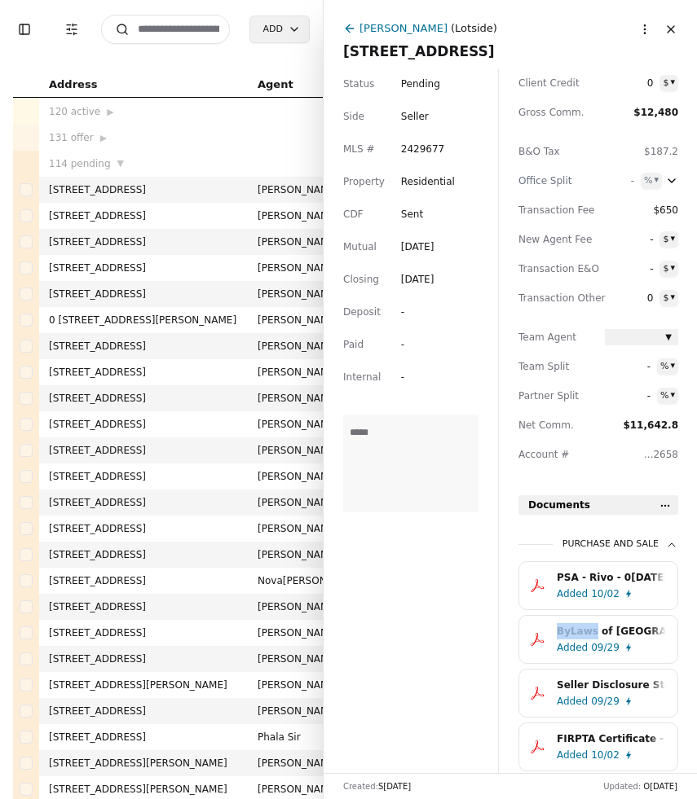
click at [679, 29] on button "Close" at bounding box center [670, 29] width 26 height 26
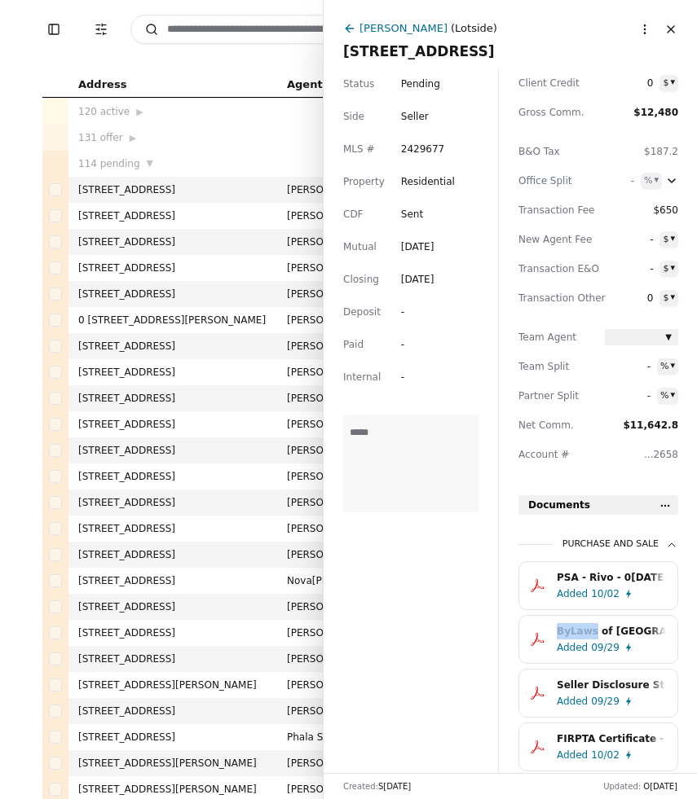
click at [677, 29] on div "Rachelle Wix ( Lotside ) 4006 230th Street Ct E, Spanaway, WA 98387 More option…" at bounding box center [510, 41] width 334 height 43
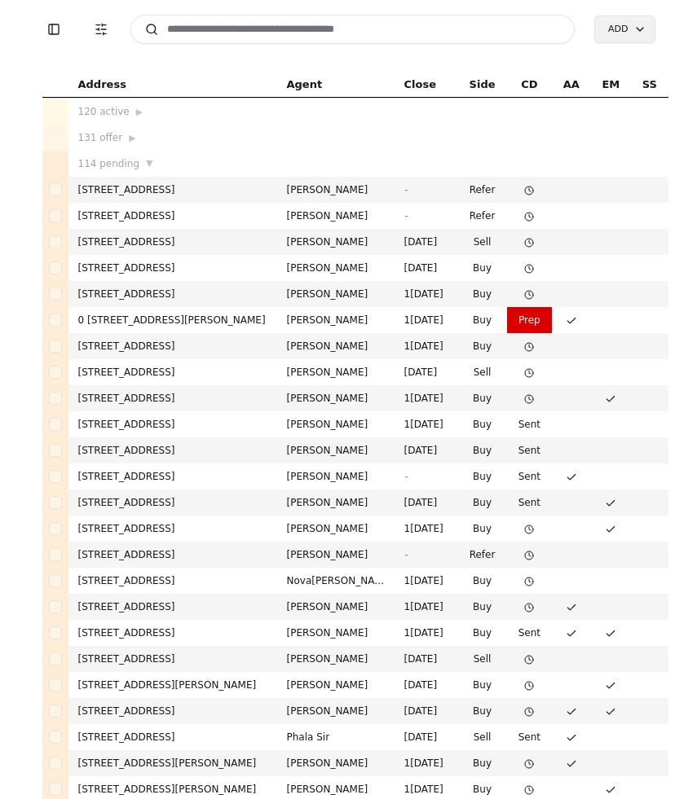
click at [54, 35] on button "Toggle Sidebar" at bounding box center [53, 29] width 23 height 23
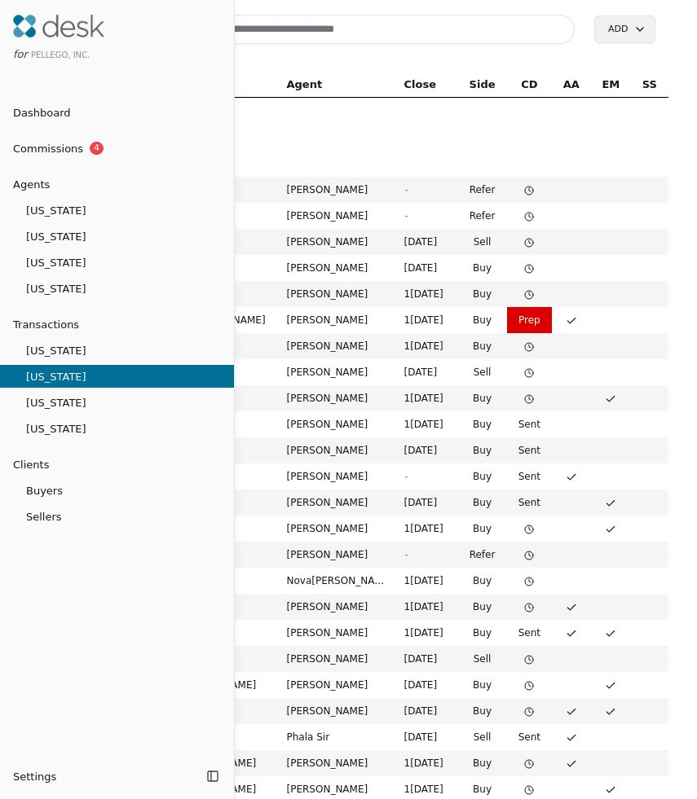
click at [54, 110] on span "Dashboard" at bounding box center [35, 112] width 71 height 17
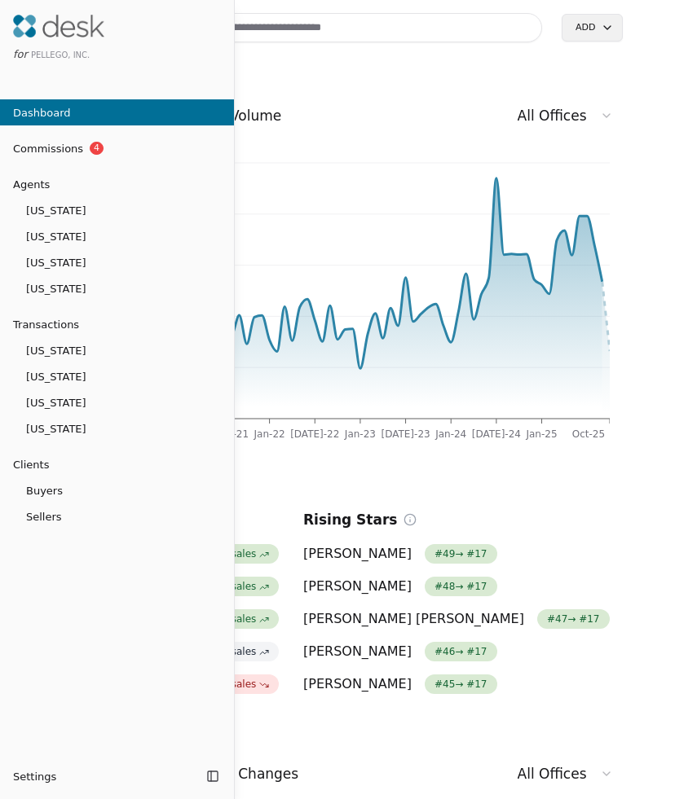
click at [361, 74] on div at bounding box center [348, 399] width 697 height 799
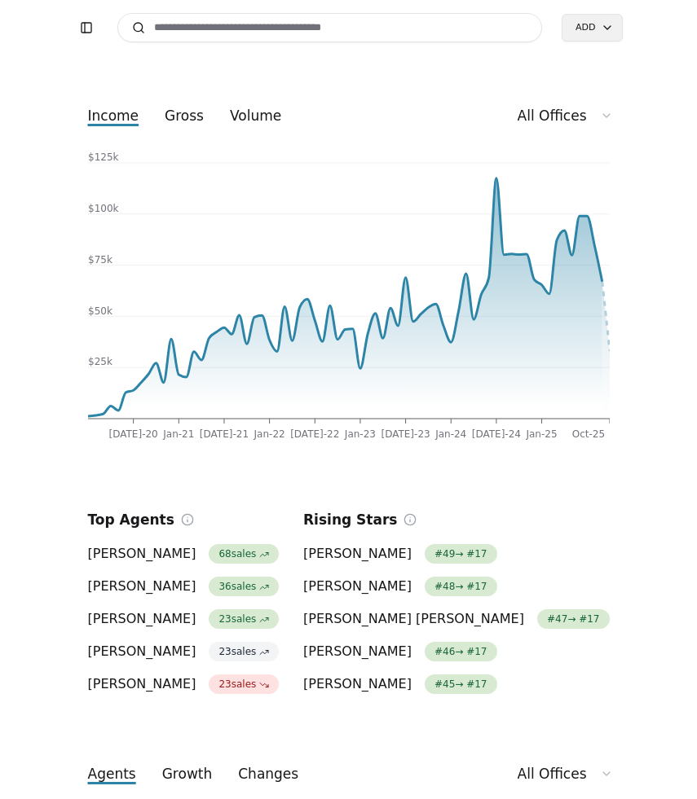
click at [401, 121] on div "income gross volume All Offices" at bounding box center [348, 115] width 521 height 29
click at [173, 27] on input at bounding box center [329, 27] width 425 height 29
click at [77, 32] on button "Toggle Sidebar" at bounding box center [86, 27] width 23 height 23
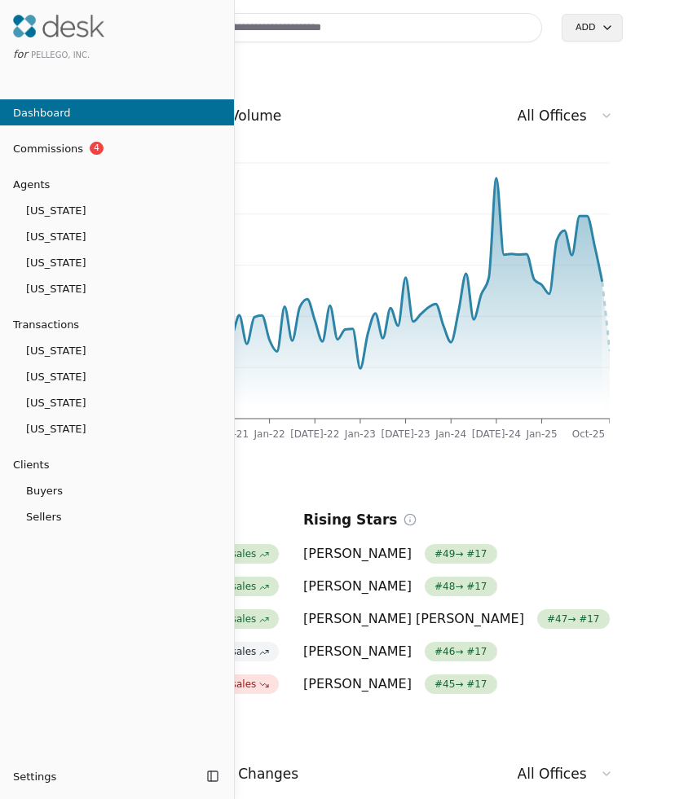
click at [87, 353] on span "Oregon" at bounding box center [117, 350] width 234 height 17
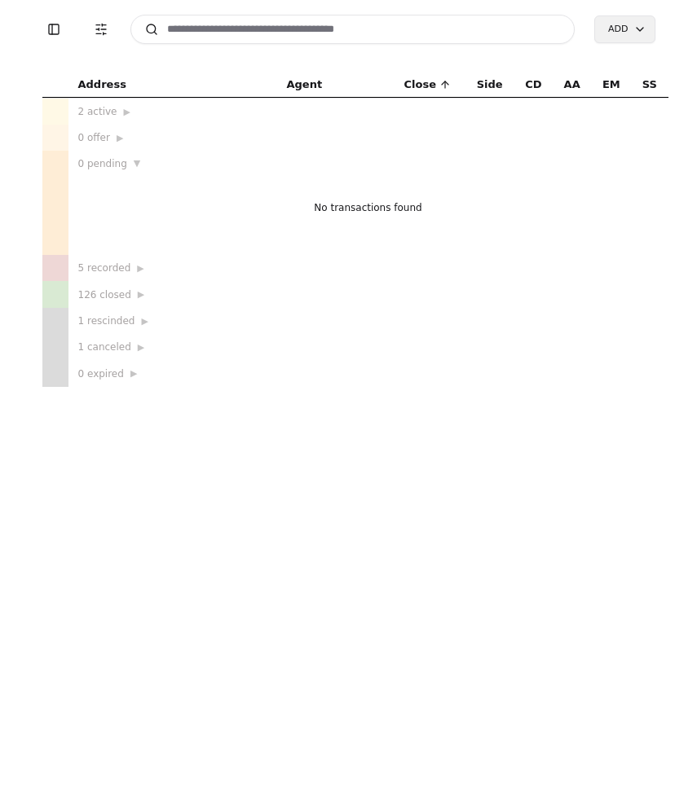
click at [45, 30] on button "Toggle Sidebar" at bounding box center [53, 29] width 23 height 23
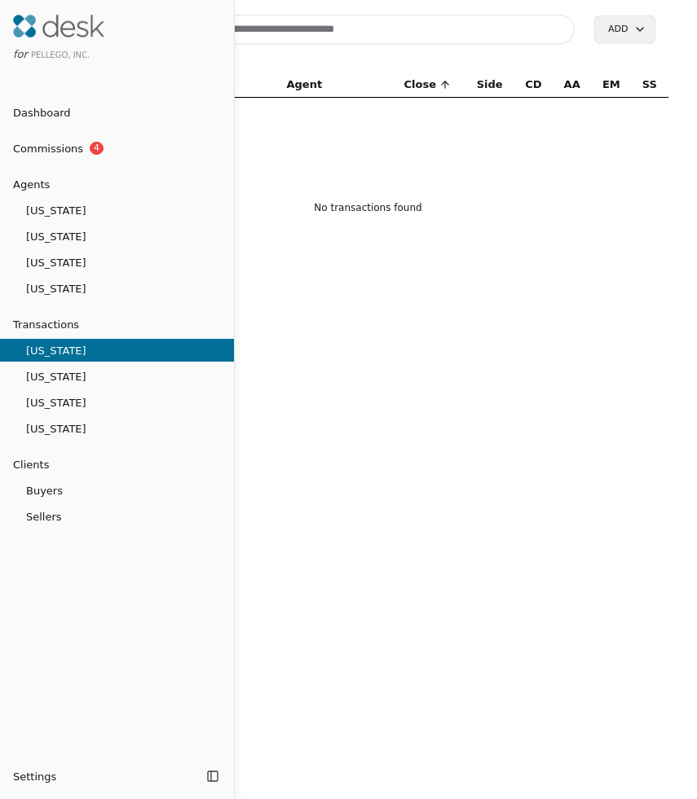
click at [81, 319] on link "Transactions" at bounding box center [117, 324] width 234 height 17
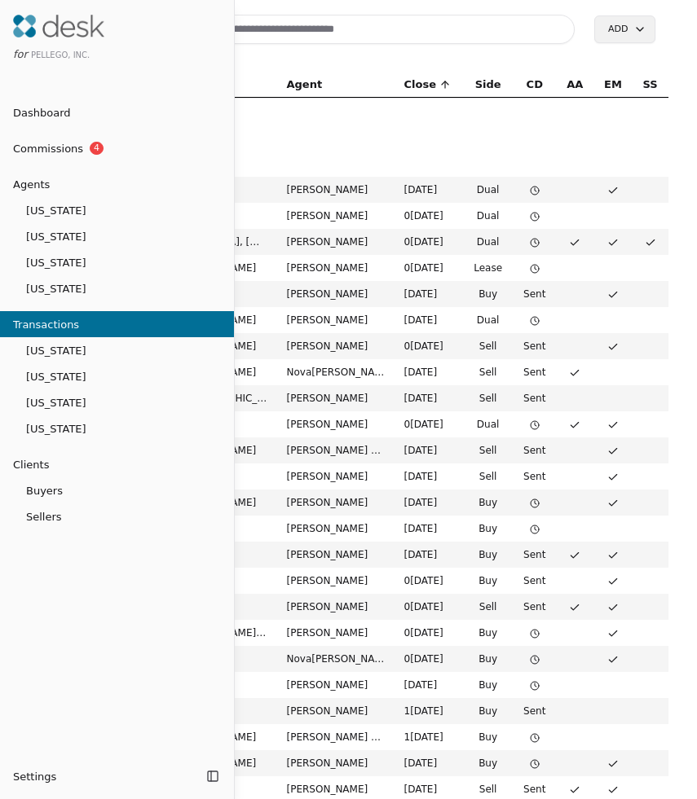
click at [358, 150] on div at bounding box center [348, 399] width 697 height 799
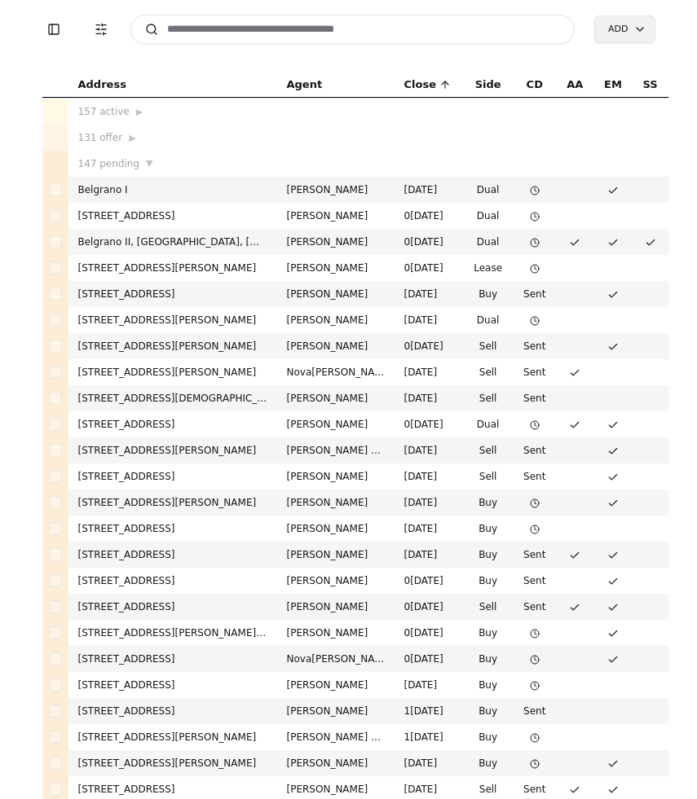
click at [297, 264] on td "[PERSON_NAME]" at bounding box center [335, 268] width 117 height 26
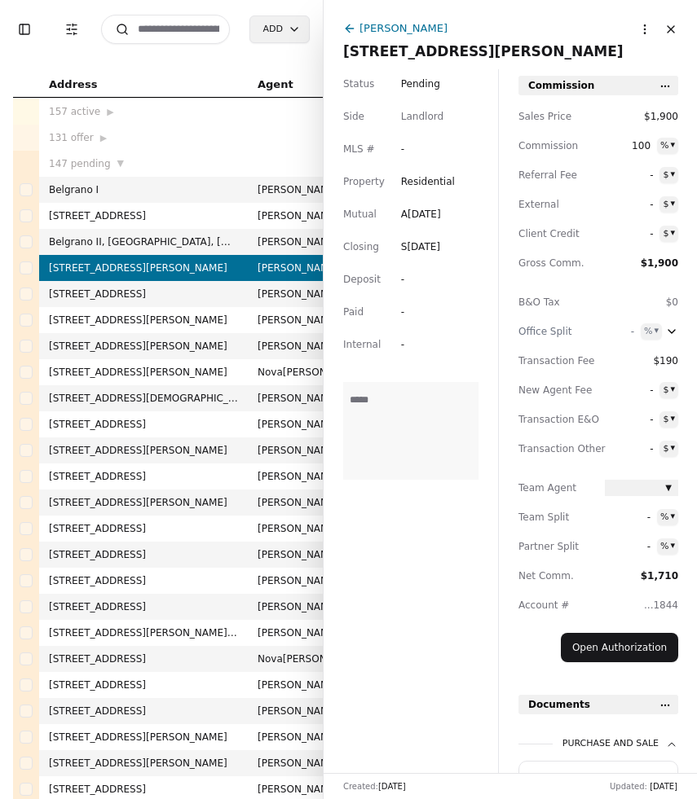
click at [640, 31] on html "Toggle Sidebar Transaction Filters Search Add Address Agent Close Side CD AA EM…" at bounding box center [348, 399] width 697 height 799
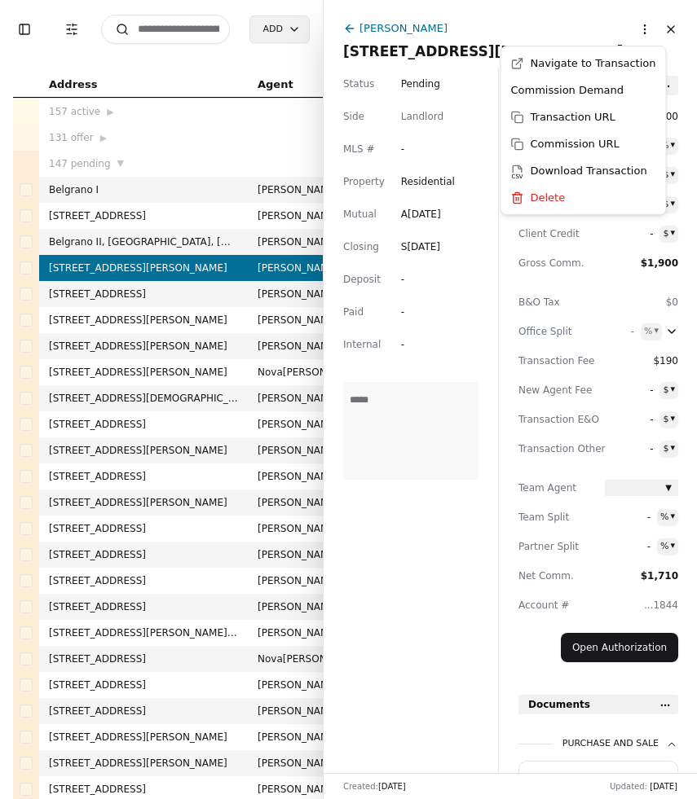
click at [552, 31] on html "Toggle Sidebar Transaction Filters Search Add Address Agent Close Side CD AA EM…" at bounding box center [348, 399] width 697 height 799
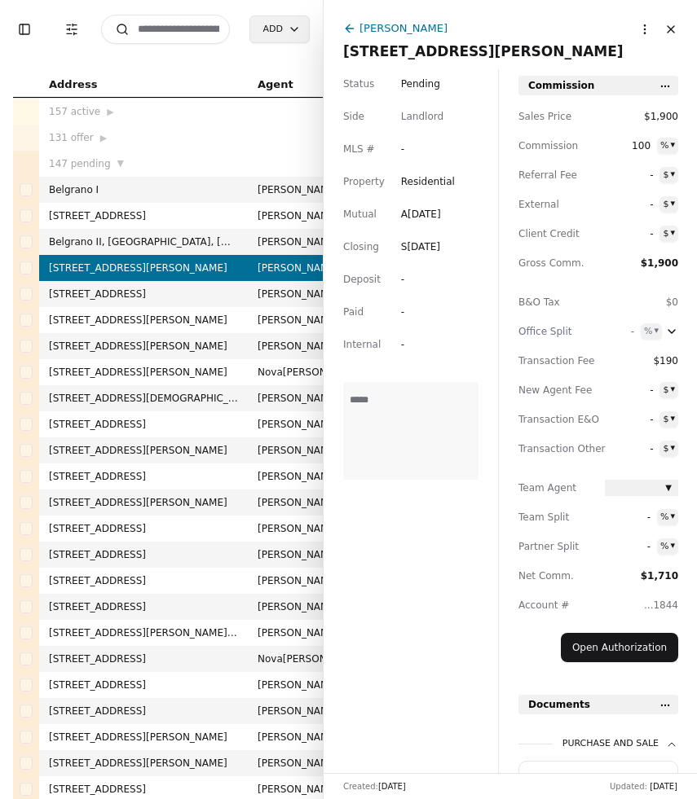
click at [182, 38] on input at bounding box center [165, 29] width 129 height 29
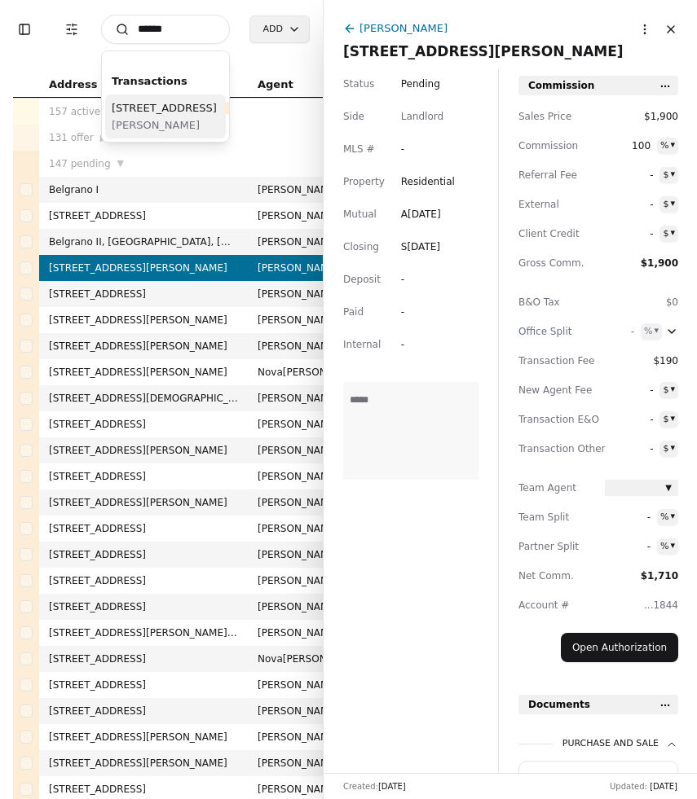
type input "*****"
click at [169, 116] on div "22508 51st Ave W, Mountlake Terrace, WA 98043 Pending" at bounding box center [192, 107] width 160 height 17
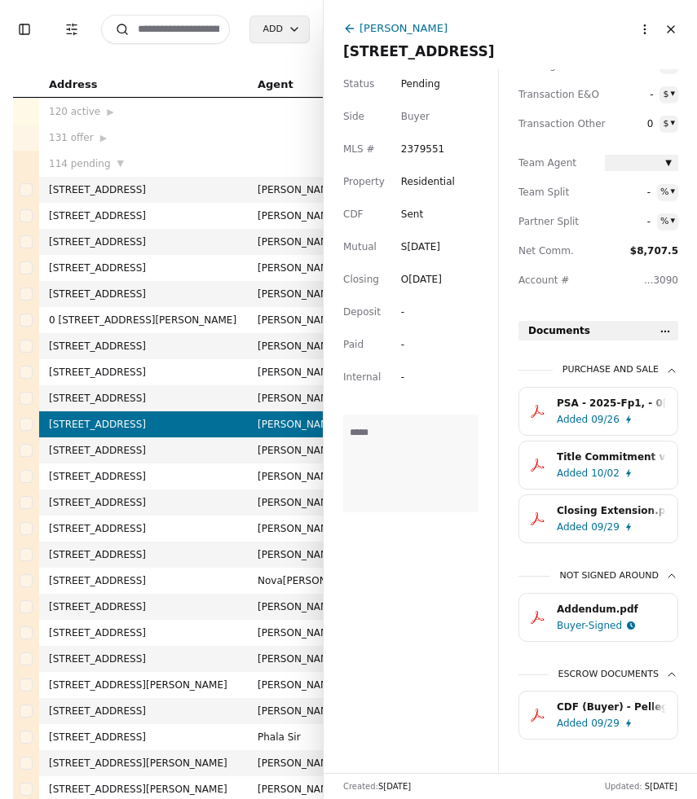
scroll to position [353, 0]
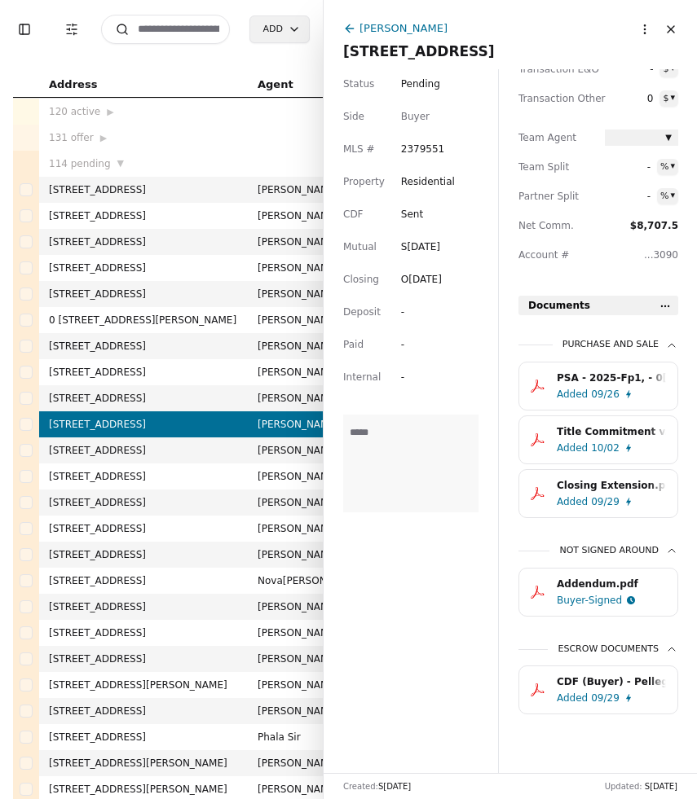
click at [664, 304] on html "Toggle Sidebar Transaction Filters Search Add Address Agent Close Side CD AA EM…" at bounding box center [348, 399] width 697 height 799
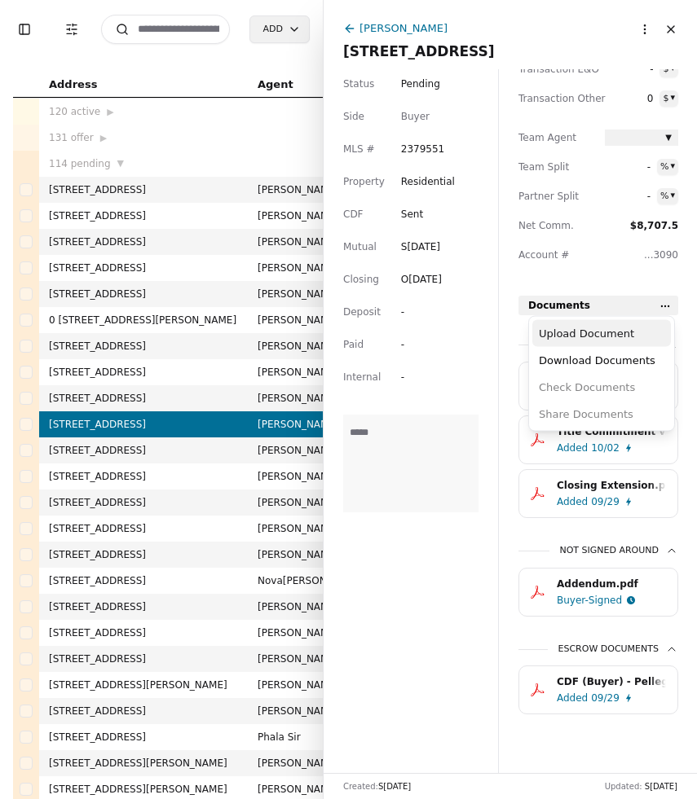
click at [624, 338] on div "Upload Document" at bounding box center [601, 333] width 138 height 27
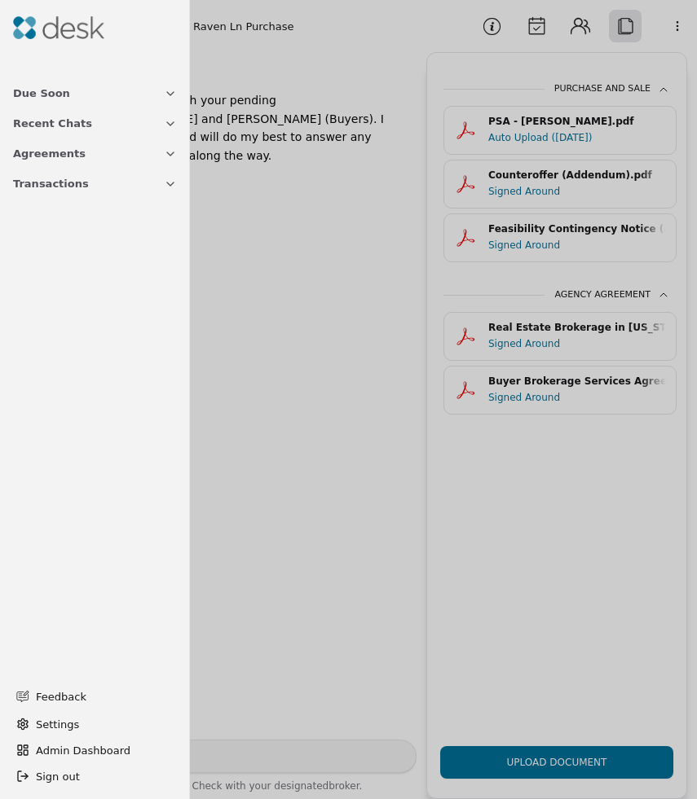
click at [309, 105] on div at bounding box center [348, 399] width 697 height 799
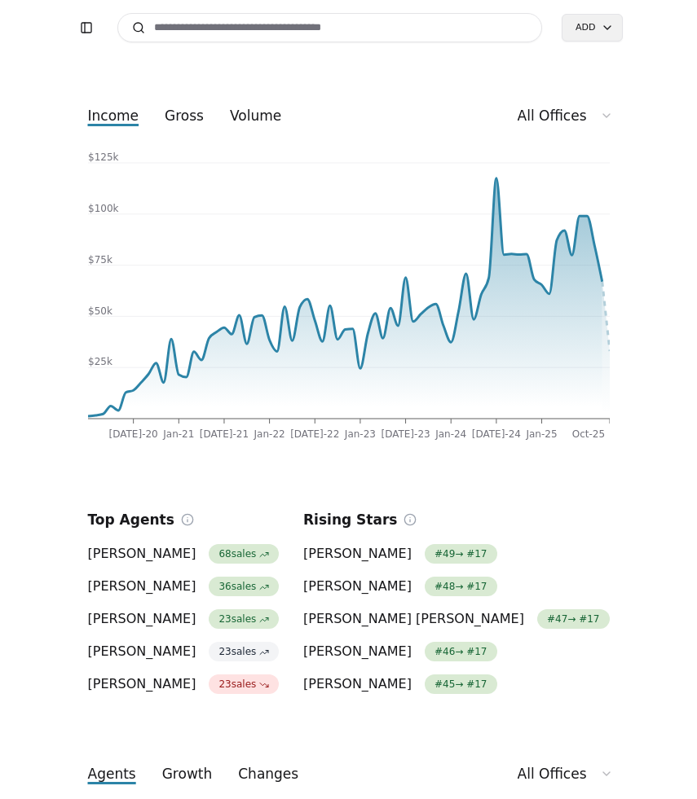
click at [214, 29] on input at bounding box center [329, 27] width 425 height 29
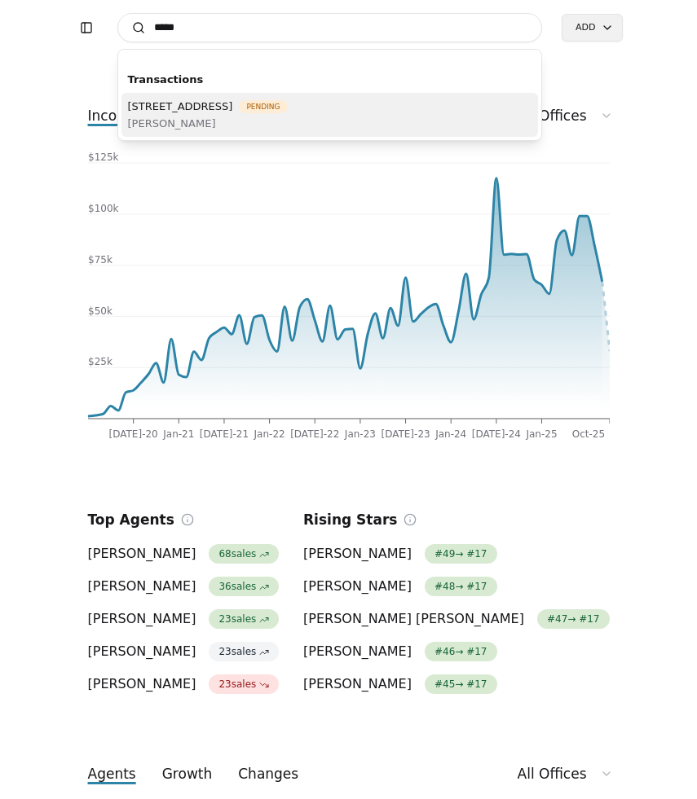
type input "*****"
click at [233, 107] on span "[STREET_ADDRESS]" at bounding box center [180, 106] width 105 height 17
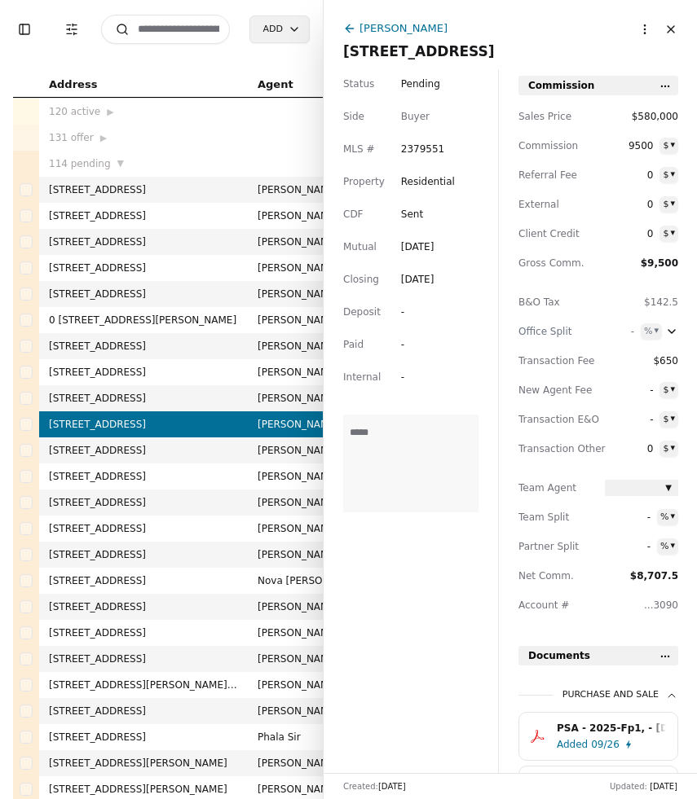
click at [191, 33] on input at bounding box center [165, 29] width 129 height 29
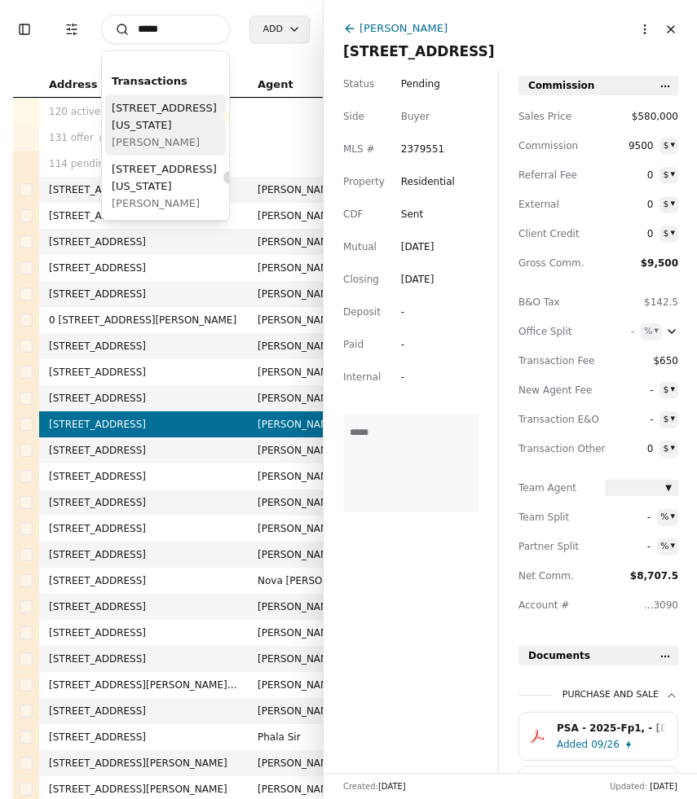
type input "*****"
click at [196, 134] on div "[STREET_ADDRESS][US_STATE] Active" at bounding box center [188, 116] width 152 height 34
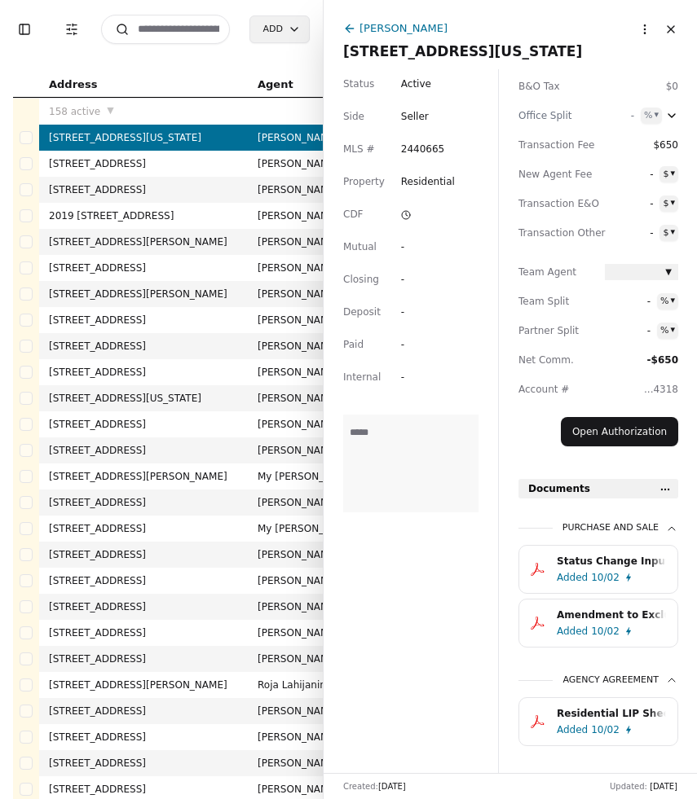
scroll to position [248, 0]
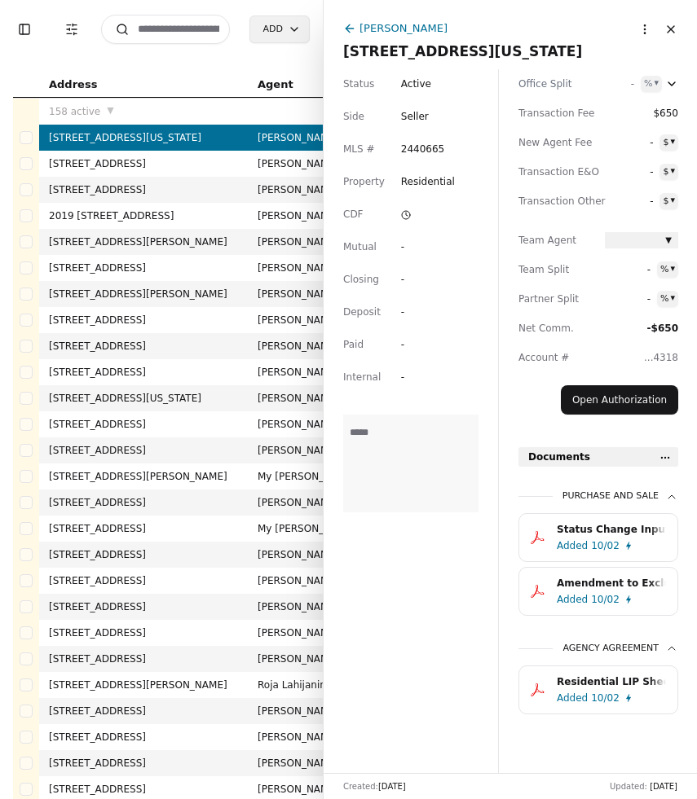
click at [359, 30] on div "[PERSON_NAME]" at bounding box center [403, 28] width 88 height 17
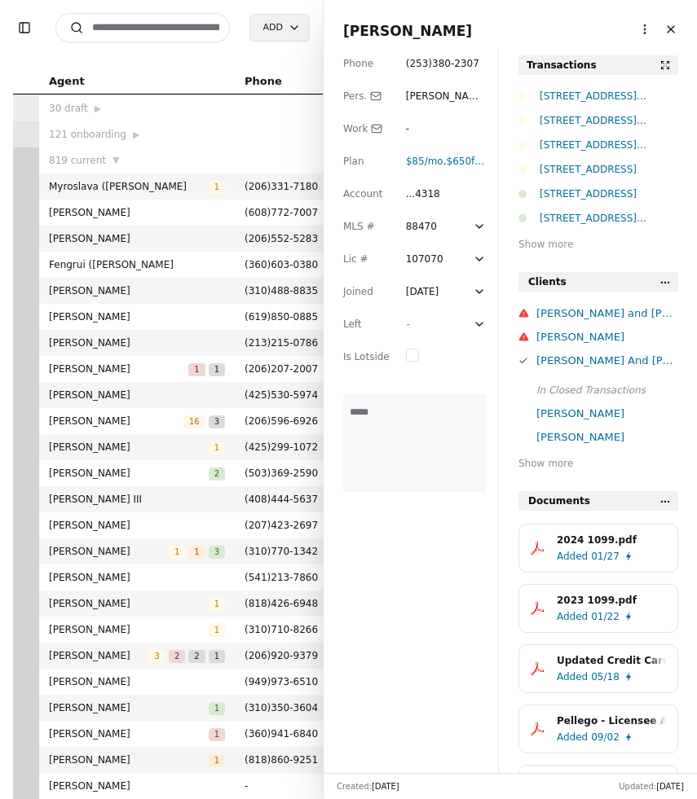
click at [575, 96] on div "15202 Washington Avenue SW , Lakewood, WA 98498" at bounding box center [608, 96] width 138 height 16
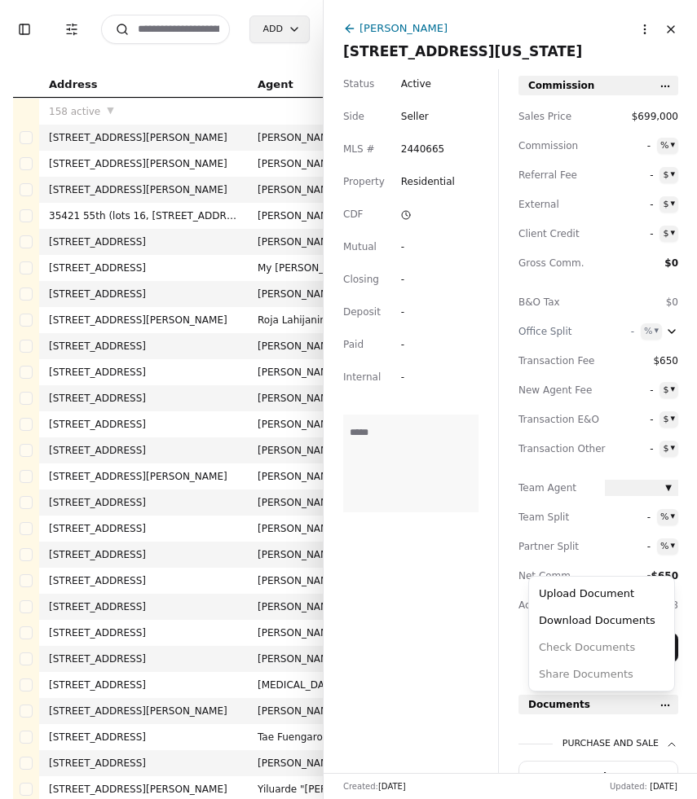
click at [670, 709] on html "Toggle Sidebar Transaction Filters Search Add Address Agent Close Side CD AA EM…" at bounding box center [348, 399] width 697 height 799
click at [604, 599] on div "Upload Document" at bounding box center [601, 593] width 138 height 27
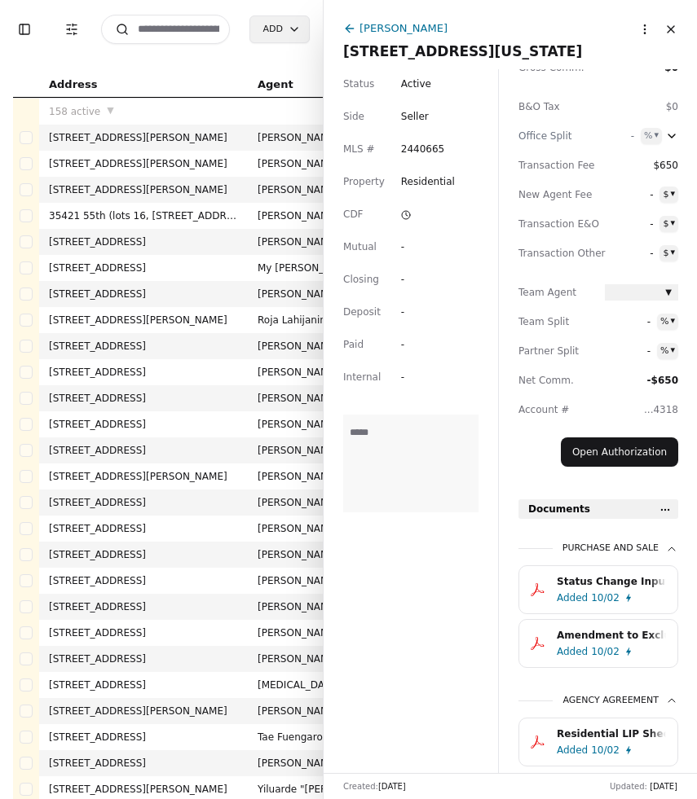
scroll to position [224, 0]
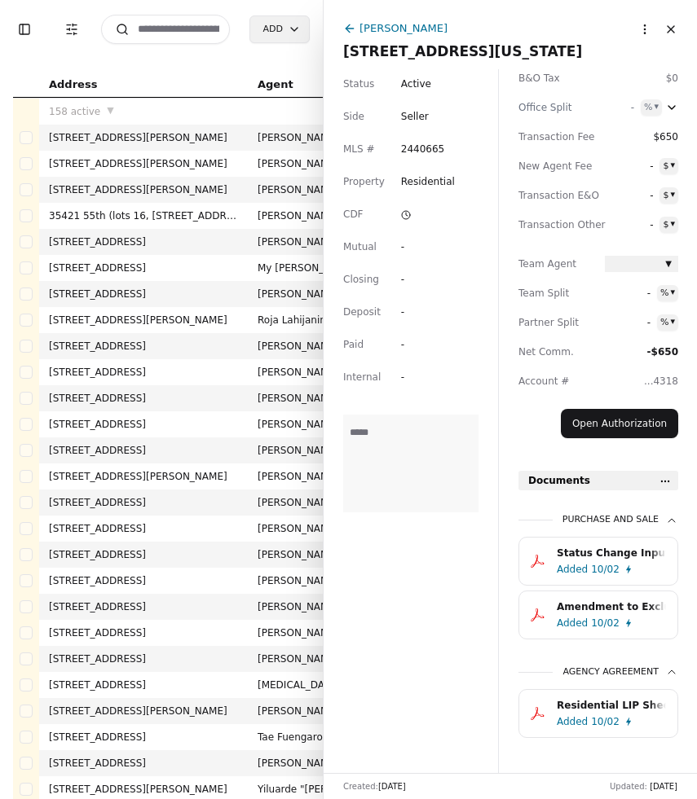
click at [611, 552] on div "Status Change Input Sheet.pdf" at bounding box center [610, 553] width 109 height 16
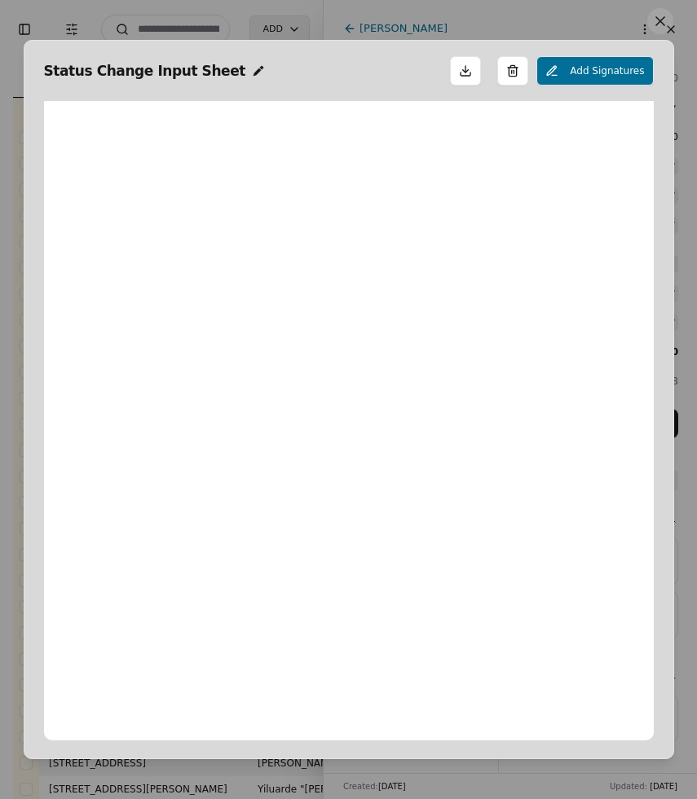
scroll to position [8, 0]
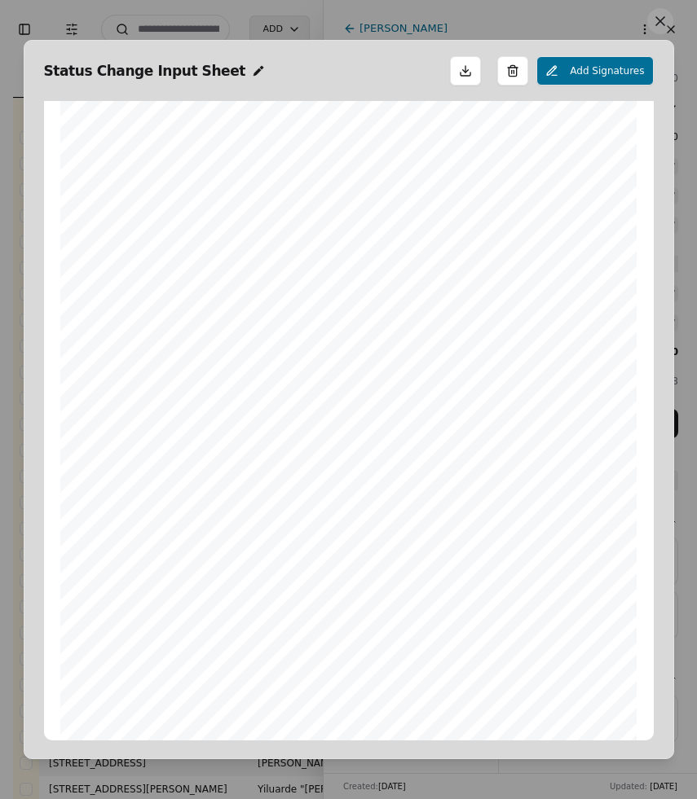
click at [659, 24] on button at bounding box center [660, 21] width 26 height 26
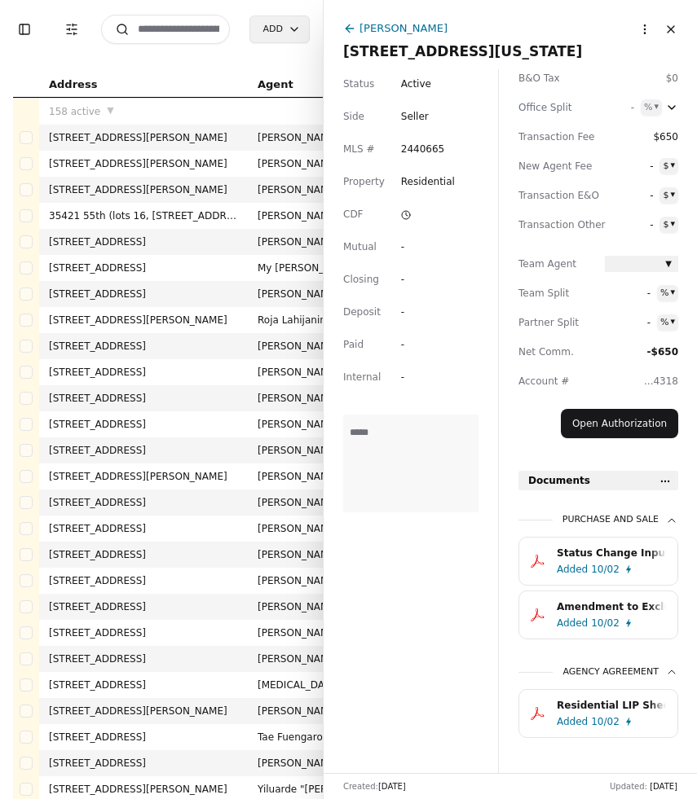
click at [596, 618] on div "10/02" at bounding box center [605, 623] width 29 height 16
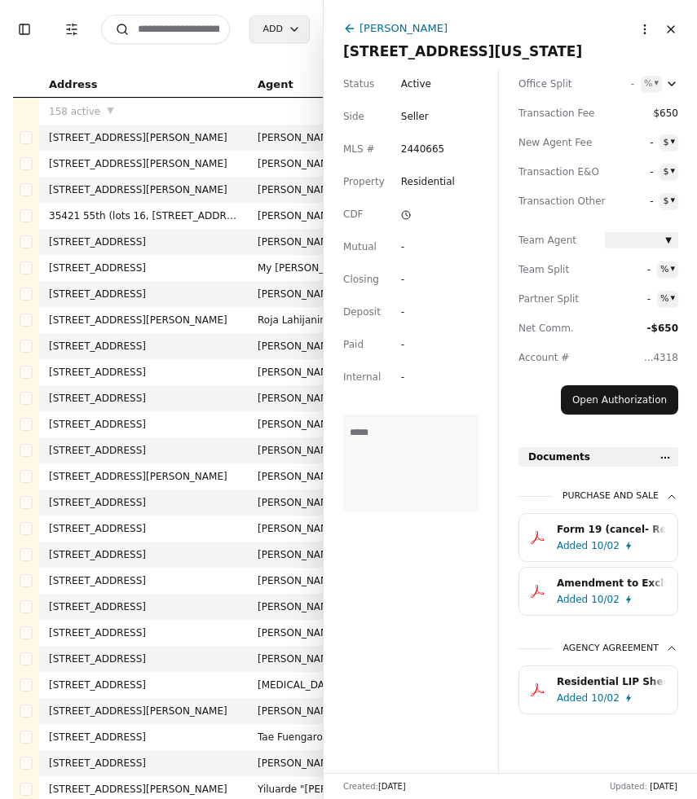
click at [625, 539] on div "Added 10/02" at bounding box center [614, 546] width 116 height 16
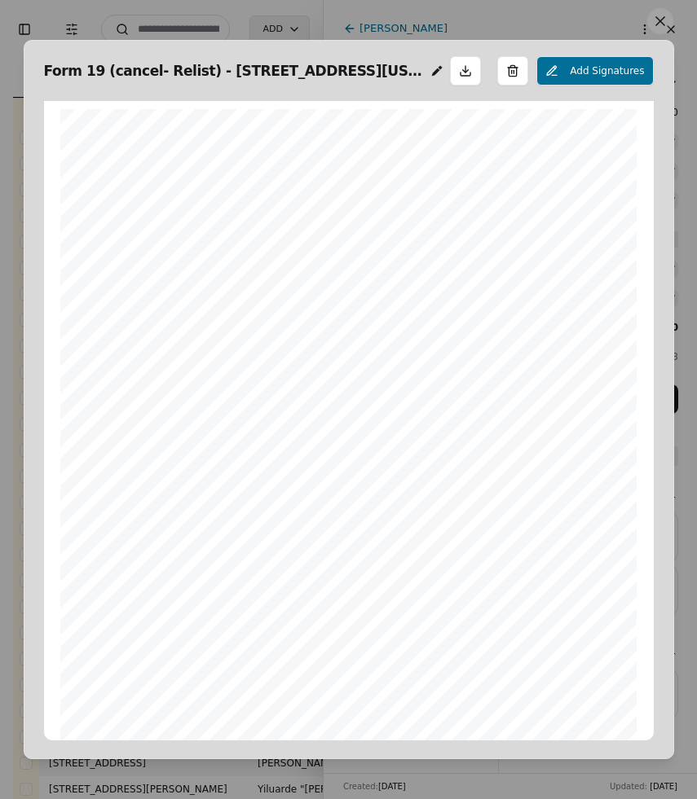
scroll to position [8, 0]
click at [661, 28] on button at bounding box center [660, 21] width 26 height 26
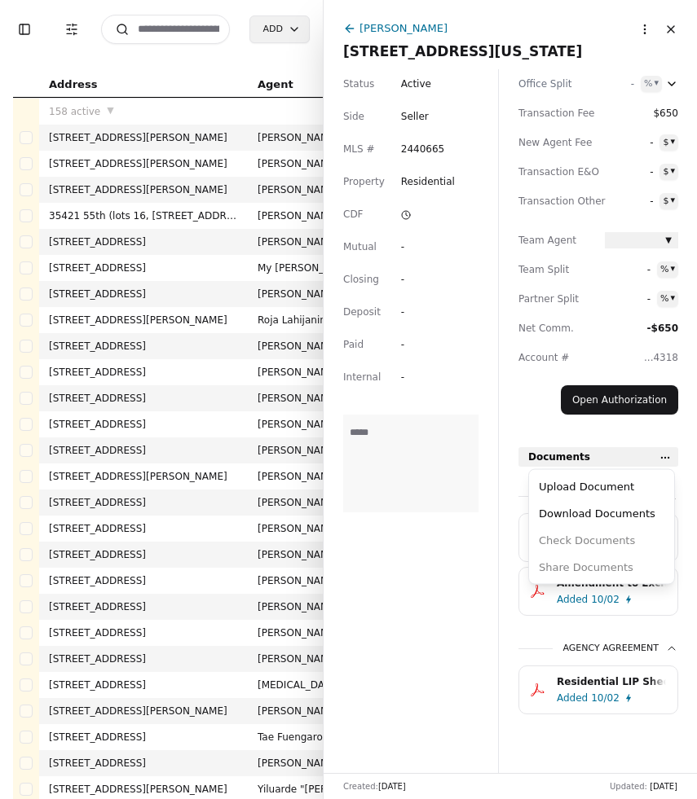
click at [662, 453] on html "Toggle Sidebar Transaction Filters Search Add Address Agent Close Side CD AA EM…" at bounding box center [348, 399] width 697 height 799
click at [631, 481] on div "Upload Document" at bounding box center [601, 486] width 138 height 27
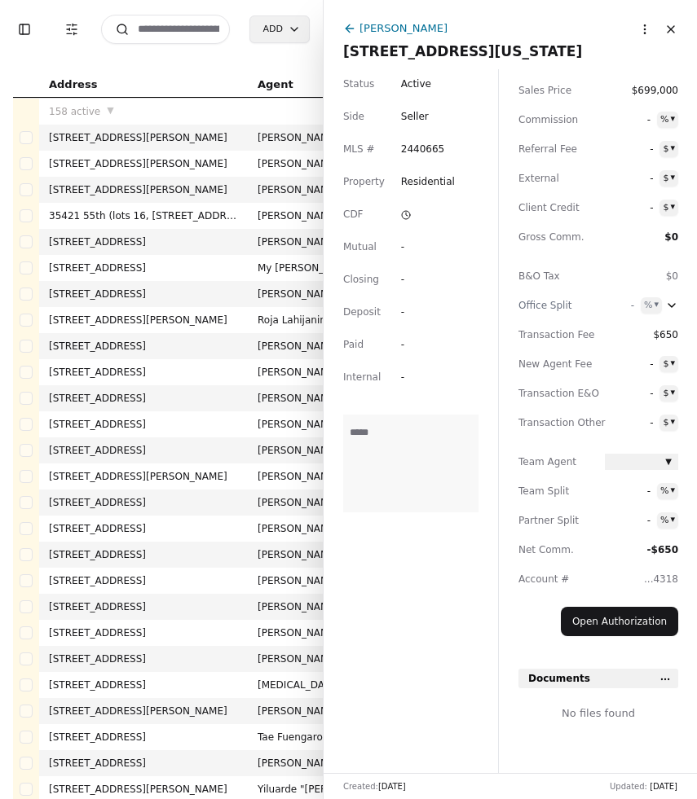
scroll to position [248, 0]
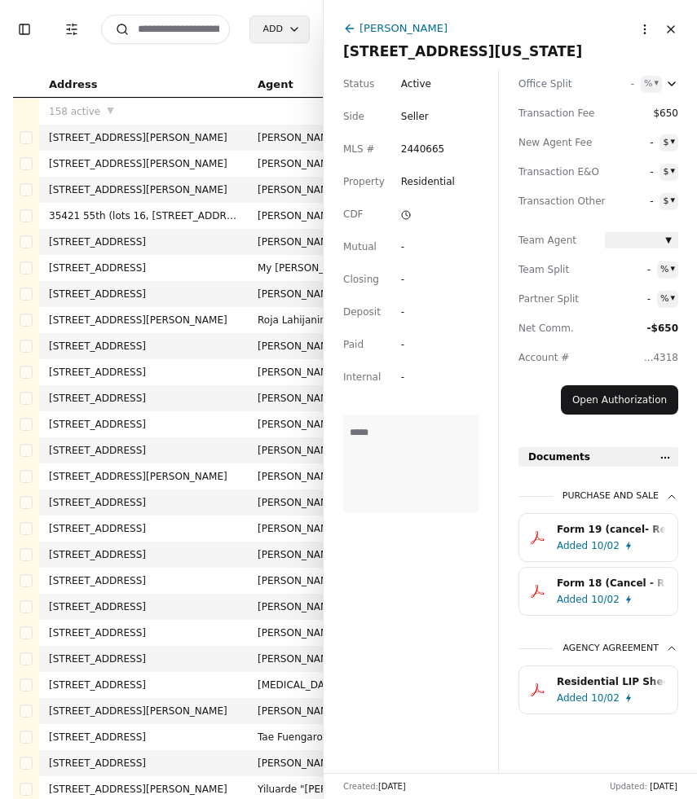
click at [665, 453] on html "Toggle Sidebar Transaction Filters Search Add Address Agent Close Side CD AA EM…" at bounding box center [348, 399] width 697 height 799
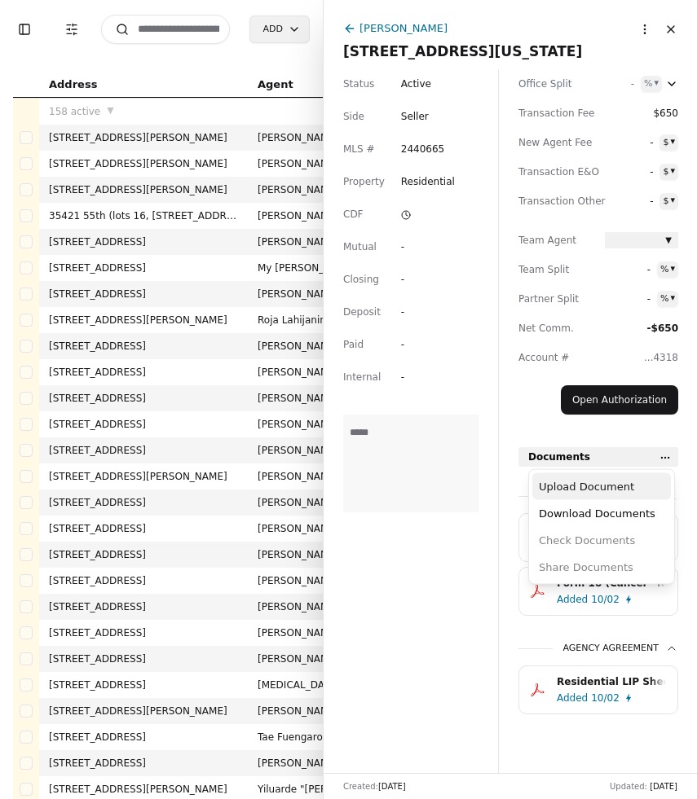
click at [619, 488] on div "Upload Document" at bounding box center [601, 486] width 138 height 27
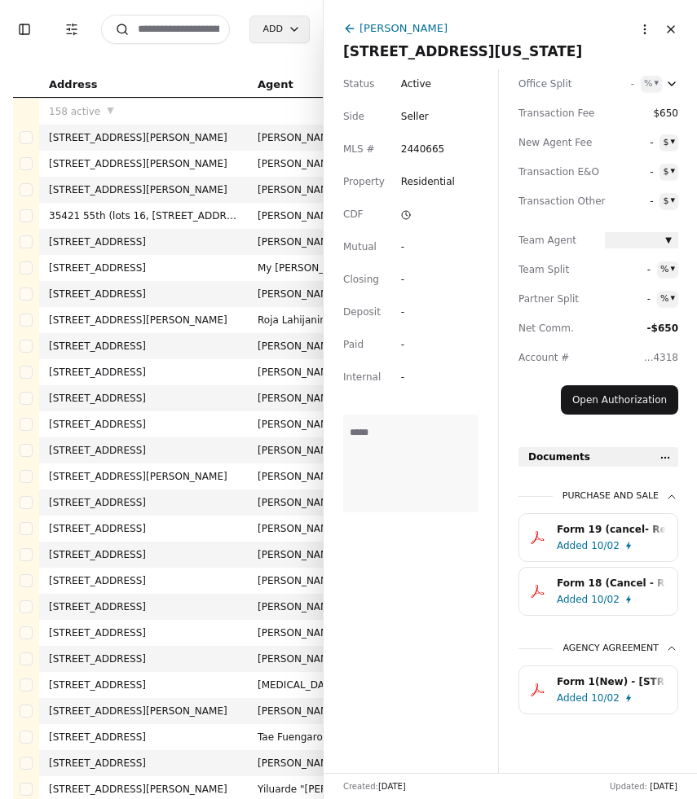
click at [663, 29] on button "Close" at bounding box center [670, 29] width 26 height 26
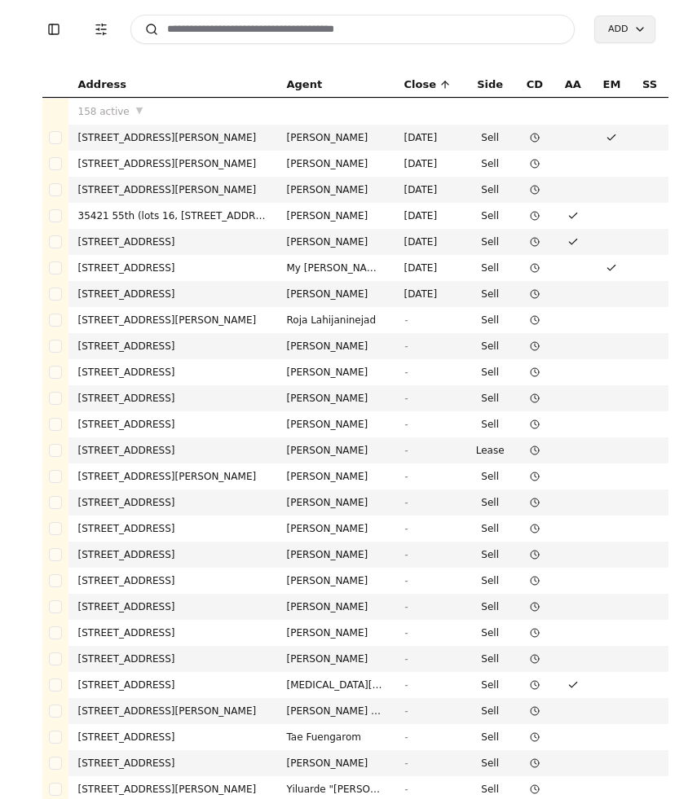
click at [198, 33] on input at bounding box center [352, 29] width 445 height 29
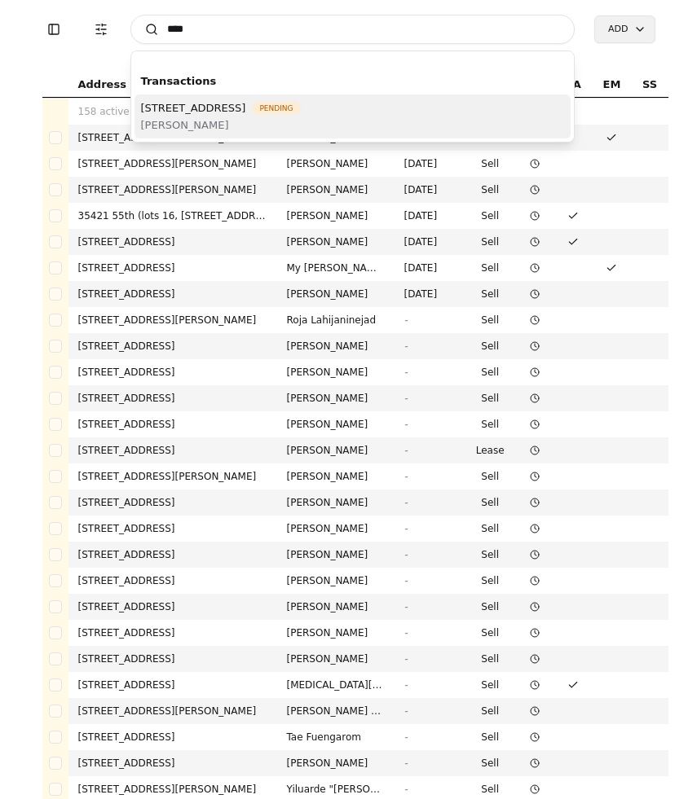
type input "****"
click at [217, 119] on span "[PERSON_NAME]" at bounding box center [221, 124] width 160 height 17
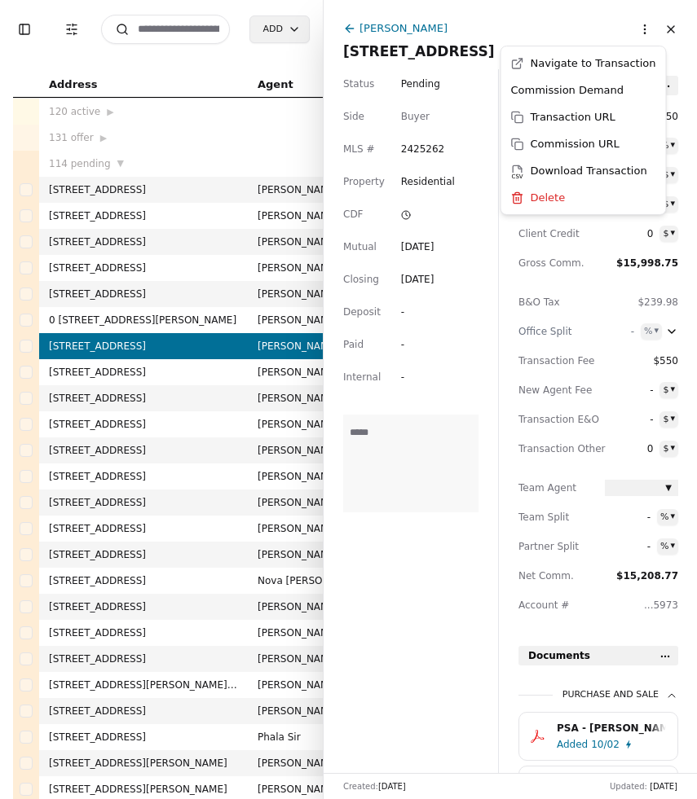
click at [643, 30] on html "Toggle Sidebar Transaction Filters Search Add Address Agent Close Side CD AA EM…" at bounding box center [348, 399] width 697 height 799
click at [439, 622] on html "Toggle Sidebar Transaction Filters Search Add Address Agent Close Side CD AA EM…" at bounding box center [348, 399] width 697 height 799
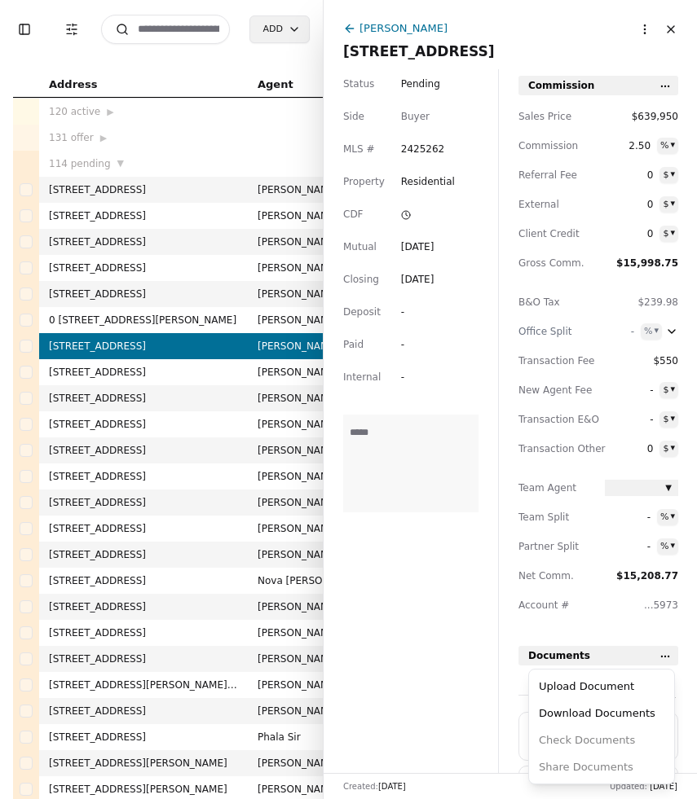
click at [669, 652] on html "Toggle Sidebar Transaction Filters Search Add Address Agent Close Side CD AA EM…" at bounding box center [348, 399] width 697 height 799
click at [618, 690] on div "Upload Document" at bounding box center [601, 686] width 138 height 27
click at [664, 657] on html "Toggle Sidebar Transaction Filters Search Add Address Agent Close Side CD AA EM…" at bounding box center [348, 399] width 697 height 799
click at [620, 692] on div "Upload Document" at bounding box center [601, 686] width 138 height 27
click at [178, 34] on input at bounding box center [165, 29] width 129 height 29
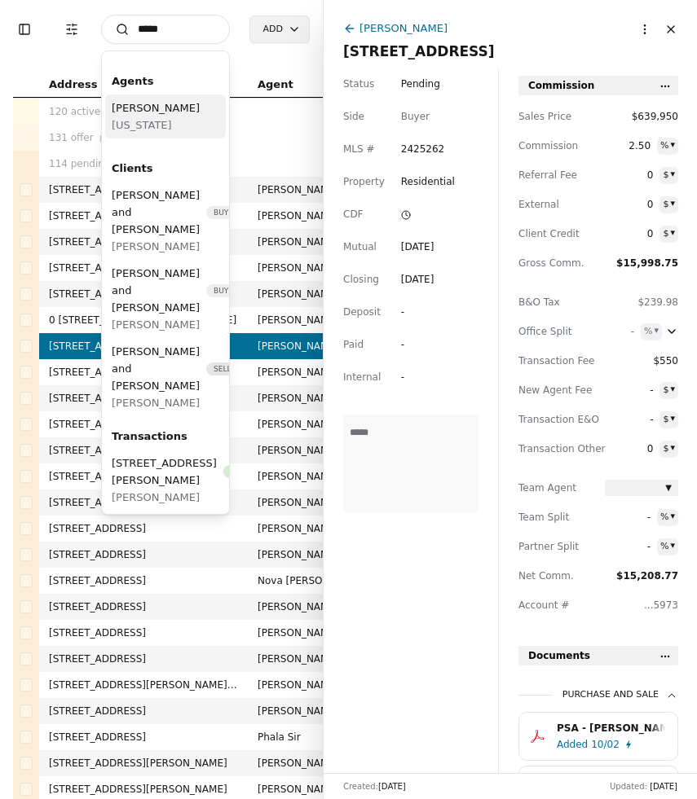
type input "*****"
click at [137, 125] on span "Washington" at bounding box center [156, 124] width 88 height 17
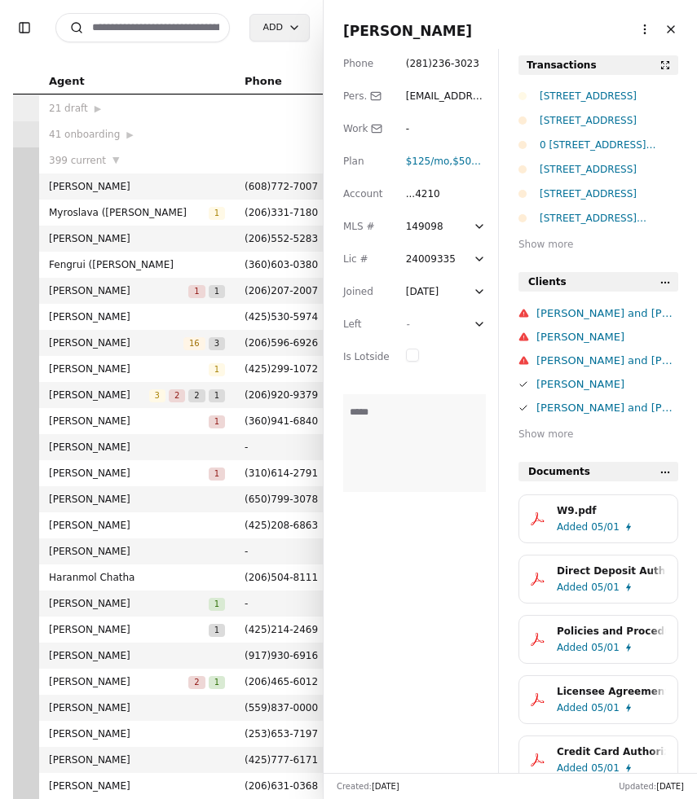
click at [595, 123] on div "Lot 8 Div 2 Raven Ln, Elma, WA 98541" at bounding box center [608, 120] width 138 height 16
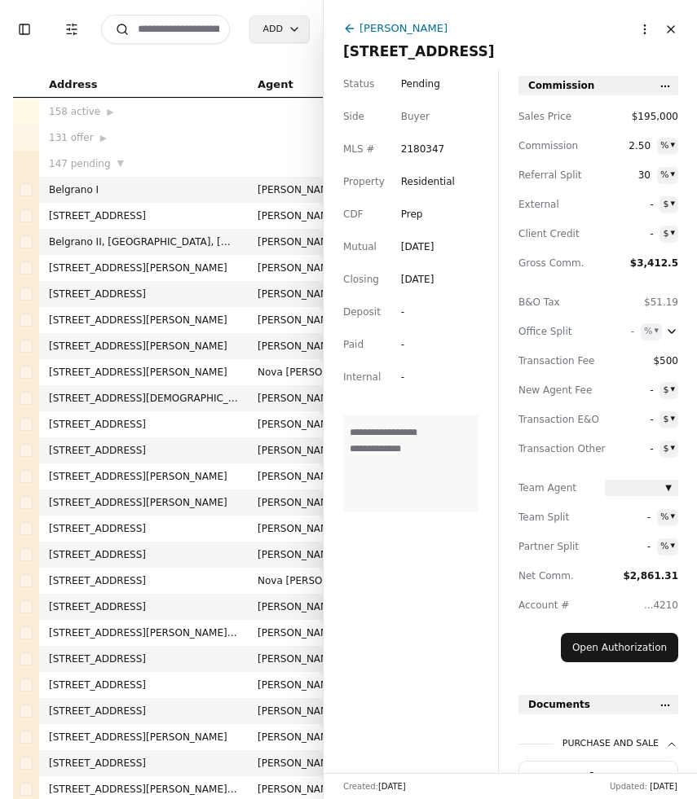
click at [642, 34] on html "Toggle Sidebar Transaction Filters Search Add Address Agent Close Side CD AA EM…" at bounding box center [348, 399] width 697 height 799
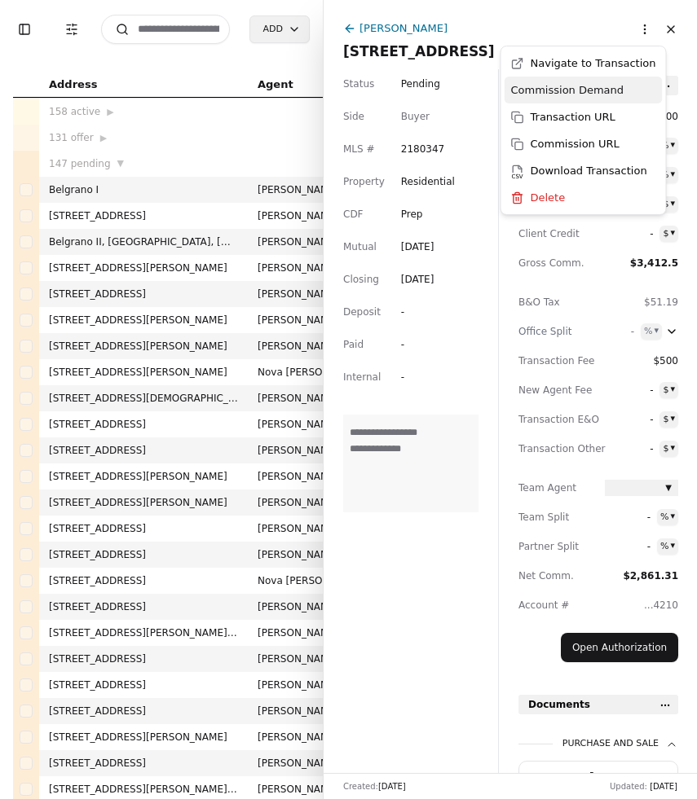
click at [597, 86] on div "Commission Demand" at bounding box center [583, 90] width 158 height 27
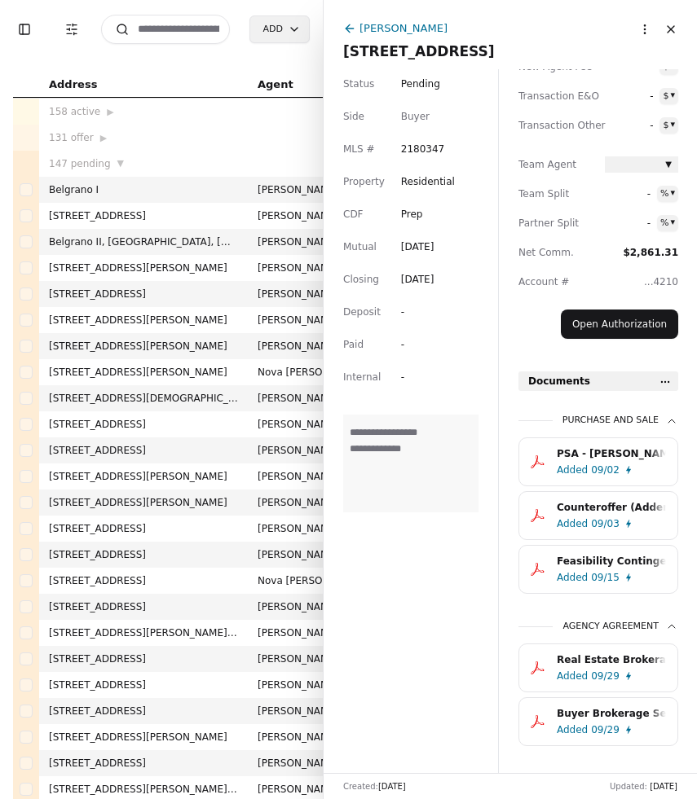
scroll to position [356, 0]
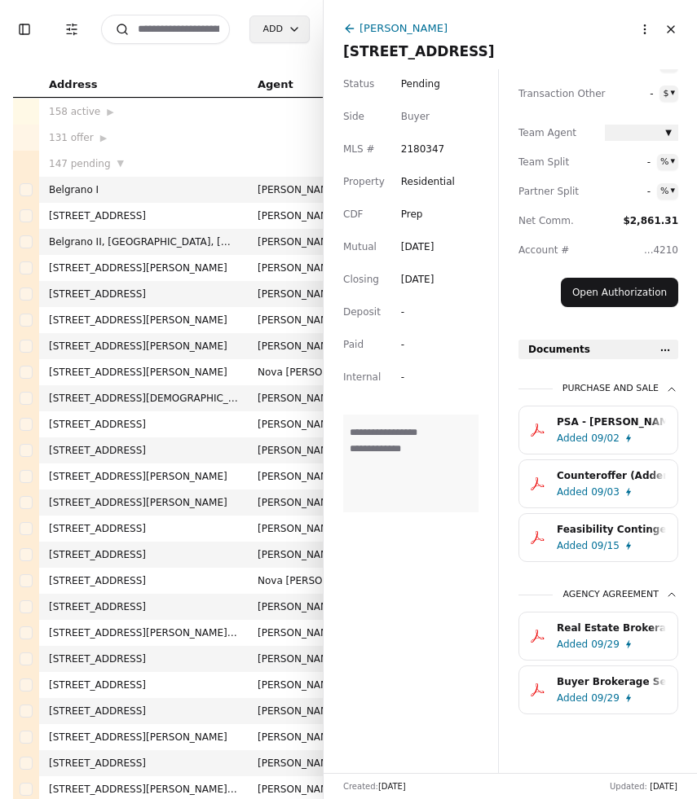
click at [402, 25] on div "[PERSON_NAME]" at bounding box center [403, 28] width 88 height 17
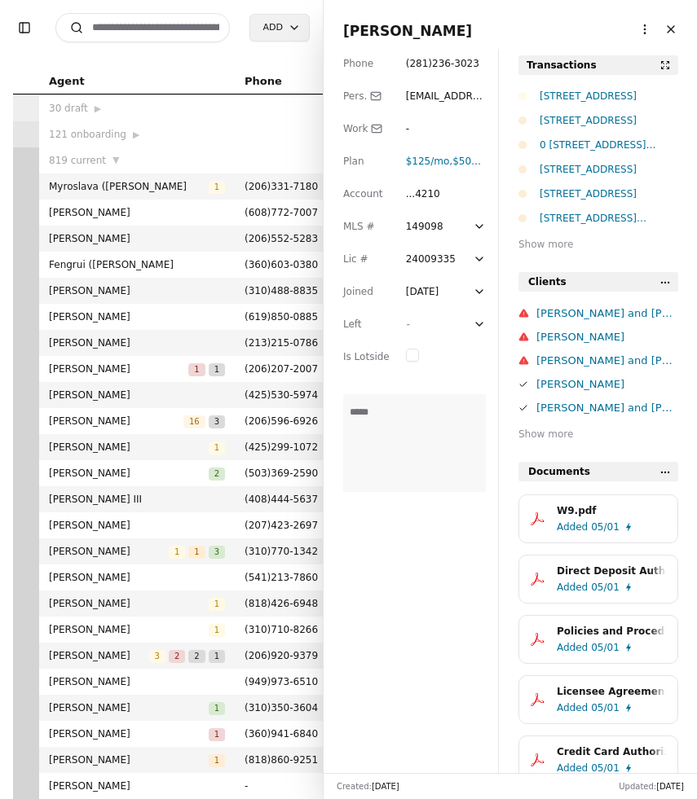
click at [402, 25] on div "Toggle Sidebar Search Add Agent Phone Join License Issued Expires 30 draft ▶ 12…" at bounding box center [348, 399] width 697 height 799
click at [560, 143] on div "0 Lot 3 Div 2 Raven Lane, Elma, WA 98541" at bounding box center [608, 145] width 138 height 16
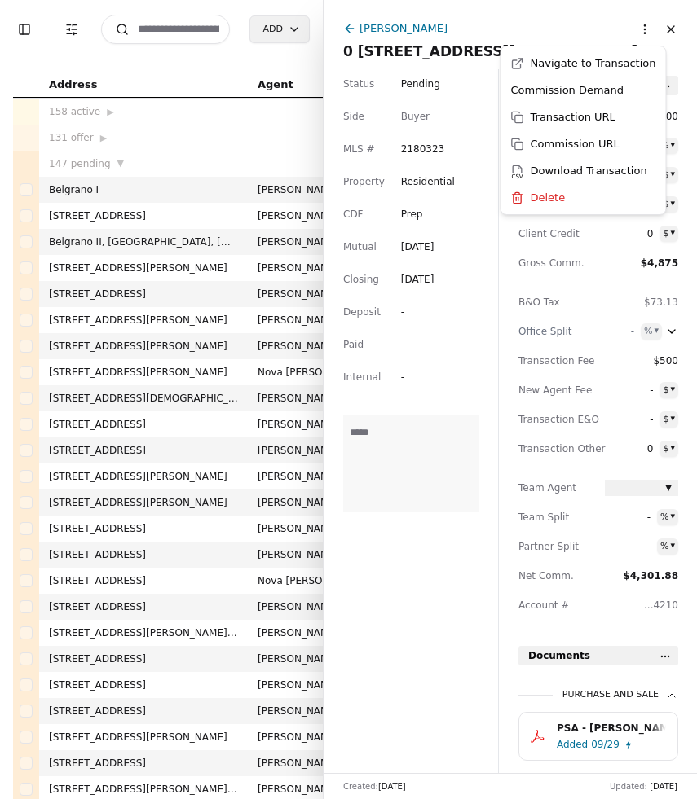
click at [640, 37] on html "Toggle Sidebar Transaction Filters Search Add Address Agent Close Side CD AA EM…" at bounding box center [348, 399] width 697 height 799
click at [611, 97] on div "Commission Demand" at bounding box center [583, 90] width 158 height 27
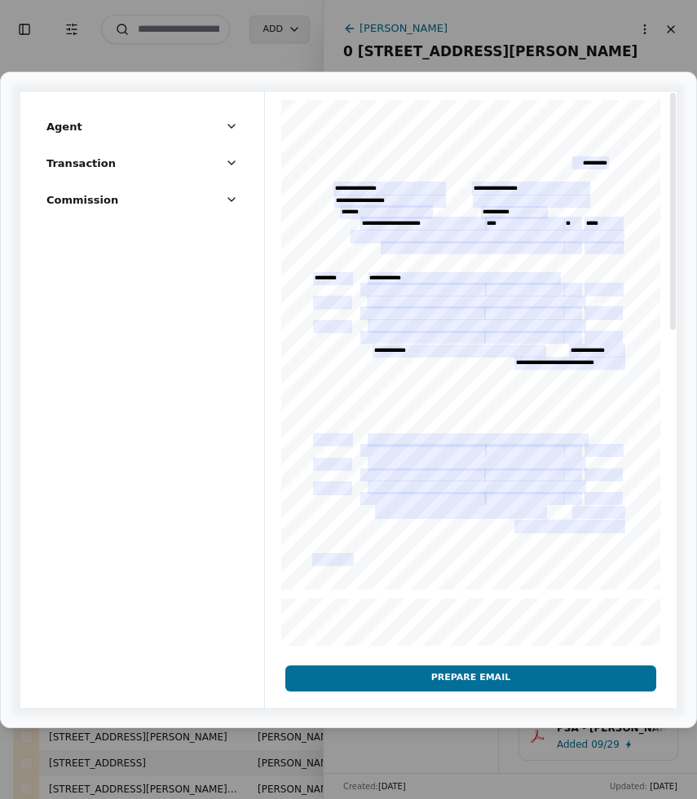
click at [459, 676] on button "Prepare Email" at bounding box center [470, 679] width 371 height 26
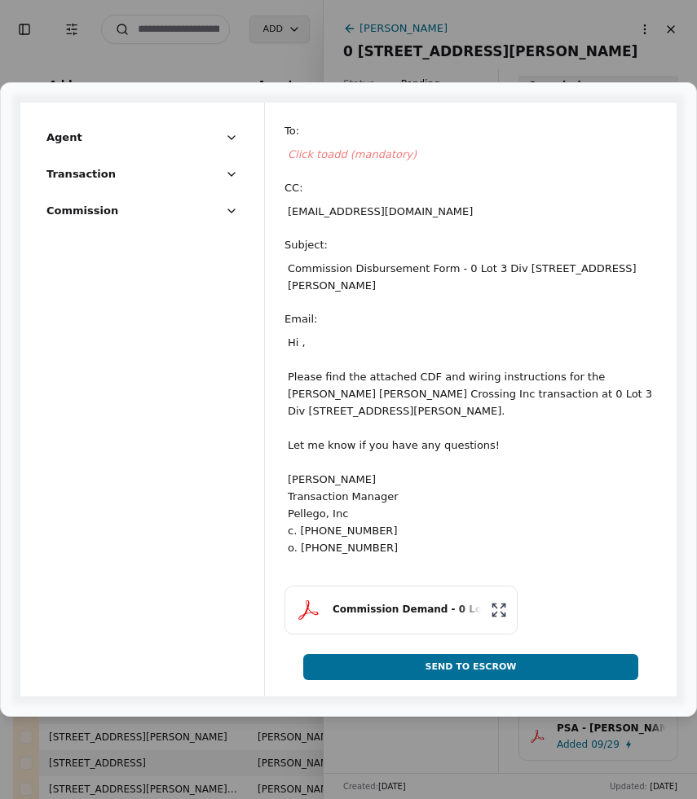
click at [332, 156] on span "Click to add (mandatory)" at bounding box center [352, 154] width 129 height 12
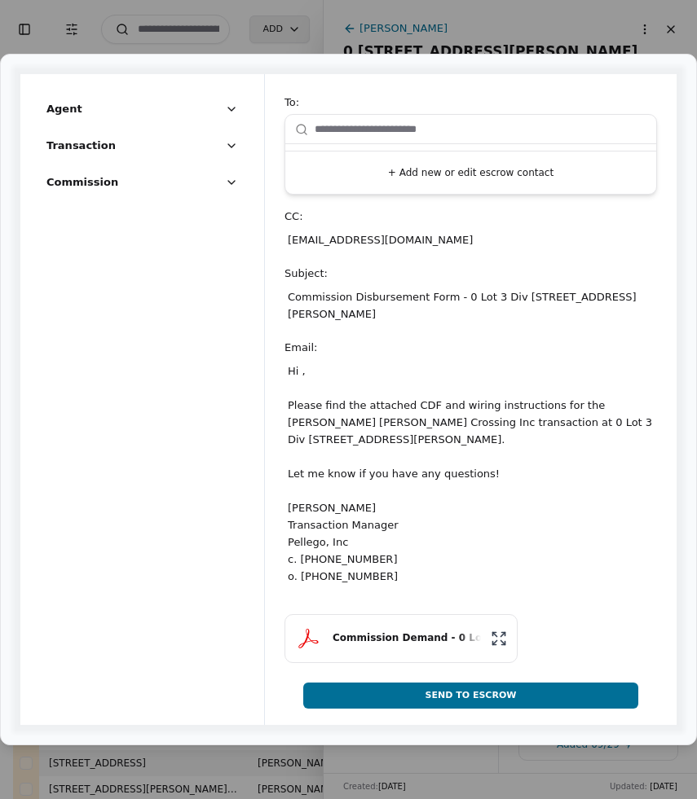
click at [406, 176] on button "+ Add new or edit escrow contact" at bounding box center [471, 172] width 358 height 29
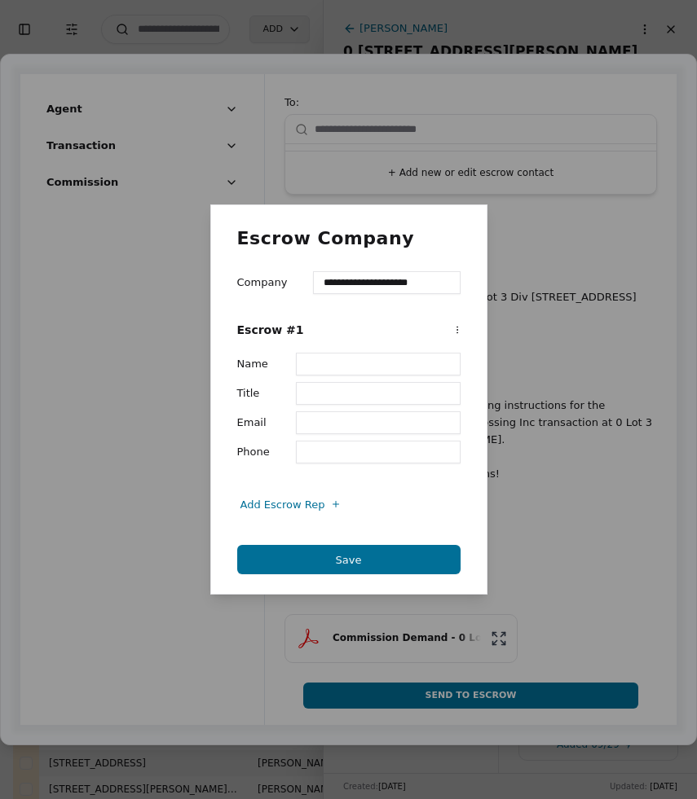
type input "**********"
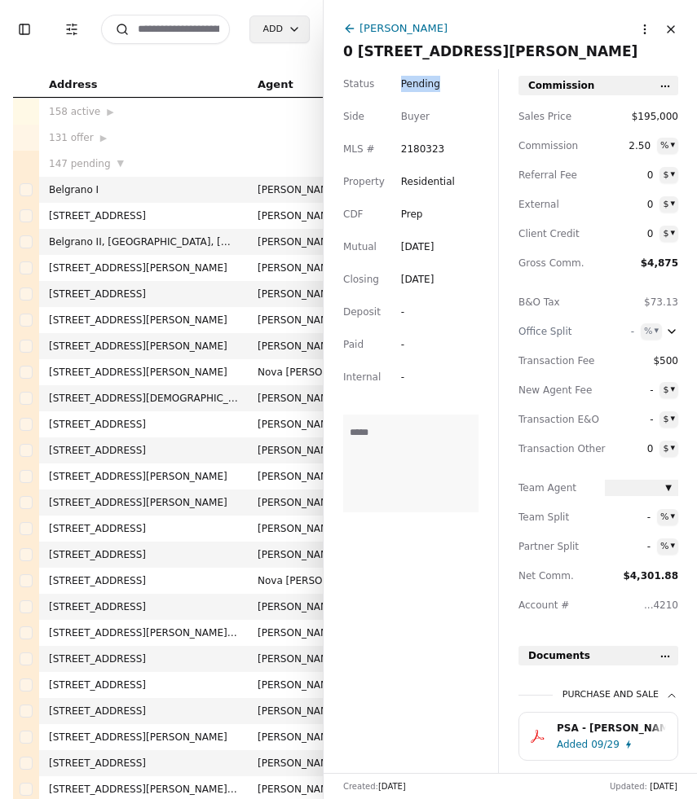
click at [403, 72] on div "Status Pending Side Buyer MLS # 2180323 Property Residential CDF Prep Mutual Se…" at bounding box center [410, 421] width 174 height 704
click at [670, 86] on html "Toggle Sidebar Transaction Filters Search Add Address Agent Close Side CD AA EM…" at bounding box center [348, 399] width 697 height 799
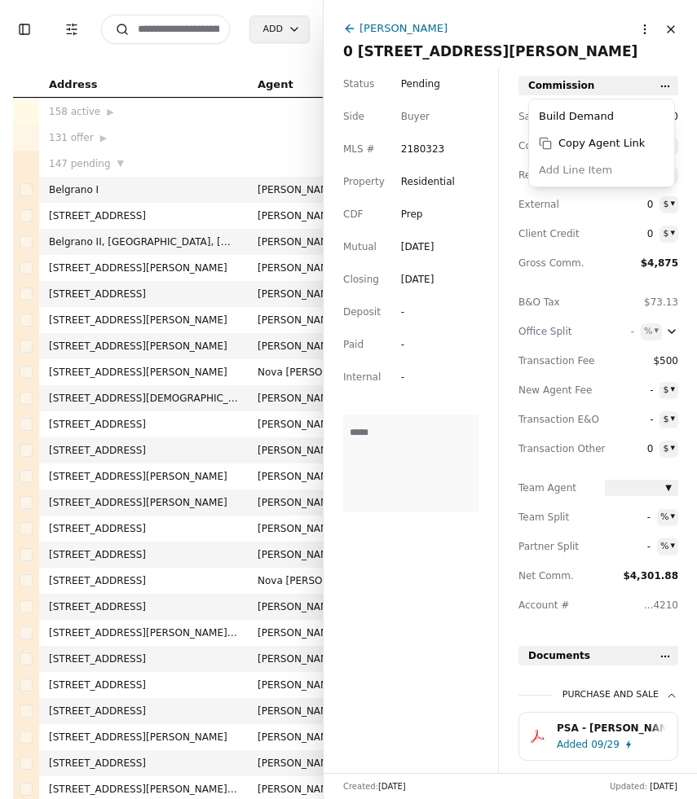
click at [648, 26] on html "Toggle Sidebar Transaction Filters Search Add Address Agent Close Side CD AA EM…" at bounding box center [348, 399] width 697 height 799
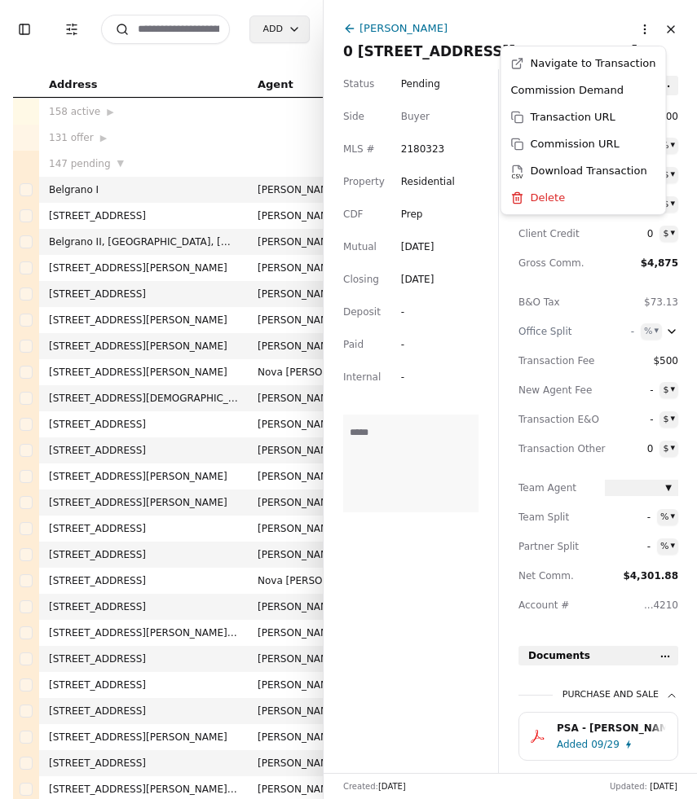
click at [648, 26] on html "Toggle Sidebar Transaction Filters Search Add Address Agent Close Side CD AA EM…" at bounding box center [348, 399] width 697 height 799
click at [602, 89] on div "Commission Demand" at bounding box center [583, 90] width 158 height 27
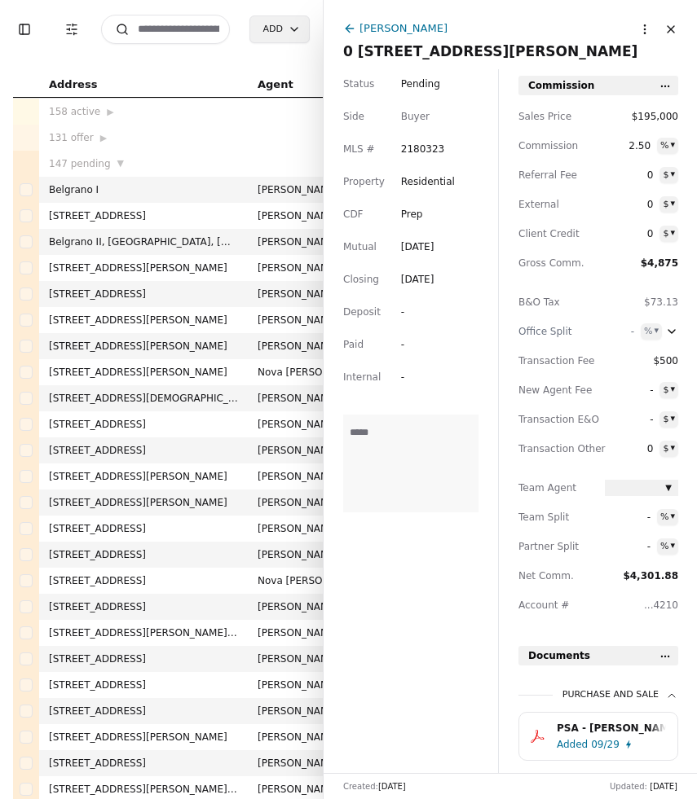
click at [581, 732] on div "PSA - [PERSON_NAME] - [DATE].pdf" at bounding box center [610, 728] width 109 height 16
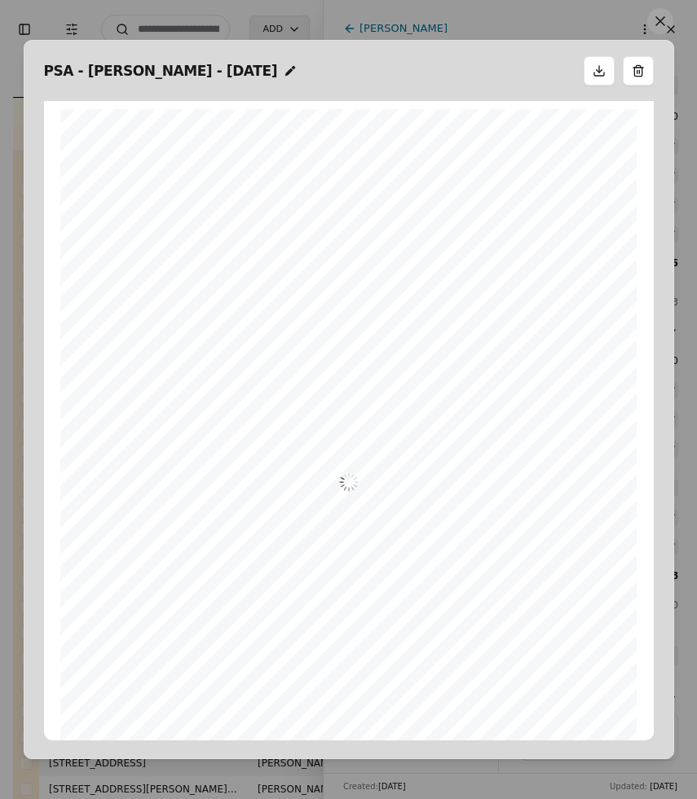
scroll to position [8, 0]
drag, startPoint x: 334, startPoint y: 86, endPoint x: 162, endPoint y: 131, distance: 177.8
click at [162, 131] on div "PSA - Meyer - 09/01/2025 Form 25 ©Copyright 2024 Vacant Land PSA Northwest Mult…" at bounding box center [349, 399] width 650 height 719
click at [662, 24] on button at bounding box center [660, 21] width 26 height 26
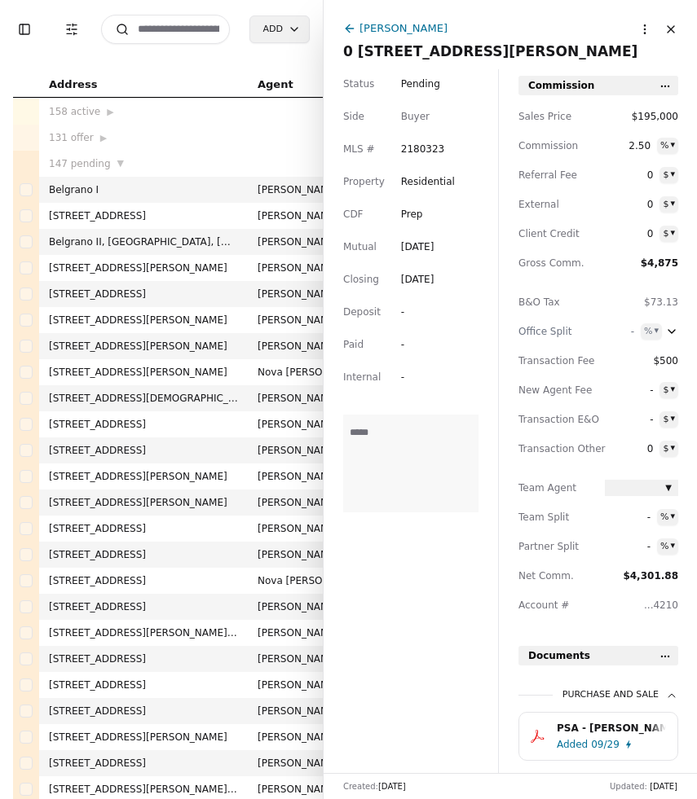
click at [649, 36] on html "Toggle Sidebar Transaction Filters Search Add Address Agent Close Side CD AA EM…" at bounding box center [348, 399] width 697 height 799
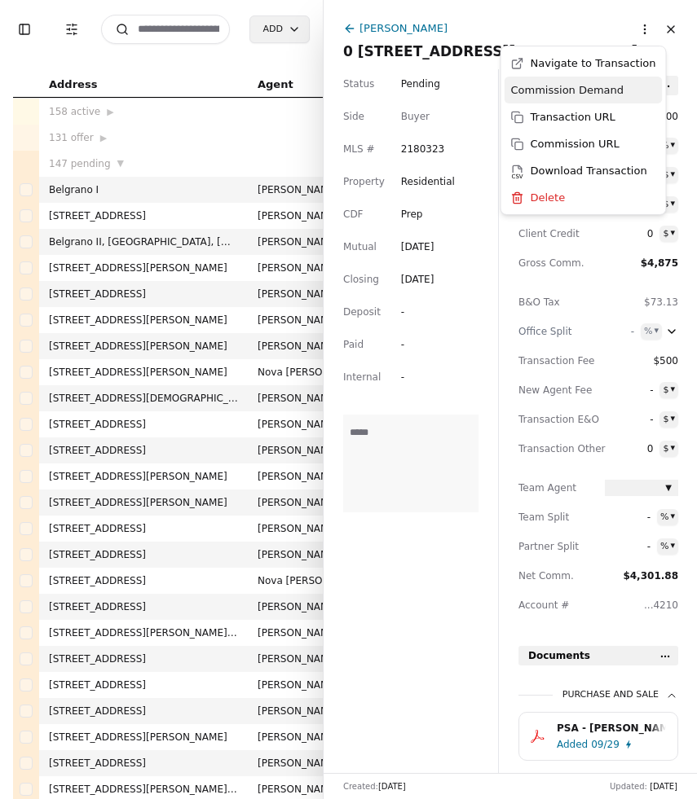
click at [591, 92] on div "Commission Demand" at bounding box center [583, 90] width 158 height 27
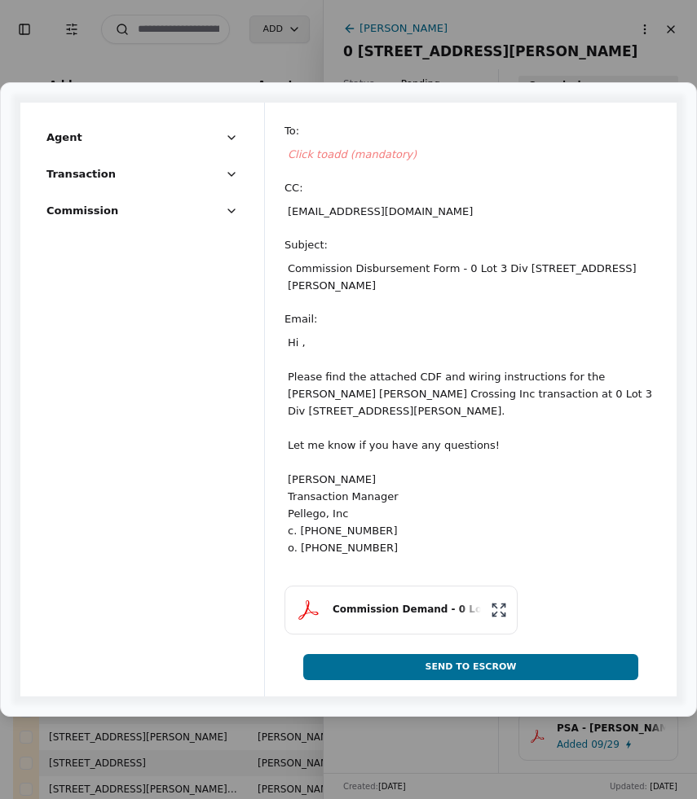
click at [402, 162] on div "Click to add (mandatory)" at bounding box center [470, 155] width 372 height 24
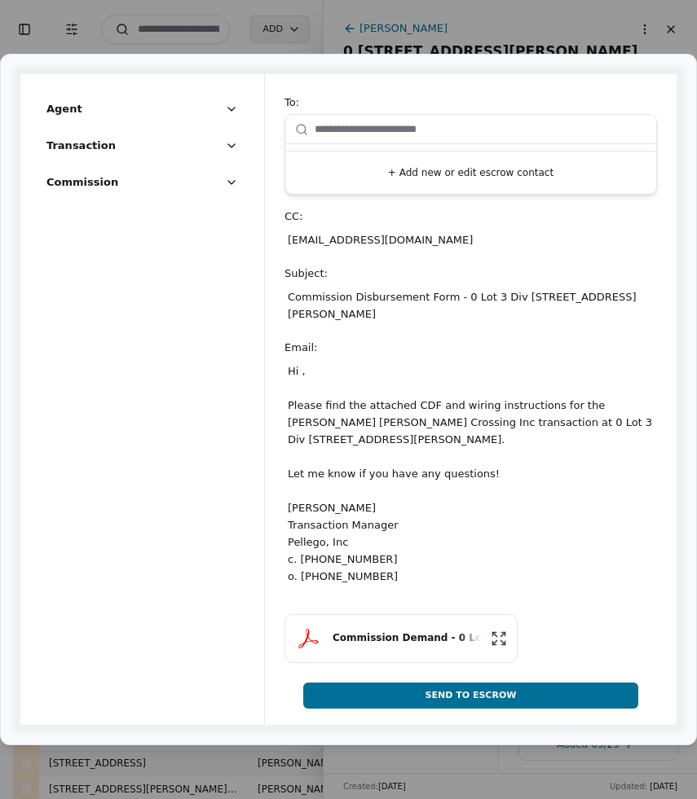
click at [419, 182] on button "+ Add new or edit escrow contact" at bounding box center [471, 172] width 358 height 29
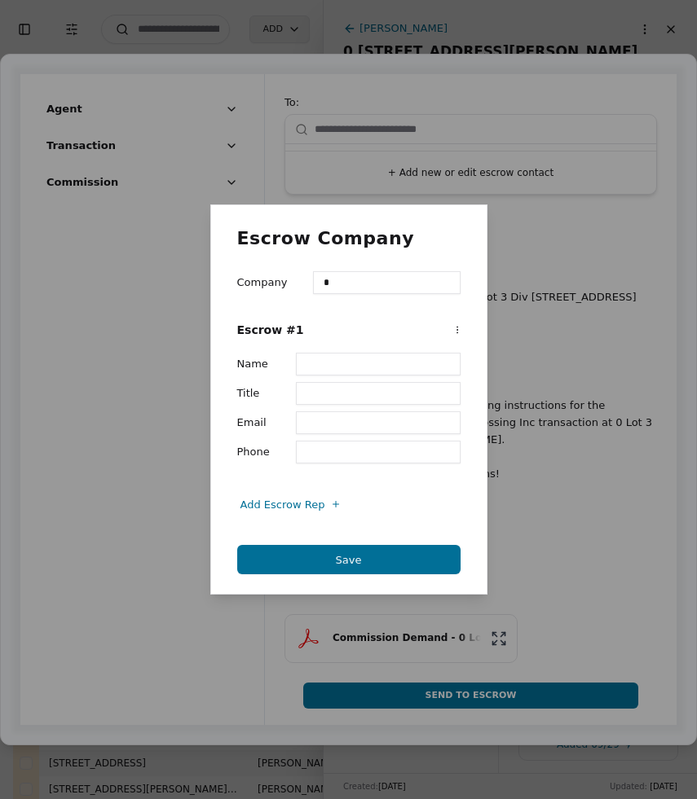
type input "**********"
click at [370, 389] on input "Title" at bounding box center [378, 393] width 165 height 23
click at [354, 424] on input "Email" at bounding box center [378, 422] width 165 height 23
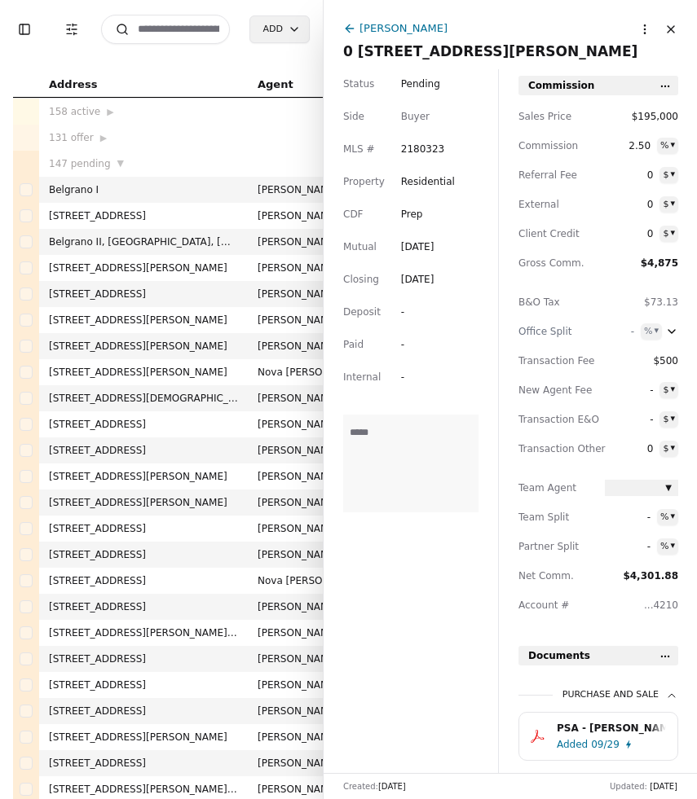
click at [161, 33] on input at bounding box center [165, 29] width 129 height 29
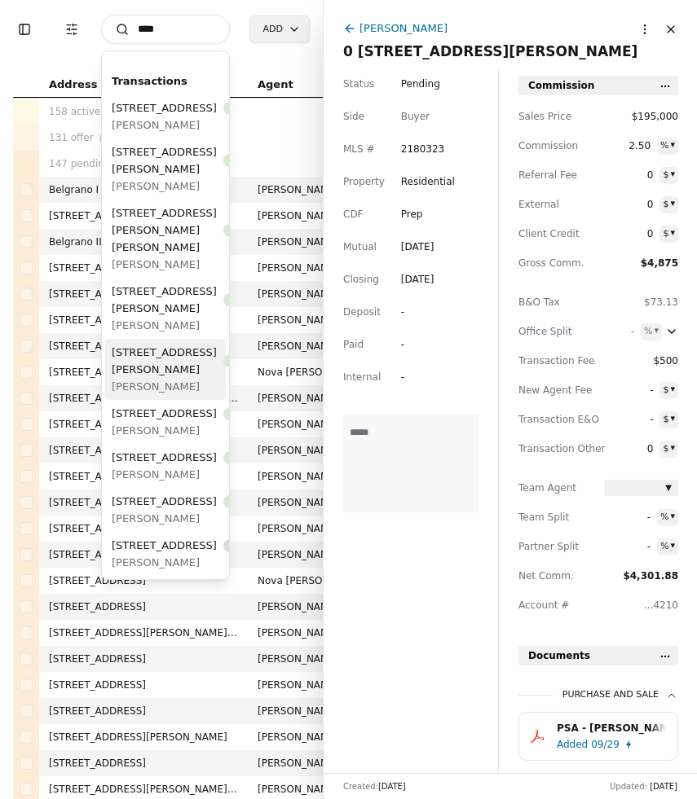
type input "****"
click at [165, 378] on span "1011 Bancroft Way, Berkeley, CA 94710" at bounding box center [164, 361] width 105 height 34
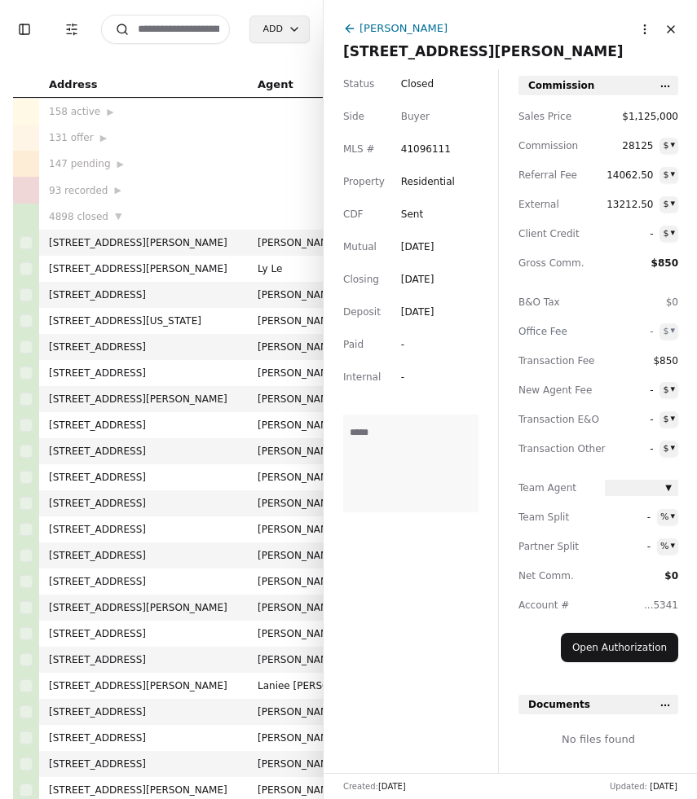
scroll to position [26, 0]
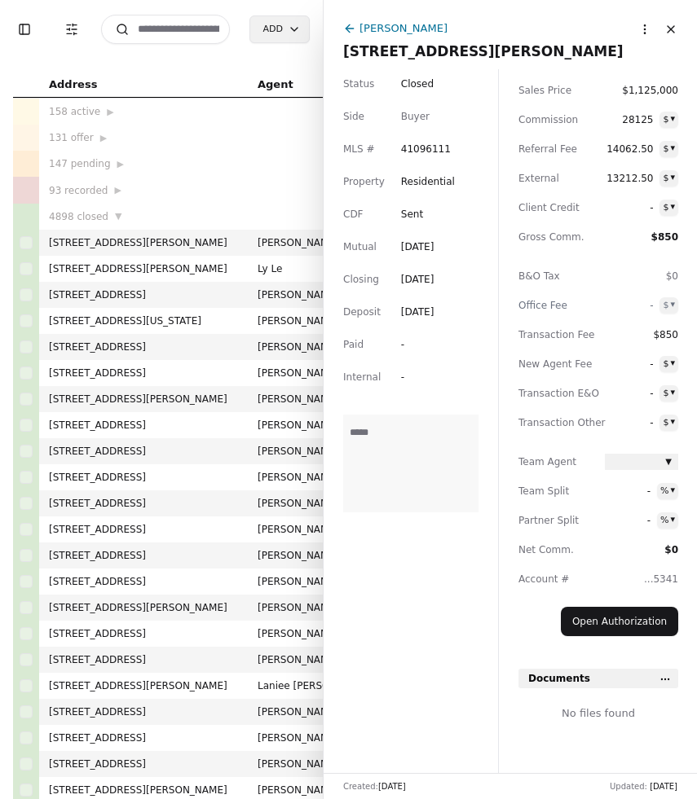
click at [662, 678] on html "Toggle Sidebar Transaction Filters Search Add Address Agent Close Side CD AA EM…" at bounding box center [348, 399] width 697 height 799
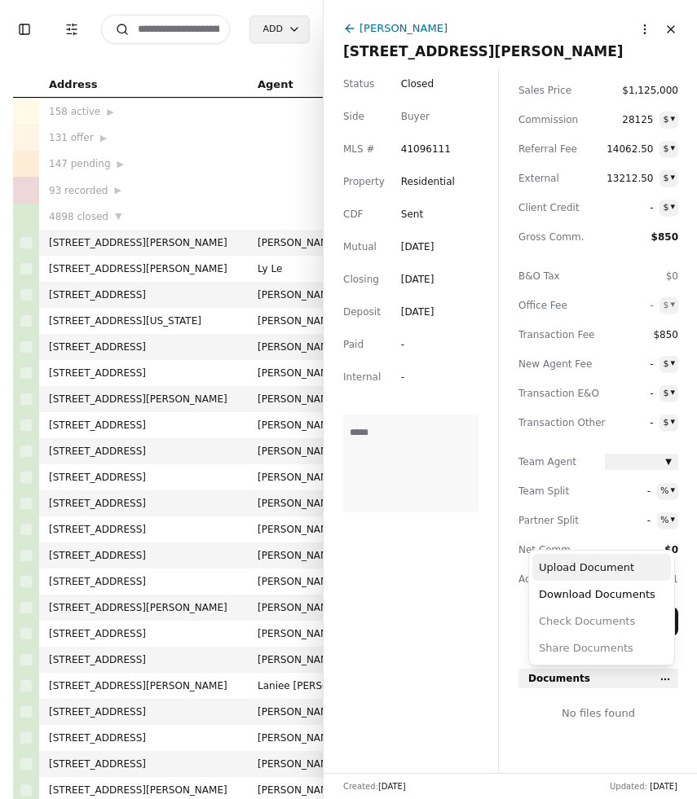
click at [601, 572] on div "Upload Document" at bounding box center [601, 567] width 138 height 27
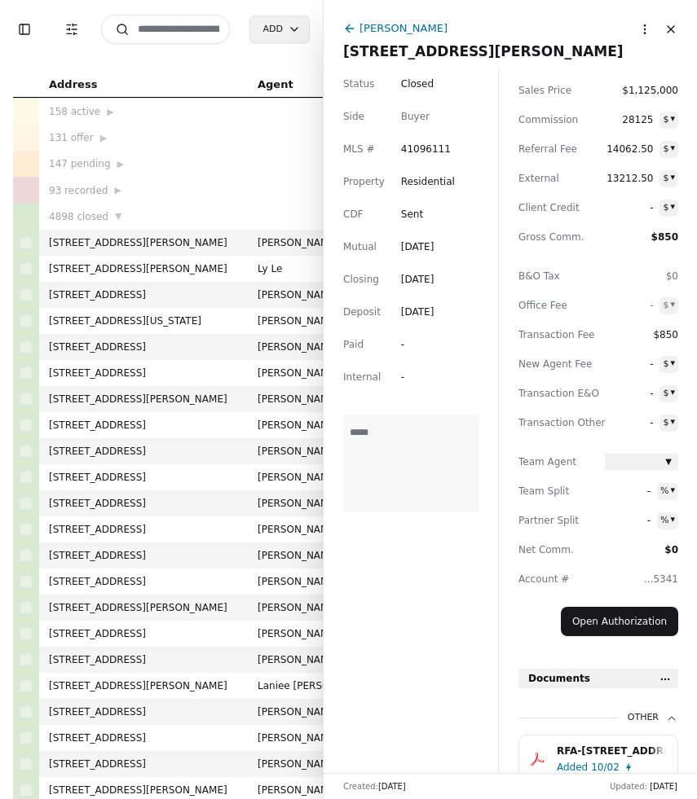
click at [166, 33] on input at bounding box center [165, 29] width 129 height 29
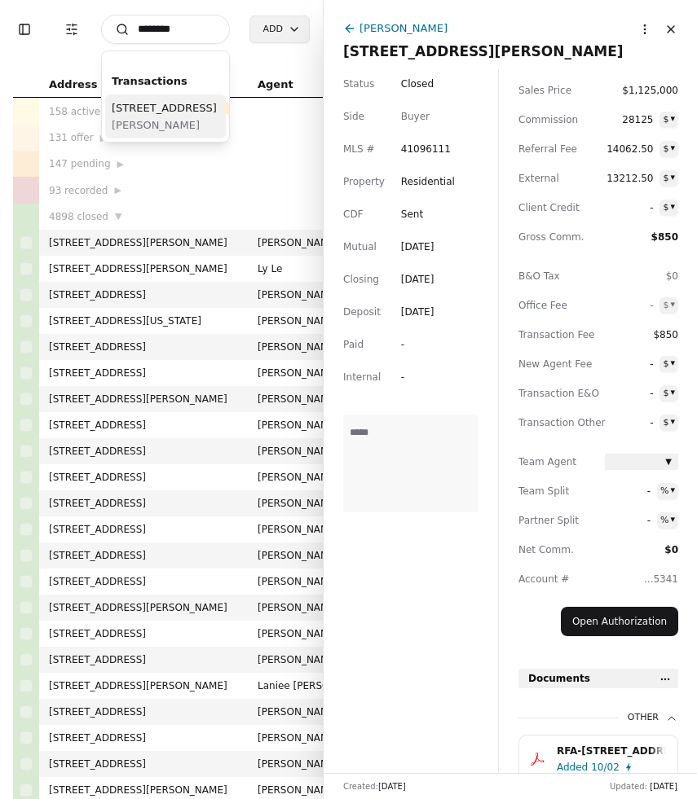
type input "********"
click at [174, 116] on div "4006 230th Street Ct E, Spanaway, WA 98387 Pending" at bounding box center [192, 107] width 160 height 17
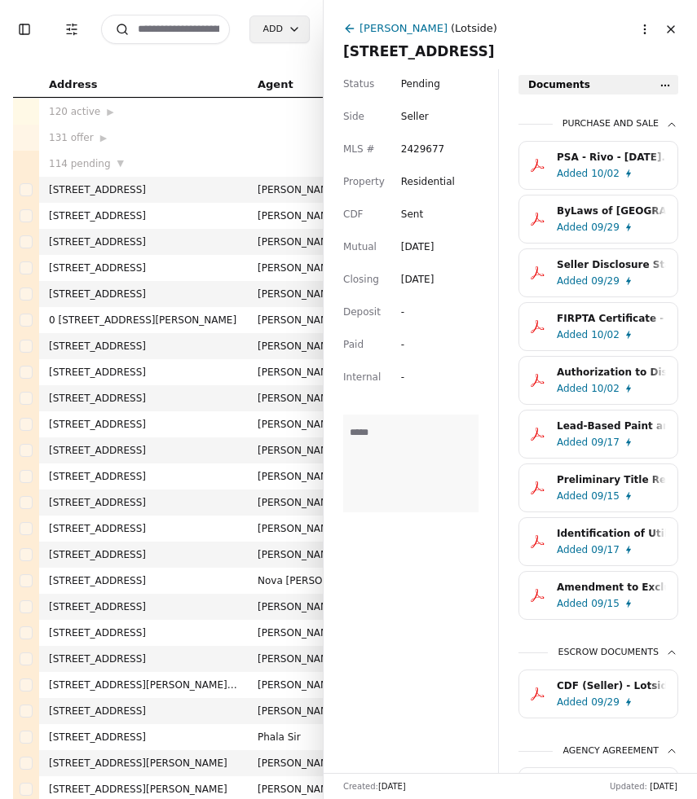
scroll to position [576, 0]
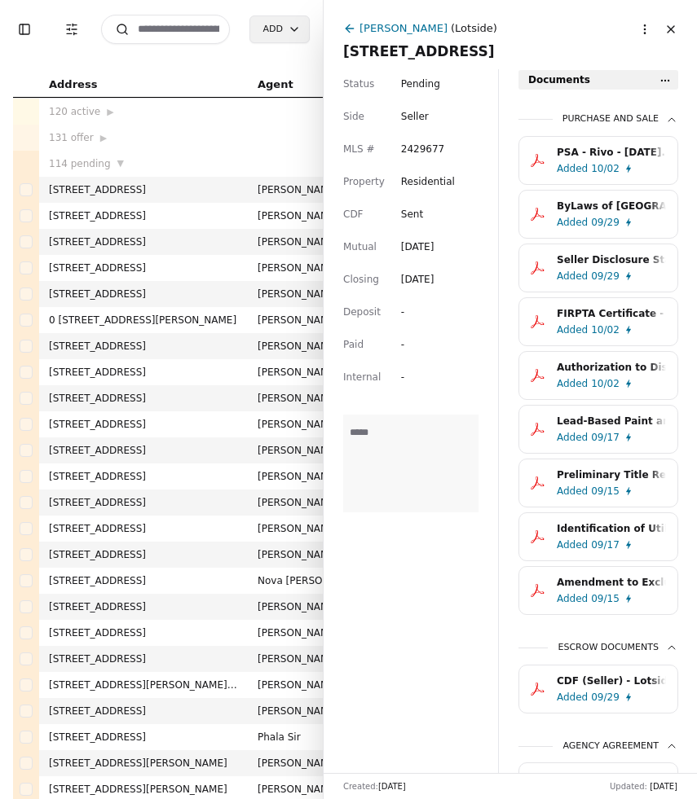
click at [661, 80] on html "Toggle Sidebar Transaction Filters Search Add Address Agent Close Side CD AA EM…" at bounding box center [348, 399] width 697 height 799
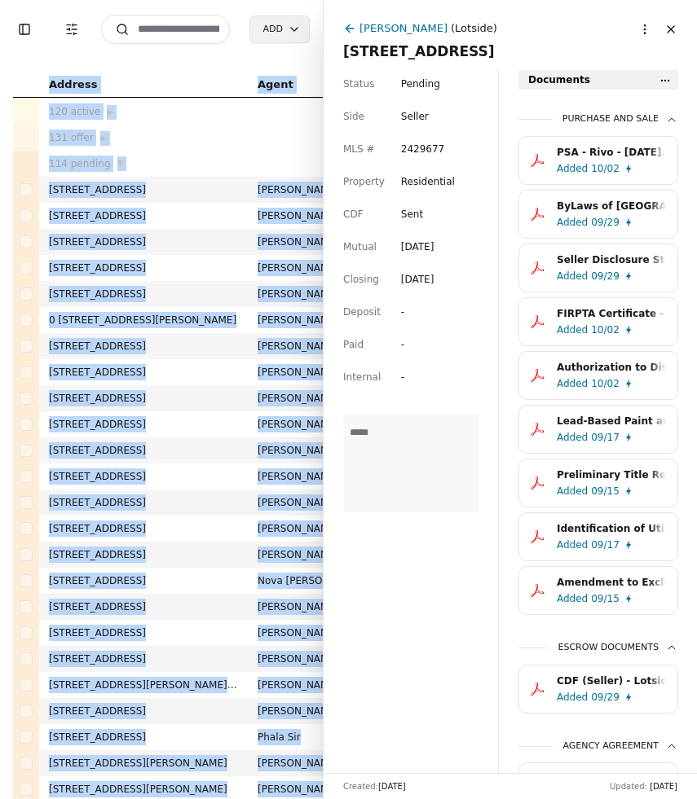
click at [661, 80] on html "Toggle Sidebar Transaction Filters Search Add Address Agent Close Side CD AA EM…" at bounding box center [348, 399] width 697 height 799
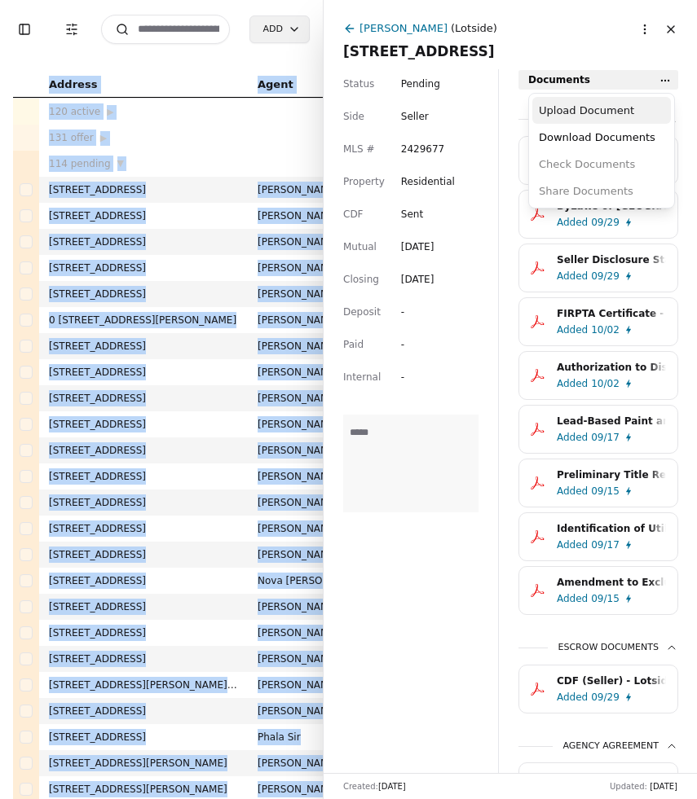
click at [624, 103] on div "Upload Document" at bounding box center [601, 110] width 138 height 27
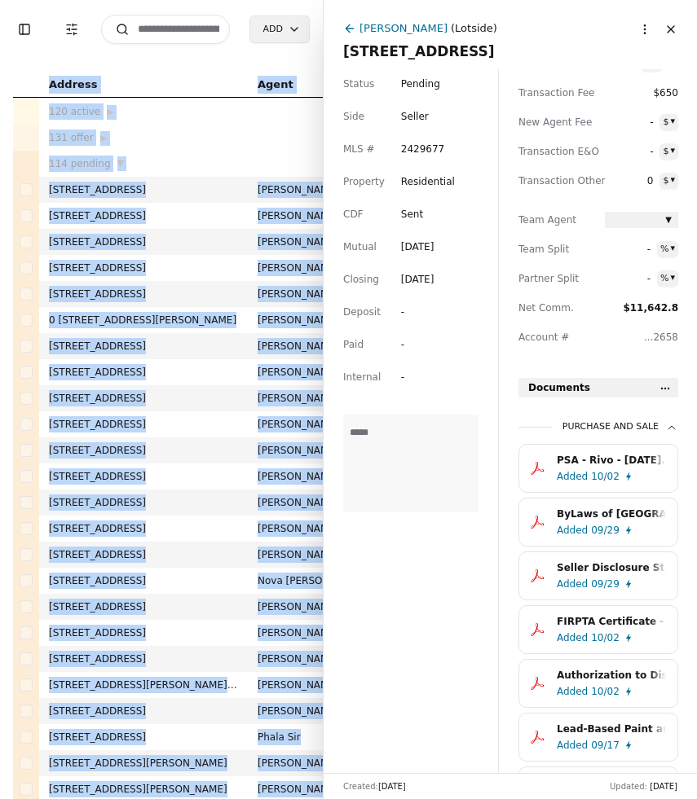
scroll to position [93, 0]
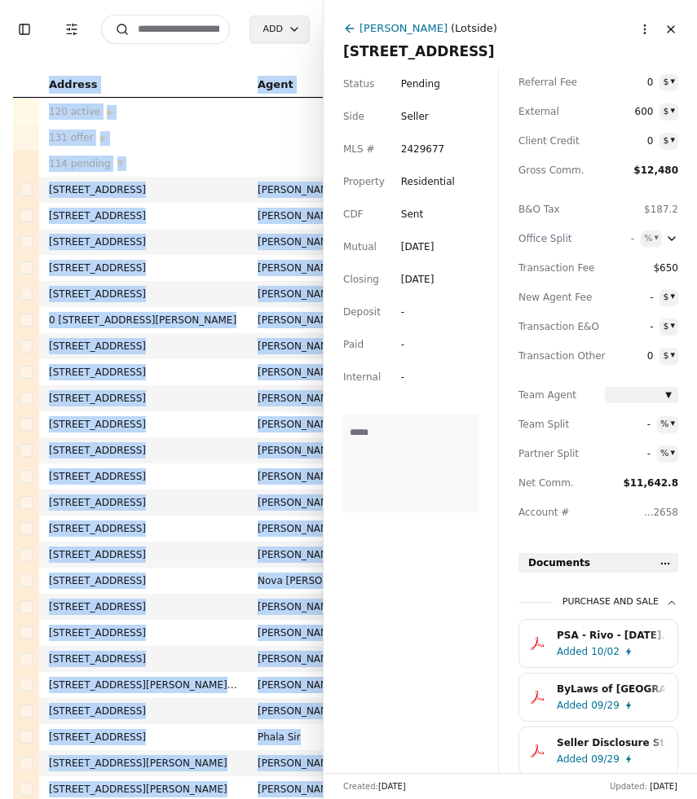
click at [667, 564] on html "Toggle Sidebar Transaction Filters Search Add Address Agent Close Side CD AA EM…" at bounding box center [348, 399] width 697 height 799
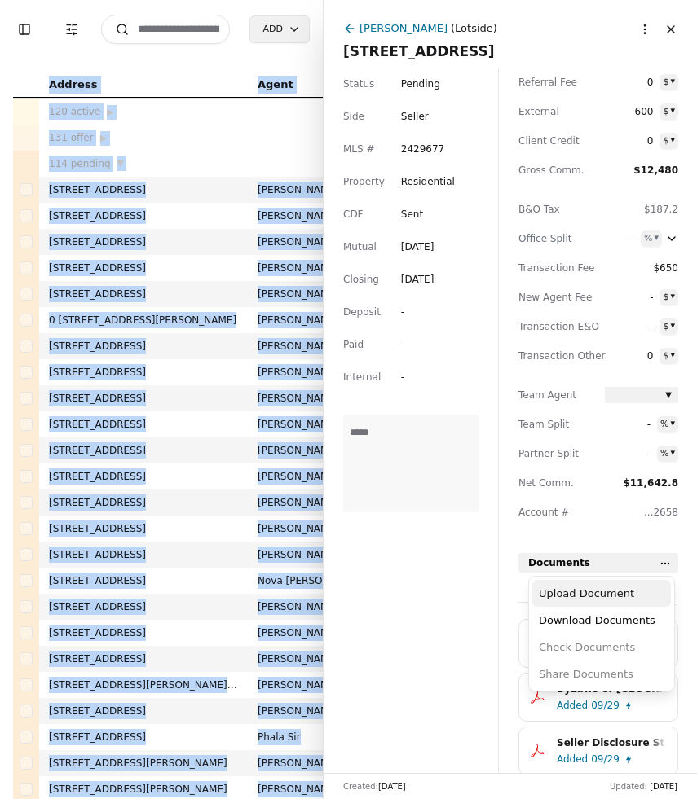
click at [624, 590] on div "Upload Document" at bounding box center [601, 593] width 138 height 27
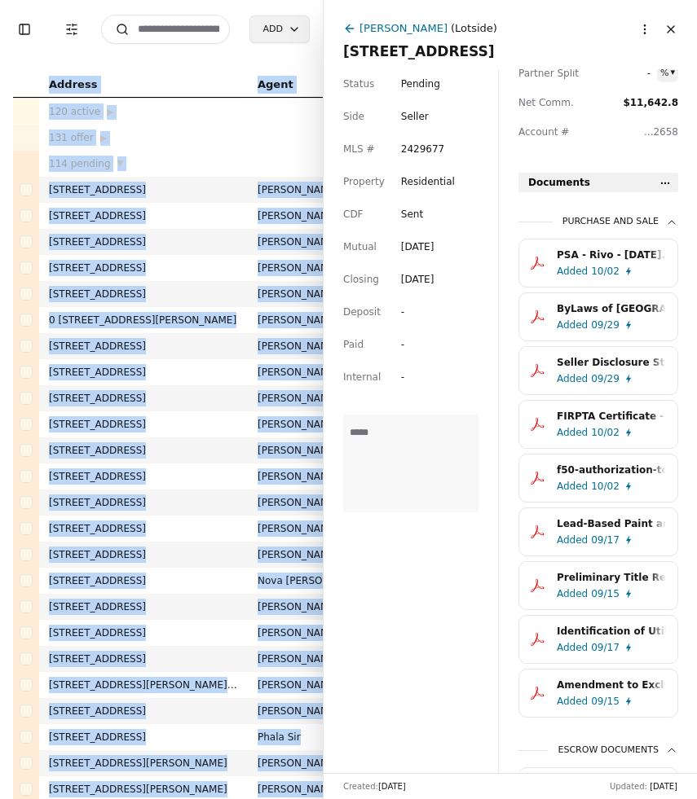
scroll to position [474, 0]
click at [668, 25] on button "Close" at bounding box center [670, 29] width 26 height 26
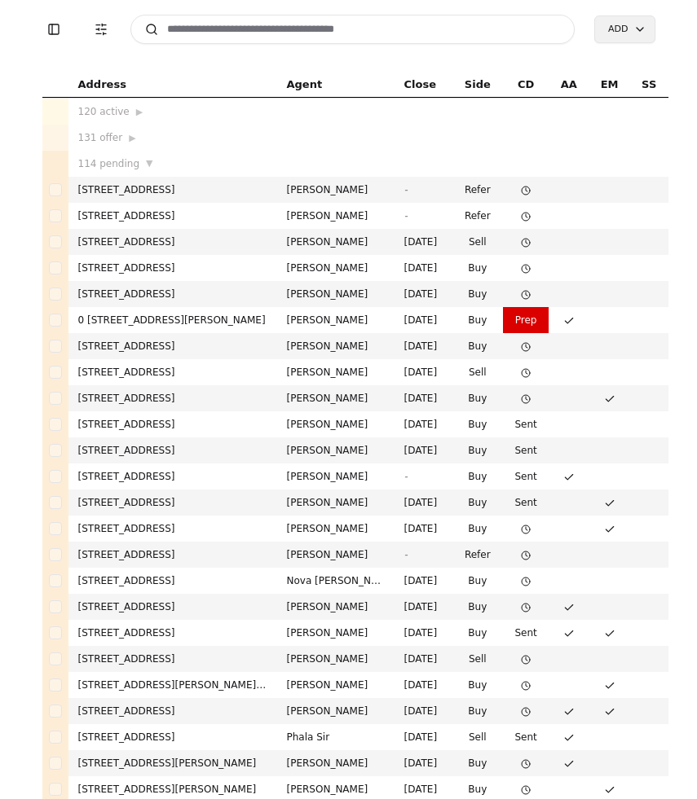
click at [385, 314] on td "[PERSON_NAME]" at bounding box center [335, 320] width 117 height 26
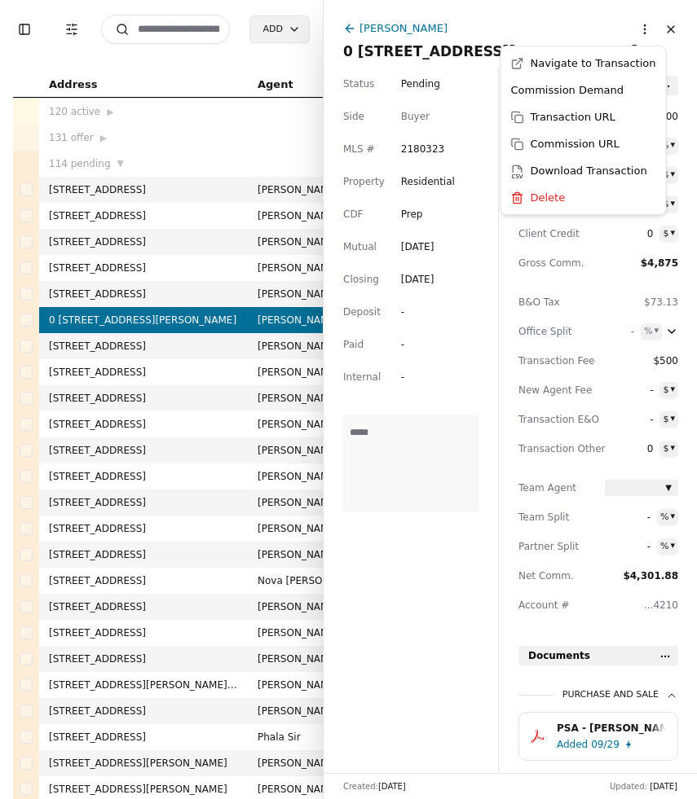
click at [644, 33] on html "Toggle Sidebar Transaction Filters Search Add Address Agent Close Side CD AA EM…" at bounding box center [348, 399] width 697 height 799
click at [587, 120] on div "Transaction URL" at bounding box center [583, 116] width 158 height 27
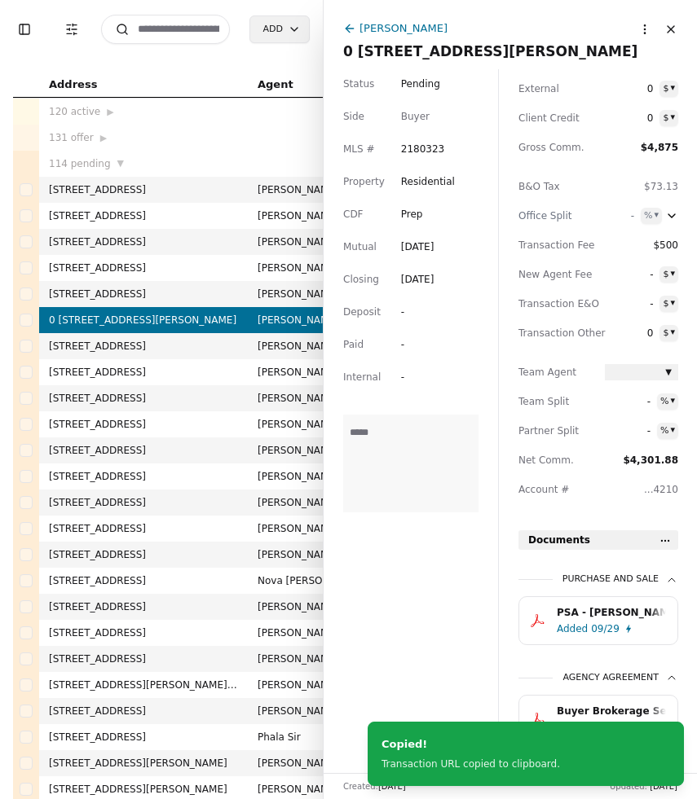
scroll to position [146, 0]
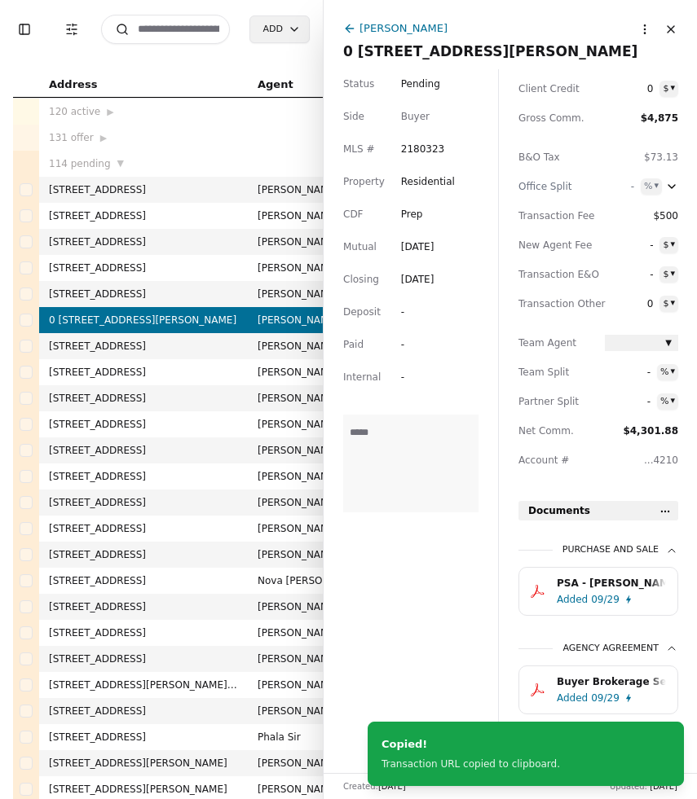
click at [642, 28] on html "Toggle Sidebar Transaction Filters Search Add Address Agent Close Side CD AA EM…" at bounding box center [348, 399] width 697 height 799
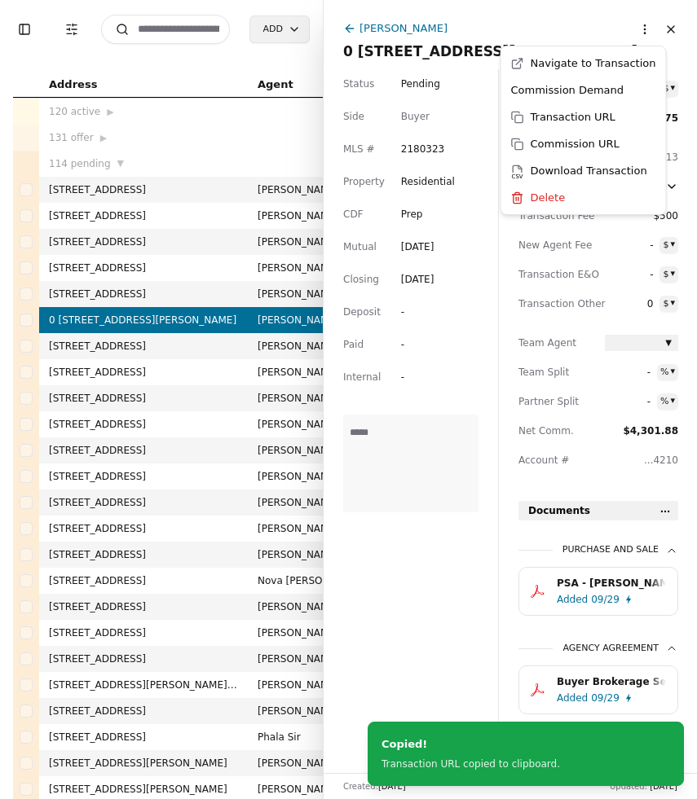
click at [642, 28] on html "Toggle Sidebar Transaction Filters Search Add Address Agent Close Side CD AA EM…" at bounding box center [348, 399] width 697 height 799
click at [600, 112] on div "Transaction URL" at bounding box center [583, 116] width 158 height 27
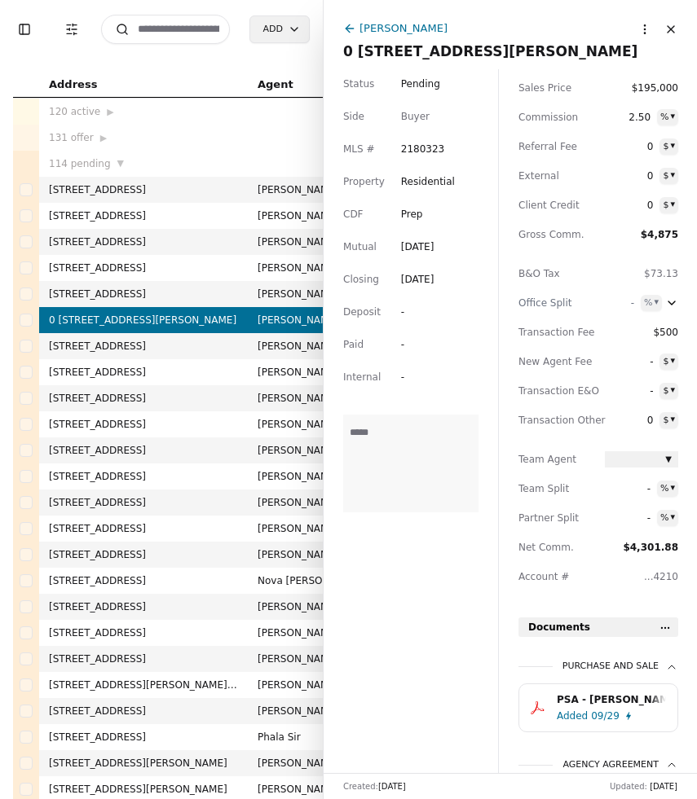
scroll to position [0, 0]
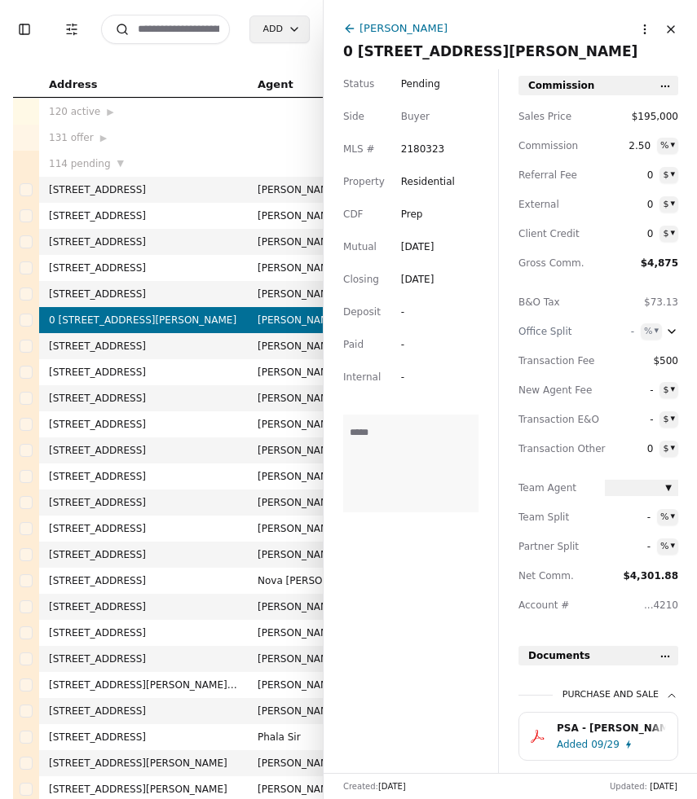
click at [644, 33] on html "Toggle Sidebar Transaction Filters Search Add Address Agent Close Side CD AA EM…" at bounding box center [348, 399] width 697 height 799
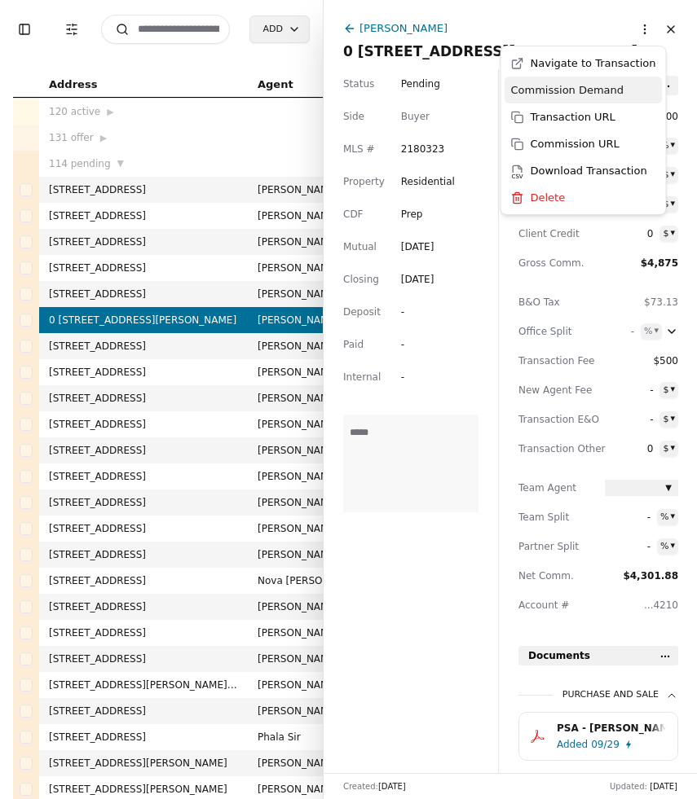
click at [612, 92] on div "Commission Demand" at bounding box center [583, 90] width 158 height 27
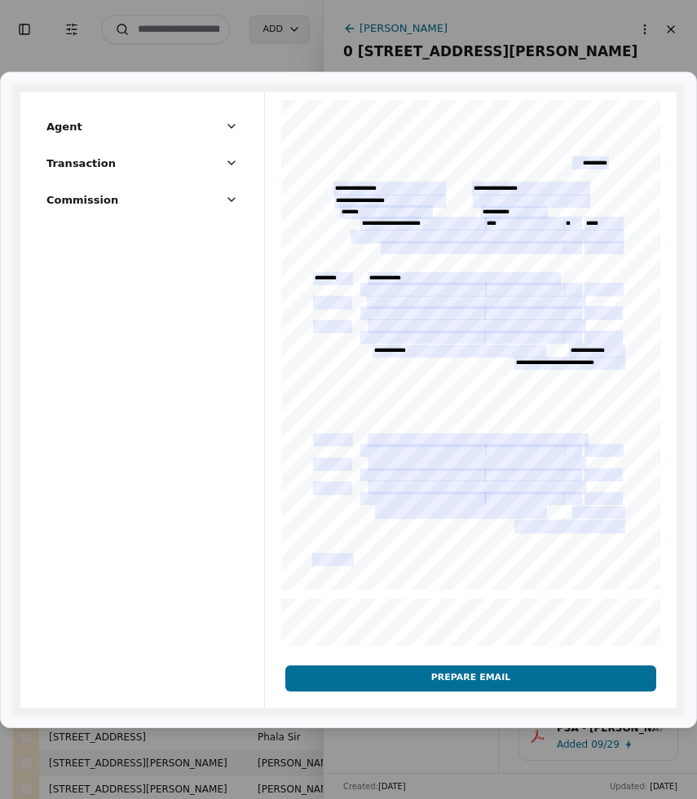
click at [432, 681] on button "Prepare Email" at bounding box center [470, 679] width 371 height 26
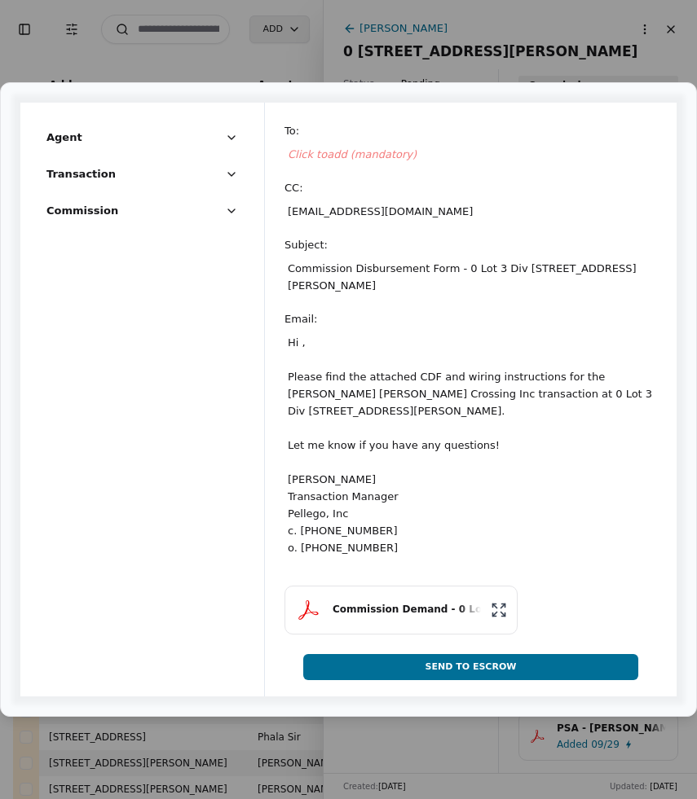
click at [339, 159] on span "Click to add (mandatory)" at bounding box center [352, 154] width 129 height 12
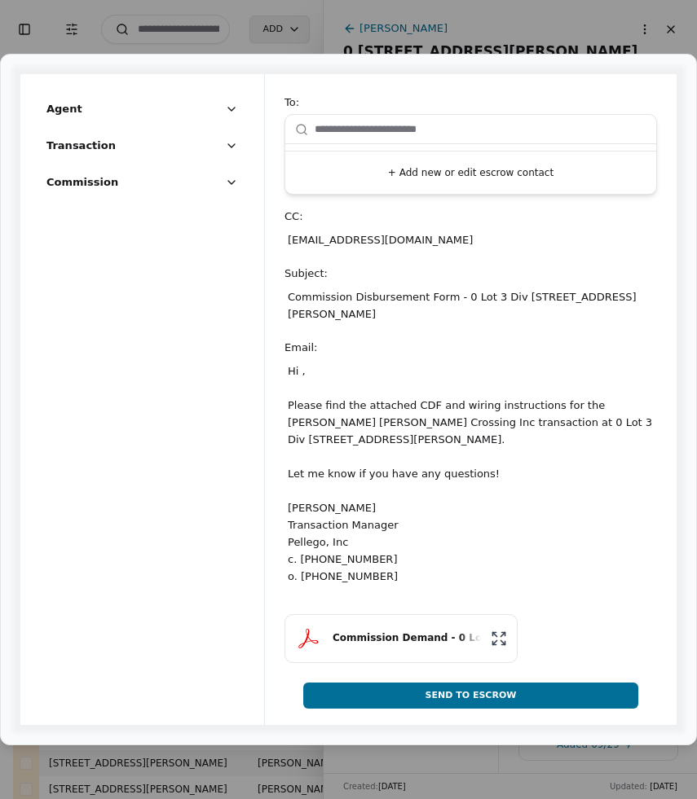
click at [410, 169] on button "+ Add new or edit escrow contact" at bounding box center [471, 172] width 358 height 29
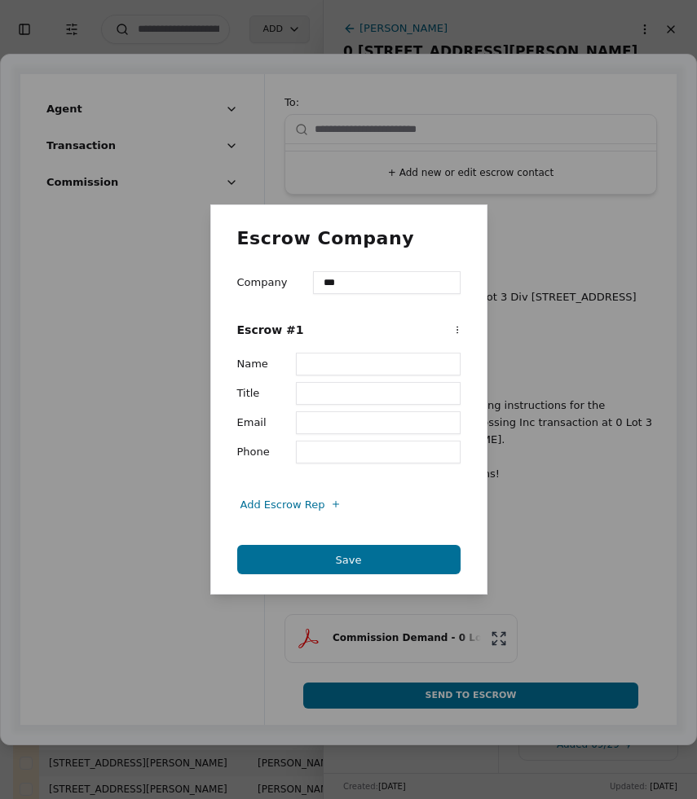
type input "**********"
click at [358, 396] on input "Title" at bounding box center [378, 393] width 165 height 23
click at [358, 369] on input "Name" at bounding box center [378, 364] width 165 height 23
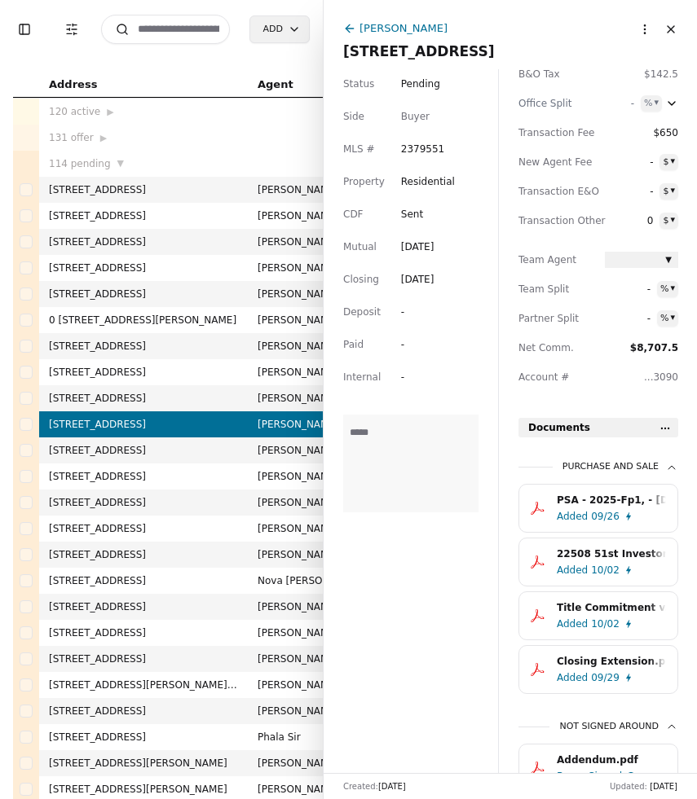
scroll to position [252, 0]
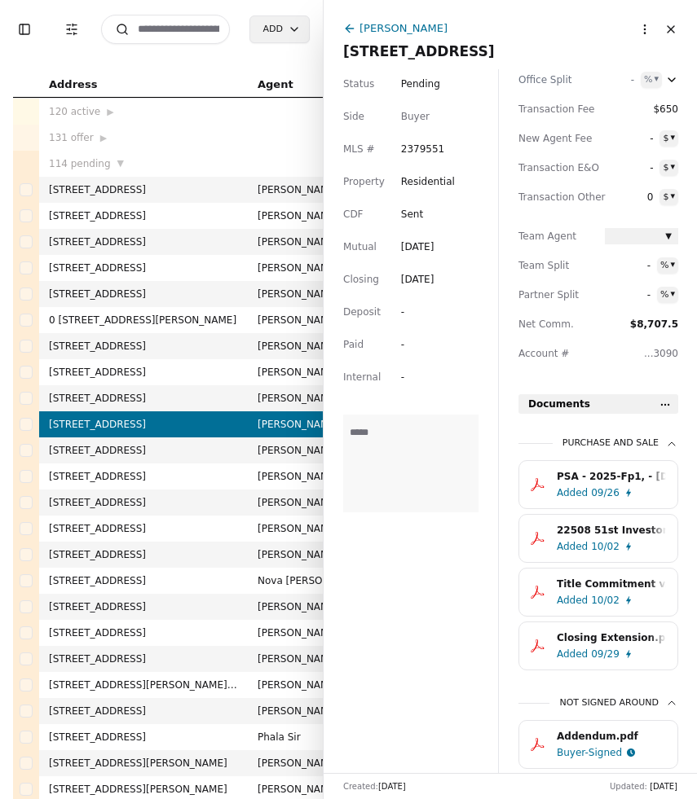
click at [179, 29] on input at bounding box center [165, 29] width 129 height 29
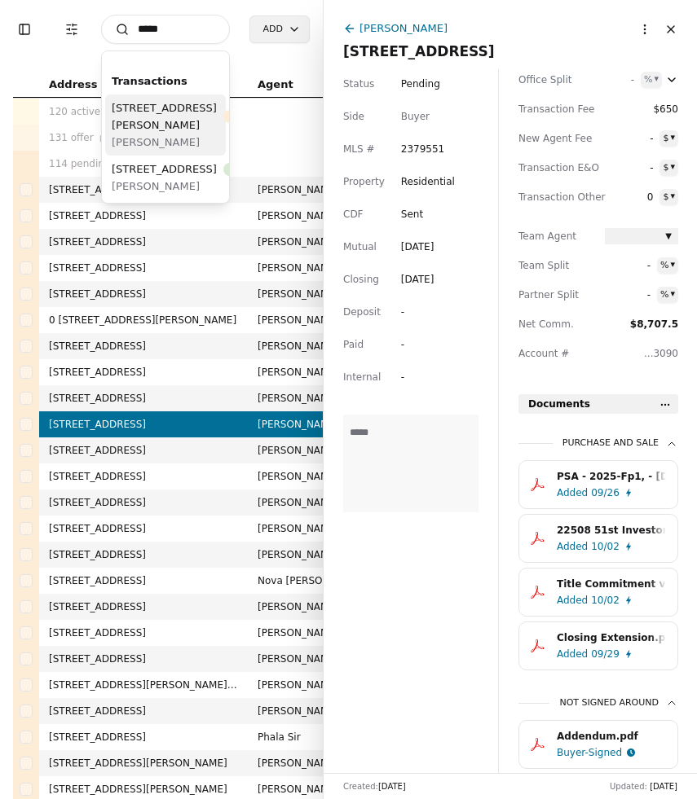
type input "*****"
click at [165, 134] on div "[STREET_ADDRESS][PERSON_NAME] Pending" at bounding box center [192, 116] width 160 height 34
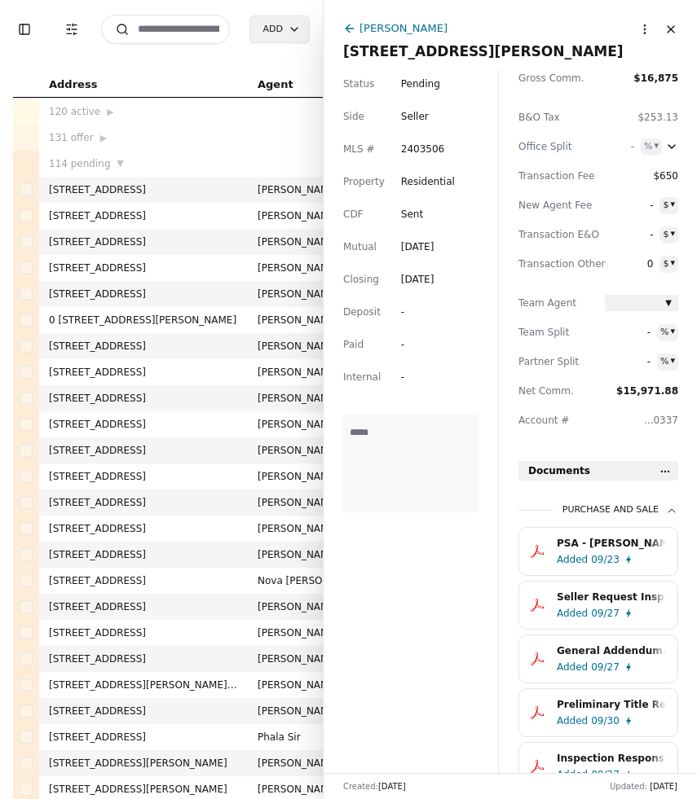
scroll to position [187, 0]
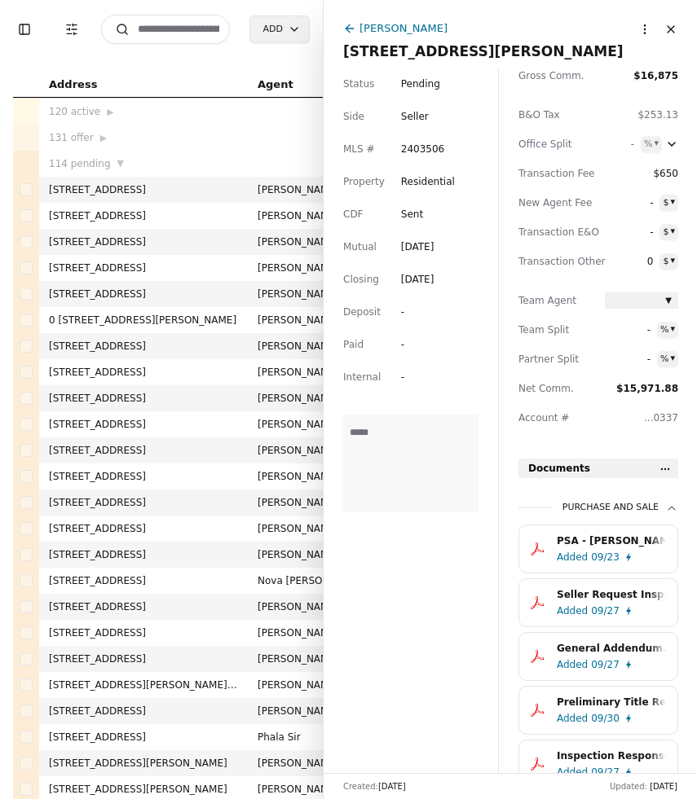
click at [666, 468] on html "Toggle Sidebar Transaction Filters Search Add Address Agent Close Side CD AA EM…" at bounding box center [348, 399] width 697 height 799
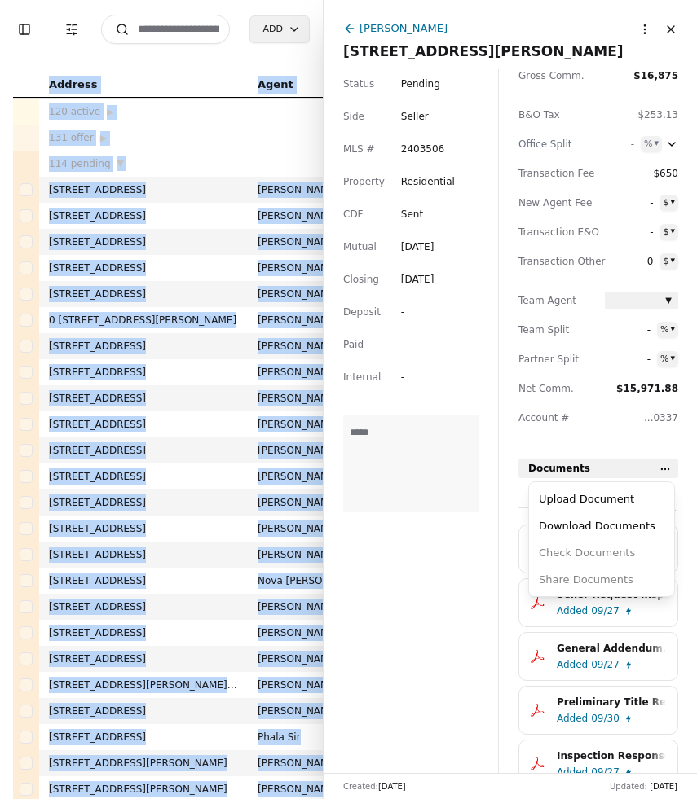
click at [666, 468] on html "Toggle Sidebar Transaction Filters Search Add Address Agent Close Side CD AA EM…" at bounding box center [348, 399] width 697 height 799
click at [626, 494] on div "Upload Document" at bounding box center [601, 499] width 138 height 27
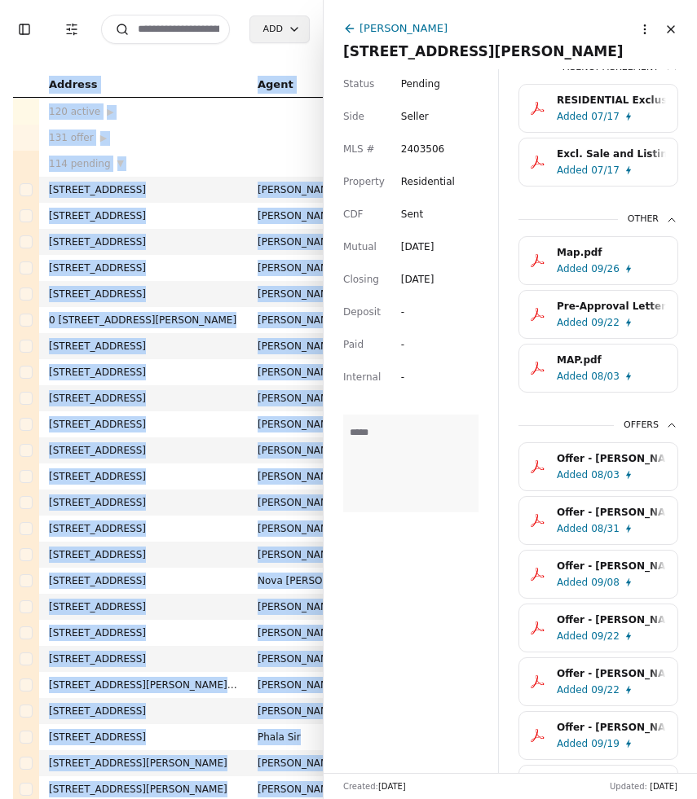
scroll to position [1777, 0]
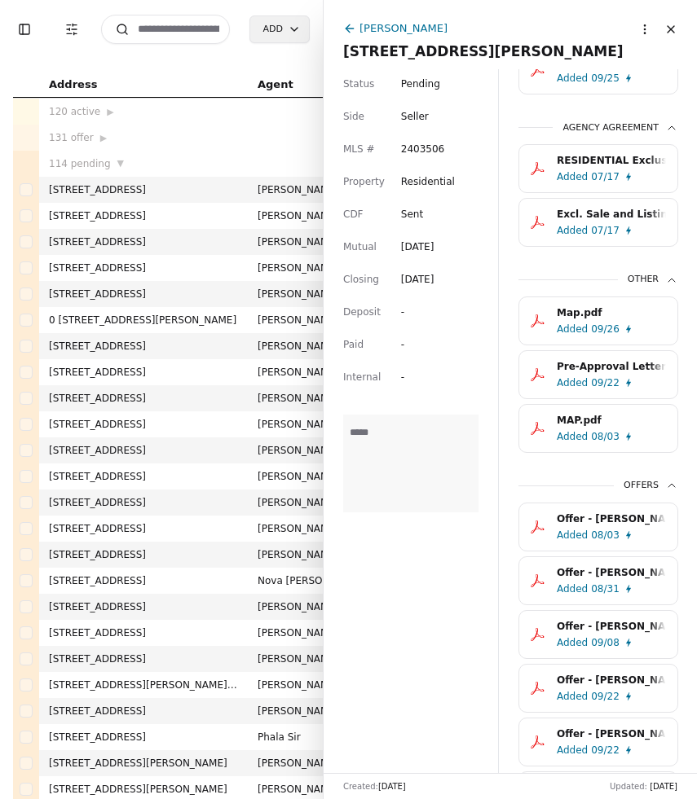
click at [167, 28] on input at bounding box center [165, 29] width 129 height 29
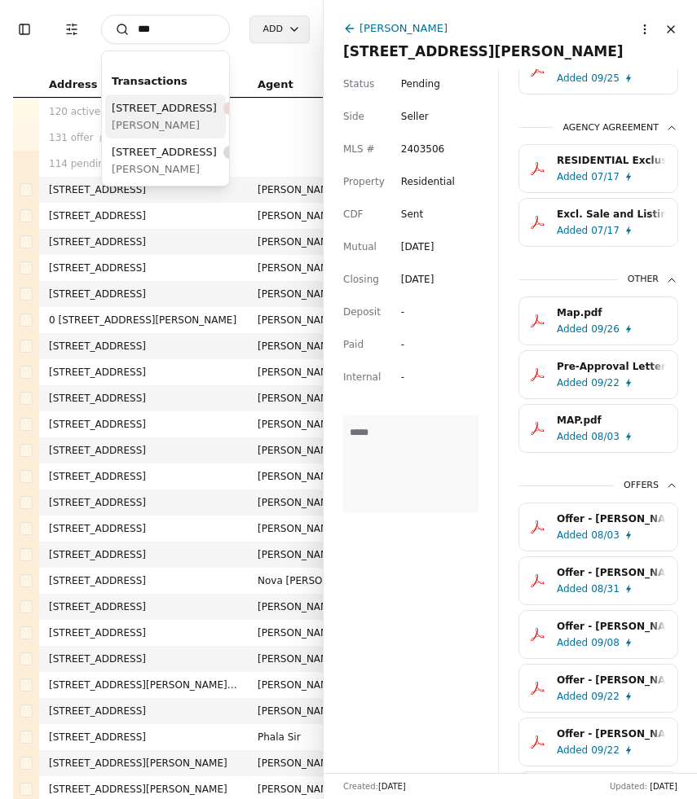
type input "***"
click at [204, 134] on span "[PERSON_NAME]" at bounding box center [196, 124] width 168 height 17
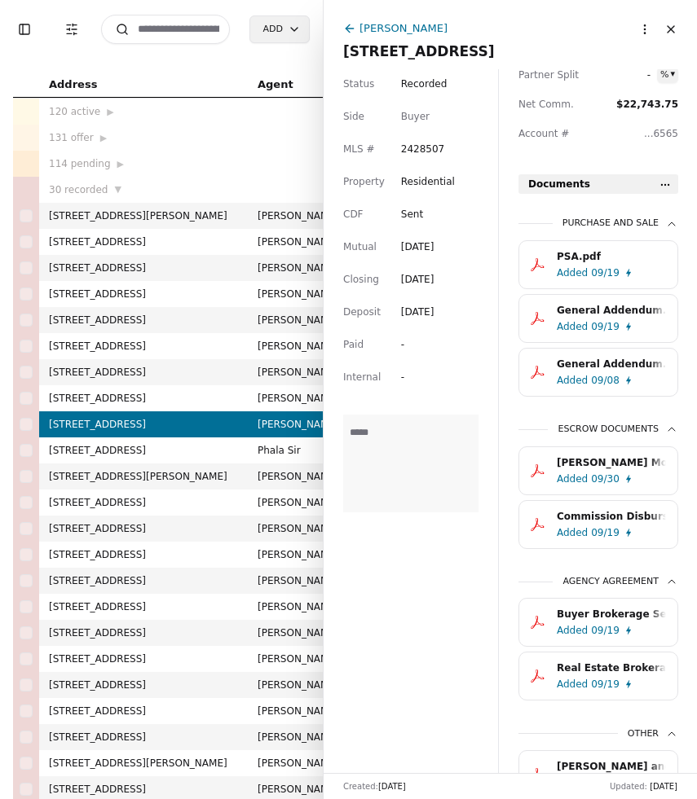
scroll to position [466, 0]
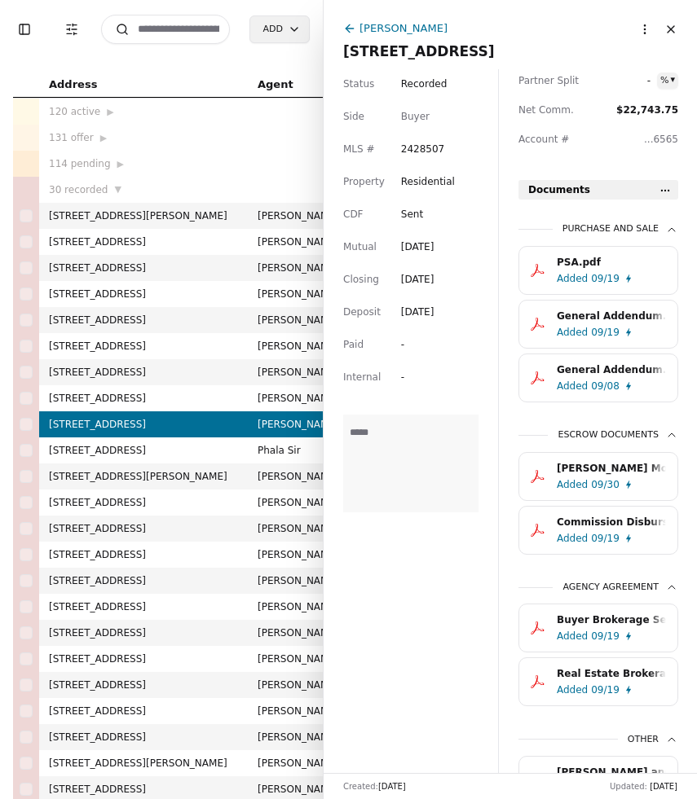
click at [666, 189] on html "Toggle Sidebar Transaction Filters Search Add Address Agent Close Side CD AA EM…" at bounding box center [348, 399] width 697 height 799
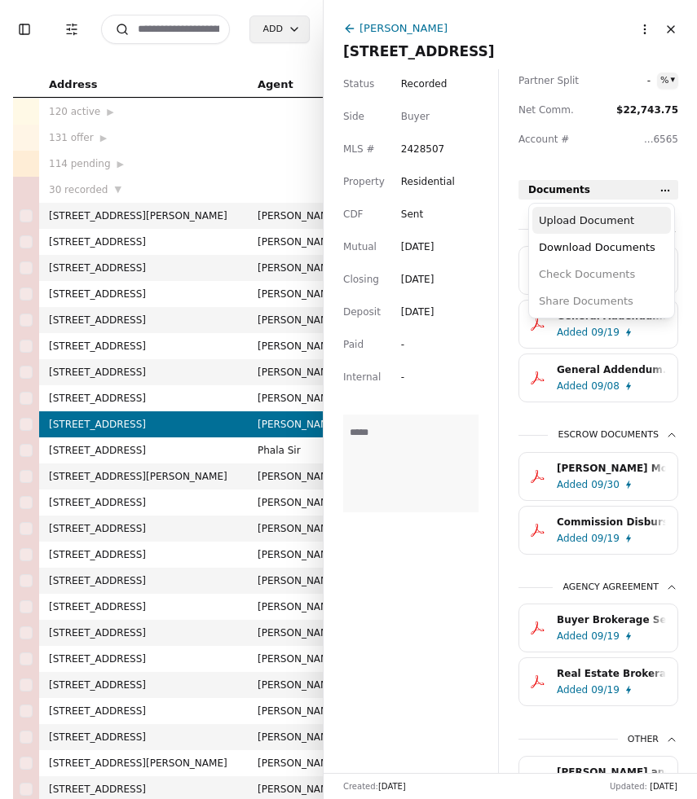
click at [632, 219] on div "Upload Document" at bounding box center [601, 220] width 138 height 27
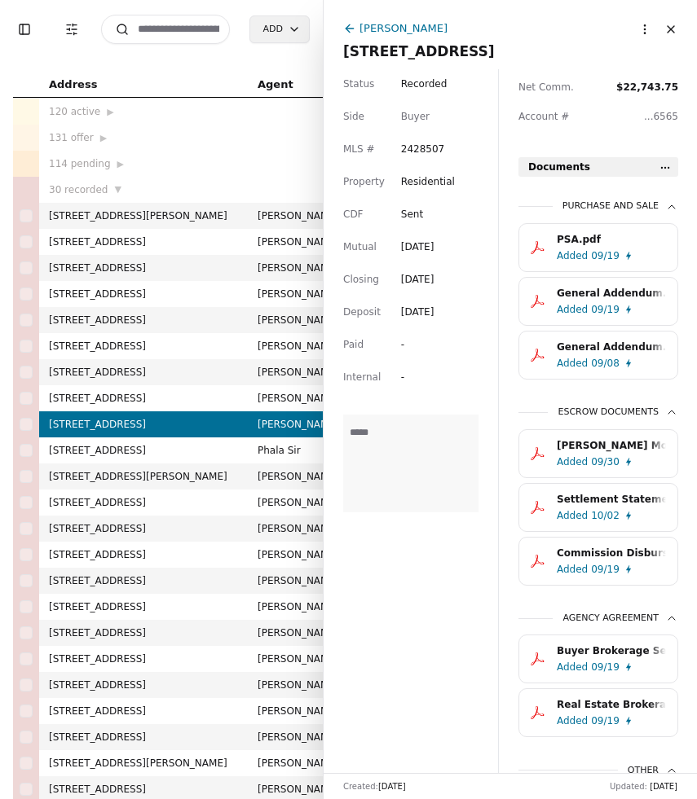
scroll to position [490, 0]
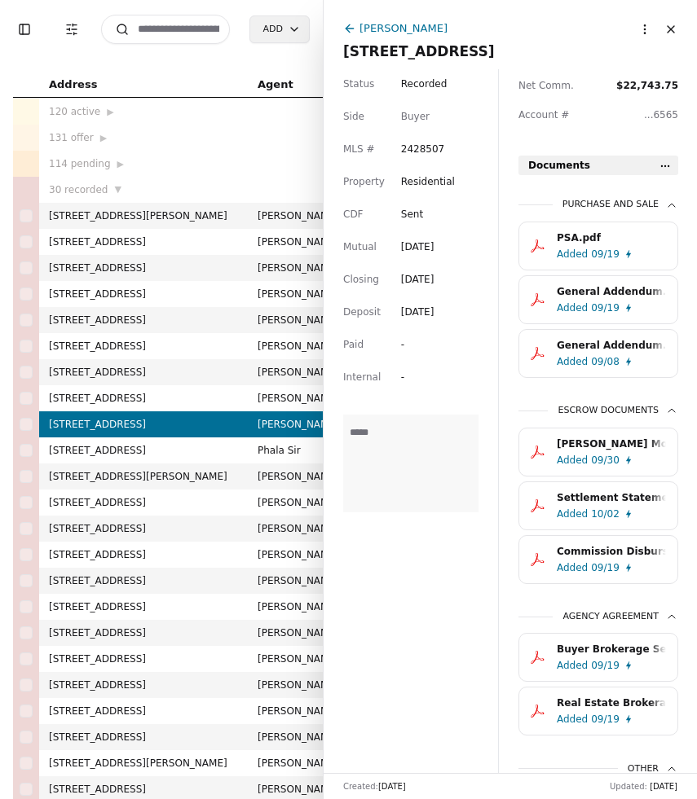
click at [591, 504] on div "Settlement Statement FINAL_Combined_4 (1).pdf" at bounding box center [610, 498] width 109 height 16
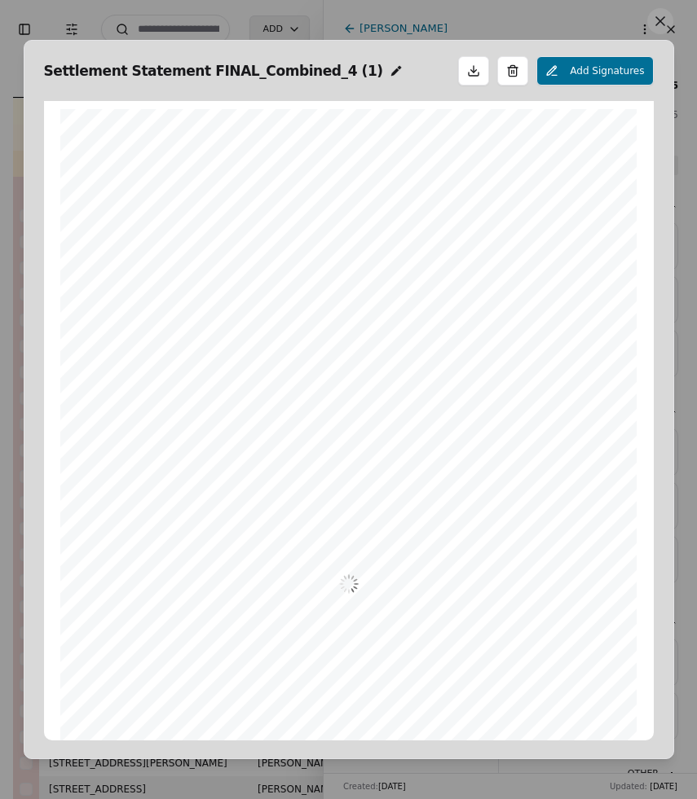
scroll to position [8, 0]
click at [661, 22] on button at bounding box center [660, 21] width 26 height 26
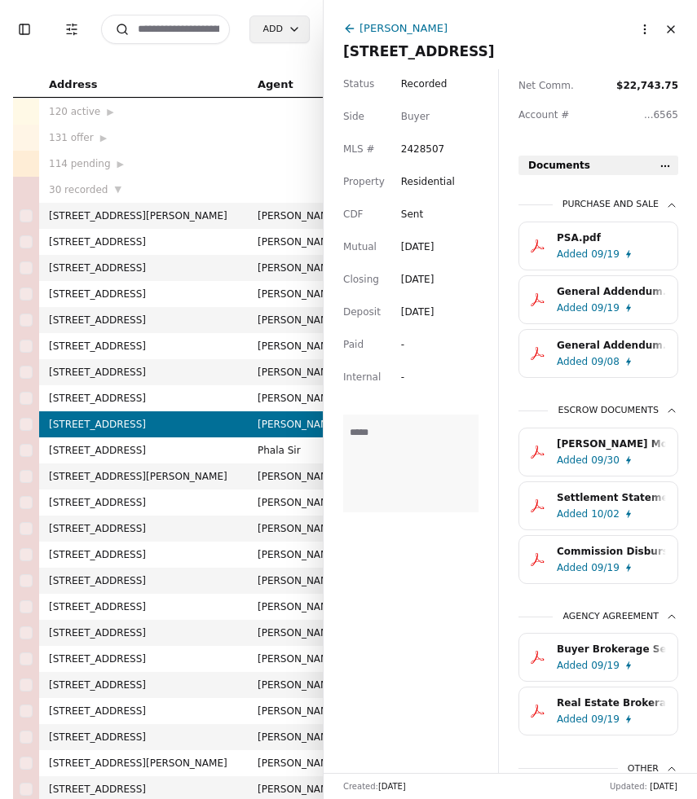
click at [672, 29] on button "Close" at bounding box center [670, 29] width 26 height 26
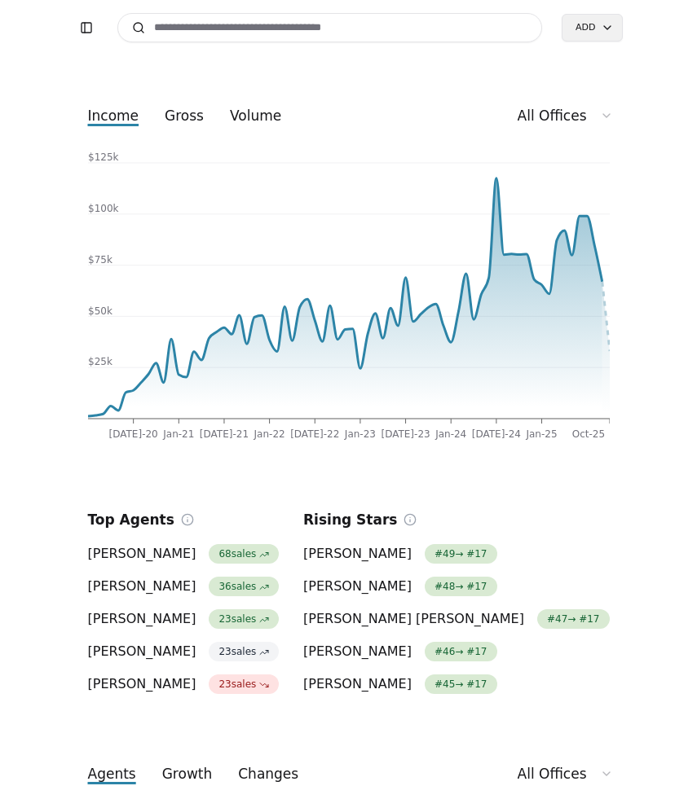
click at [417, 33] on input at bounding box center [329, 27] width 425 height 29
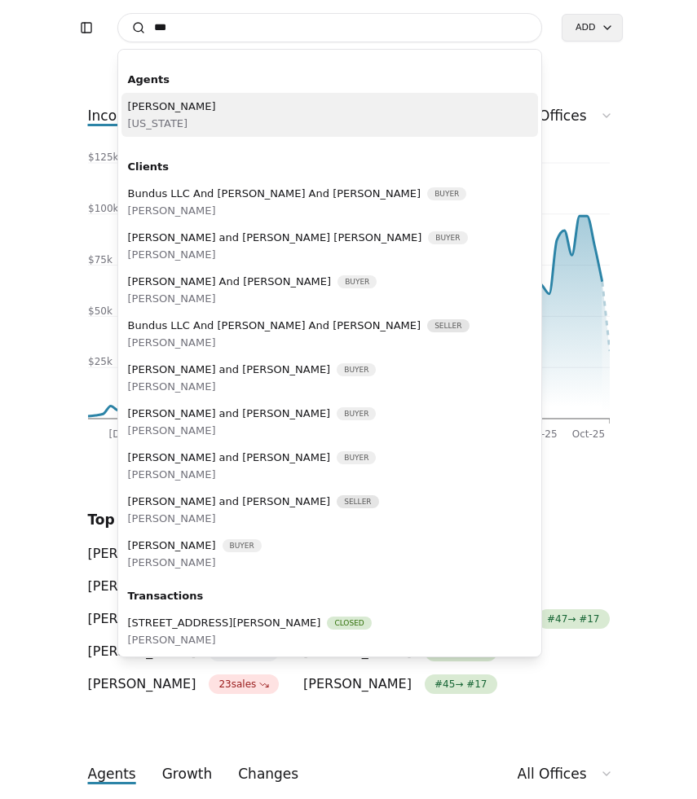
type input "***"
click at [389, 108] on div "[PERSON_NAME] [US_STATE]" at bounding box center [329, 115] width 417 height 44
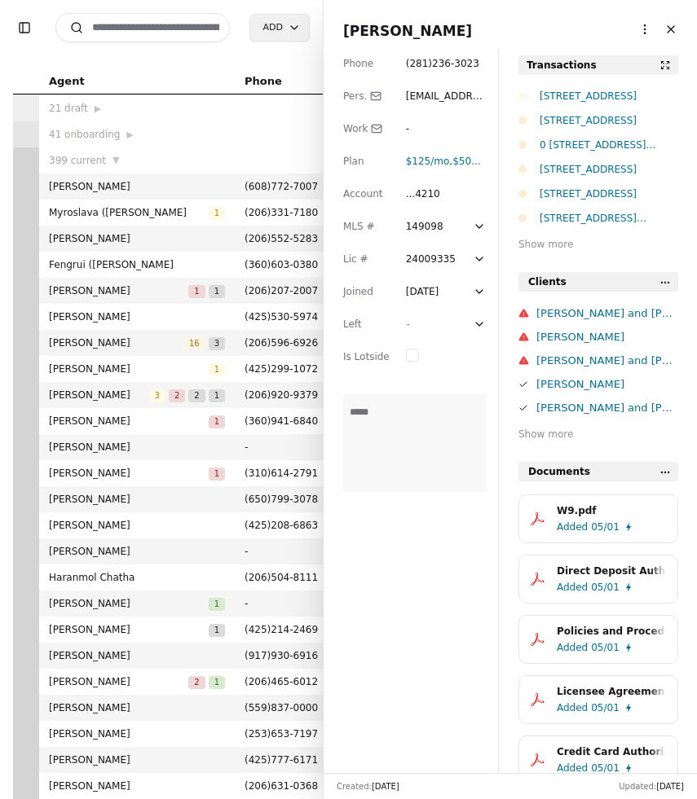
click at [584, 147] on div "0 [STREET_ADDRESS][PERSON_NAME]" at bounding box center [608, 145] width 138 height 16
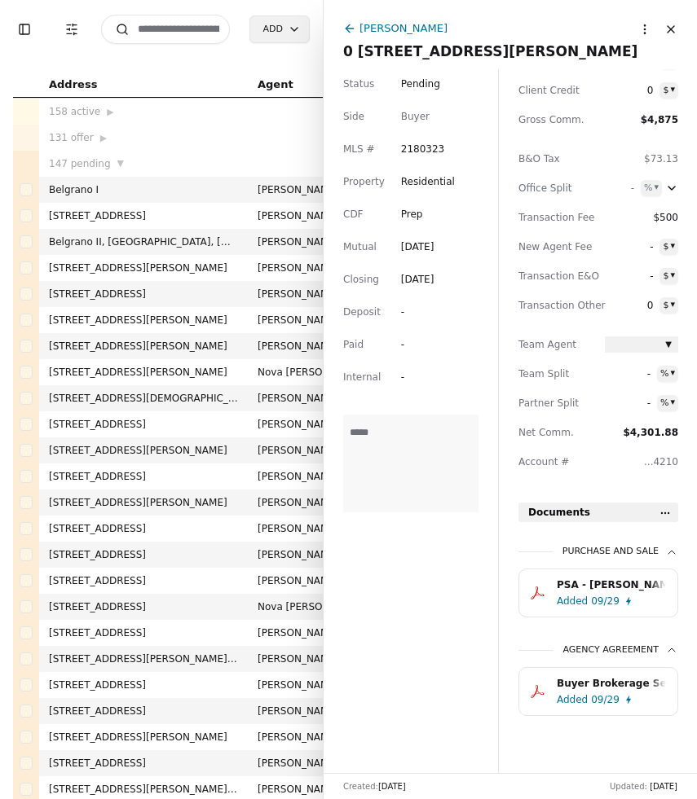
scroll to position [146, 0]
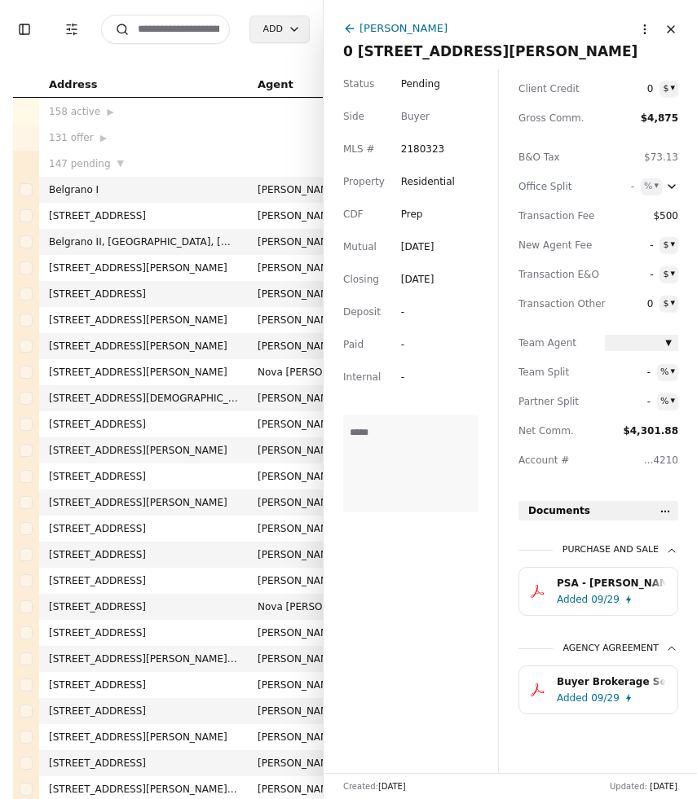
click at [606, 594] on div "09/29" at bounding box center [605, 599] width 29 height 16
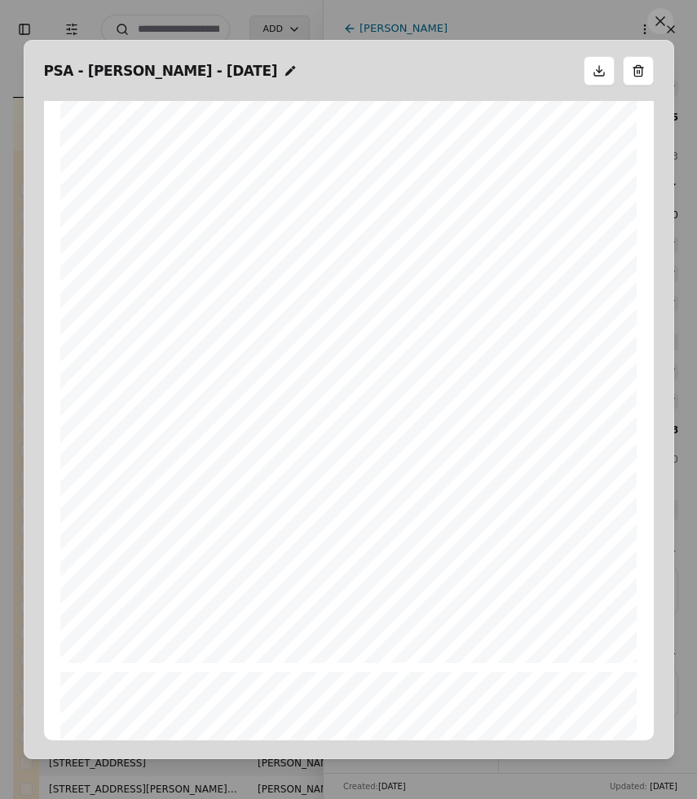
scroll to position [949, 0]
click at [367, 507] on span "acquired title. If the Property has been short platted, the Short Plat number i…" at bounding box center [312, 506] width 402 height 9
click at [668, 29] on button at bounding box center [660, 21] width 26 height 26
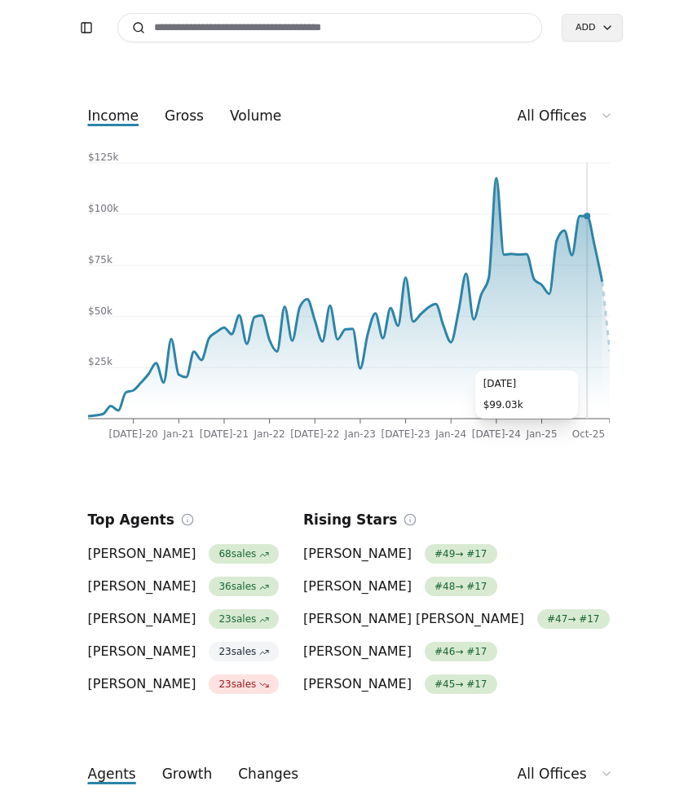
drag, startPoint x: 587, startPoint y: 379, endPoint x: 587, endPoint y: 362, distance: 17.1
click at [587, 362] on icon at bounding box center [345, 298] width 514 height 240
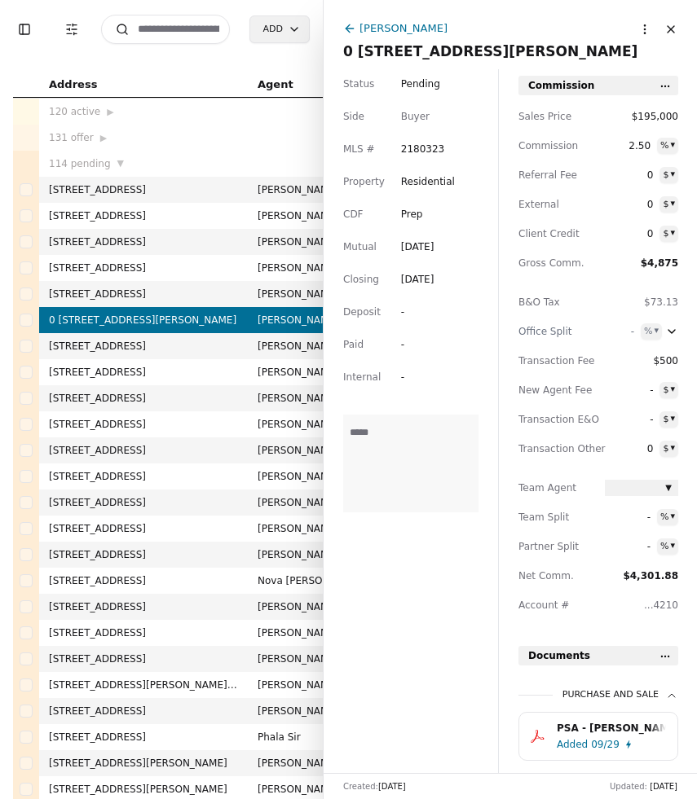
click at [145, 33] on input at bounding box center [165, 29] width 129 height 29
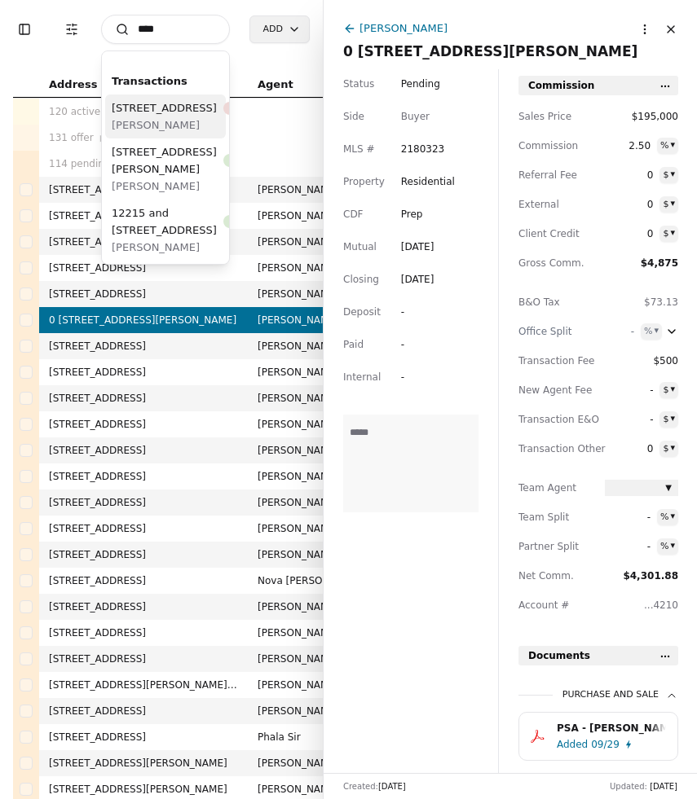
type input "****"
click at [151, 116] on span "[STREET_ADDRESS]" at bounding box center [164, 107] width 105 height 17
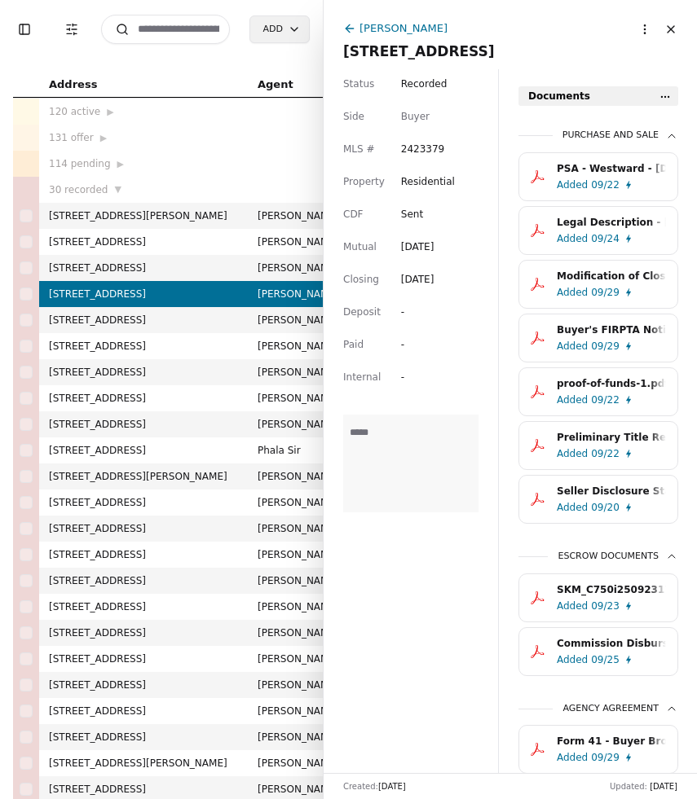
scroll to position [628, 0]
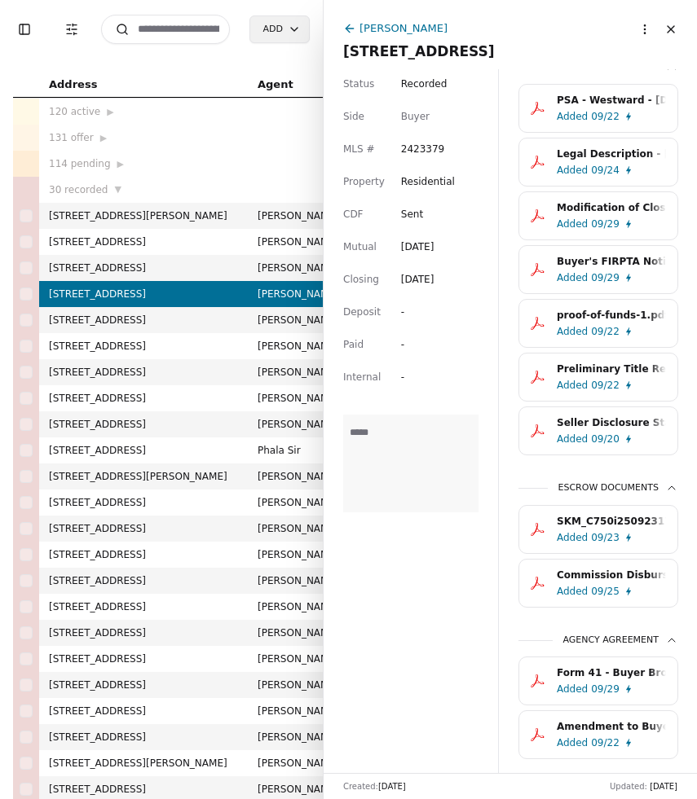
click at [608, 517] on div "SKM_C750i25092317150_2.pdf" at bounding box center [610, 521] width 109 height 16
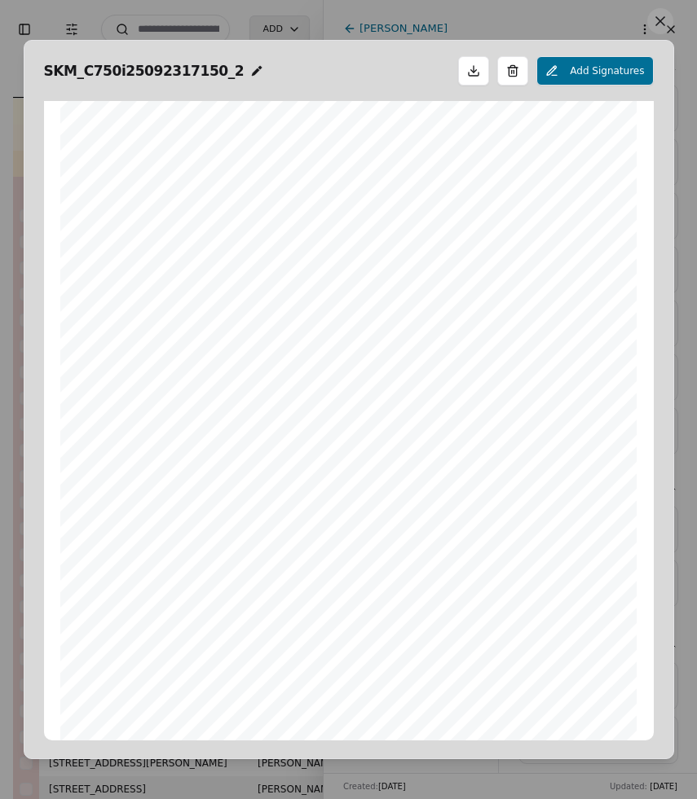
scroll to position [29, 0]
click at [662, 23] on button at bounding box center [660, 21] width 26 height 26
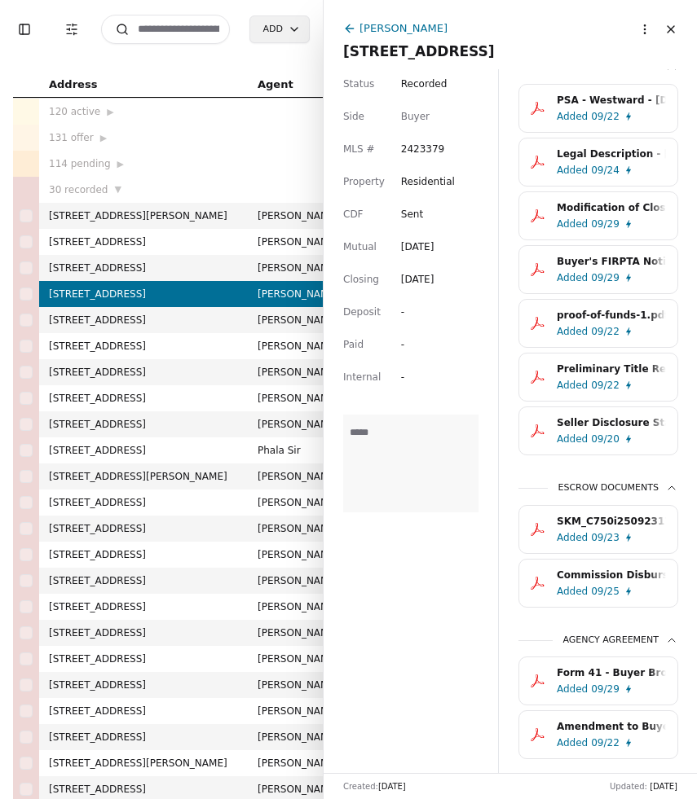
click at [622, 530] on div "SKM_C750i25092317150_2.pdf" at bounding box center [610, 521] width 109 height 16
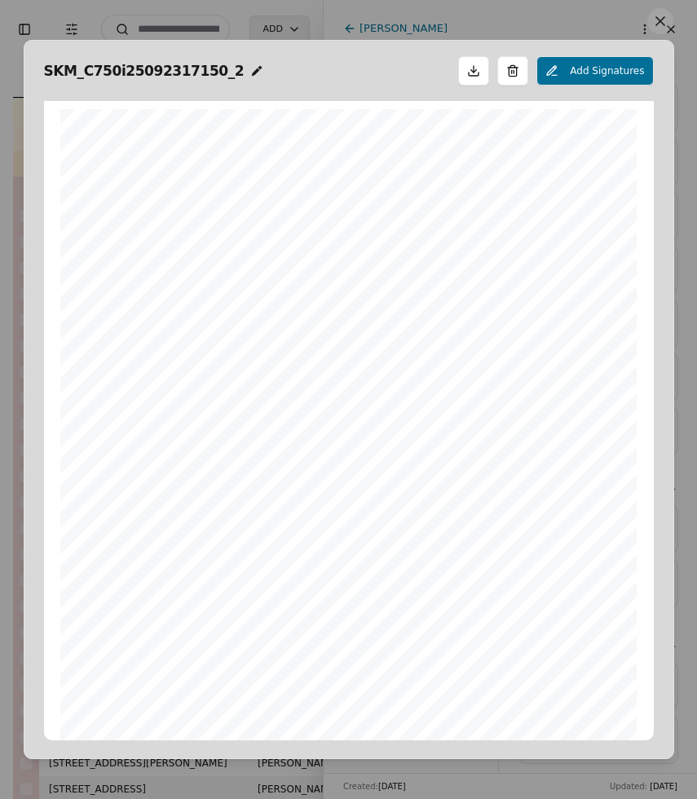
scroll to position [8, 0]
click at [187, 65] on span "SKM_C750i25092317150_2" at bounding box center [144, 70] width 200 height 23
drag, startPoint x: 227, startPoint y: 73, endPoint x: 64, endPoint y: 74, distance: 163.8
click at [64, 74] on input "**********" at bounding box center [248, 70] width 408 height 23
click at [310, 70] on input "**" at bounding box center [248, 70] width 408 height 23
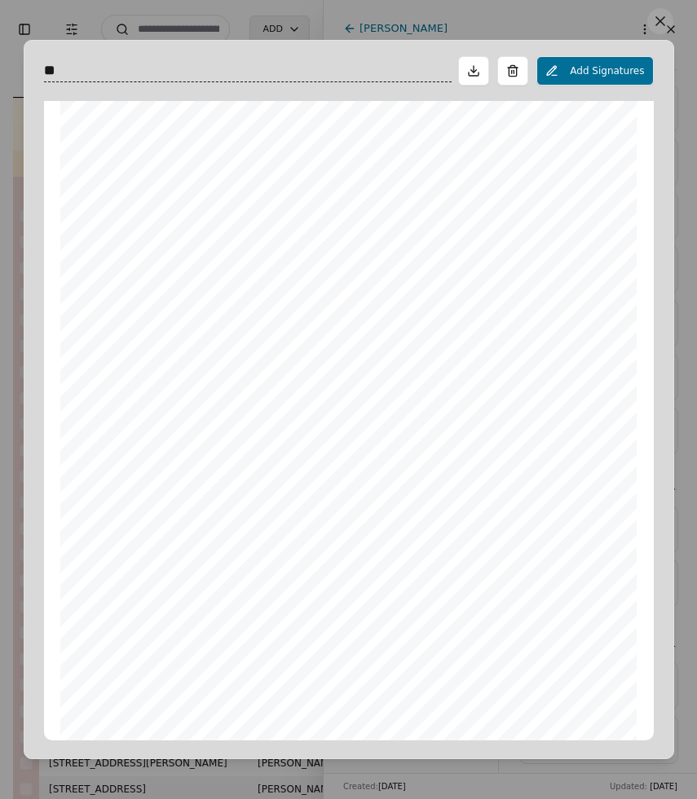
type input "*"
type input "**********"
click at [657, 27] on button at bounding box center [660, 21] width 26 height 26
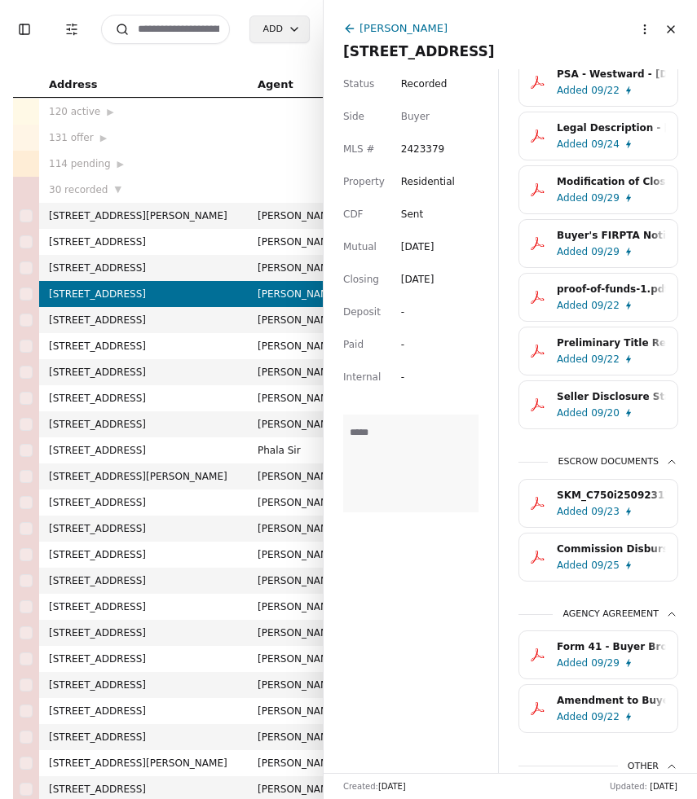
scroll to position [673, 0]
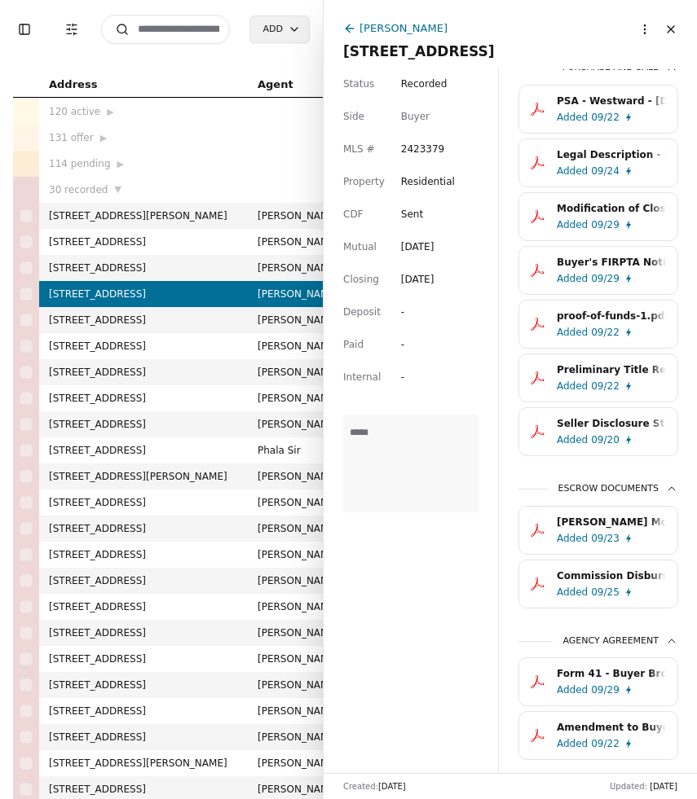
scroll to position [662, 0]
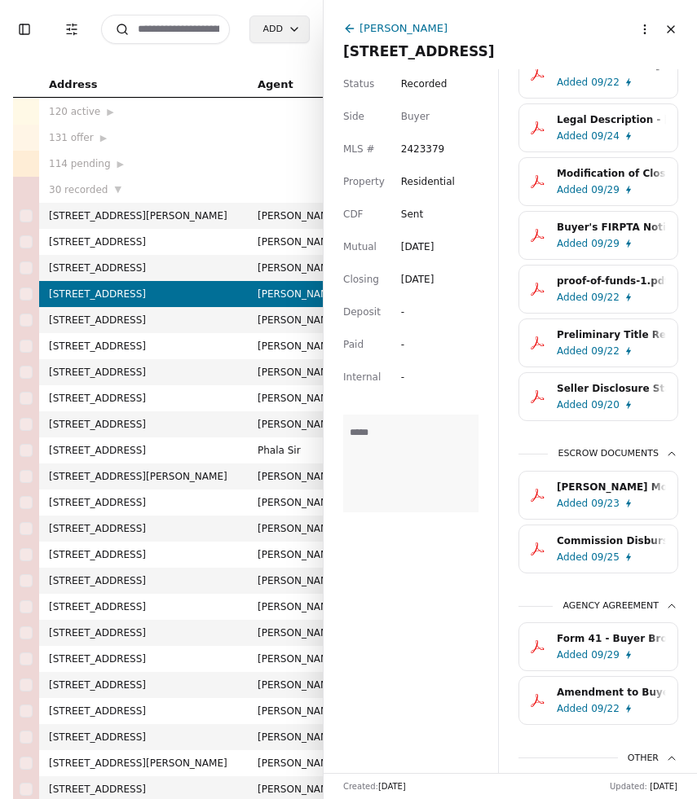
click at [607, 549] on div "Commission Disbursement Form - [STREET_ADDRESS]pdf" at bounding box center [610, 541] width 109 height 16
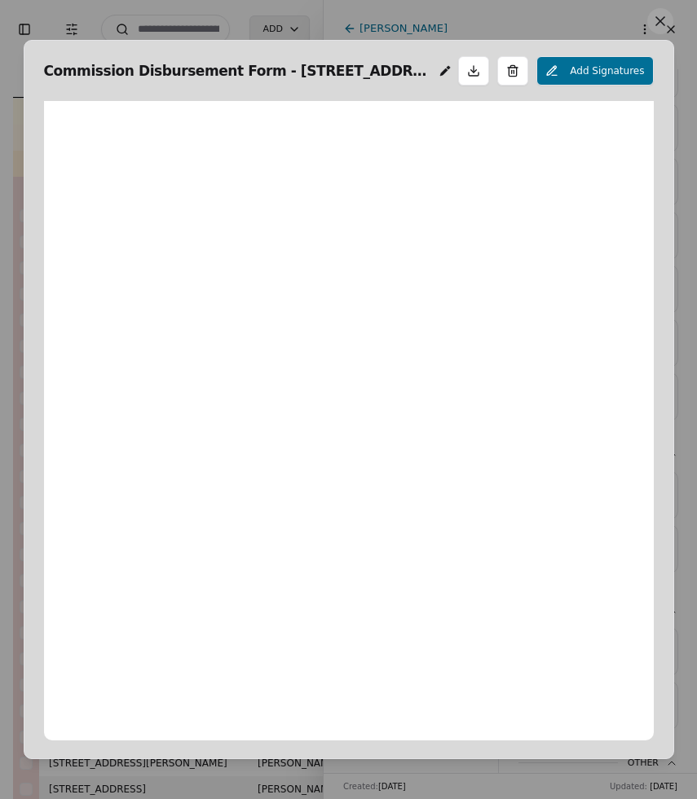
scroll to position [8, 0]
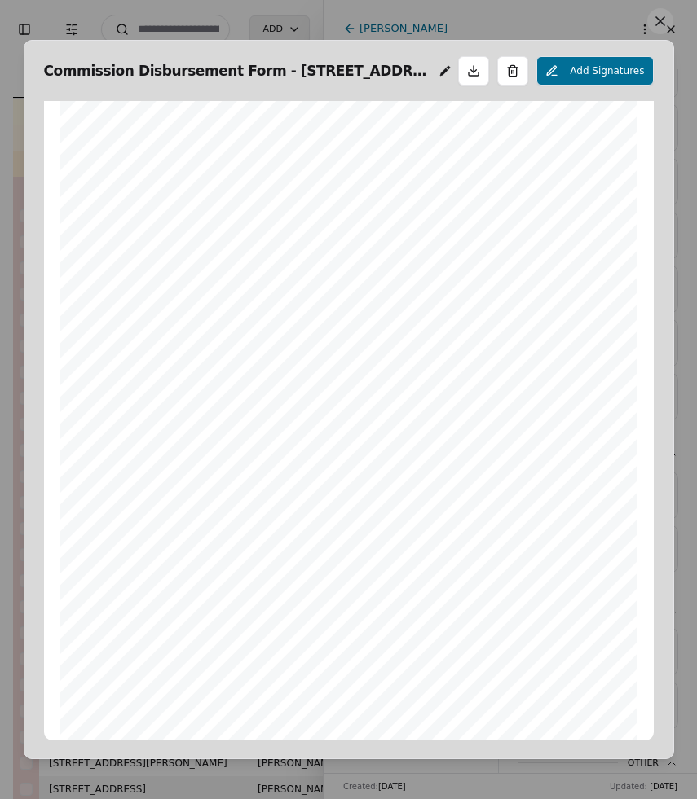
click at [660, 26] on button at bounding box center [660, 21] width 26 height 26
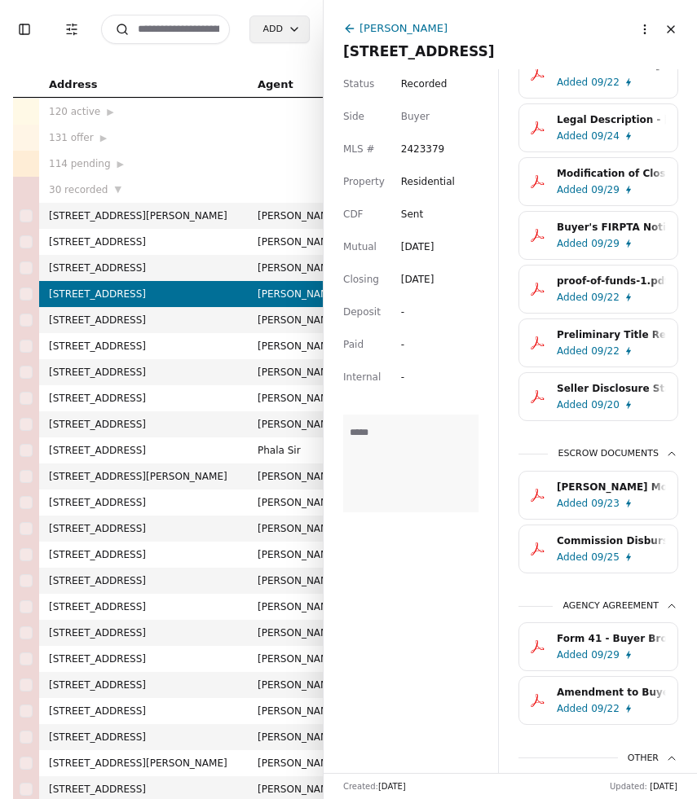
click at [667, 34] on button "Close" at bounding box center [670, 29] width 26 height 26
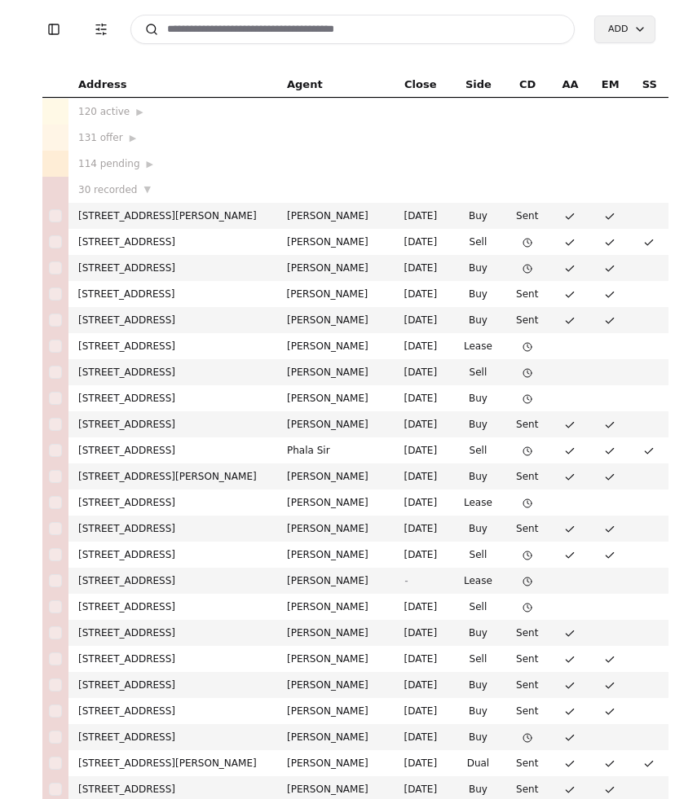
click at [380, 32] on input at bounding box center [352, 29] width 445 height 29
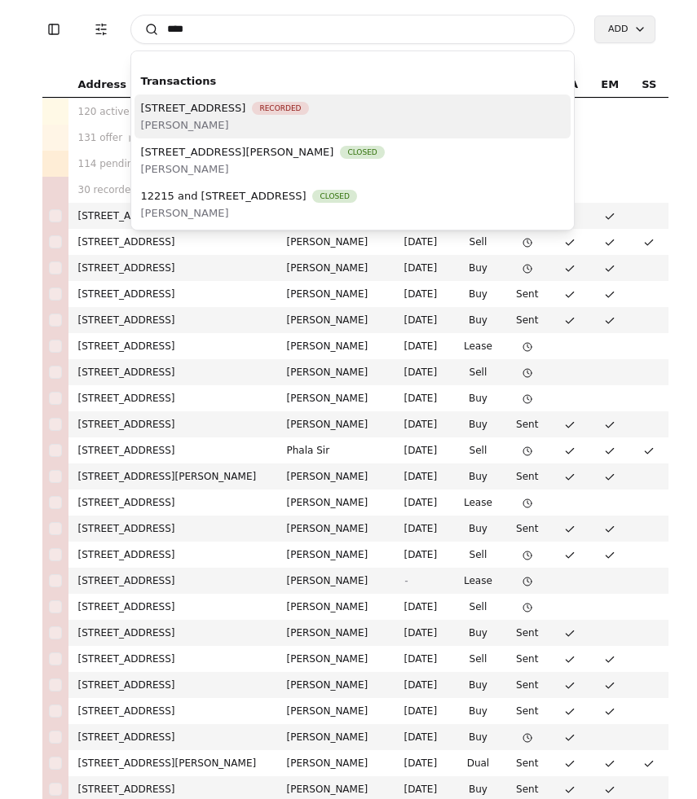
type input "****"
click at [246, 115] on span "[STREET_ADDRESS]" at bounding box center [193, 107] width 105 height 17
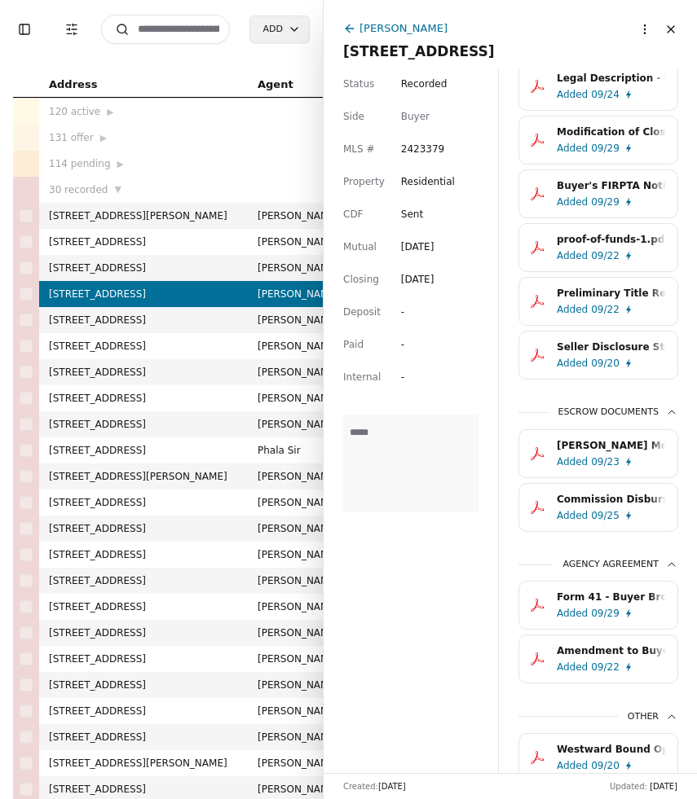
scroll to position [753, 0]
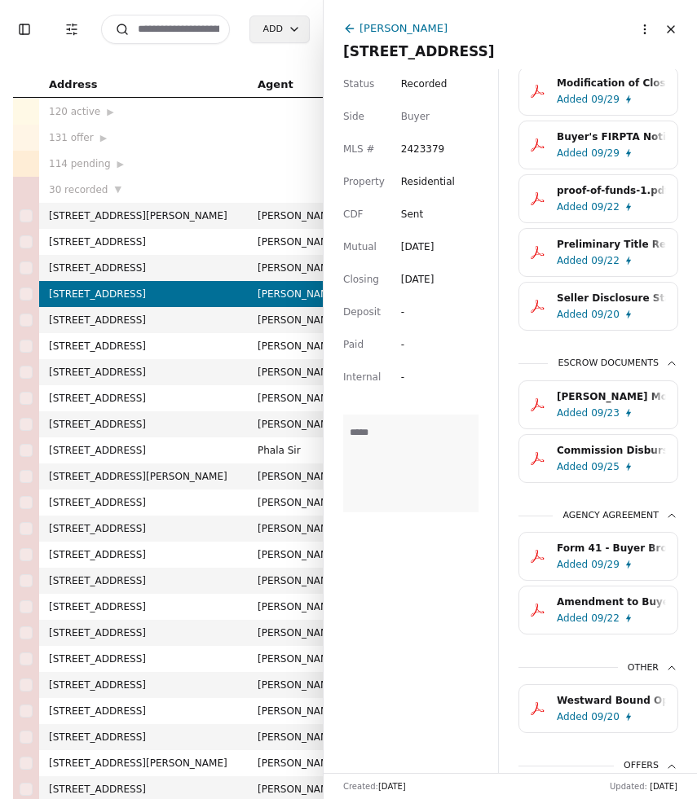
click at [622, 606] on div "Amendment to Buyer Brokerage Services Agreement.pdf" at bounding box center [610, 602] width 109 height 16
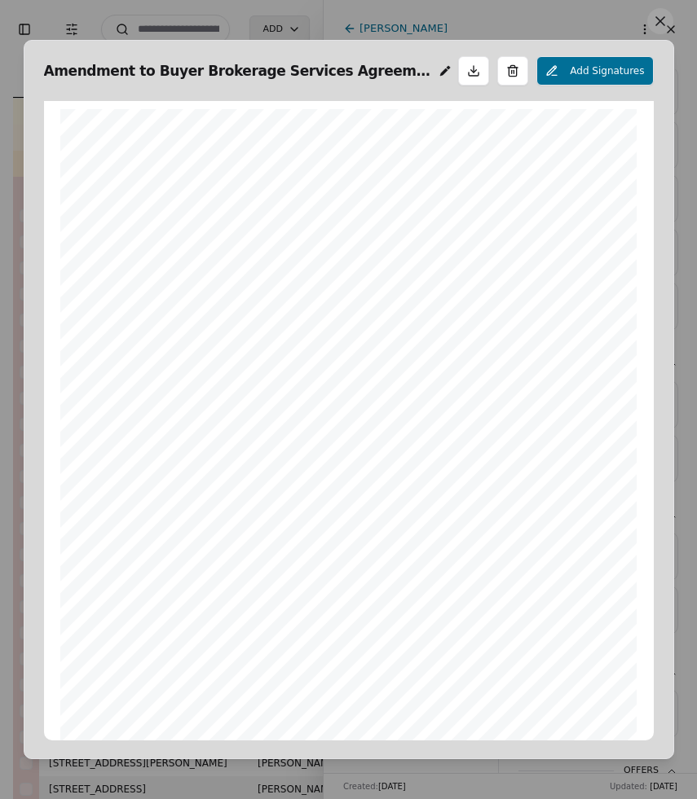
scroll to position [8, 0]
click at [655, 25] on button at bounding box center [660, 21] width 26 height 26
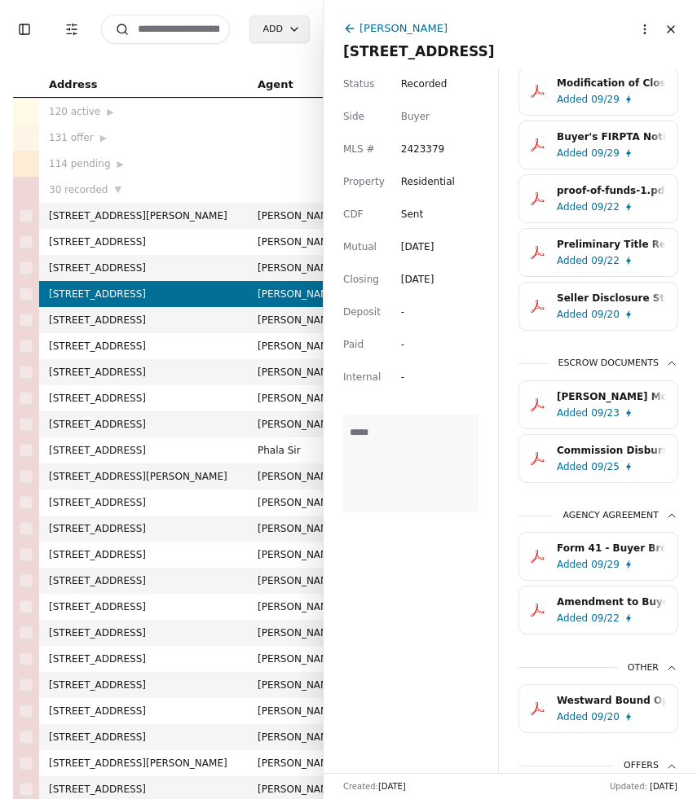
click at [633, 548] on div "Form 41 - Buyer Brokerage Services Agreement.pdf.pdf" at bounding box center [610, 548] width 109 height 16
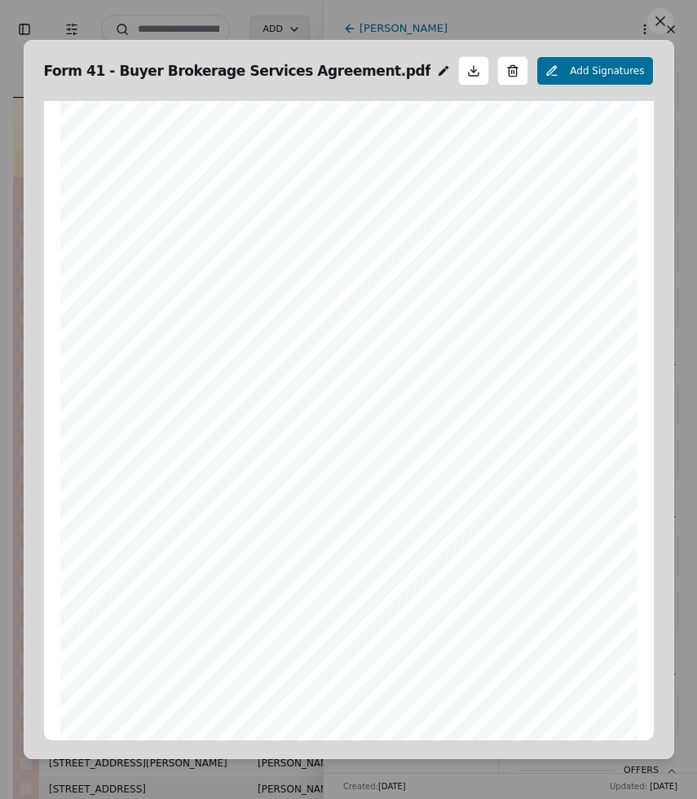
click at [657, 23] on button at bounding box center [660, 21] width 26 height 26
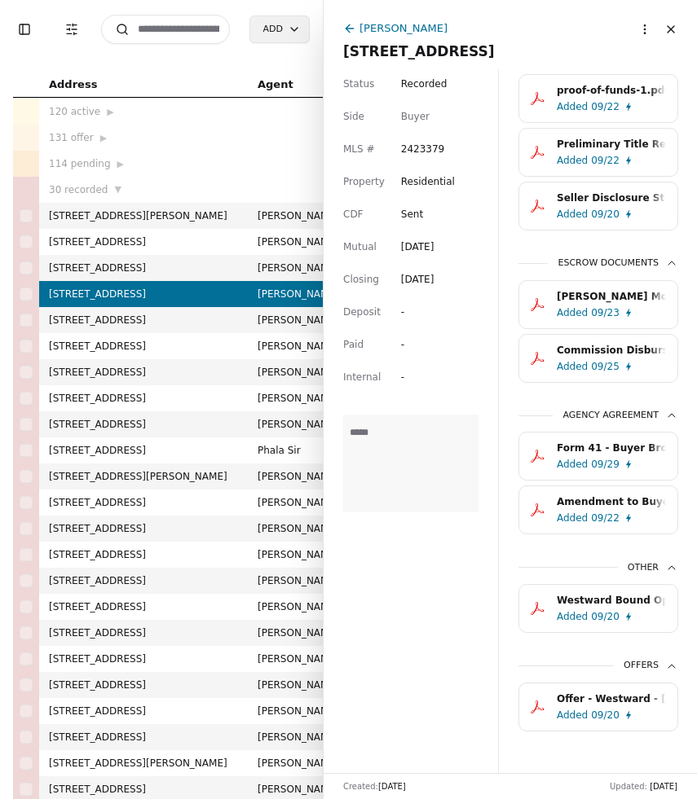
scroll to position [874, 0]
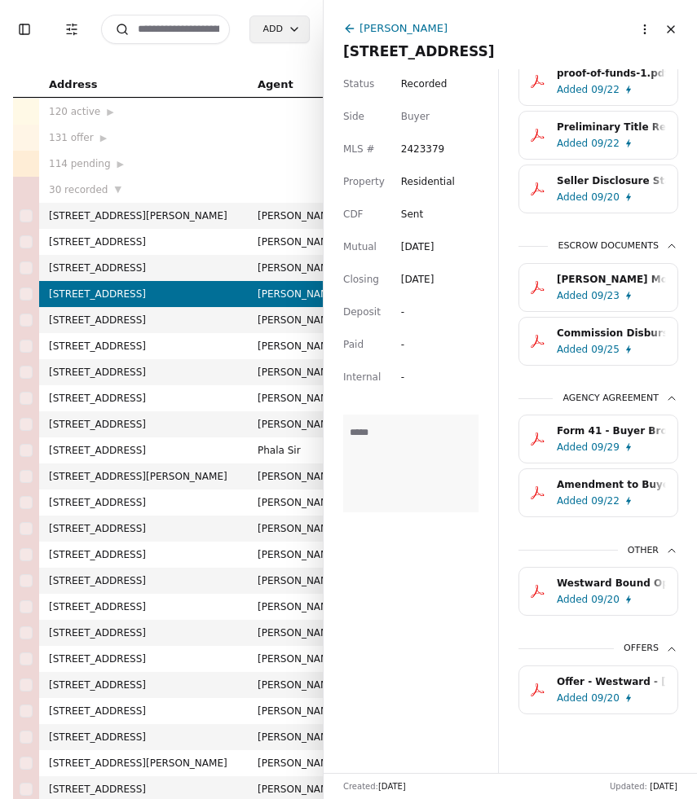
click at [641, 683] on div "Offer - Westward - [DATE].pdf" at bounding box center [610, 682] width 109 height 16
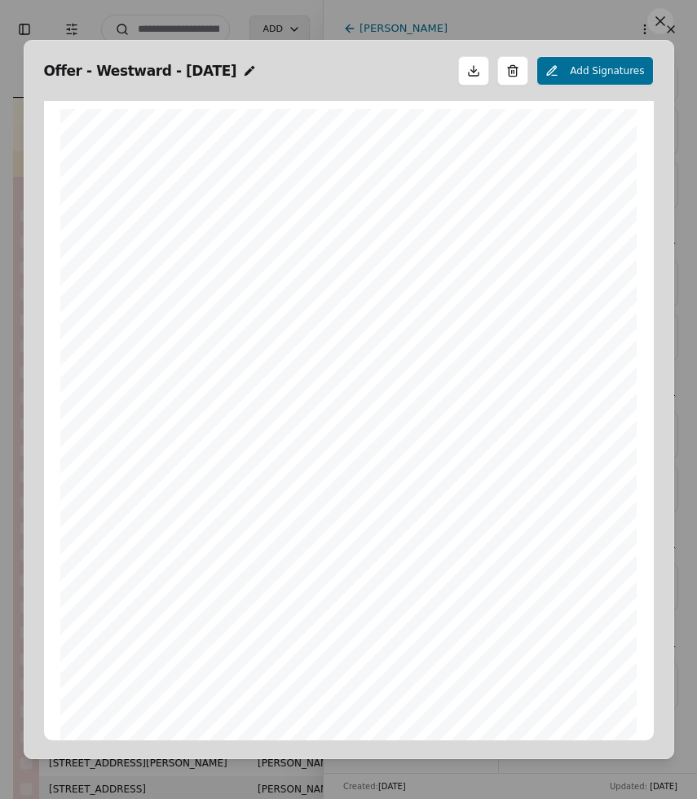
scroll to position [8, 0]
click at [660, 22] on button at bounding box center [660, 21] width 26 height 26
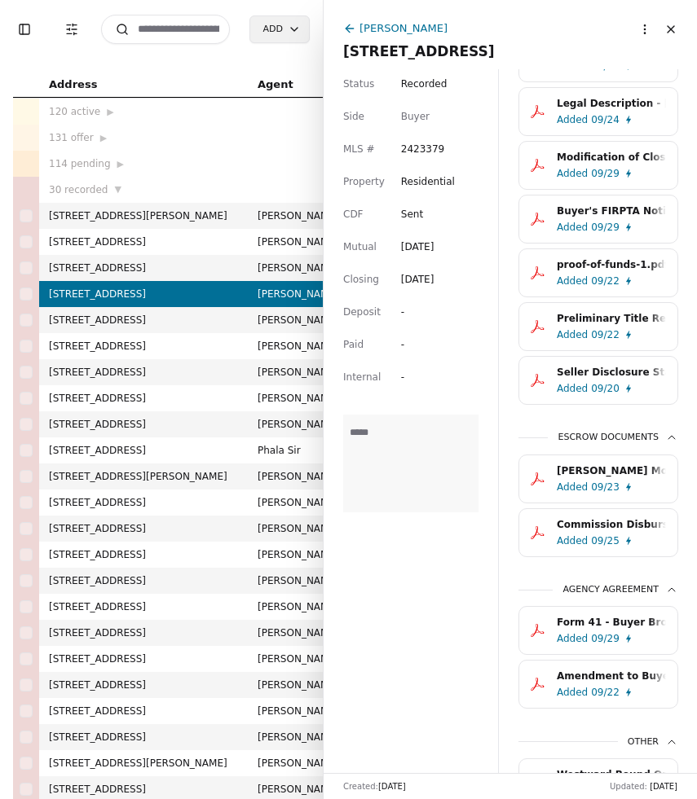
scroll to position [678, 0]
click at [630, 385] on div "Added 09/20" at bounding box center [614, 389] width 116 height 16
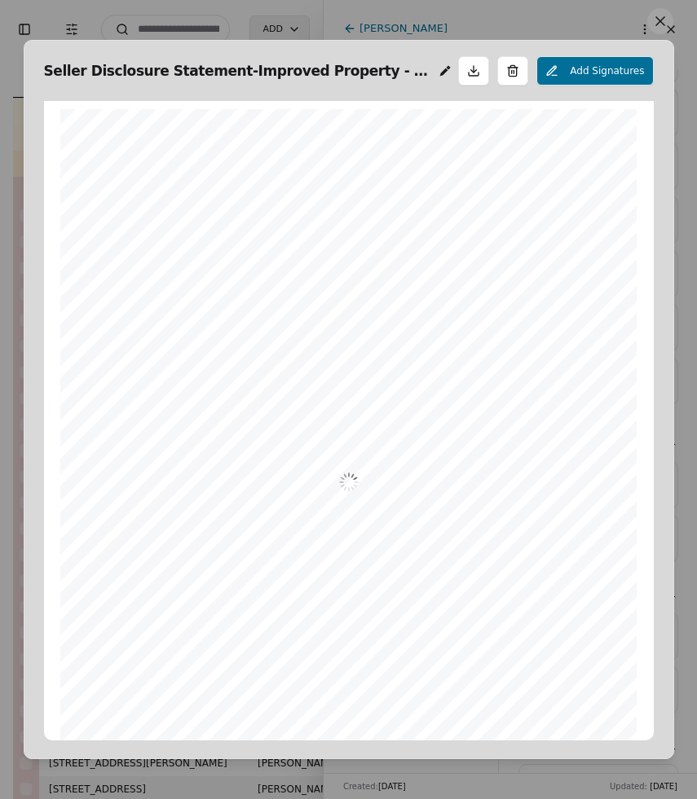
scroll to position [8, 0]
click at [656, 32] on button at bounding box center [660, 21] width 26 height 26
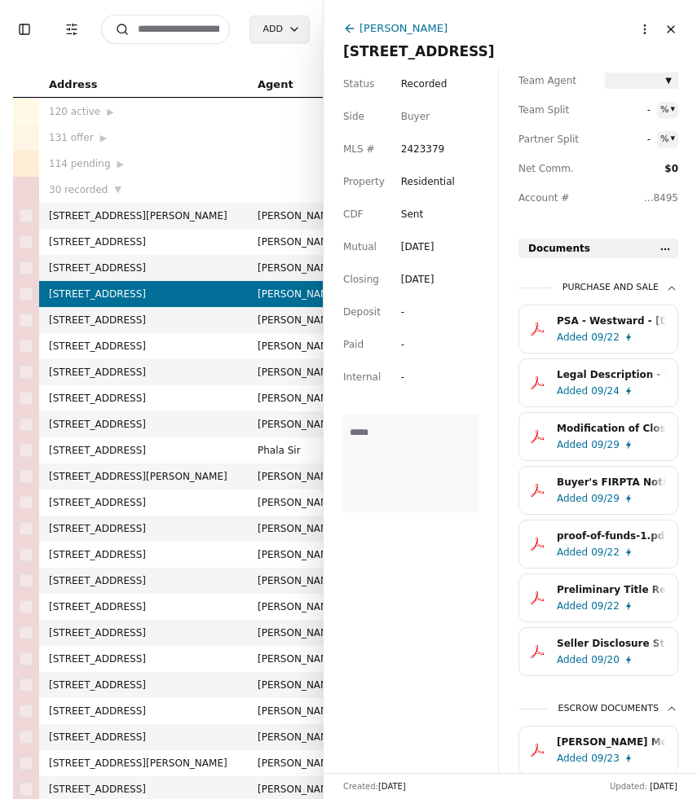
scroll to position [380, 0]
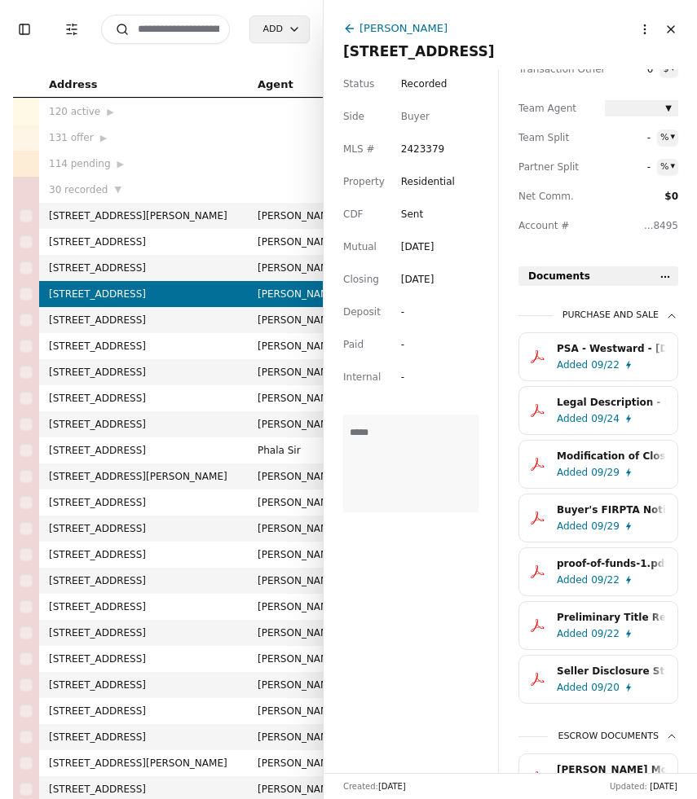
click at [610, 339] on button "PSA - Westward - [DATE].pdf Added 09/22" at bounding box center [598, 356] width 160 height 49
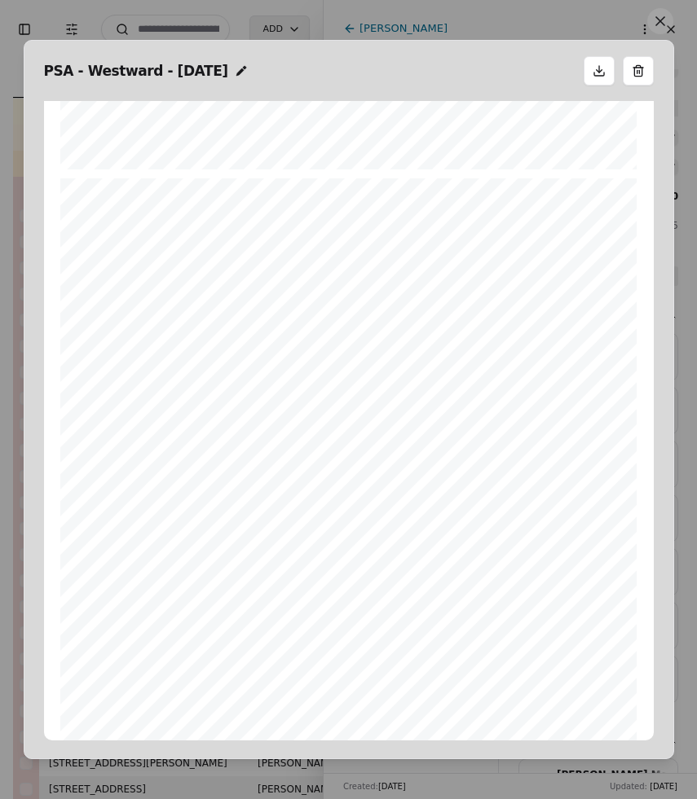
scroll to position [11450, 0]
click at [661, 19] on button at bounding box center [660, 21] width 26 height 26
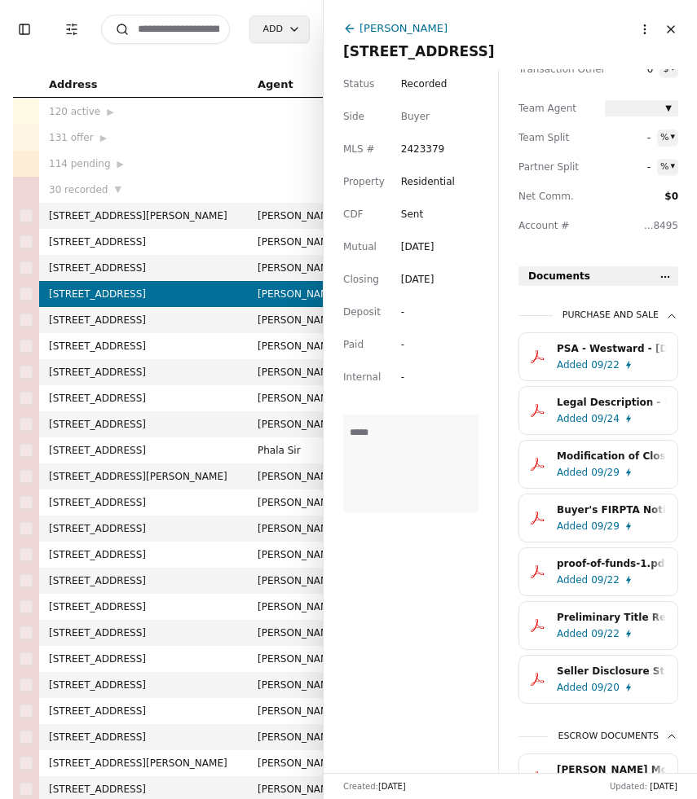
click at [619, 507] on div "Buyer's FIRPTA Notice - Notice of Right to Terminate.pdf" at bounding box center [610, 510] width 109 height 16
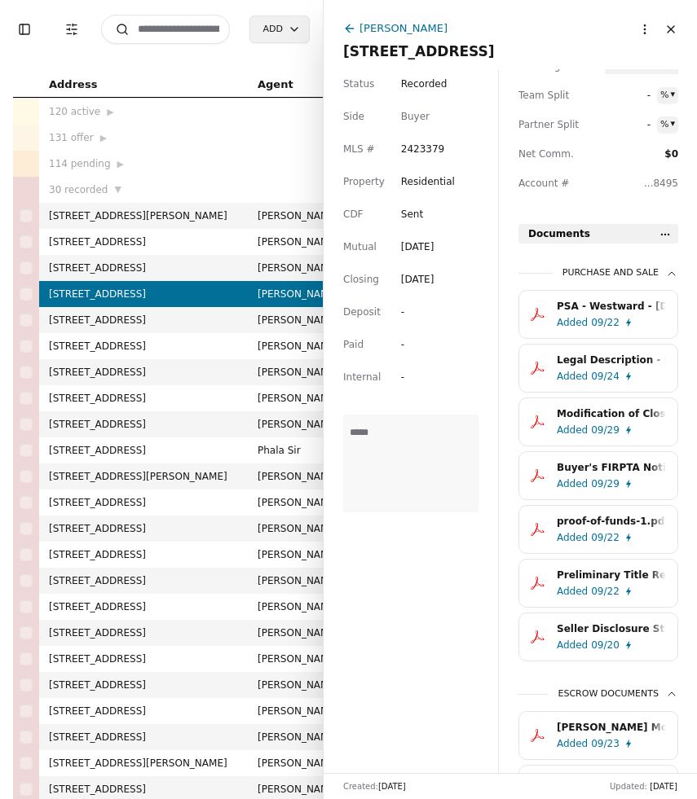
click at [599, 586] on div "09/22" at bounding box center [605, 591] width 29 height 16
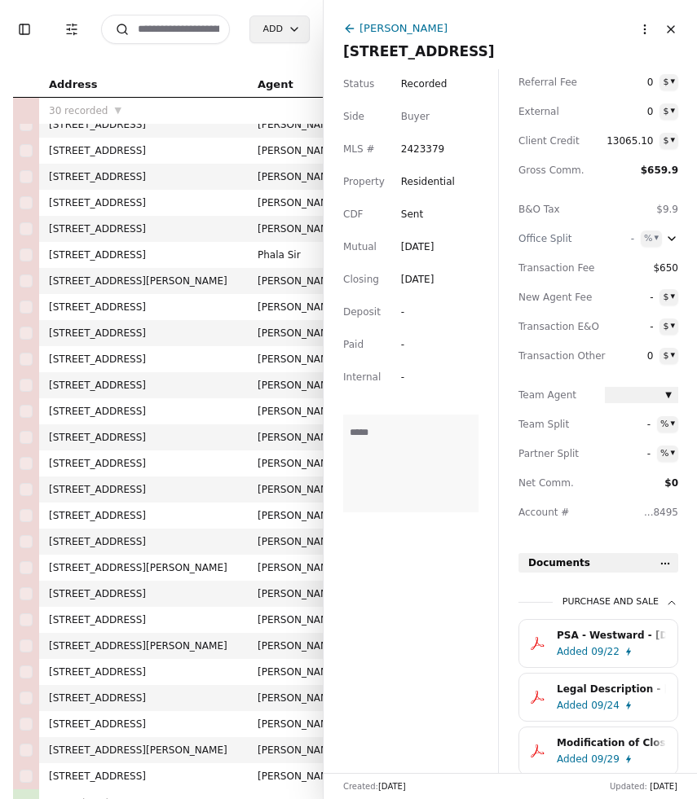
scroll to position [0, 0]
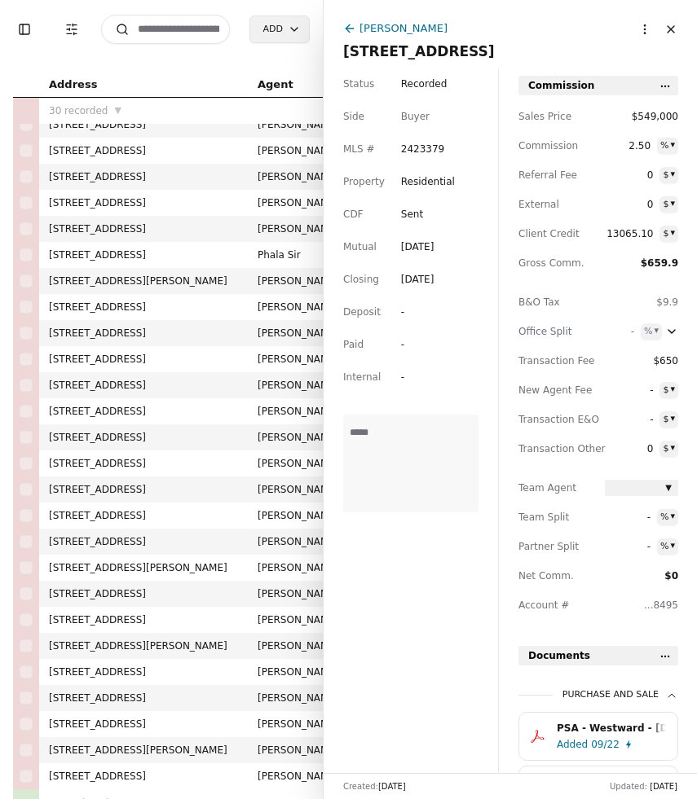
click at [378, 25] on div "[PERSON_NAME]" at bounding box center [403, 28] width 88 height 17
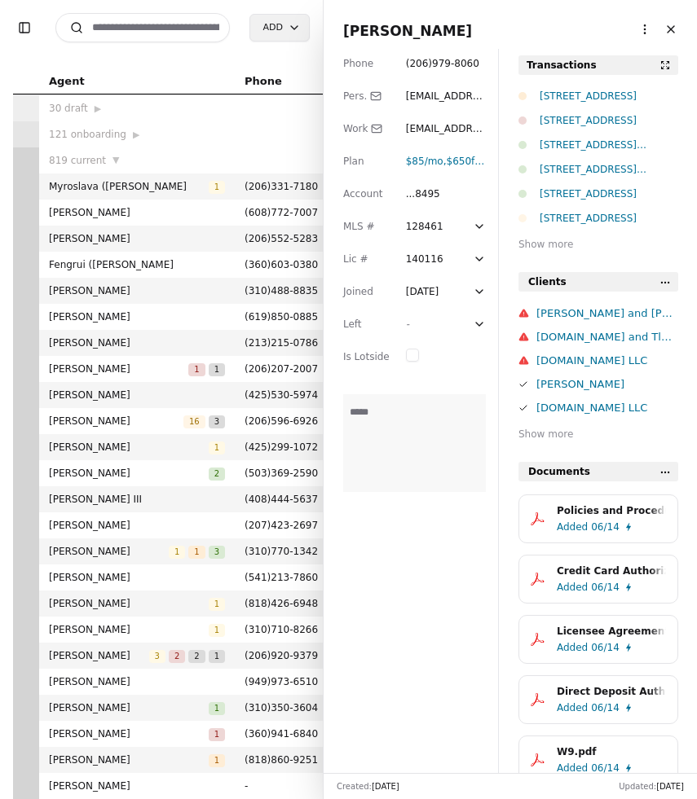
click at [670, 29] on button "Close" at bounding box center [670, 29] width 26 height 26
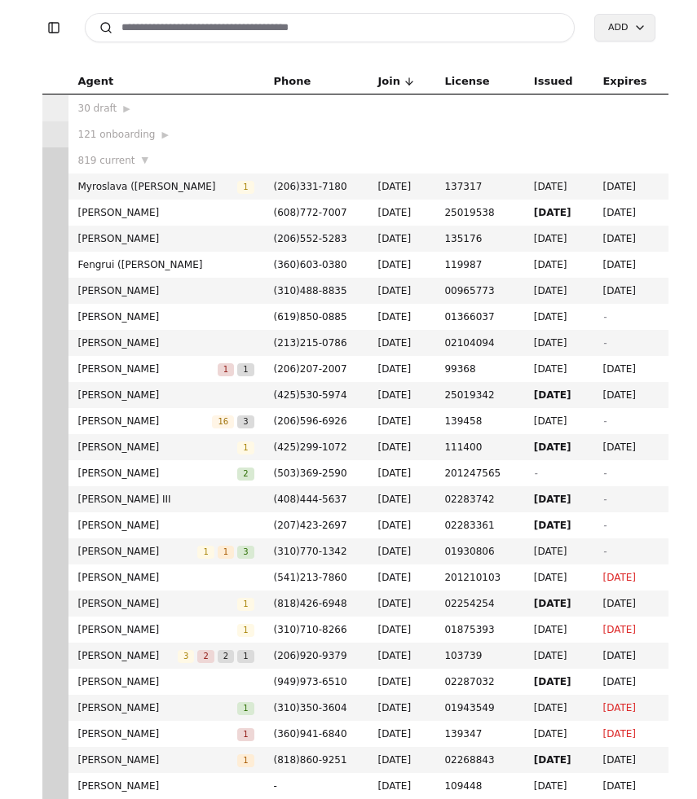
click at [435, 375] on td "[DATE]" at bounding box center [401, 369] width 67 height 26
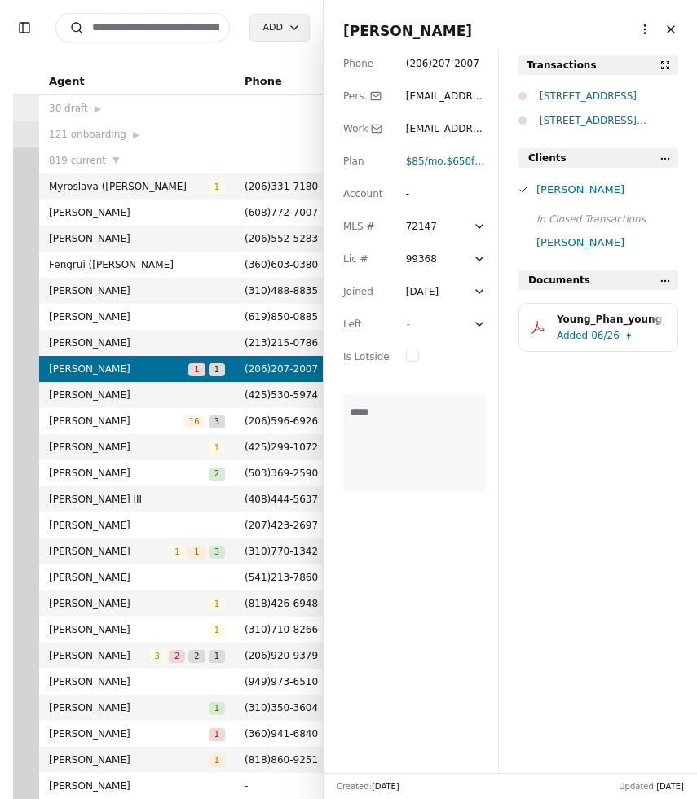
click at [581, 98] on div "[STREET_ADDRESS]" at bounding box center [608, 96] width 138 height 16
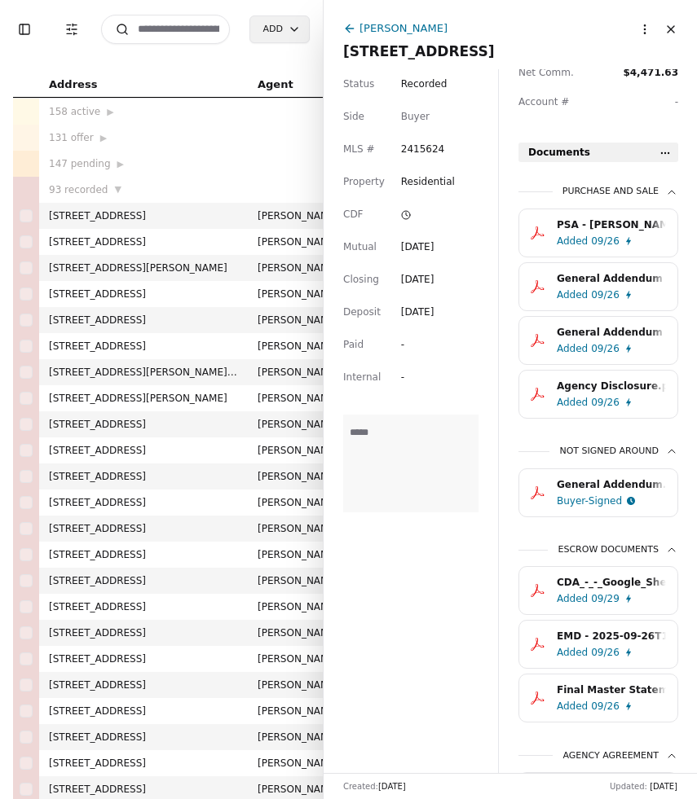
scroll to position [767, 0]
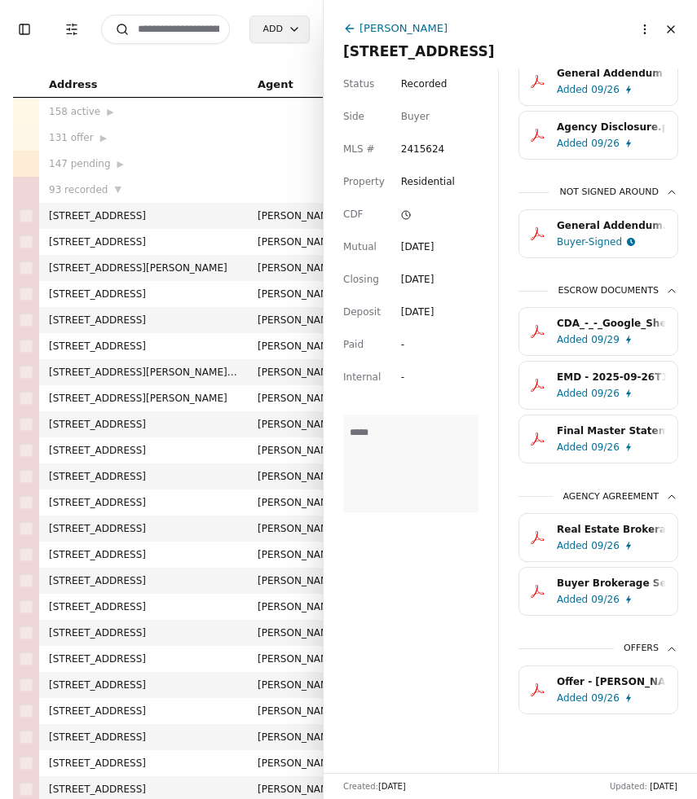
click at [354, 28] on icon at bounding box center [349, 28] width 13 height 13
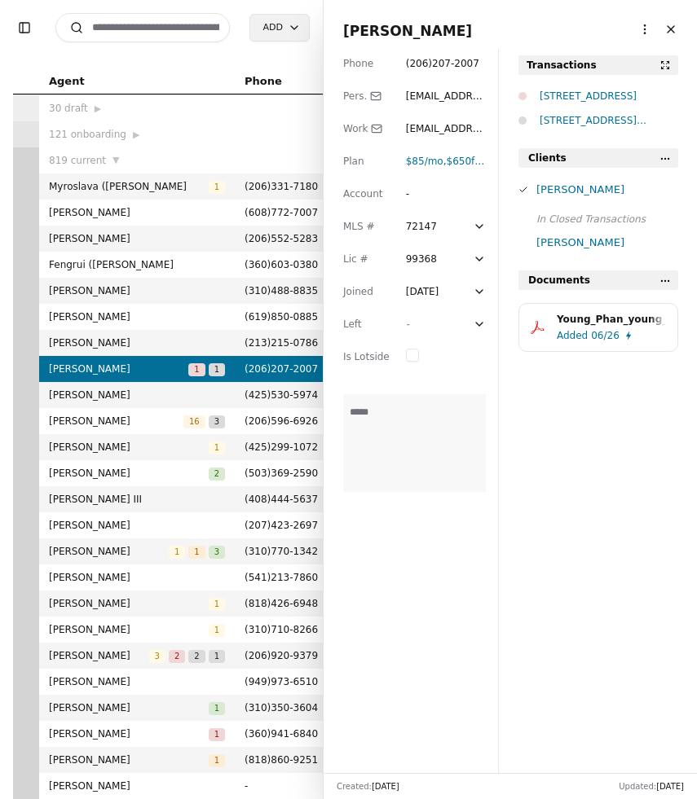
click at [176, 29] on input at bounding box center [142, 27] width 174 height 29
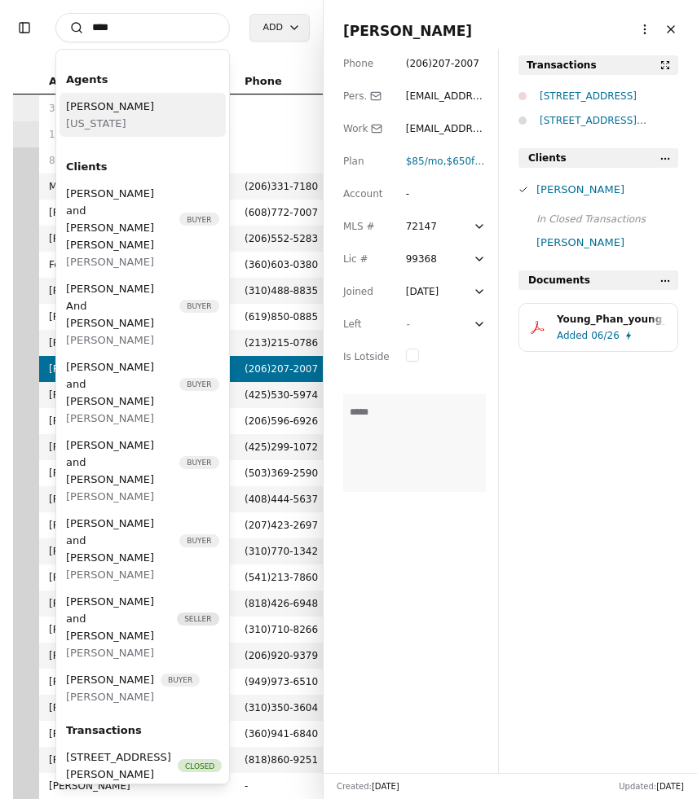
type input "****"
click at [142, 109] on div "[PERSON_NAME] [US_STATE]" at bounding box center [142, 115] width 166 height 44
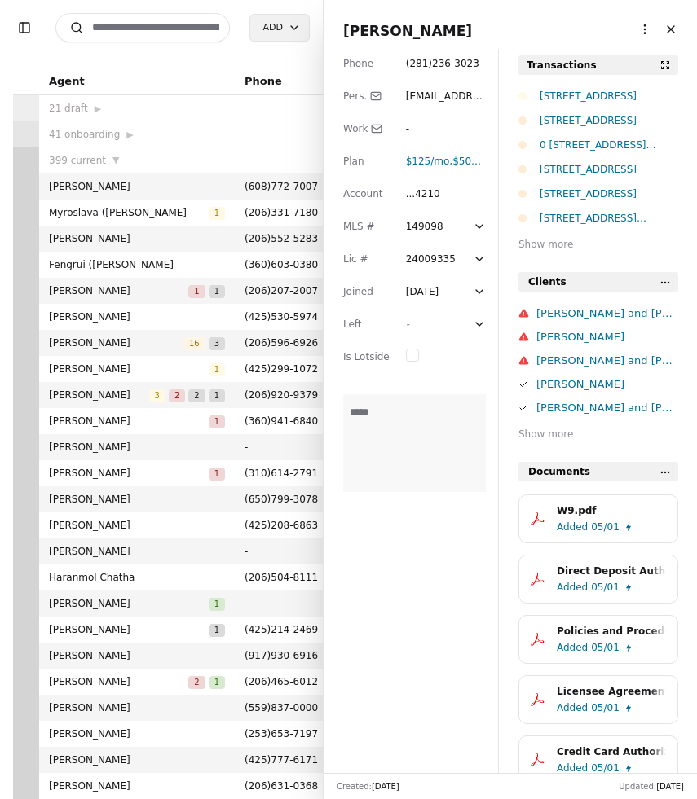
click at [589, 123] on div "[STREET_ADDRESS]" at bounding box center [608, 120] width 138 height 16
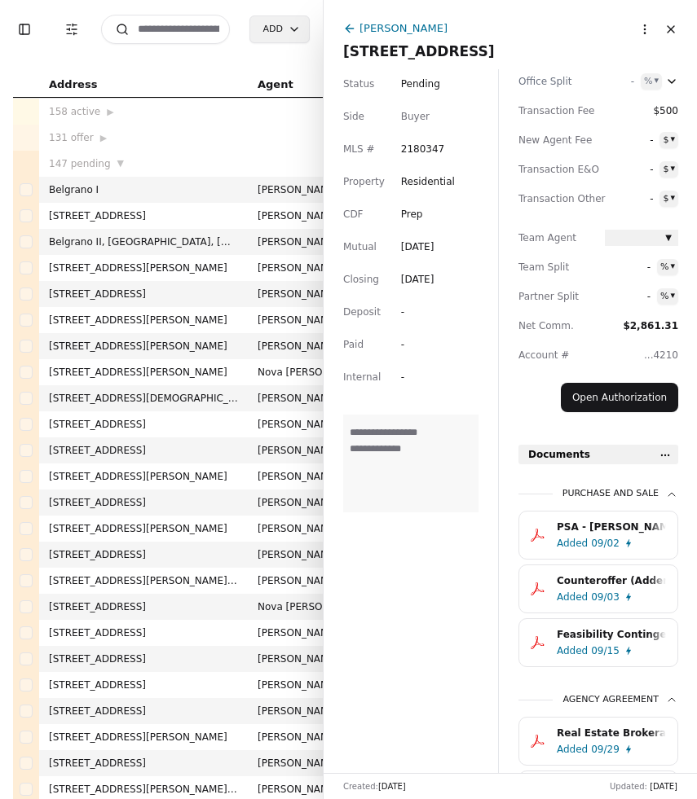
scroll to position [356, 0]
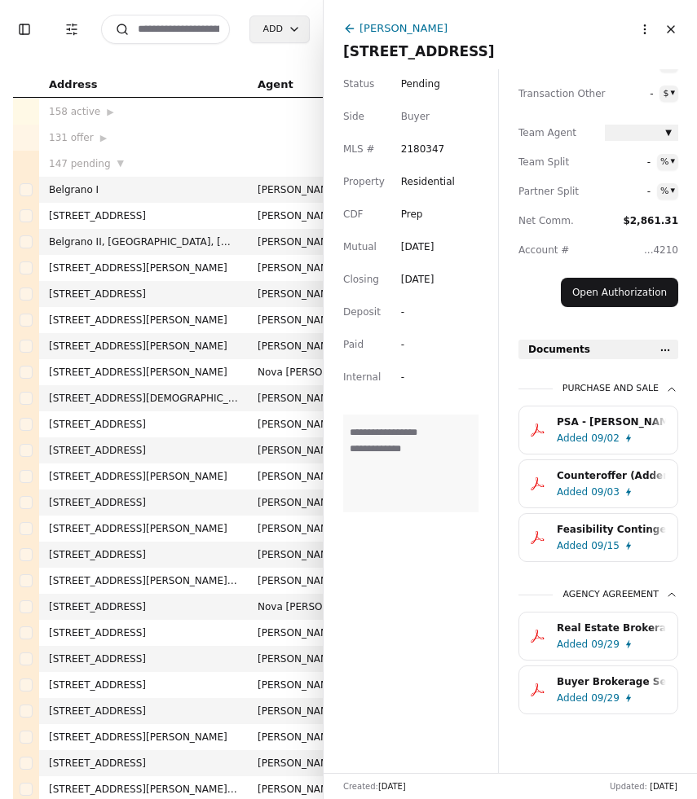
click at [589, 692] on div "Added 09/29" at bounding box center [614, 698] width 116 height 16
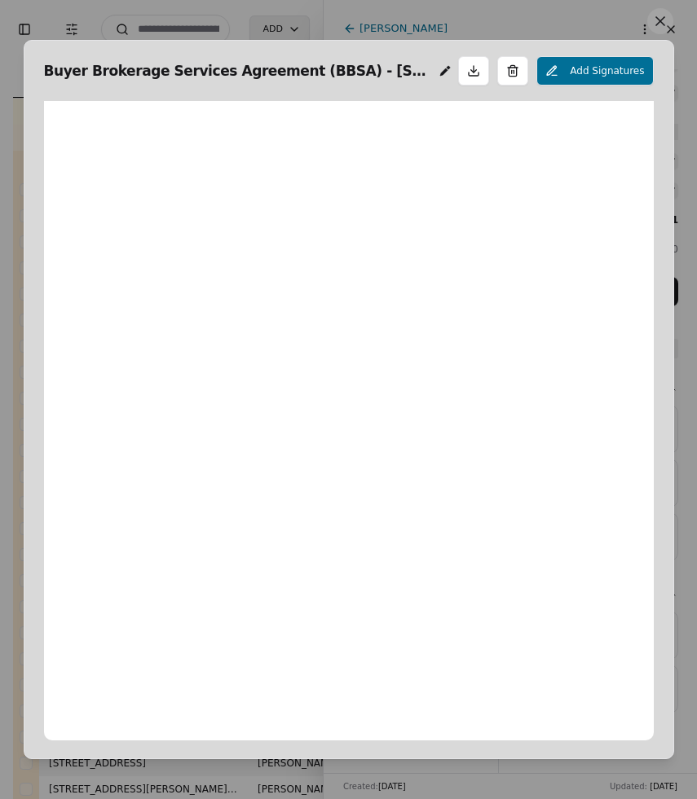
scroll to position [8, 0]
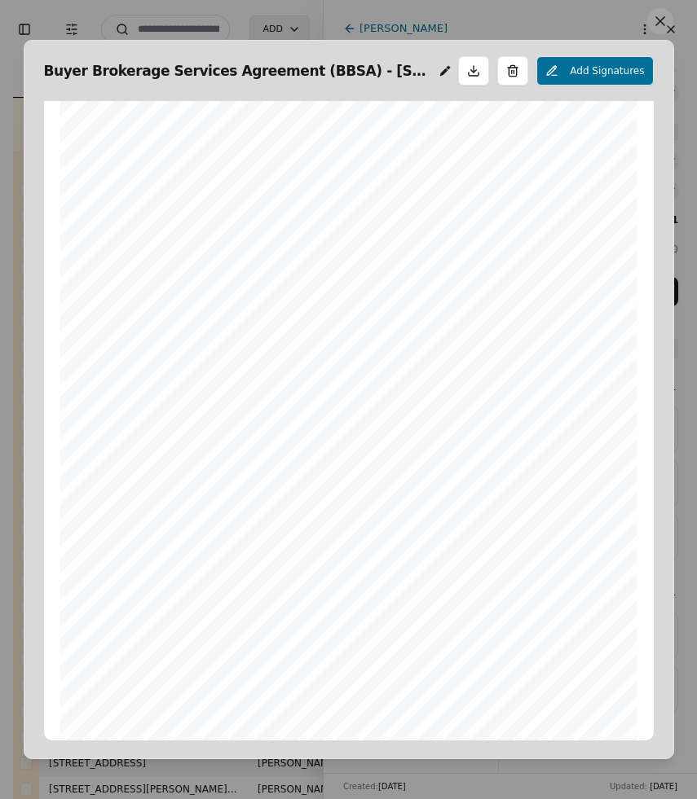
click at [668, 28] on button at bounding box center [660, 21] width 26 height 26
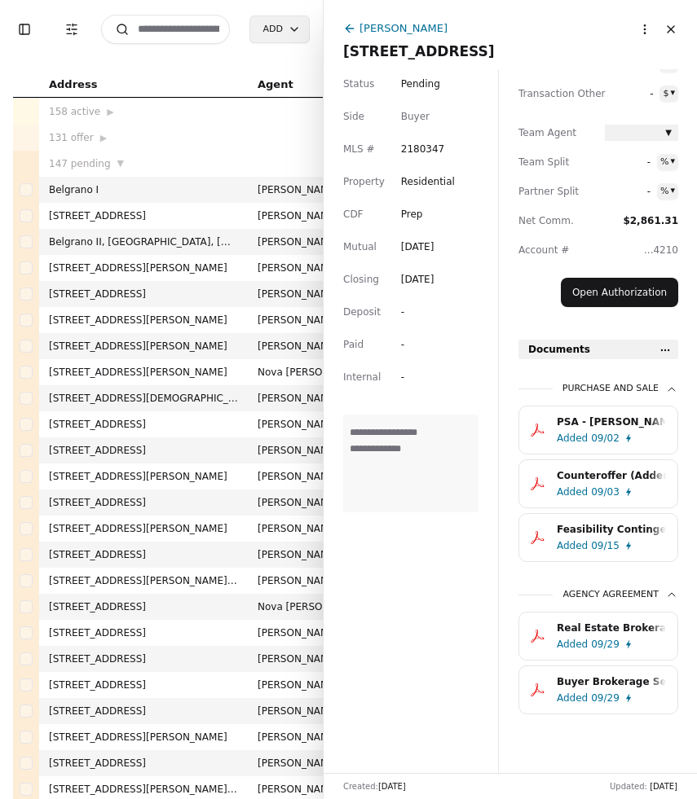
click at [368, 24] on div "[PERSON_NAME]" at bounding box center [403, 28] width 88 height 17
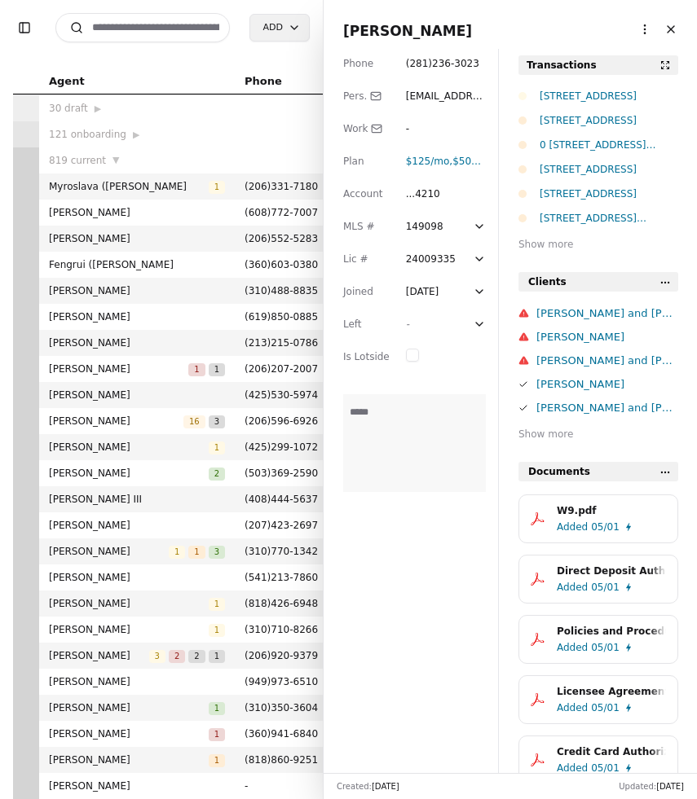
click at [574, 142] on div "0 [STREET_ADDRESS][PERSON_NAME]" at bounding box center [608, 145] width 138 height 16
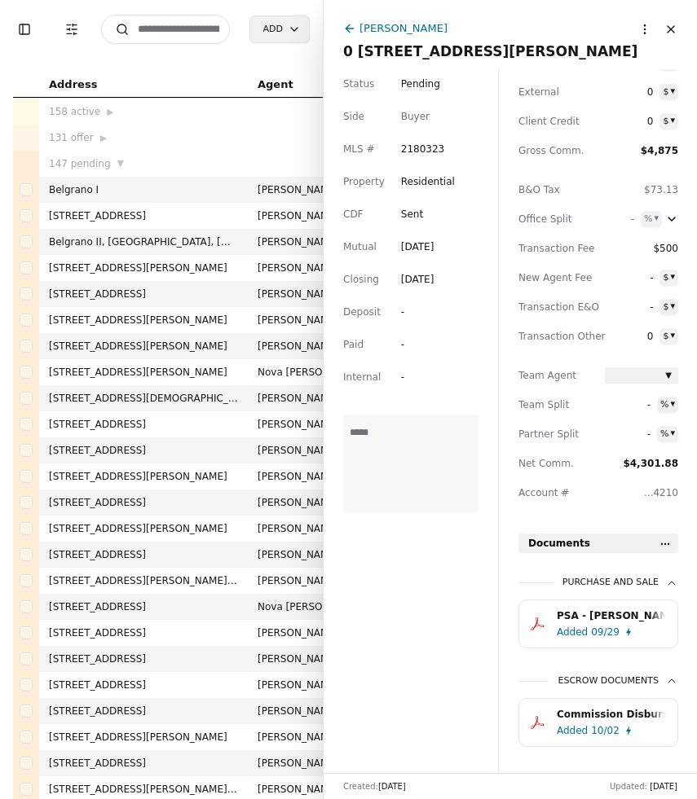
scroll to position [245, 0]
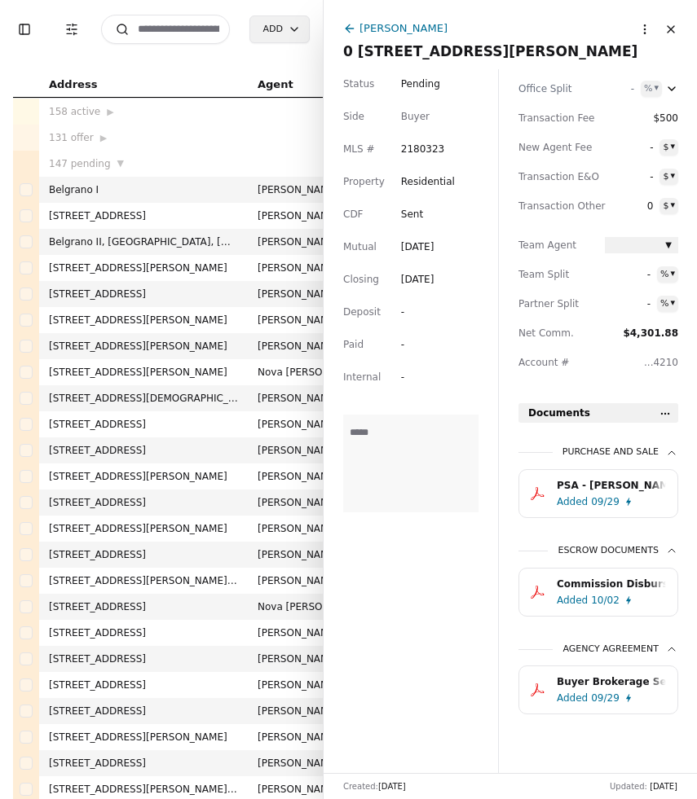
click at [586, 679] on div "Buyer Brokerage Services Agreement (BBSA).pdf" at bounding box center [610, 682] width 109 height 16
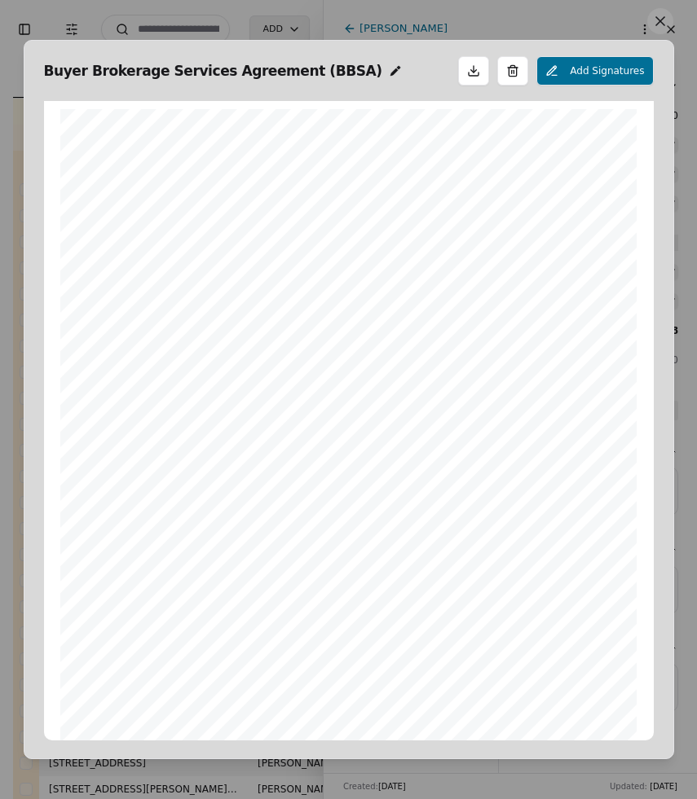
scroll to position [8, 0]
click at [659, 33] on button at bounding box center [660, 21] width 26 height 26
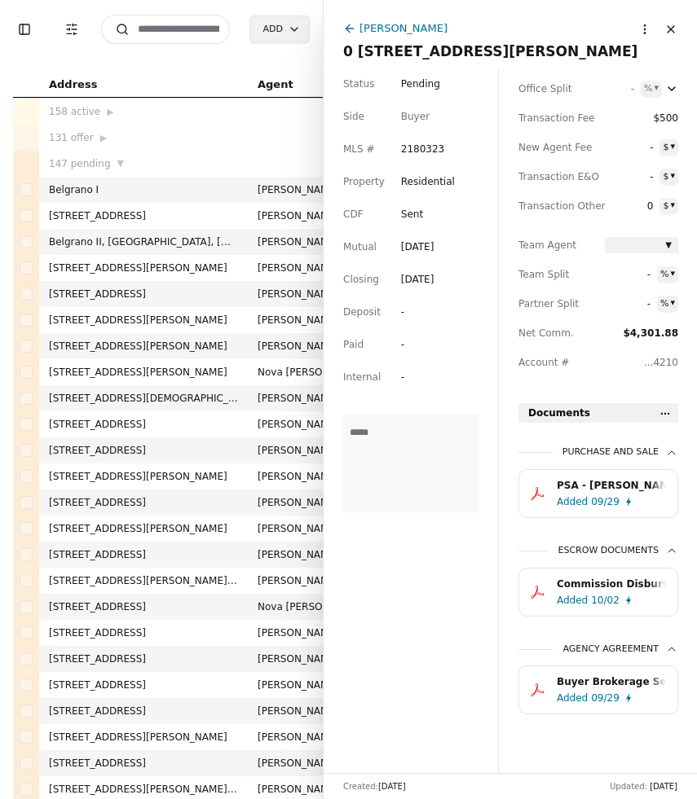
click at [175, 28] on input at bounding box center [165, 29] width 129 height 29
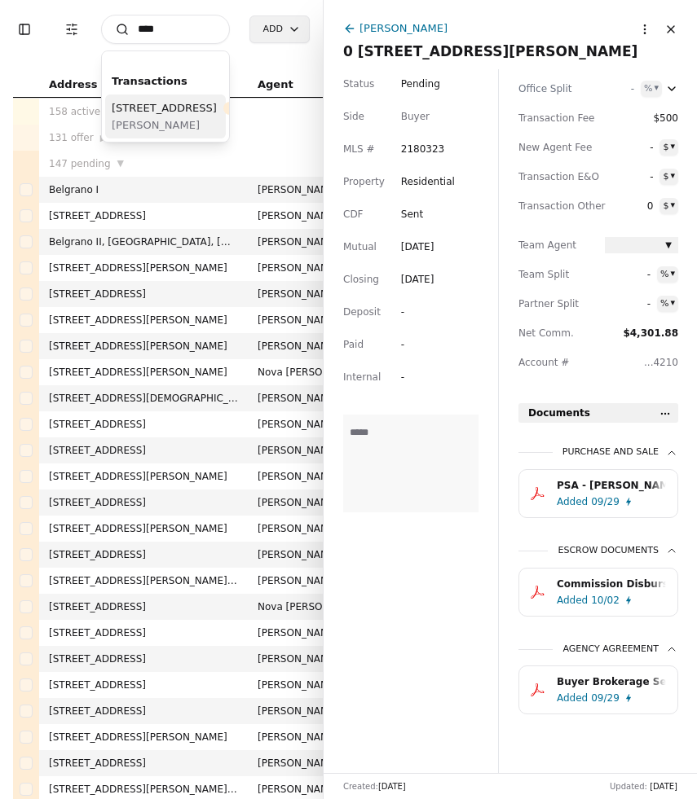
type input "****"
click at [155, 116] on span "[STREET_ADDRESS]" at bounding box center [164, 107] width 105 height 17
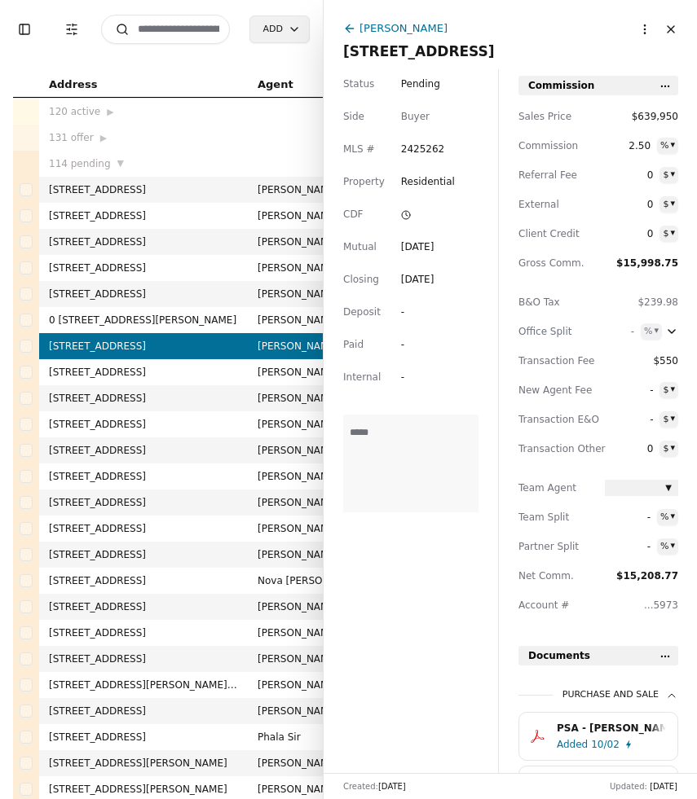
click at [666, 26] on button "Close" at bounding box center [670, 29] width 26 height 26
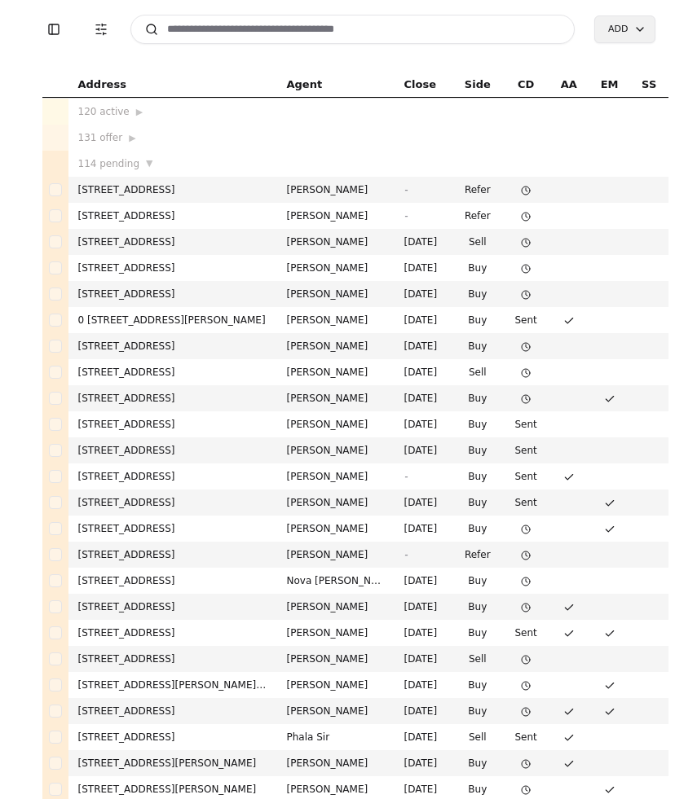
click at [62, 102] on td at bounding box center [55, 111] width 26 height 27
